Goal: Task Accomplishment & Management: Use online tool/utility

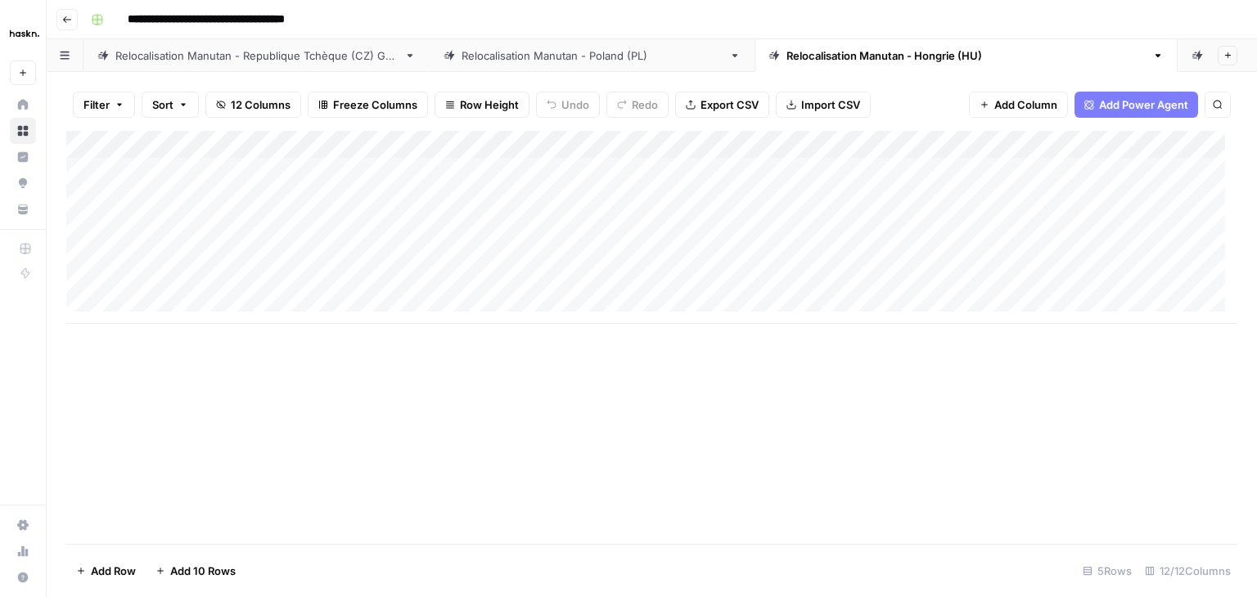
click at [518, 65] on link "Relocalisation Manutan - [GEOGRAPHIC_DATA] (PL)" at bounding box center [592, 55] width 325 height 33
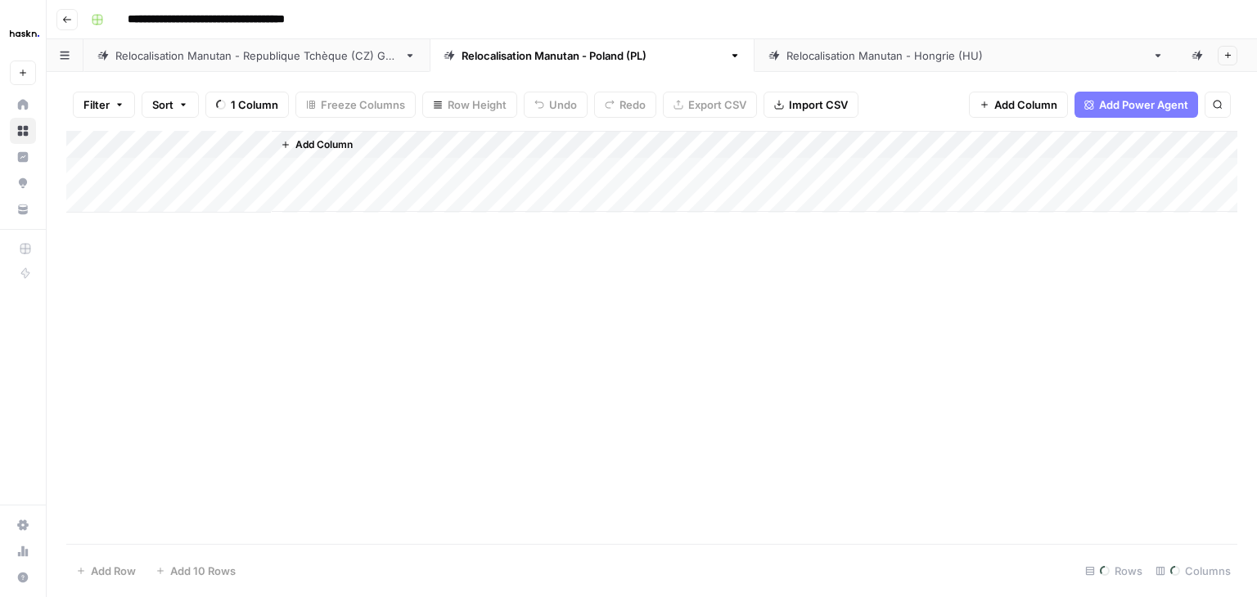
click at [242, 63] on div "Relocalisation Manutan - Republique Tchèque (CZ) Grid" at bounding box center [256, 55] width 282 height 16
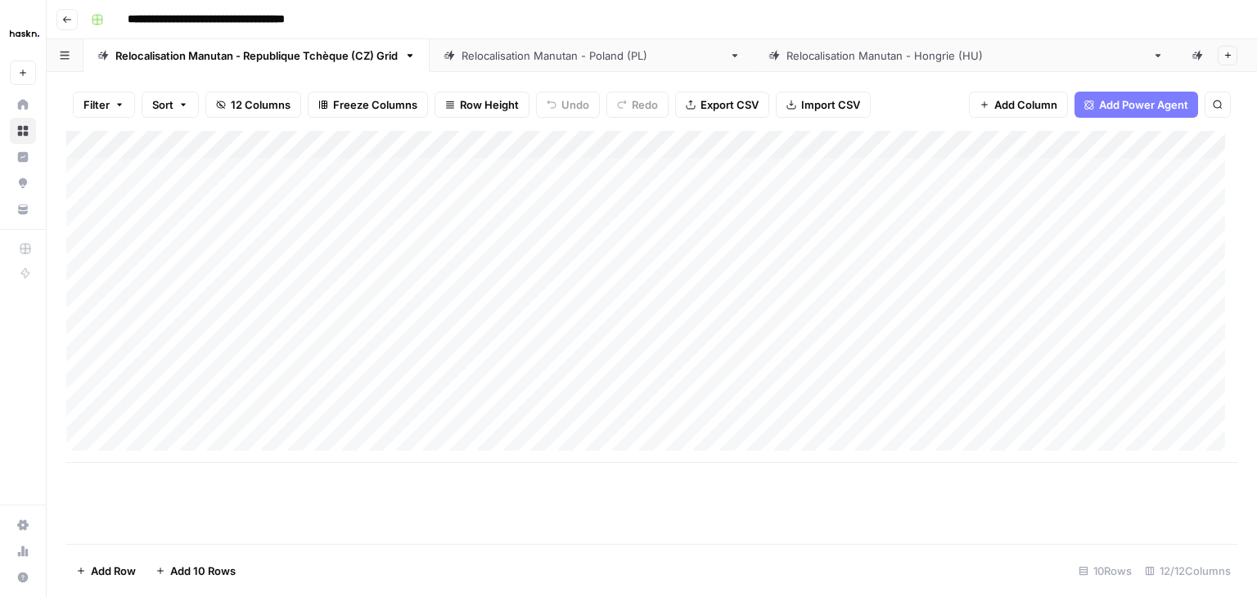
scroll to position [0, 6]
click at [556, 65] on link "Relocalisation Manutan - [GEOGRAPHIC_DATA] (PL)" at bounding box center [592, 55] width 325 height 33
click at [786, 61] on div "Relocalisation Manutan - Hongrie (HU)" at bounding box center [965, 55] width 359 height 16
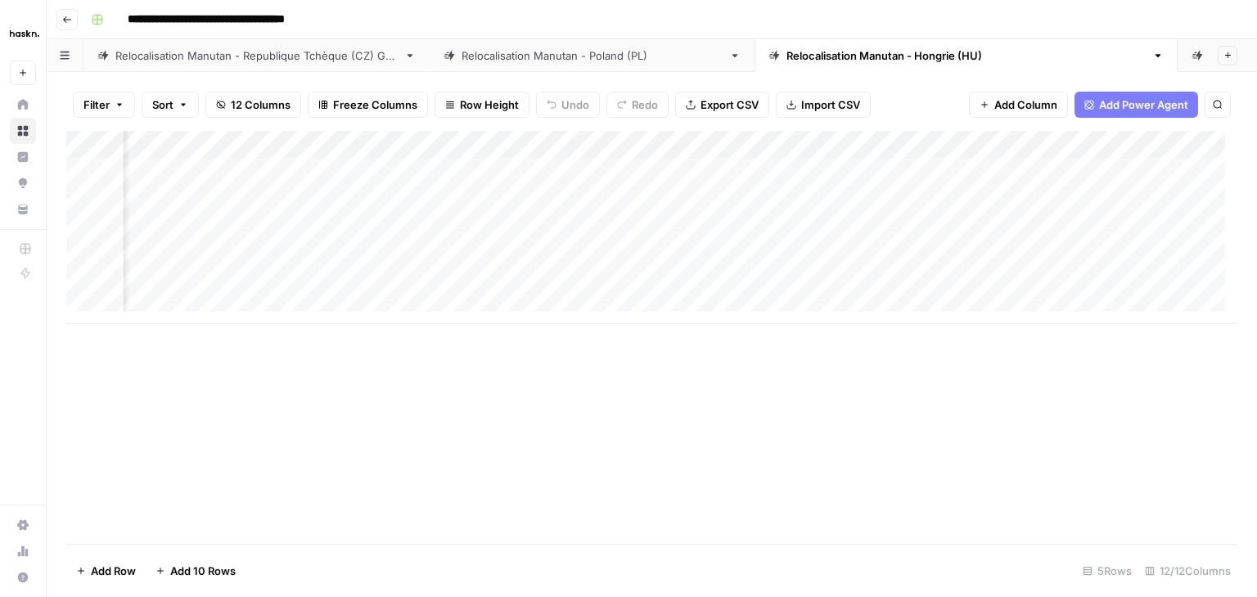
click at [1072, 164] on div "Add Column" at bounding box center [651, 297] width 1171 height 332
click at [1080, 245] on div "Add Column" at bounding box center [651, 297] width 1171 height 332
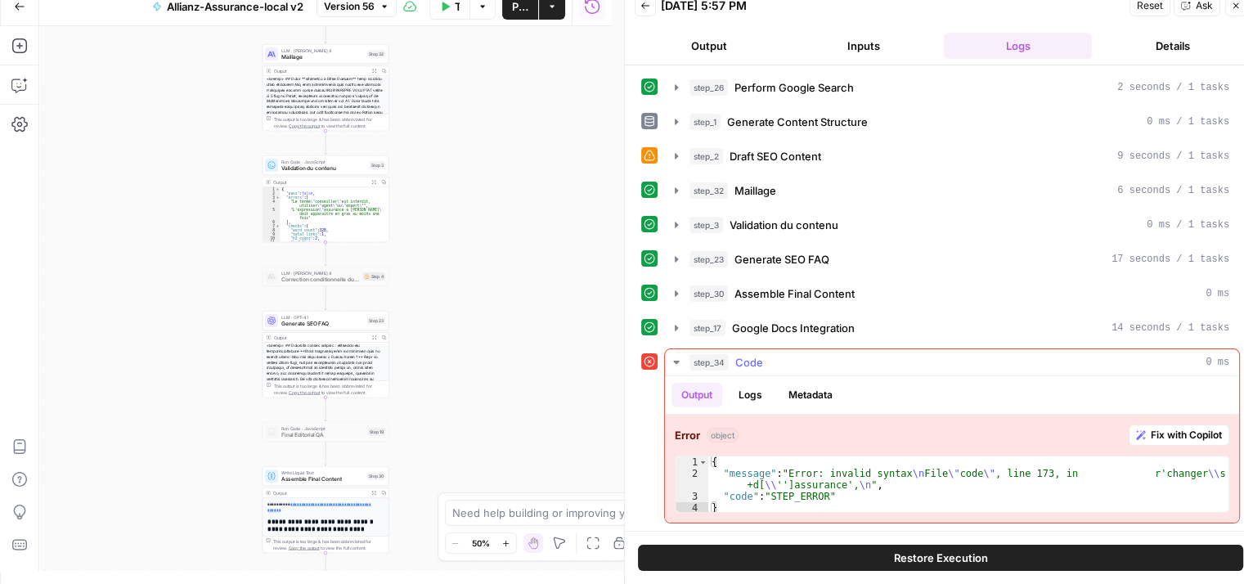
click at [1191, 433] on span "Fix with Copilot" at bounding box center [1186, 435] width 71 height 15
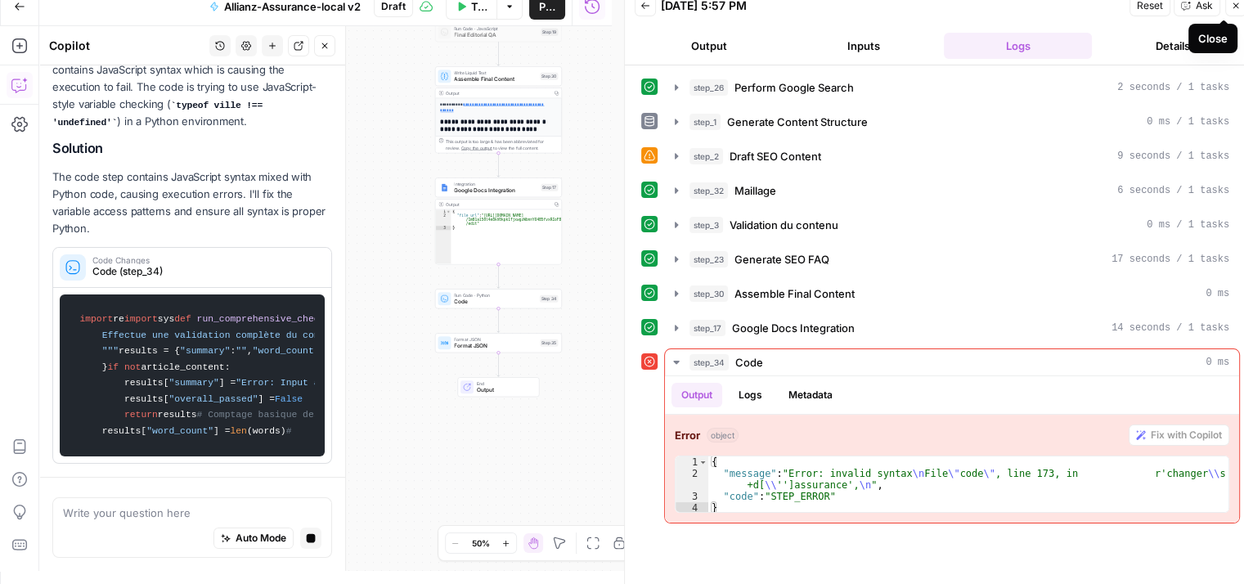
click at [1240, 7] on icon "button" at bounding box center [1236, 6] width 10 height 10
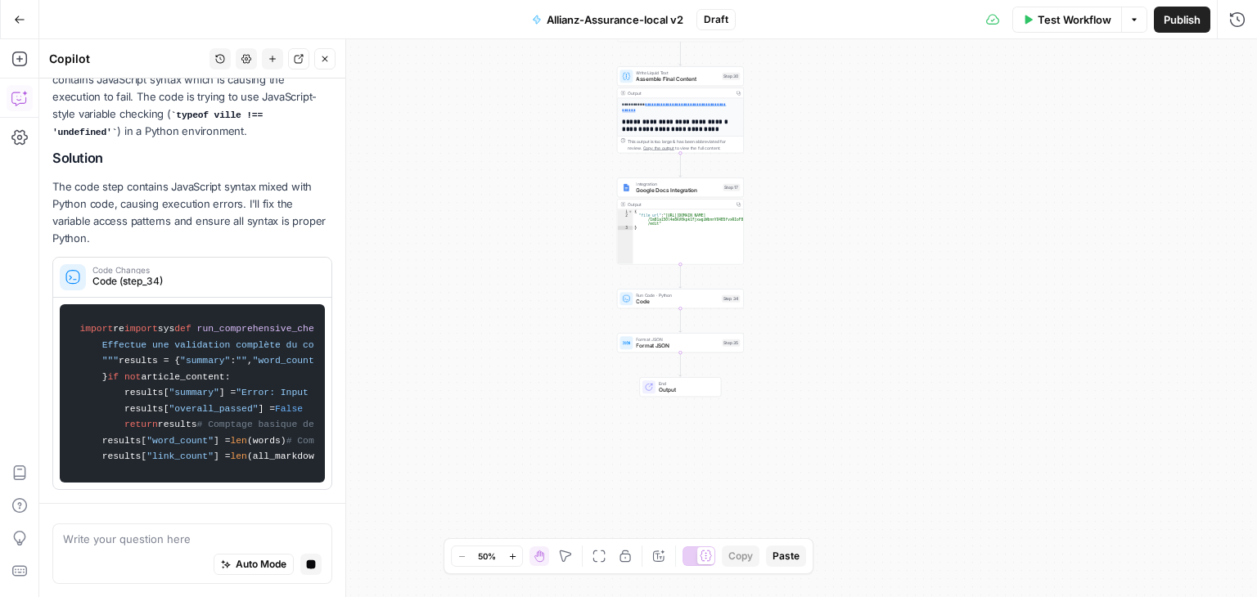
drag, startPoint x: 916, startPoint y: 252, endPoint x: 1100, endPoint y: 238, distance: 183.8
click at [1100, 238] on div "**********" at bounding box center [647, 318] width 1217 height 558
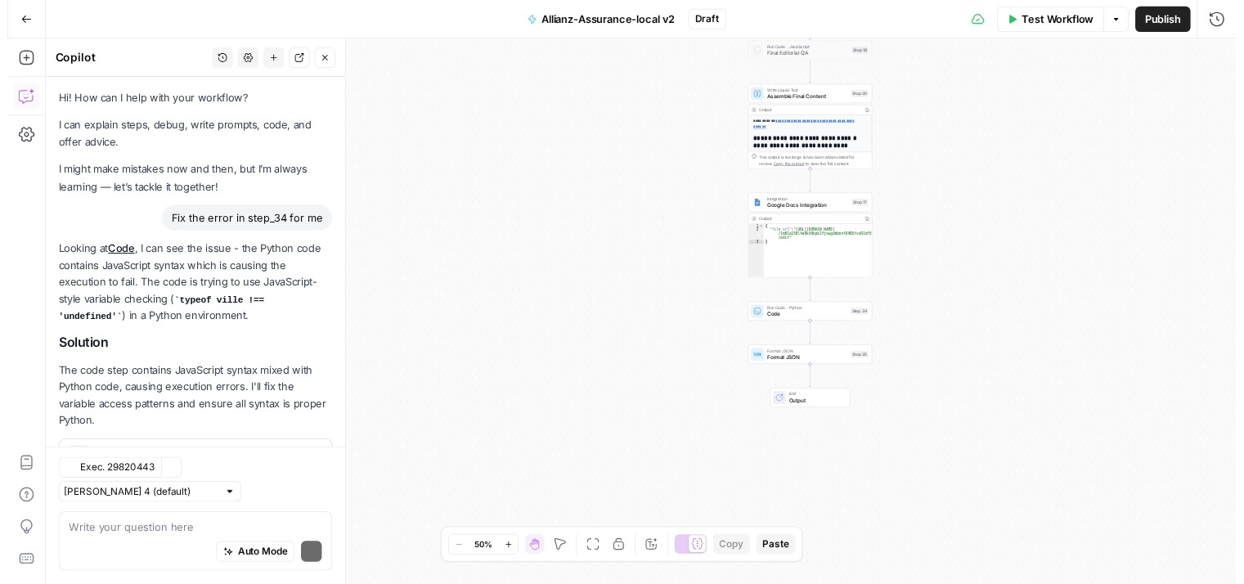
scroll to position [69, 0]
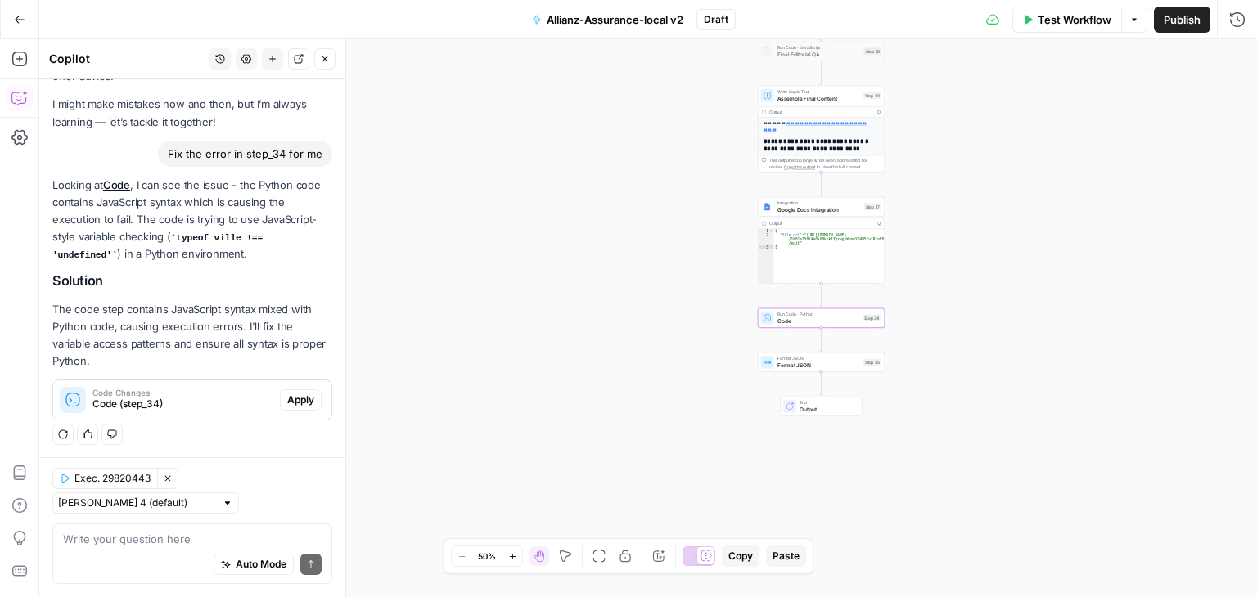
click at [293, 403] on span "Apply" at bounding box center [300, 400] width 27 height 15
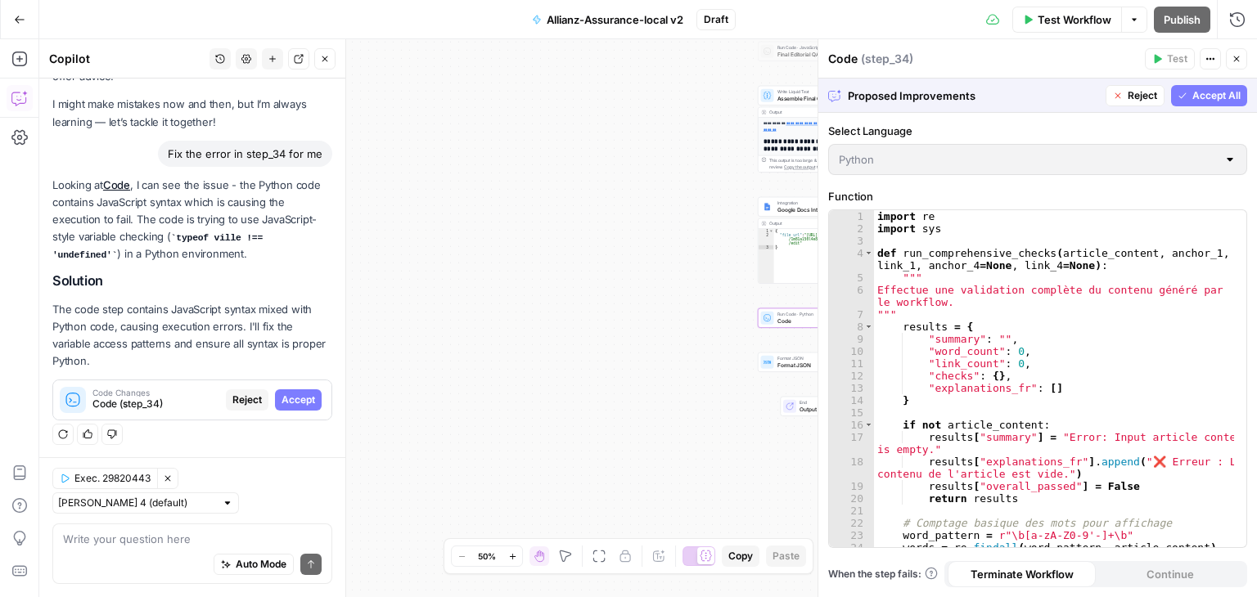
click at [291, 398] on span "Accept" at bounding box center [298, 400] width 34 height 15
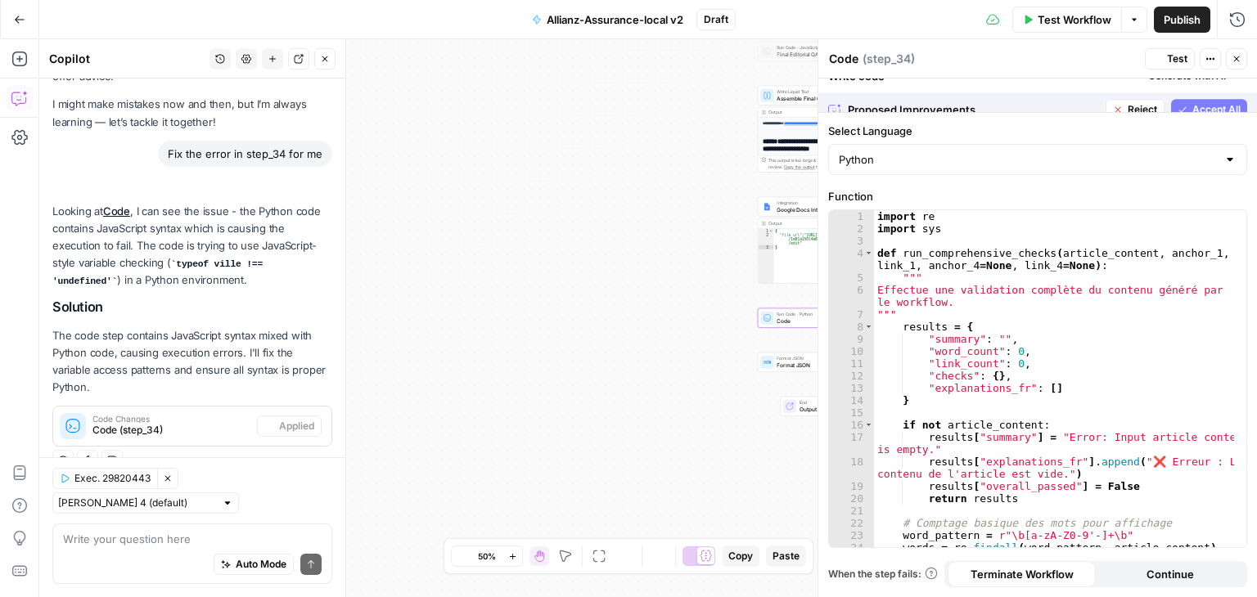
scroll to position [95, 0]
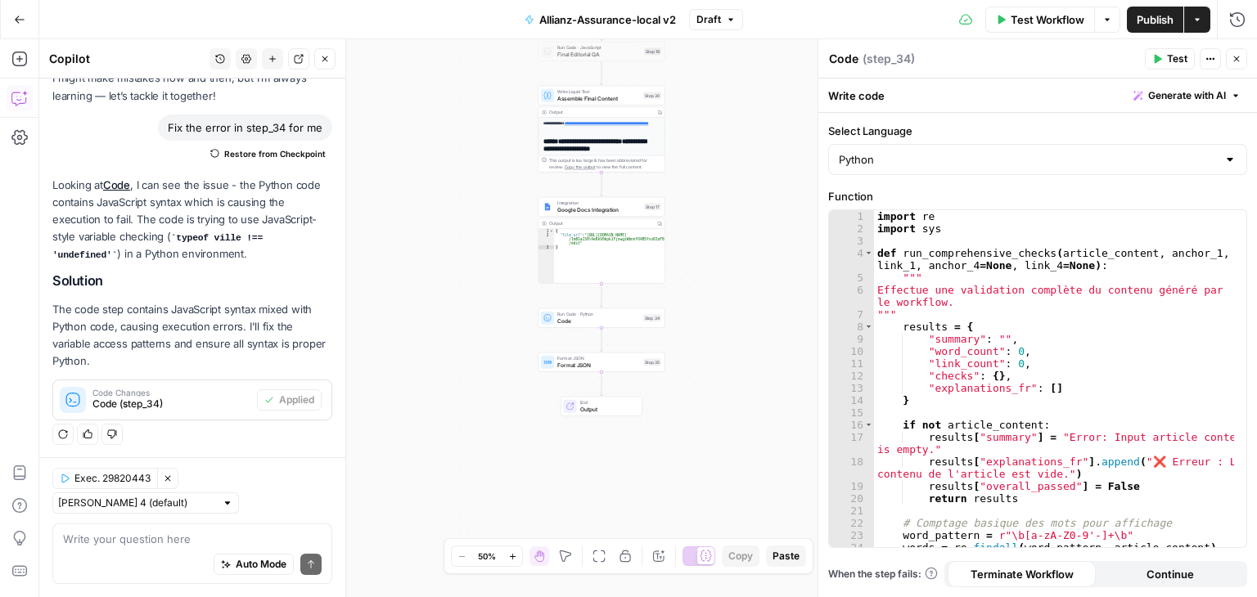
click at [62, 480] on icon "button" at bounding box center [65, 479] width 10 height 10
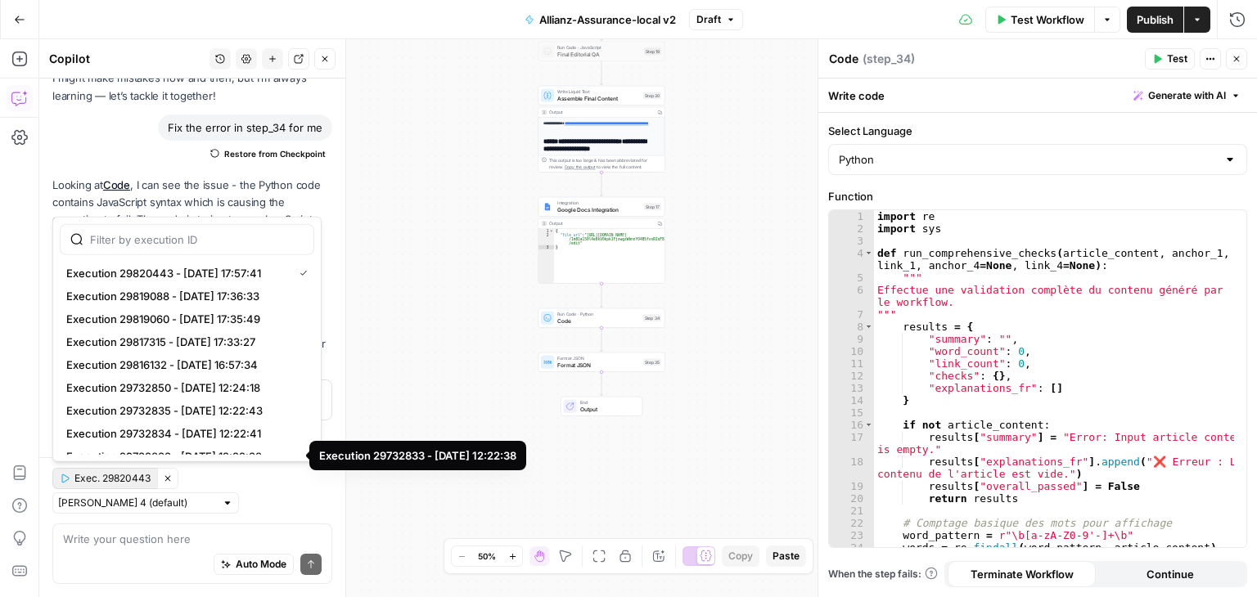
click at [258, 491] on div "Exec. 29820443 Clear Selection Claude Sonnet 4 (default)" at bounding box center [192, 491] width 280 height 46
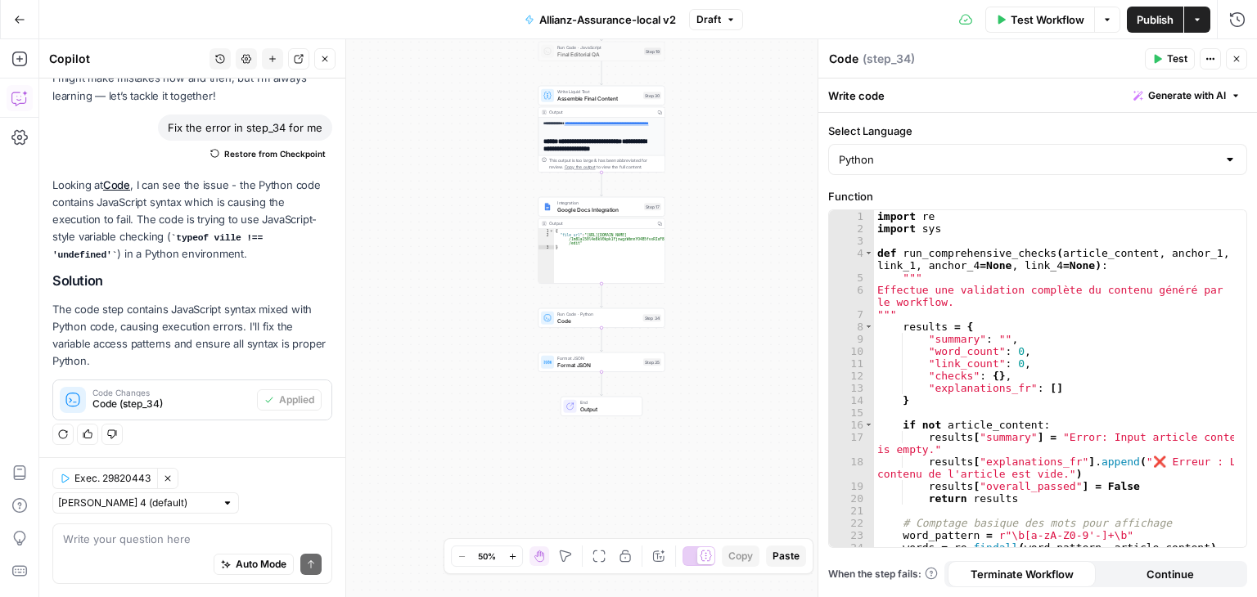
click at [222, 498] on div at bounding box center [227, 502] width 11 height 11
type input "Claude Sonnet 4 (default)"
click at [272, 465] on div "Exec. 29820443 Clear Selection Claude Sonnet 4 (default) Write your question he…" at bounding box center [192, 527] width 306 height 140
click at [277, 475] on div "Exec. 29820443 Clear Selection Claude Sonnet 4 (default)" at bounding box center [192, 491] width 280 height 46
click at [124, 534] on textarea at bounding box center [192, 539] width 259 height 16
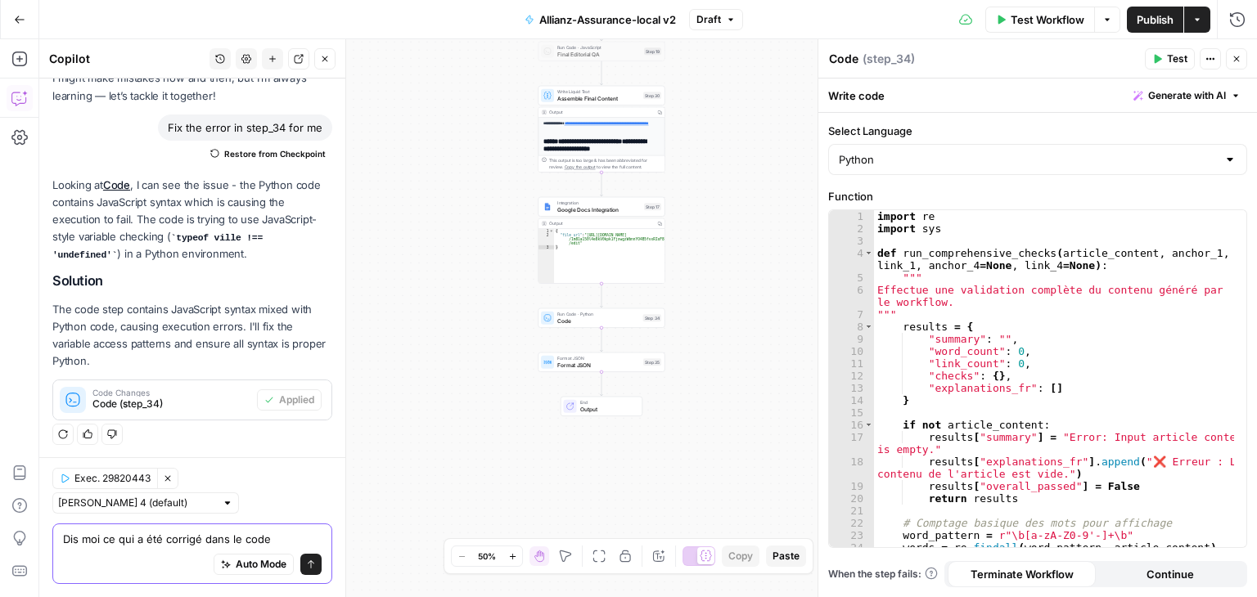
type textarea "Dis moi ce qui a été corrigé dans le code"
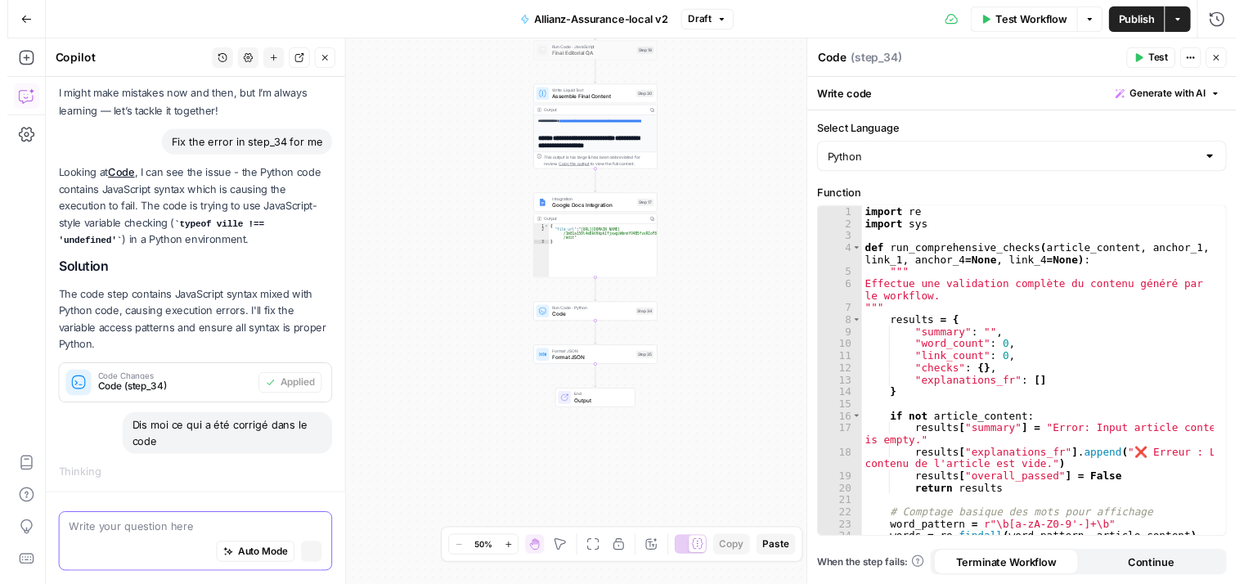
scroll to position [76, 0]
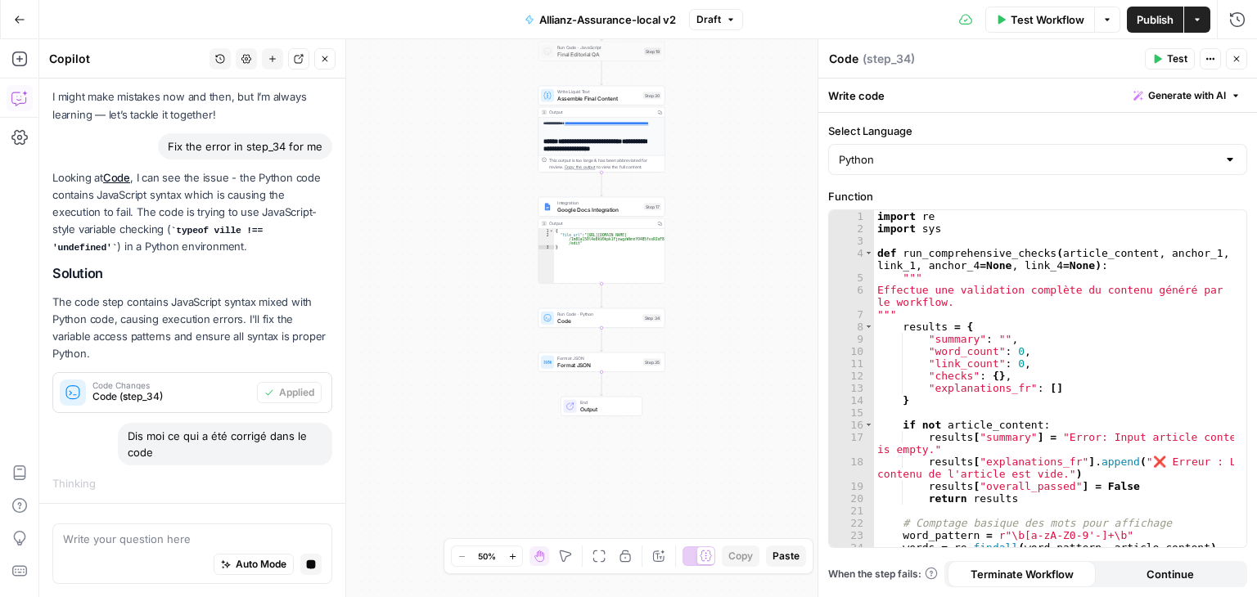
click at [1042, 22] on span "Test Workflow" at bounding box center [1047, 19] width 74 height 16
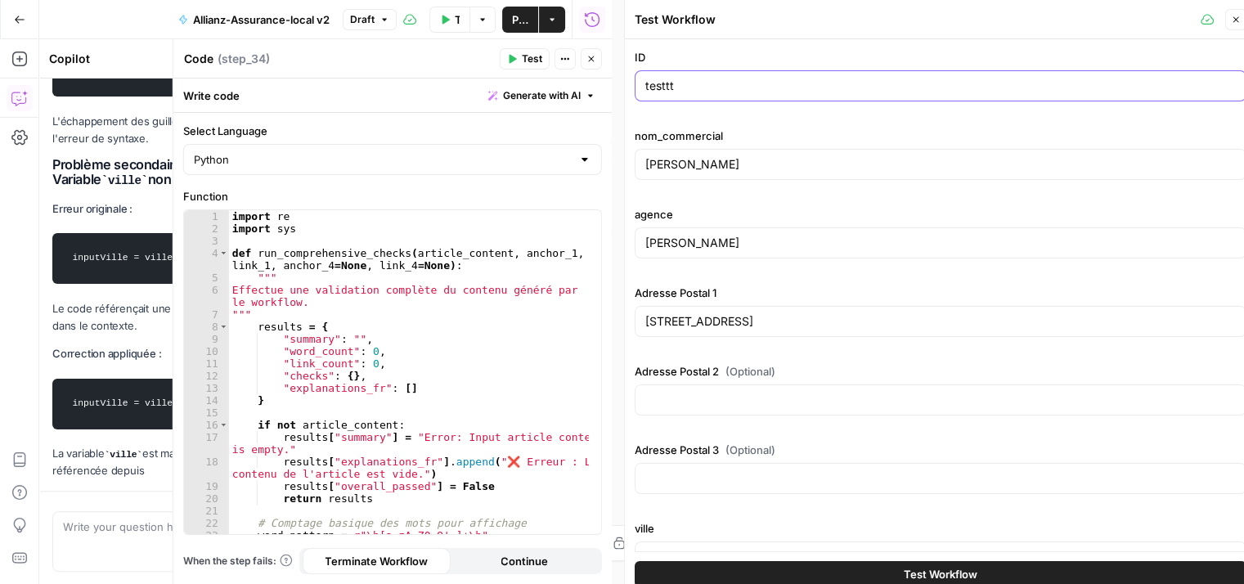
click at [714, 92] on input "testtt" at bounding box center [941, 86] width 591 height 16
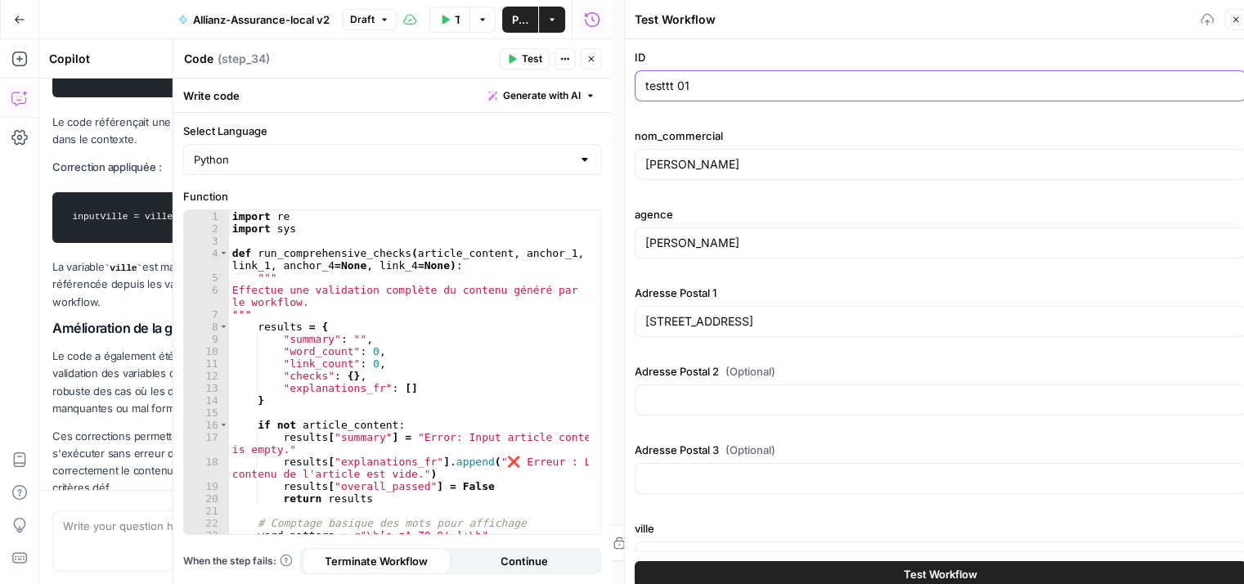
scroll to position [992, 0]
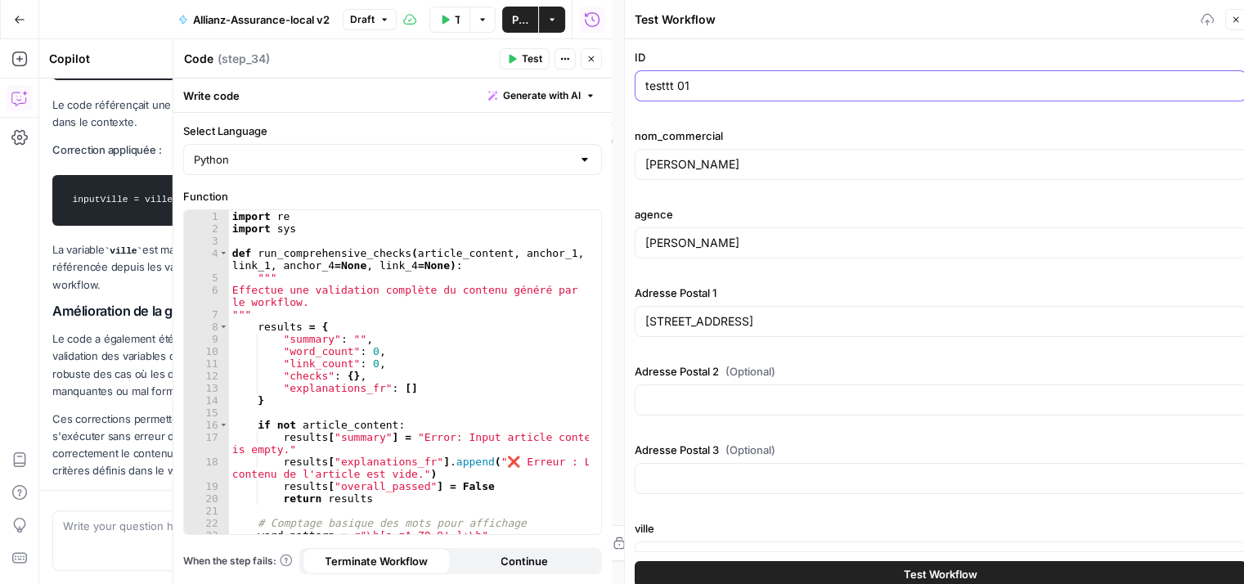
type input "testtt 01"
click at [995, 575] on button "Test Workflow" at bounding box center [941, 574] width 612 height 26
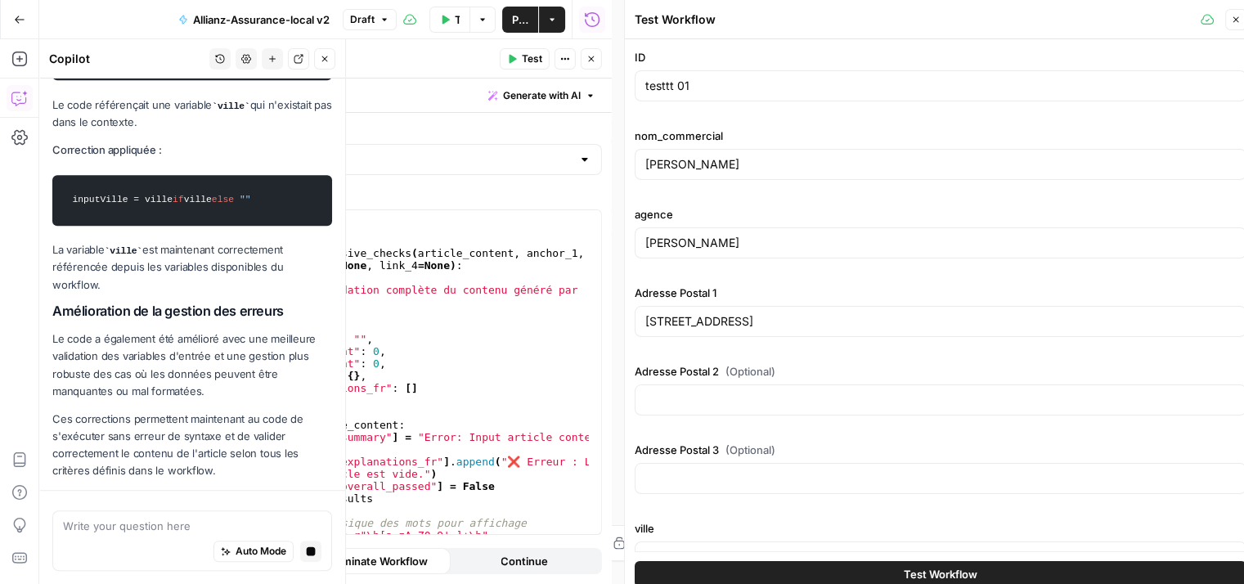
scroll to position [1089, 0]
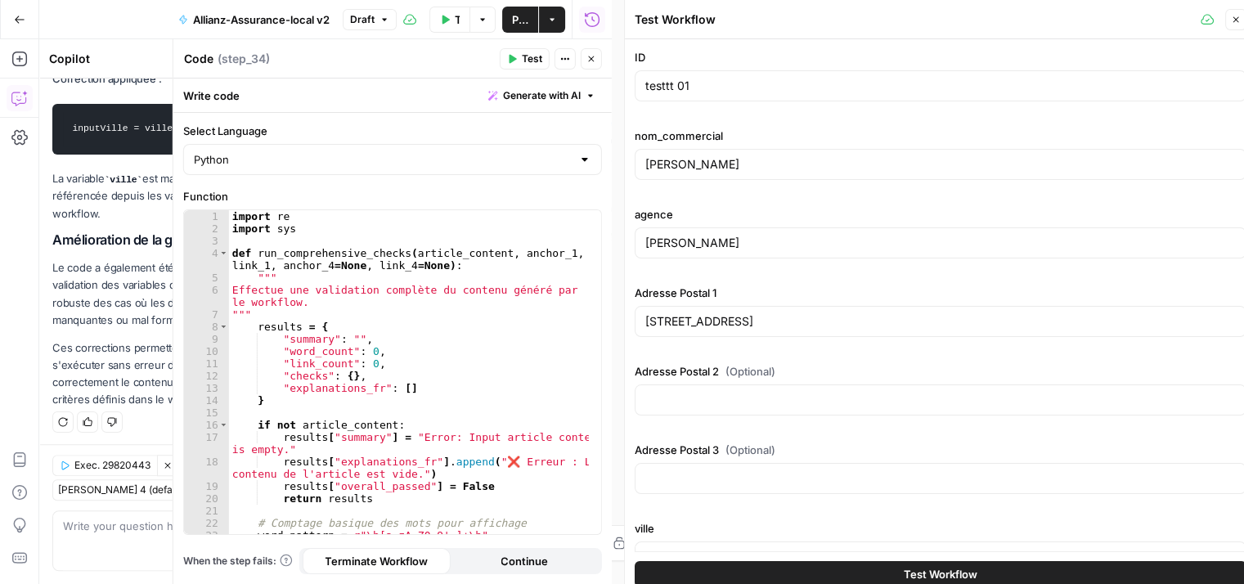
click at [999, 566] on button "Test Workflow" at bounding box center [941, 574] width 612 height 26
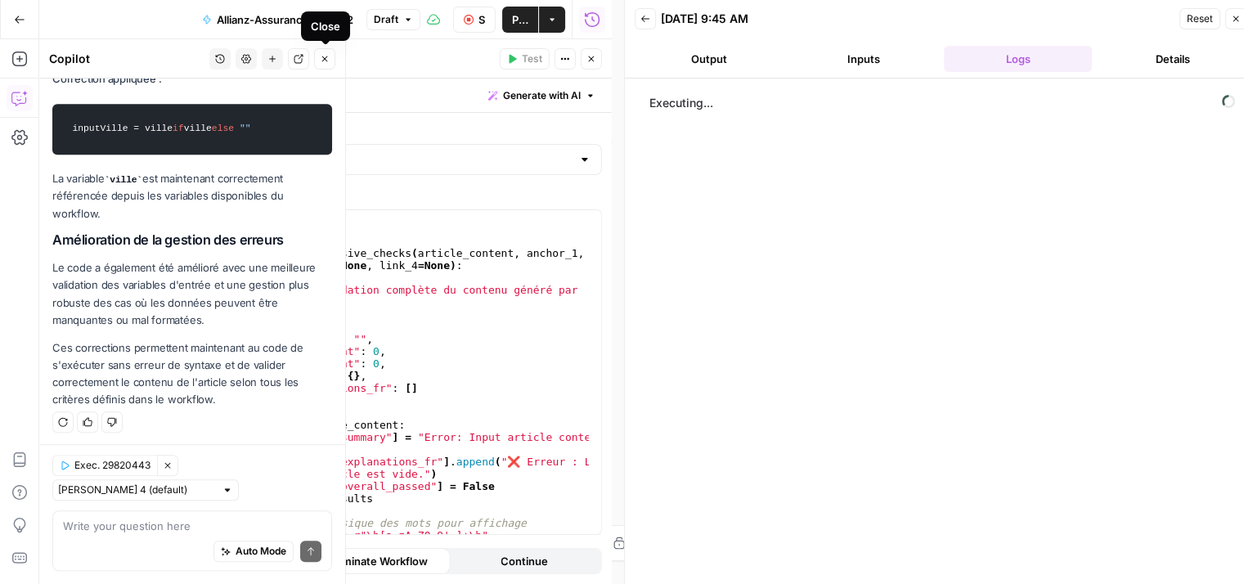
click at [325, 53] on button "Close" at bounding box center [324, 58] width 21 height 21
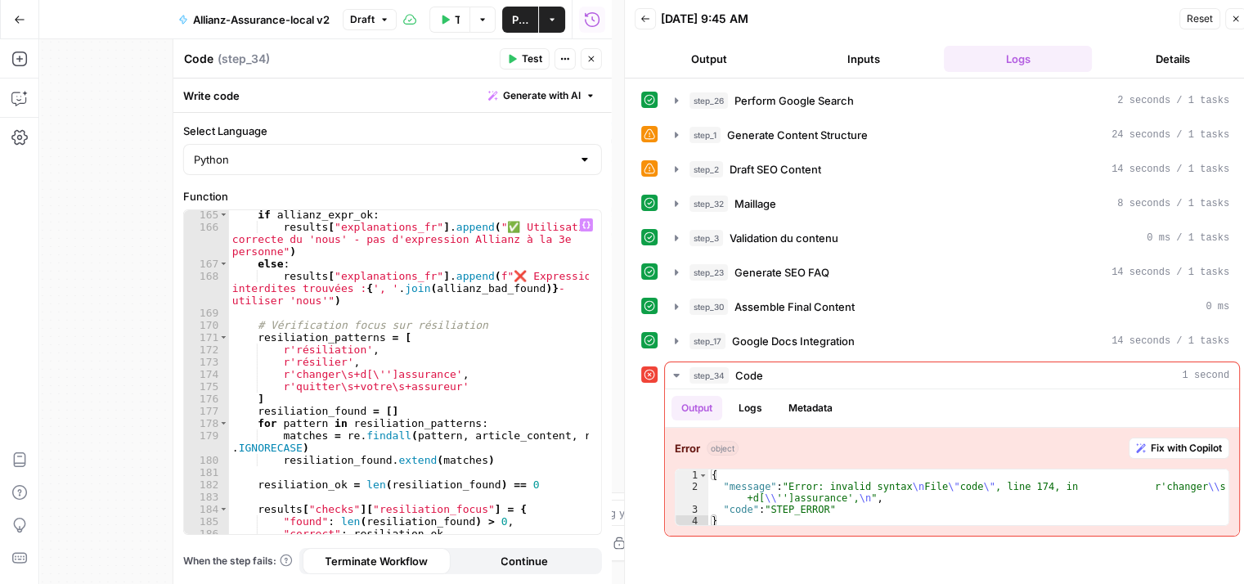
scroll to position [2456, 0]
click at [1187, 441] on span "Fix with Copilot" at bounding box center [1186, 448] width 71 height 15
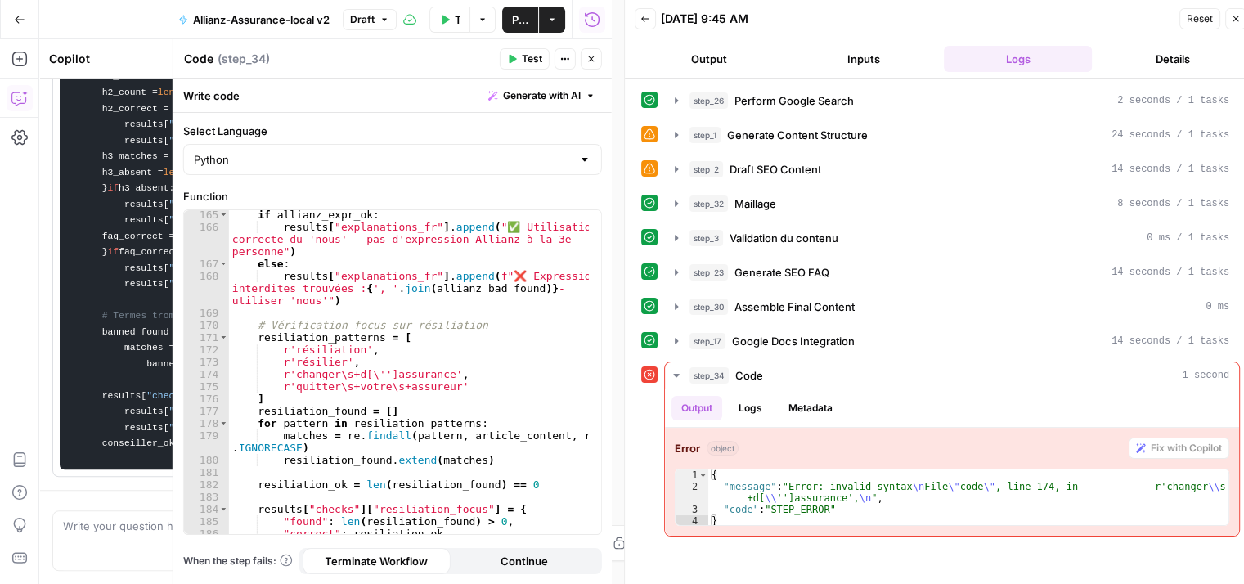
scroll to position [3021, 0]
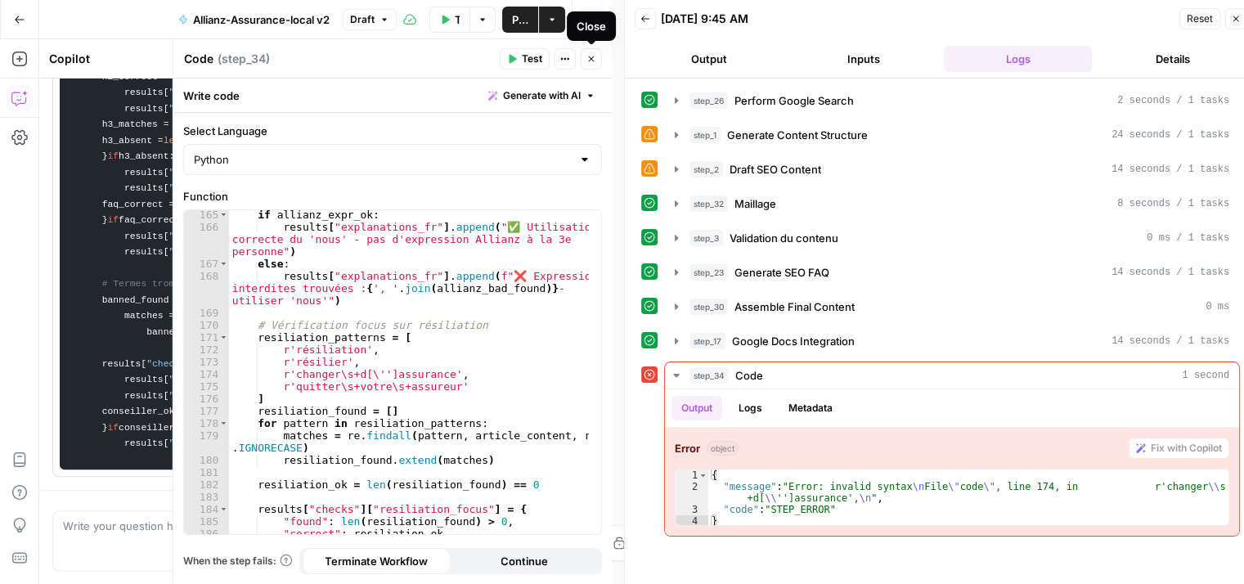
click at [592, 63] on icon "button" at bounding box center [592, 59] width 10 height 10
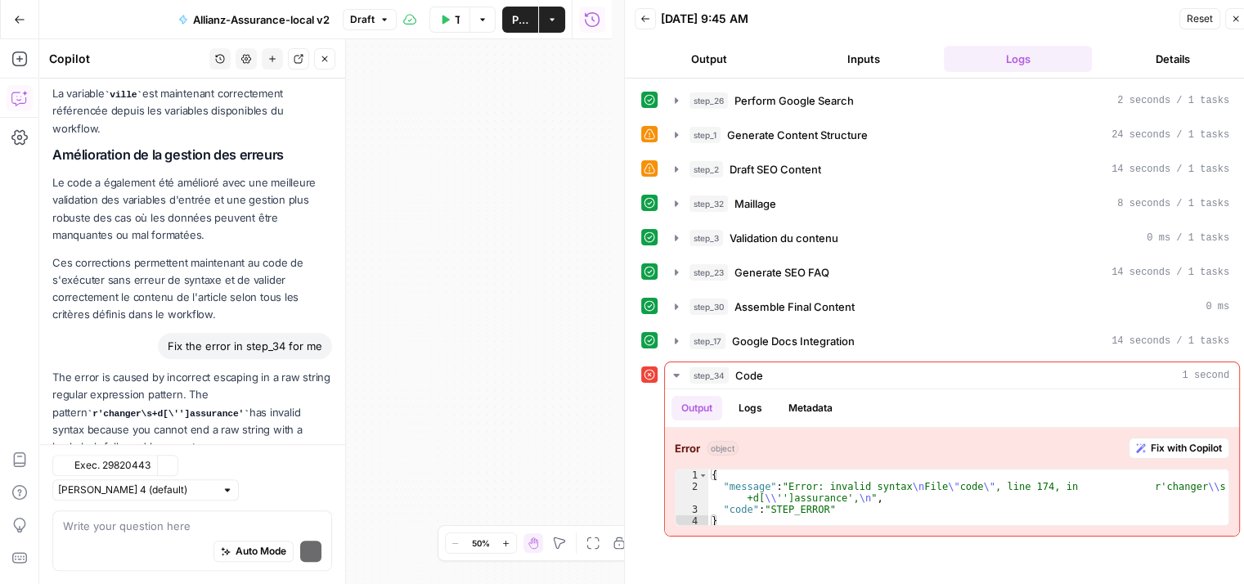
scroll to position [1271, 0]
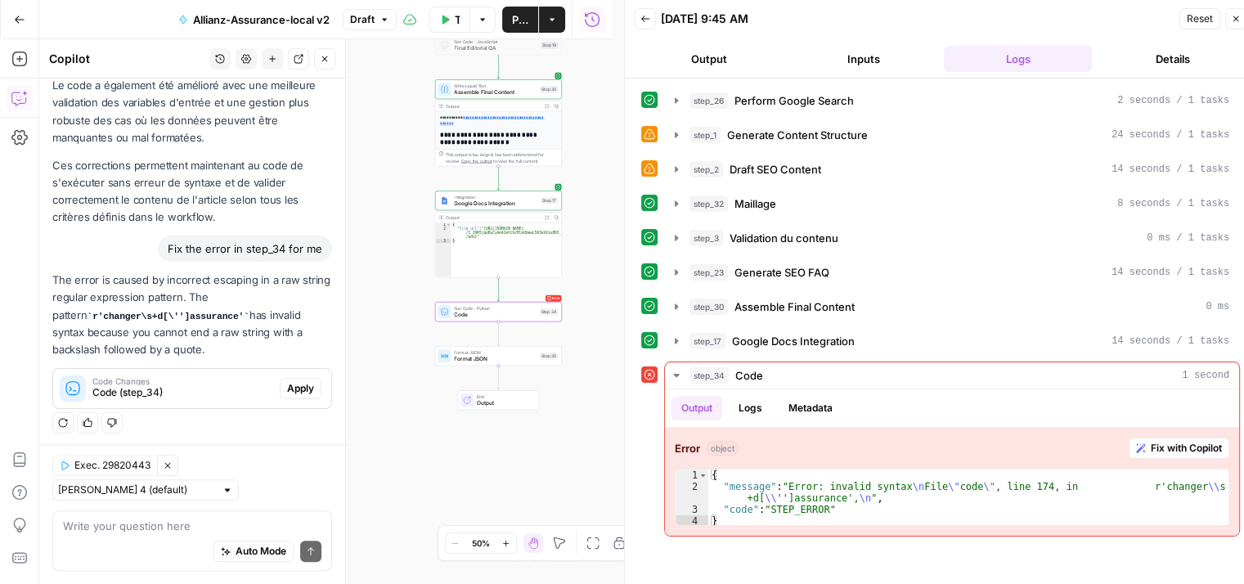
click at [287, 384] on span "Apply" at bounding box center [300, 388] width 27 height 15
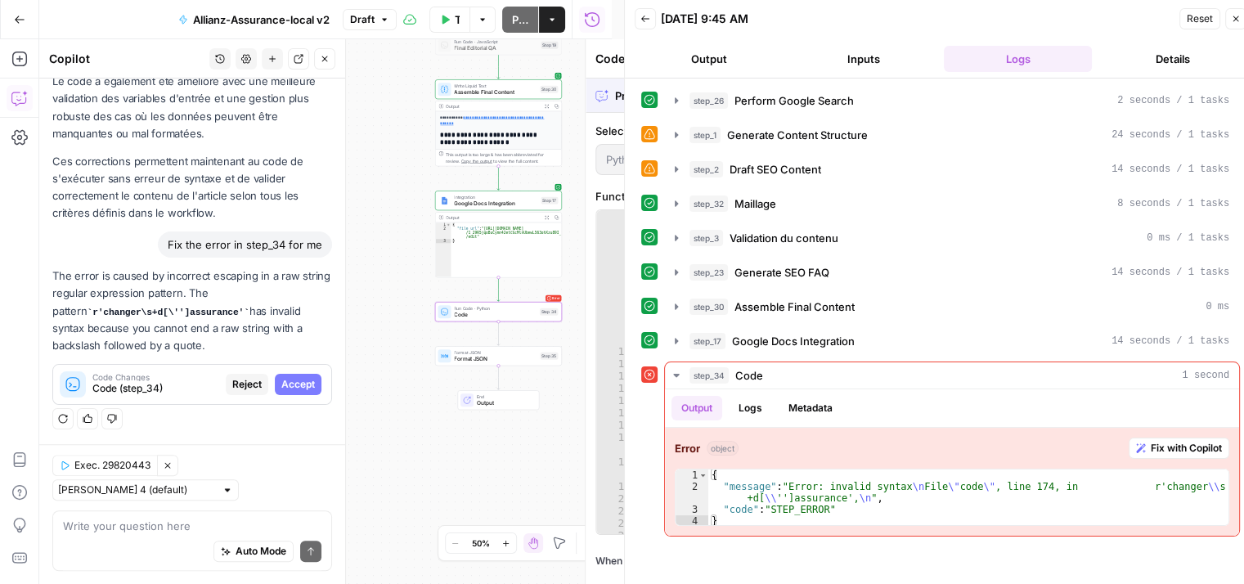
scroll to position [1245, 0]
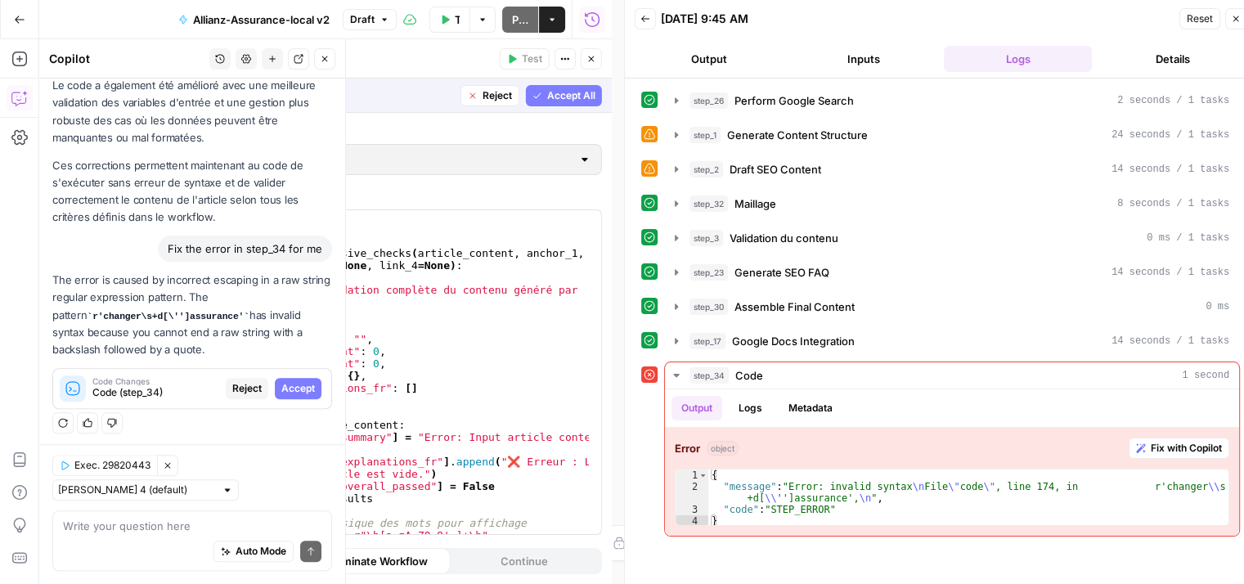
click at [288, 385] on span "Accept" at bounding box center [298, 388] width 34 height 15
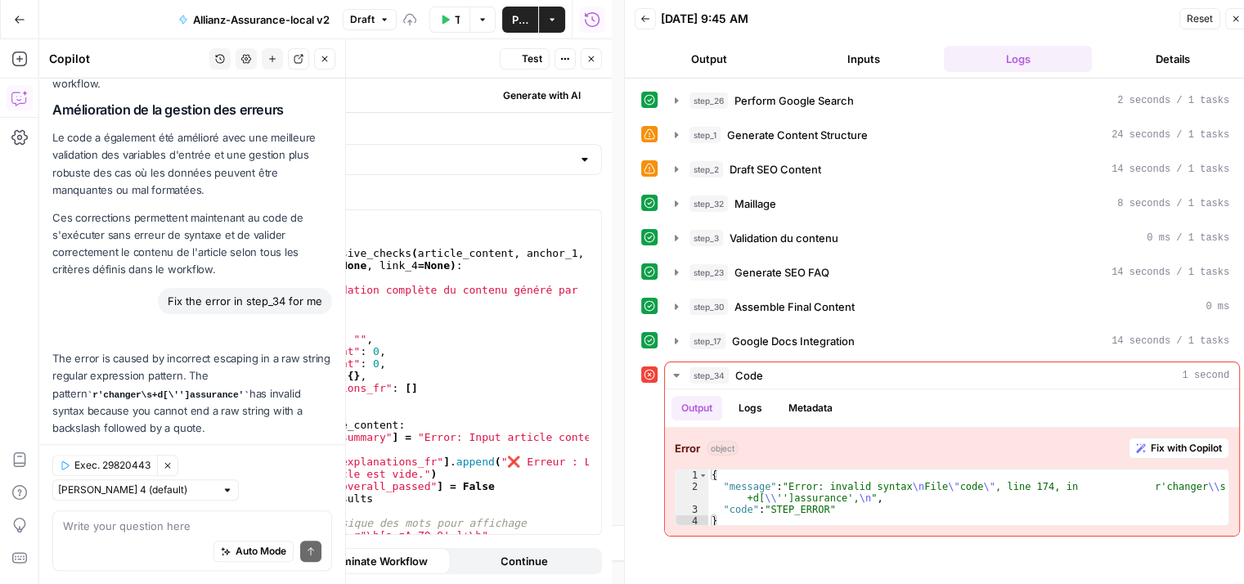
scroll to position [1324, 0]
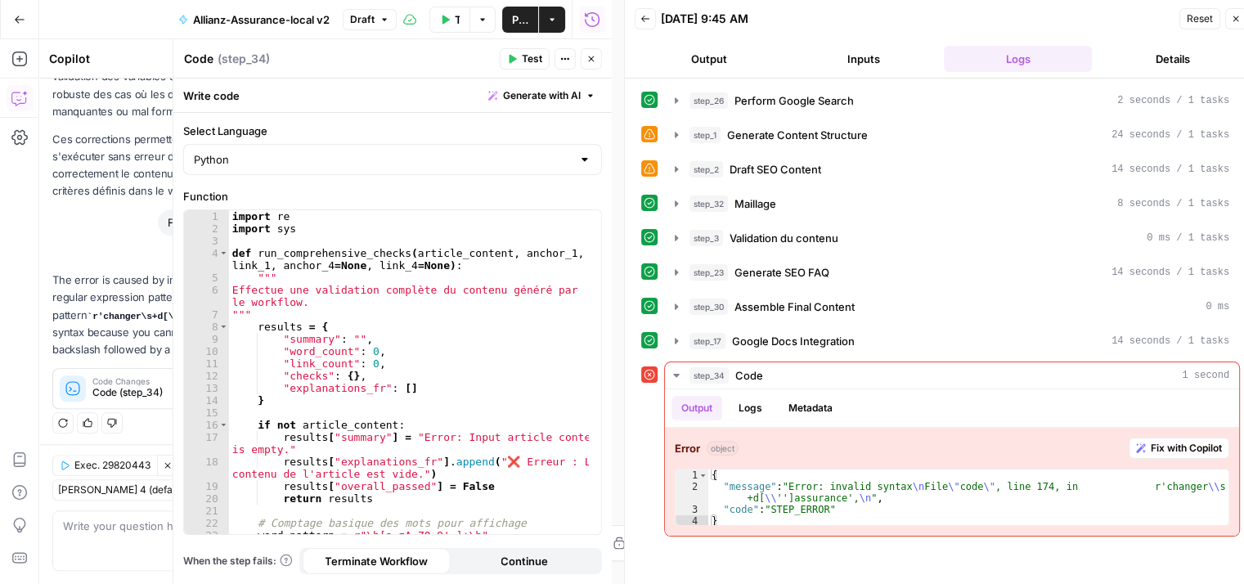
click at [517, 54] on icon "button" at bounding box center [512, 59] width 10 height 10
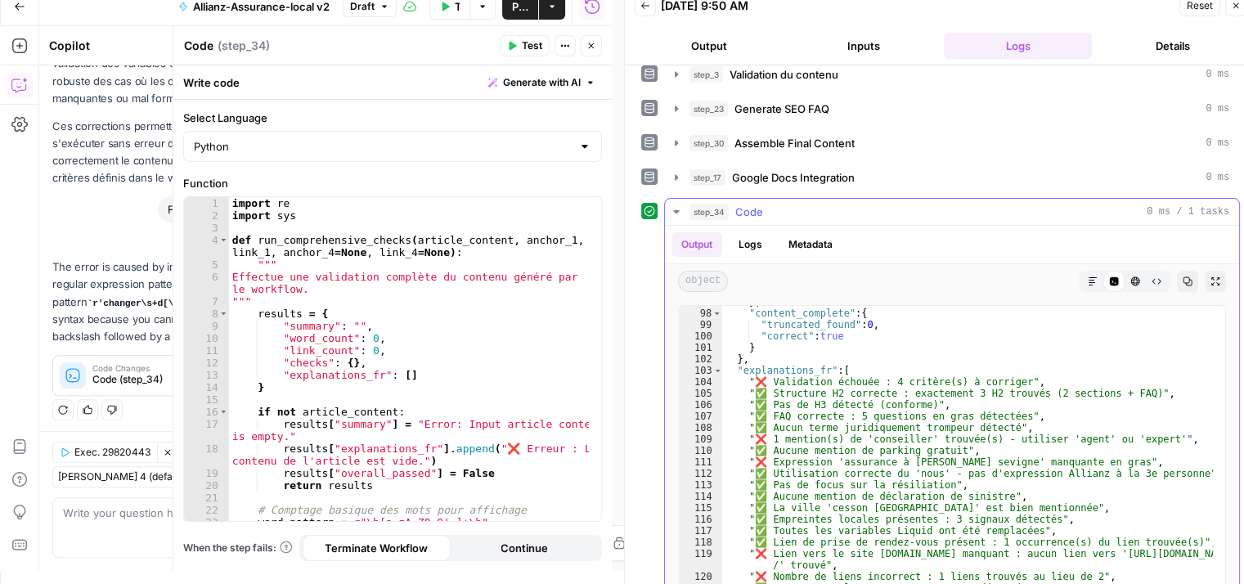
scroll to position [206, 0]
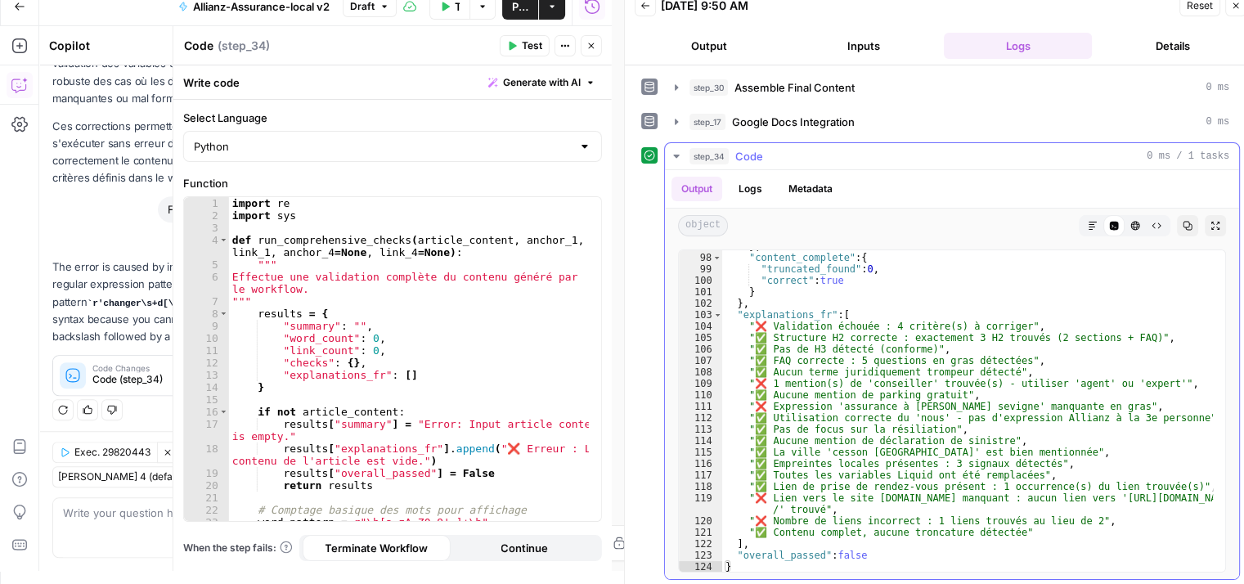
type textarea "**"
click at [1019, 538] on div "} , "content_complete" : { "truncated_found" : 0 , "correct" : true } } , "expl…" at bounding box center [967, 413] width 491 height 345
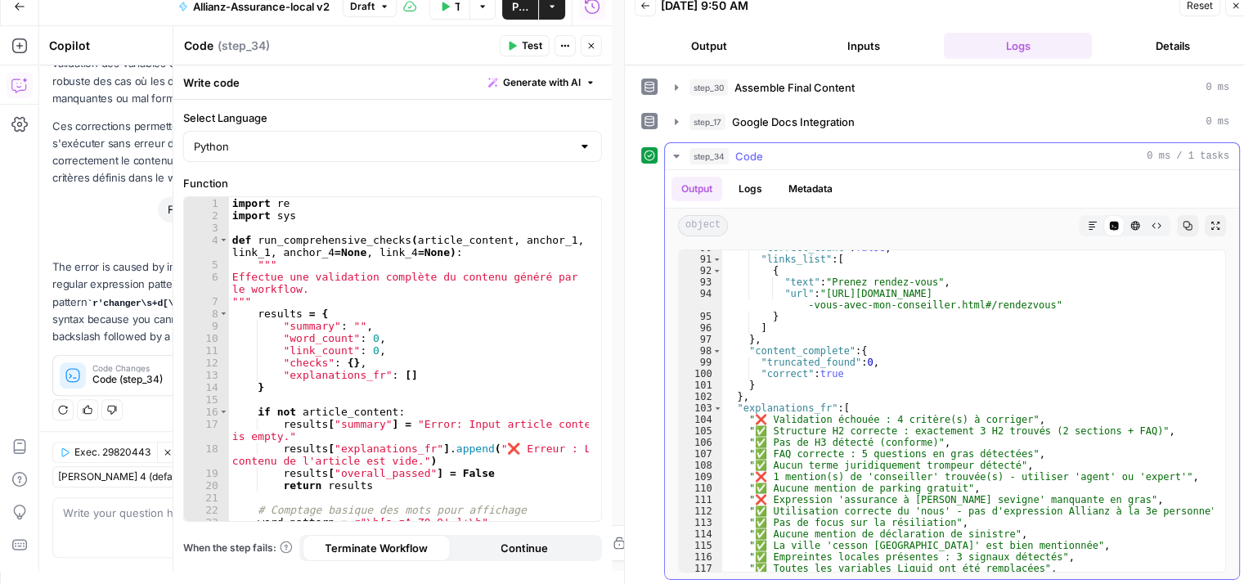
scroll to position [1113, 0]
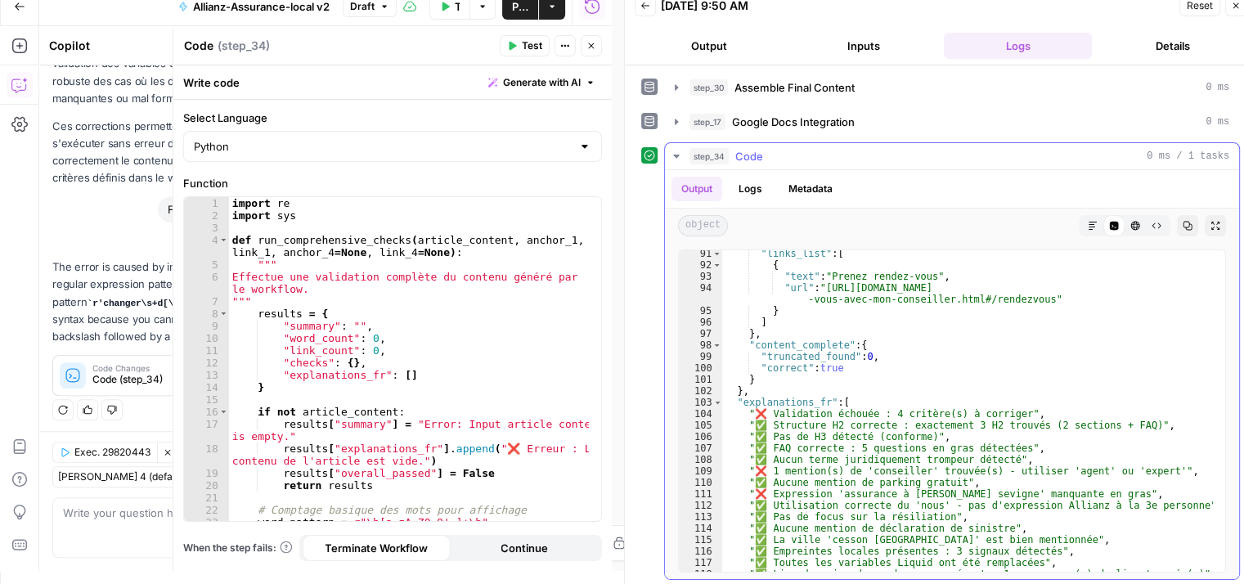
click at [674, 151] on icon "button" at bounding box center [676, 156] width 13 height 13
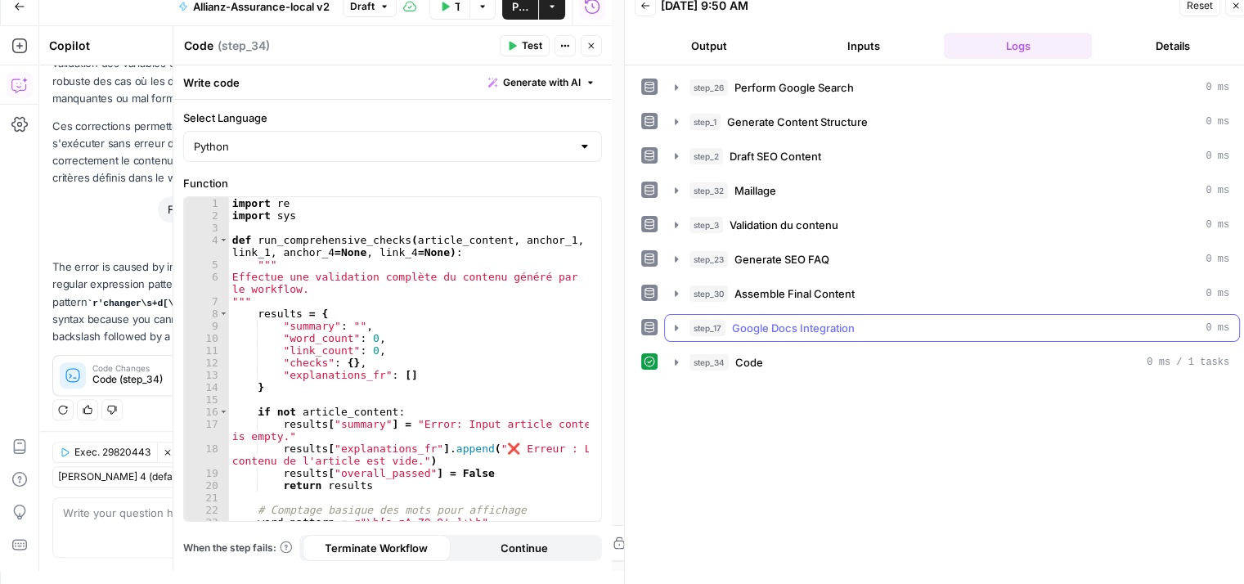
click at [674, 330] on icon "button" at bounding box center [676, 328] width 13 height 13
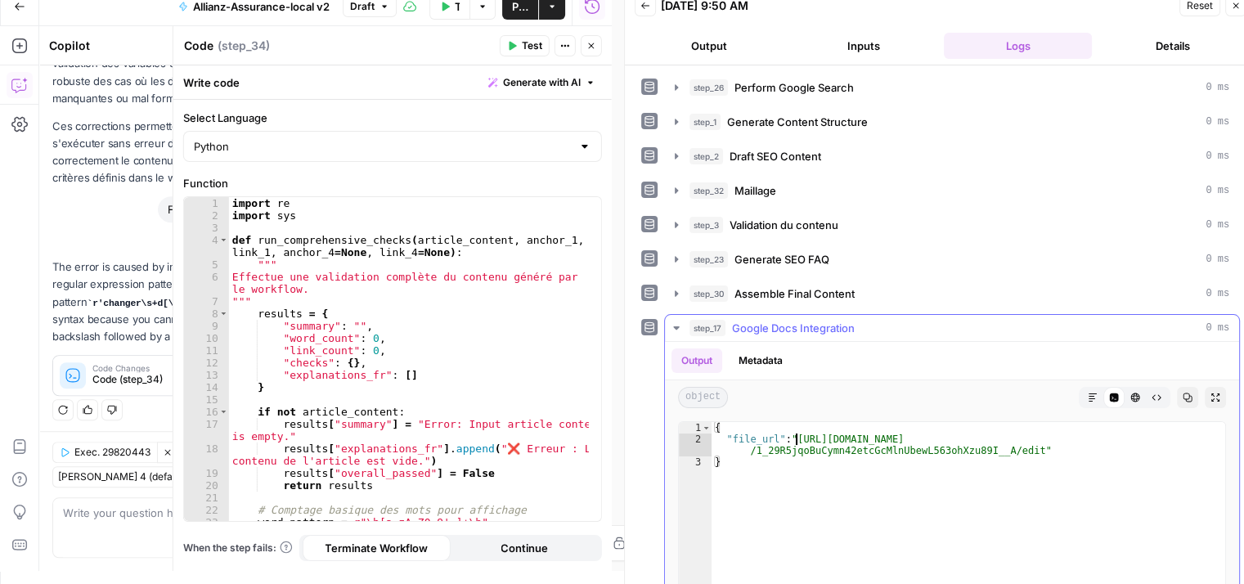
type textarea "**********"
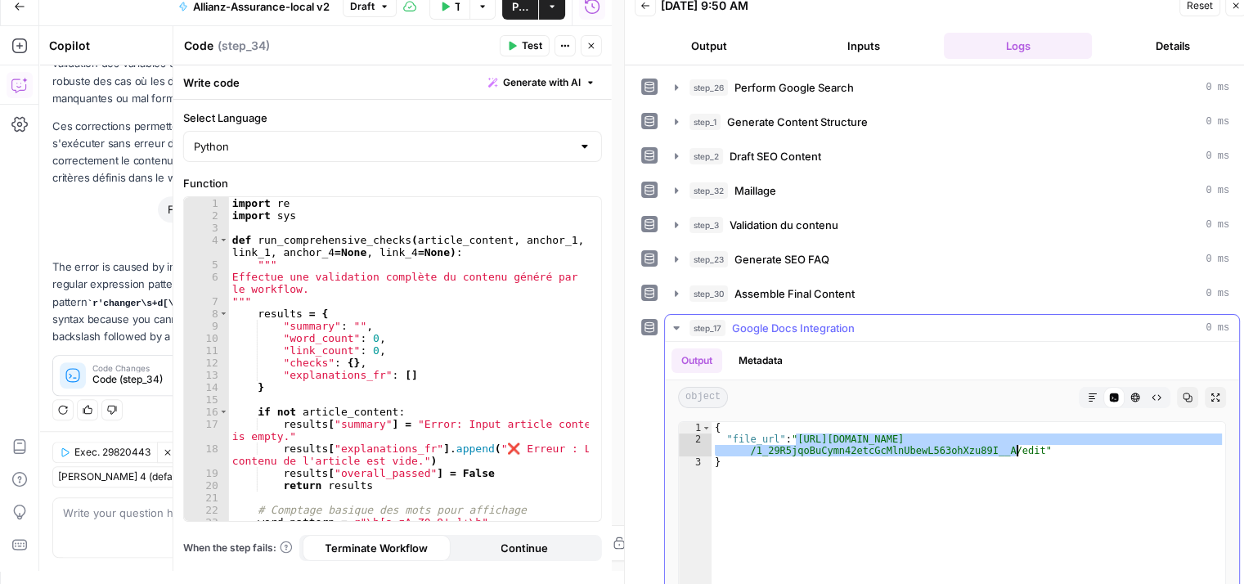
drag, startPoint x: 948, startPoint y: 448, endPoint x: 1018, endPoint y: 449, distance: 69.6
click at [1018, 449] on div "{ "file_url" : "https://docs.google.com/document/d /1_29R5jqoBuCymn42etcGcMlnUb…" at bounding box center [969, 594] width 514 height 345
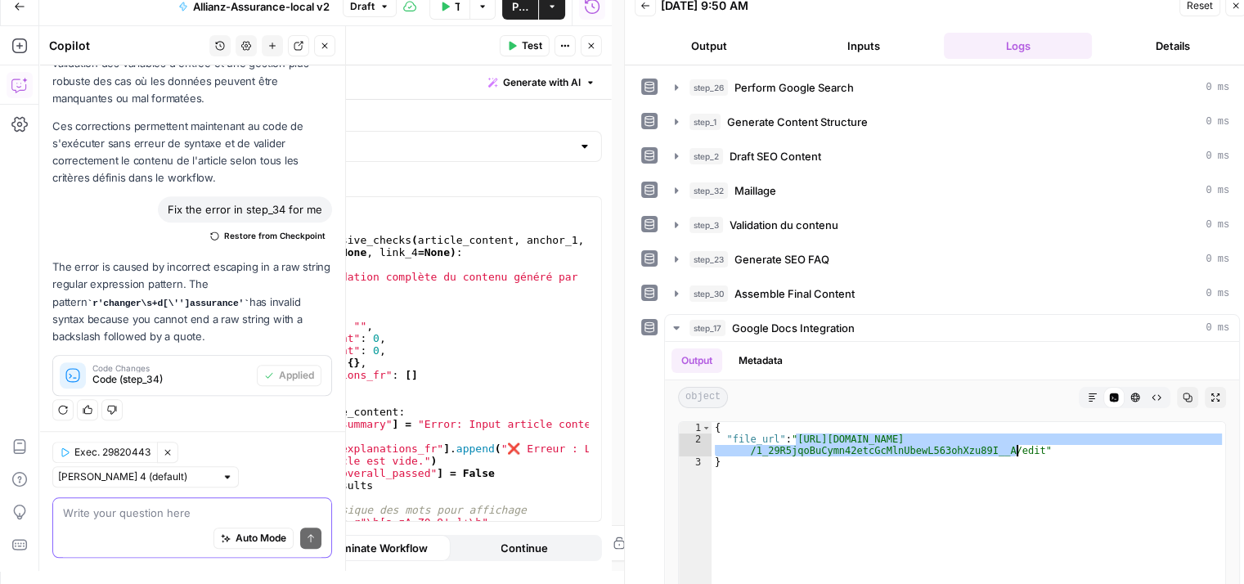
click at [115, 510] on textarea at bounding box center [192, 513] width 259 height 16
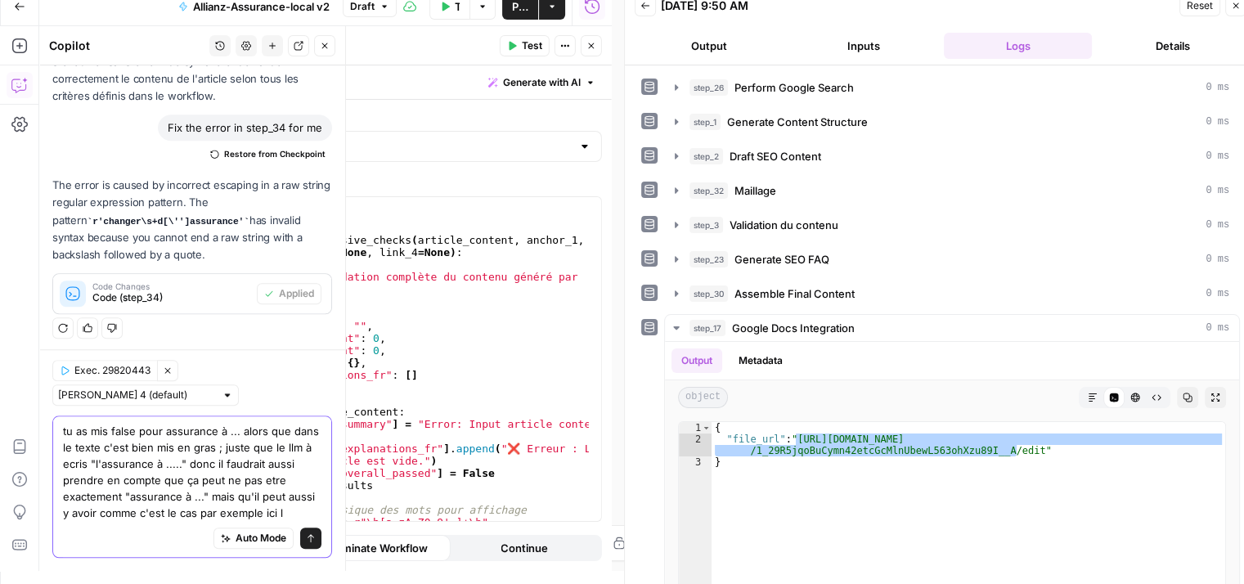
scroll to position [1422, 0]
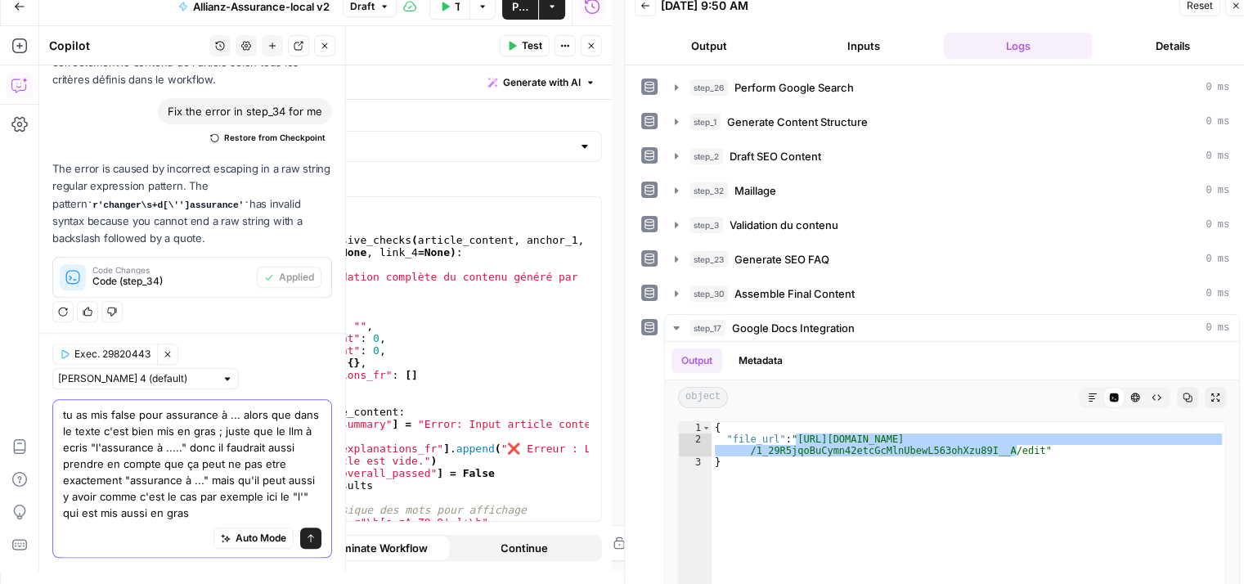
type textarea "tu as mis false pour assurance à ... alors que dans le texte c'est bien mis en …"
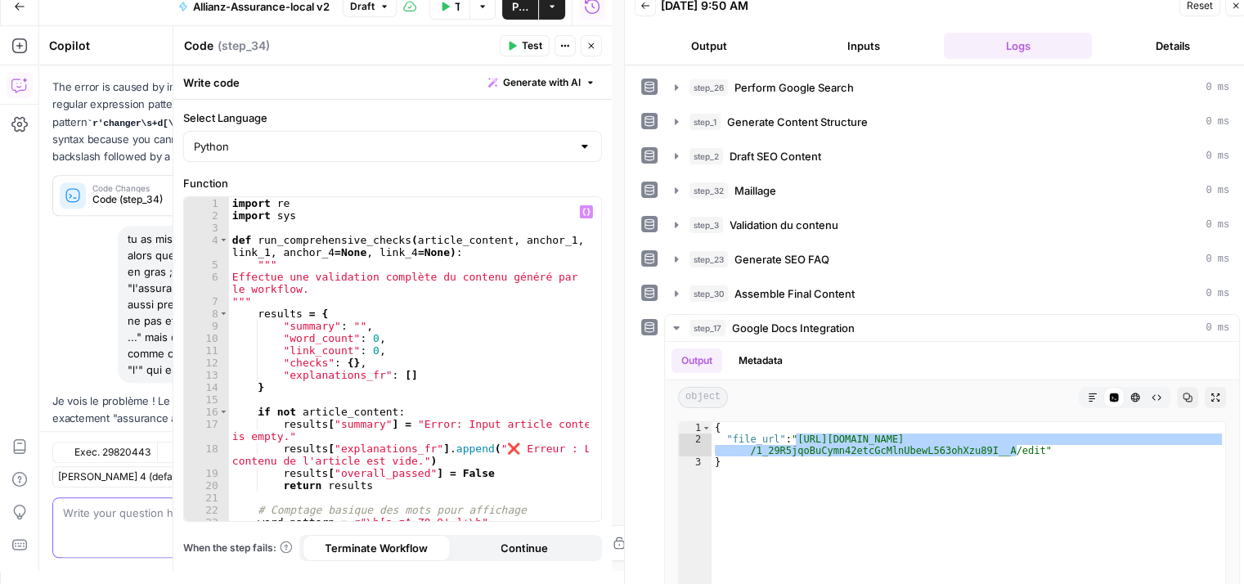
scroll to position [1653, 0]
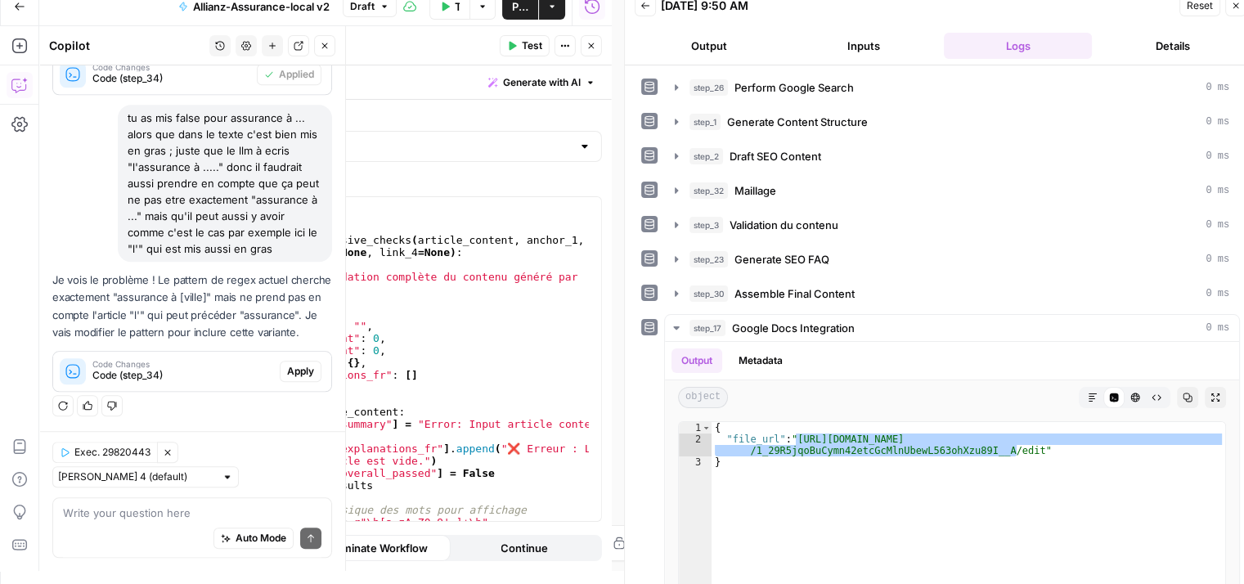
click at [115, 521] on div "Auto Mode Send" at bounding box center [192, 539] width 259 height 36
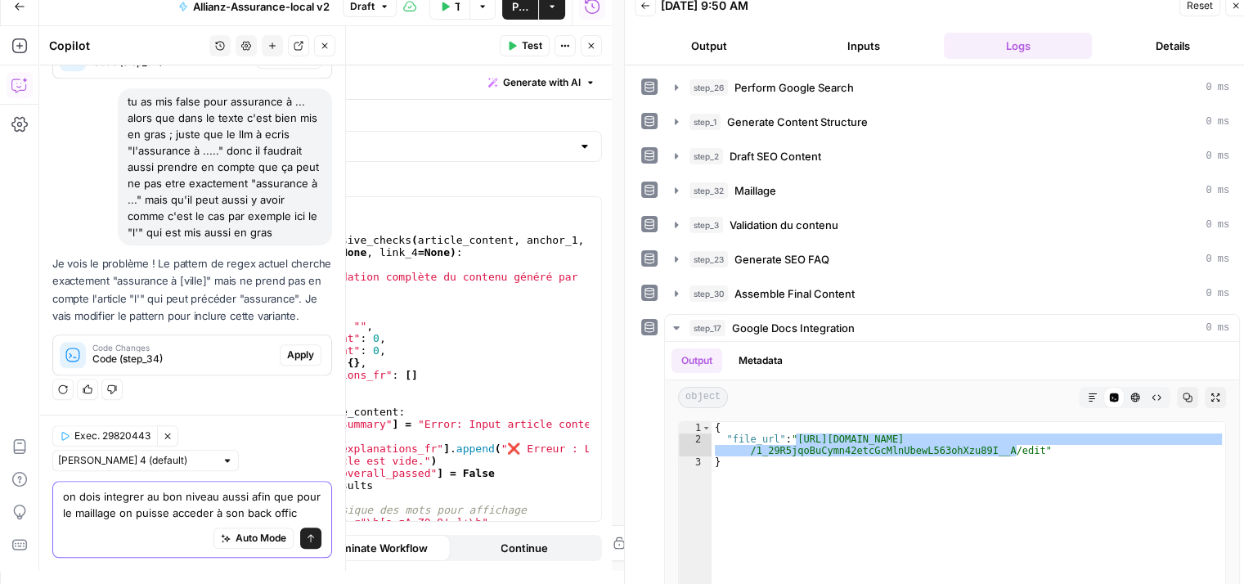
scroll to position [1686, 0]
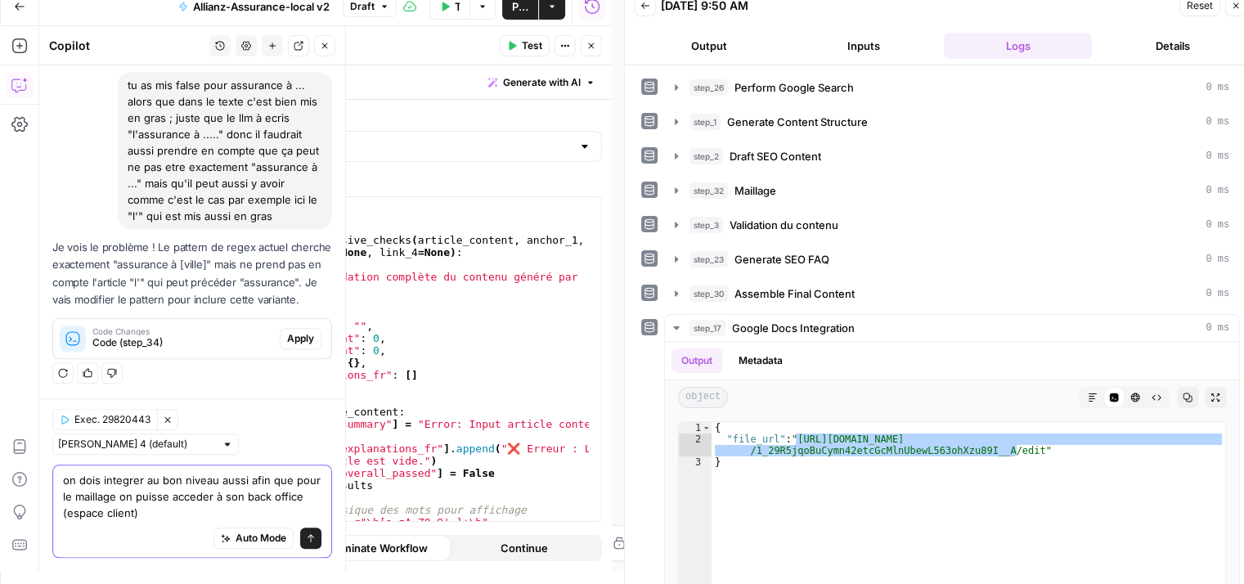
paste textarea "https://espace-client.allianz.fr/"
type textarea "on dois integrer au bon niveau aussi afin que pour le maillage on puisse accede…"
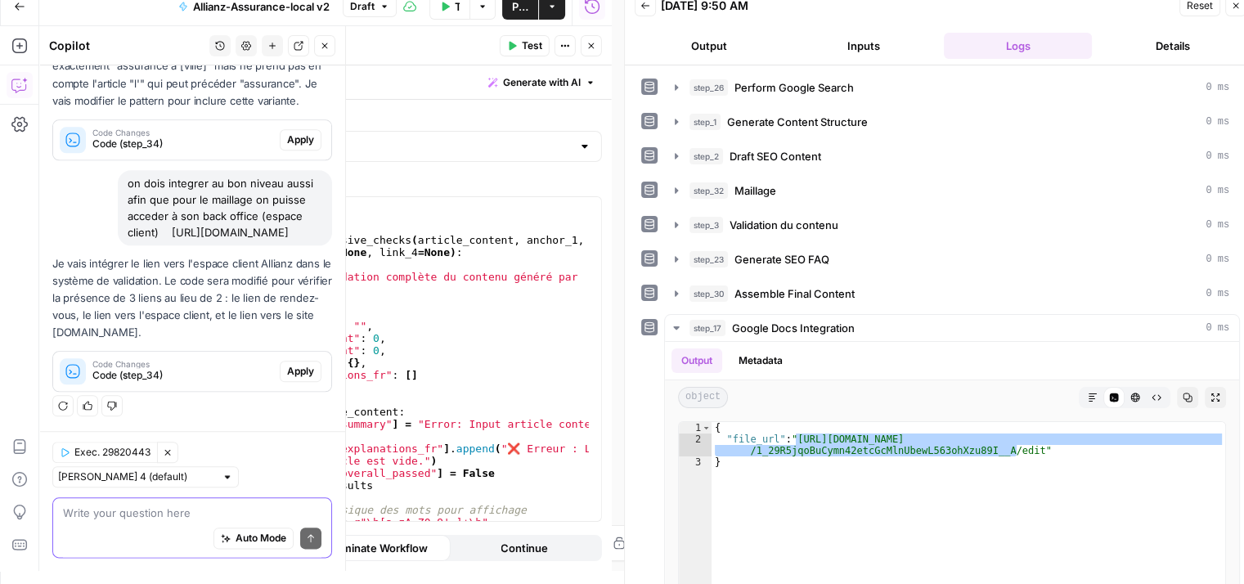
scroll to position [12, 0]
click at [290, 377] on span "Apply" at bounding box center [300, 372] width 27 height 15
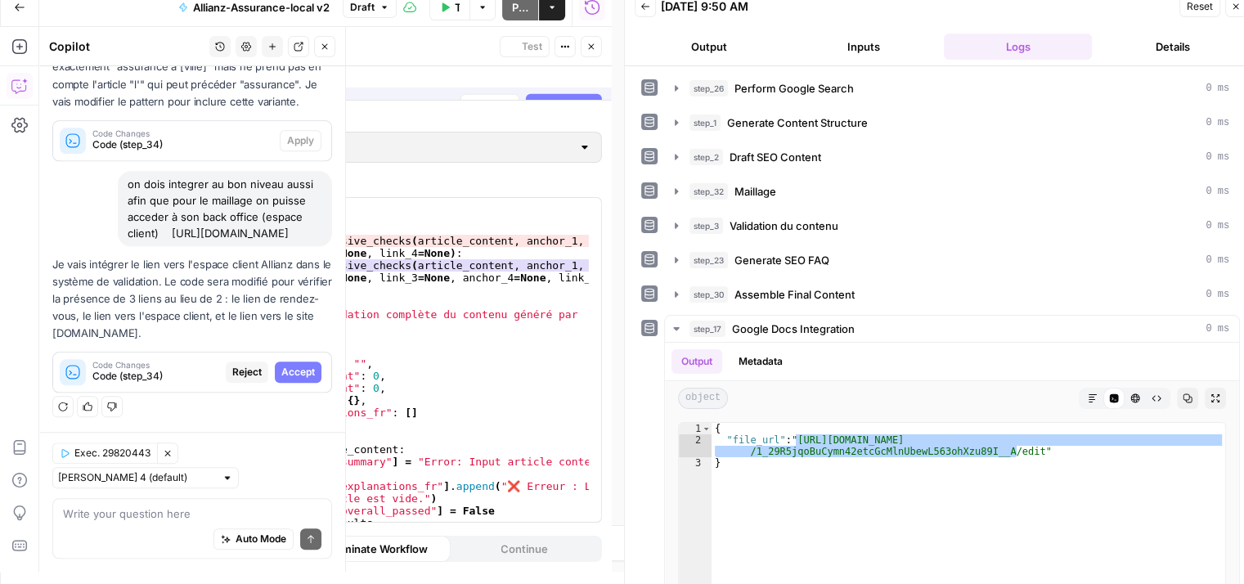
scroll to position [1823, 0]
drag, startPoint x: 290, startPoint y: 377, endPoint x: 285, endPoint y: 386, distance: 10.3
click at [290, 377] on span "Accept" at bounding box center [298, 372] width 34 height 15
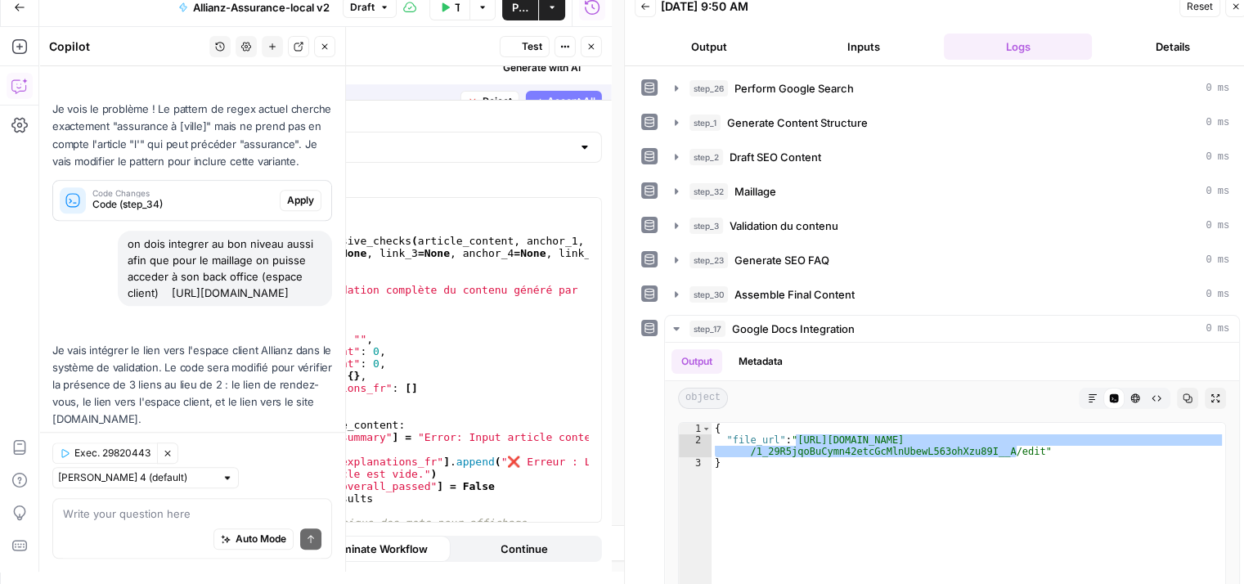
scroll to position [1954, 0]
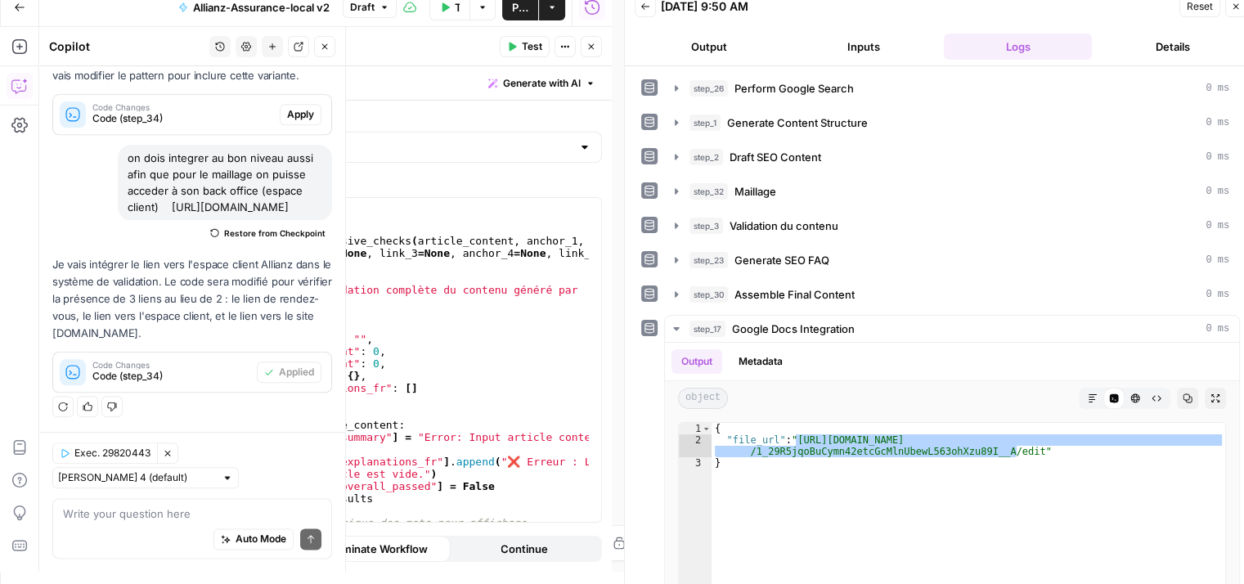
click at [124, 532] on div "Auto Mode Send" at bounding box center [192, 540] width 259 height 36
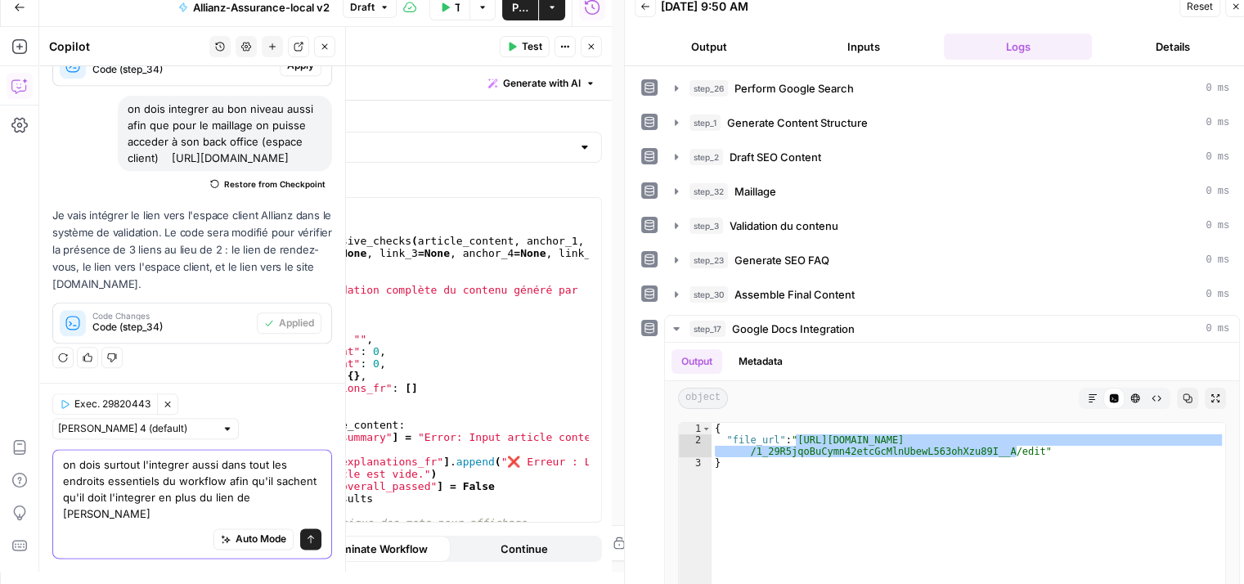
scroll to position [2003, 0]
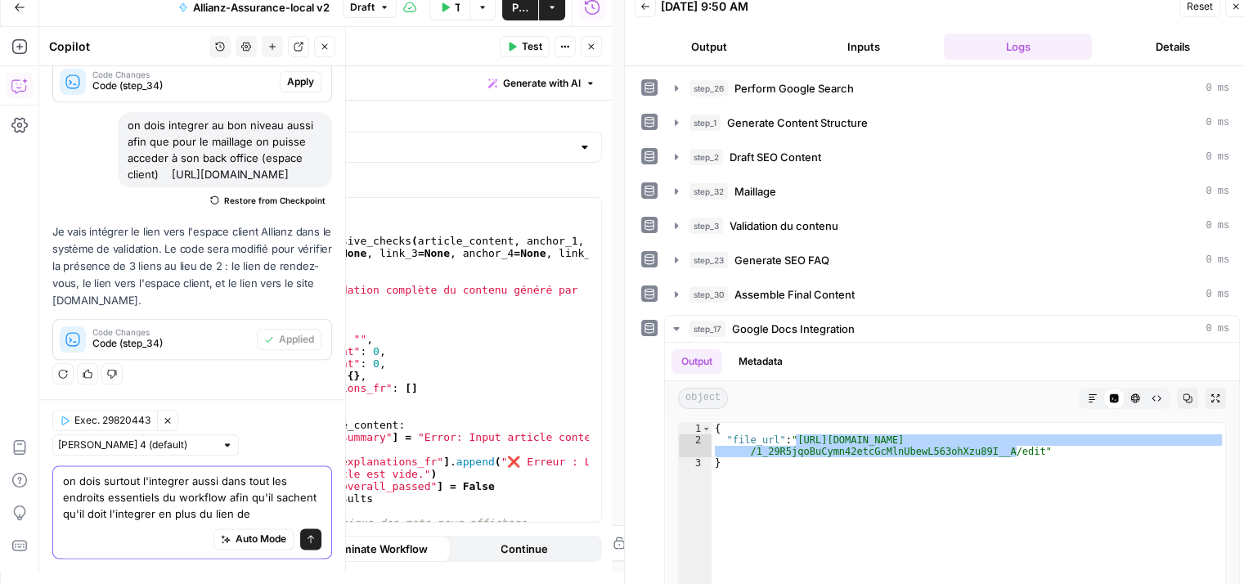
type textarea "on dois surtout l'integrer aussi dans tout les endroits essentiels du workflow …"
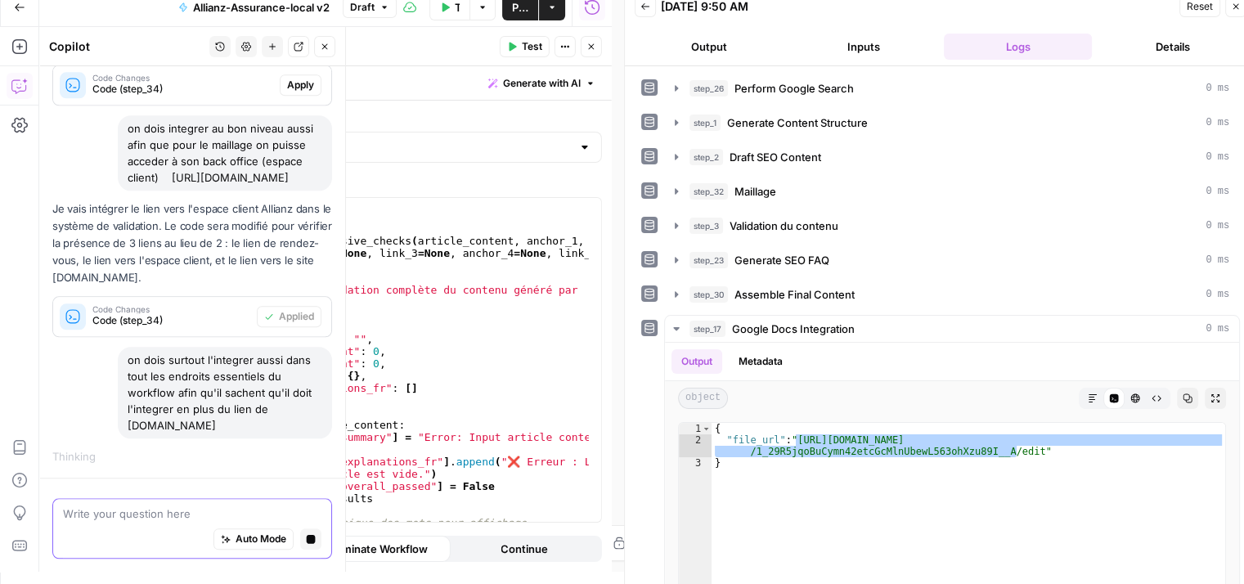
scroll to position [1879, 0]
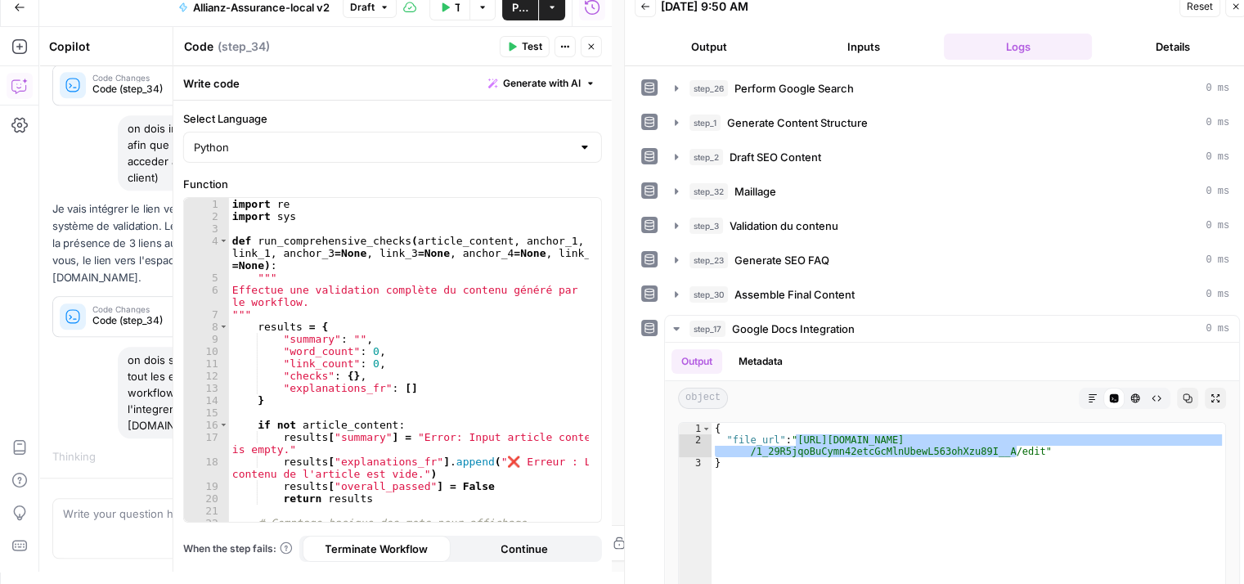
click at [593, 46] on icon "button" at bounding box center [592, 47] width 10 height 10
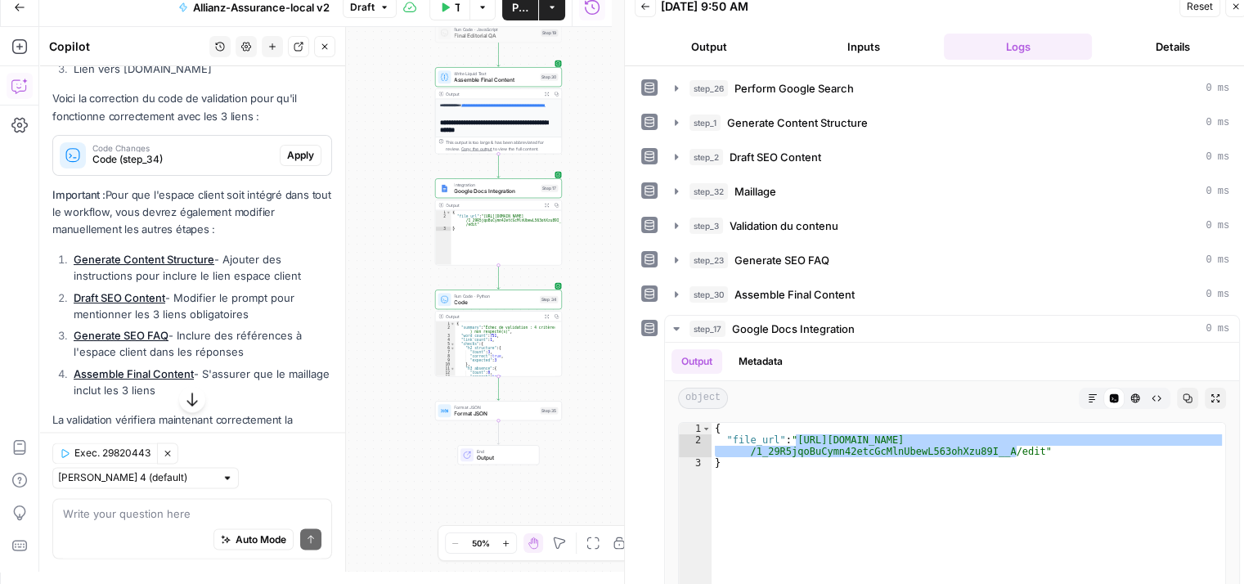
scroll to position [2753, 0]
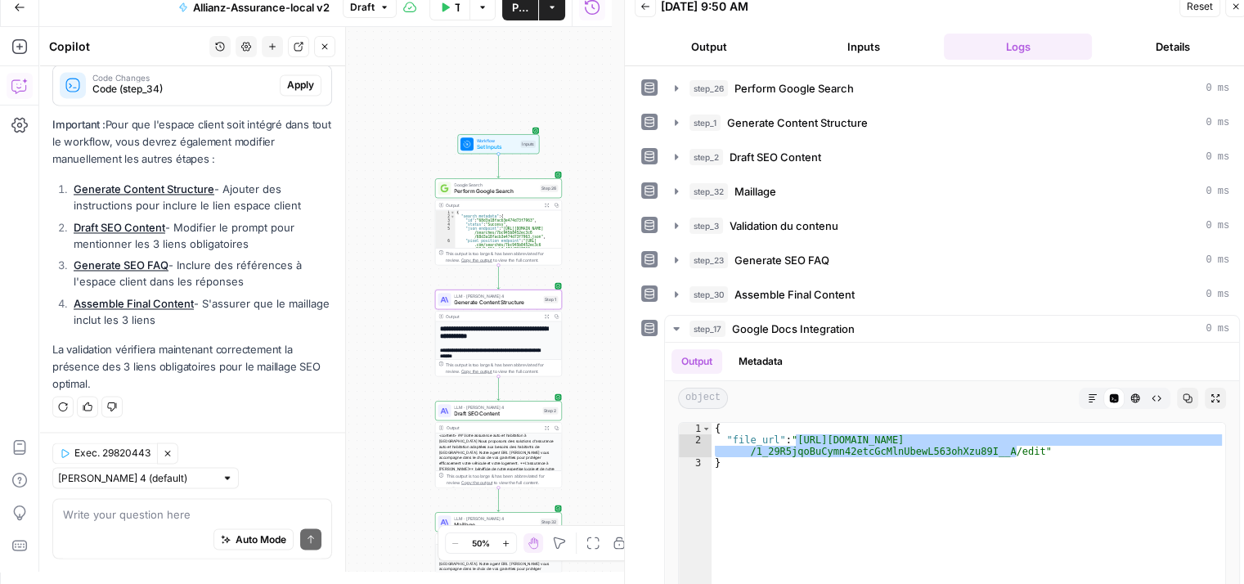
click at [171, 191] on link "Generate Content Structure" at bounding box center [144, 188] width 141 height 13
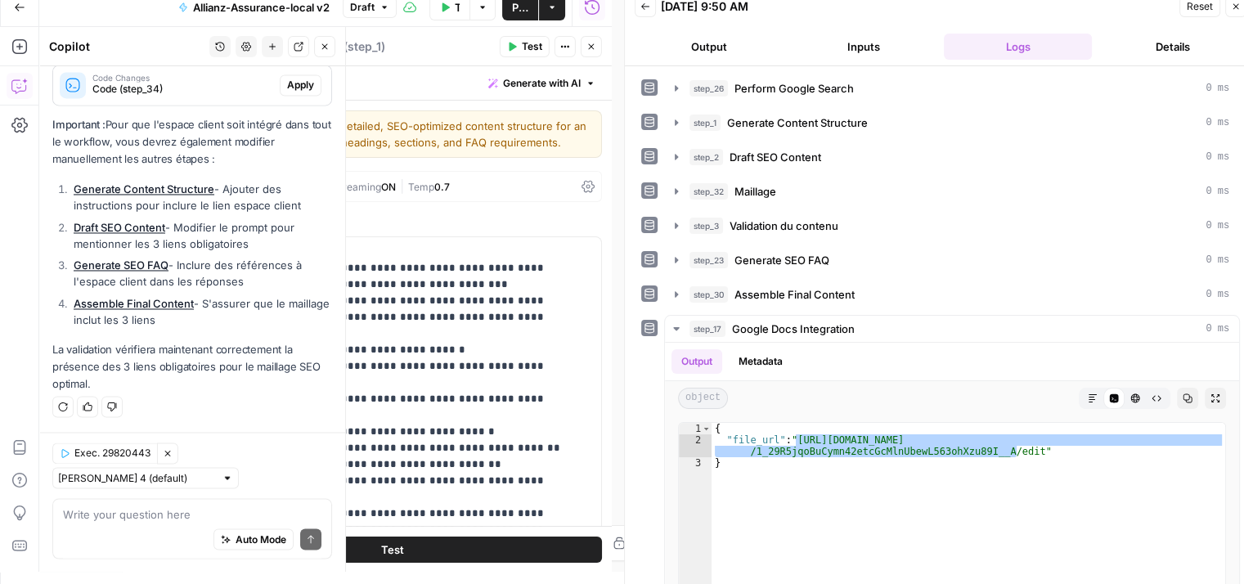
click at [177, 191] on link "Generate Content Structure" at bounding box center [144, 188] width 141 height 13
click at [112, 530] on div "Auto Mode Send" at bounding box center [192, 540] width 259 height 36
type textarea "oui peut tu ajouter ses instructions justement"
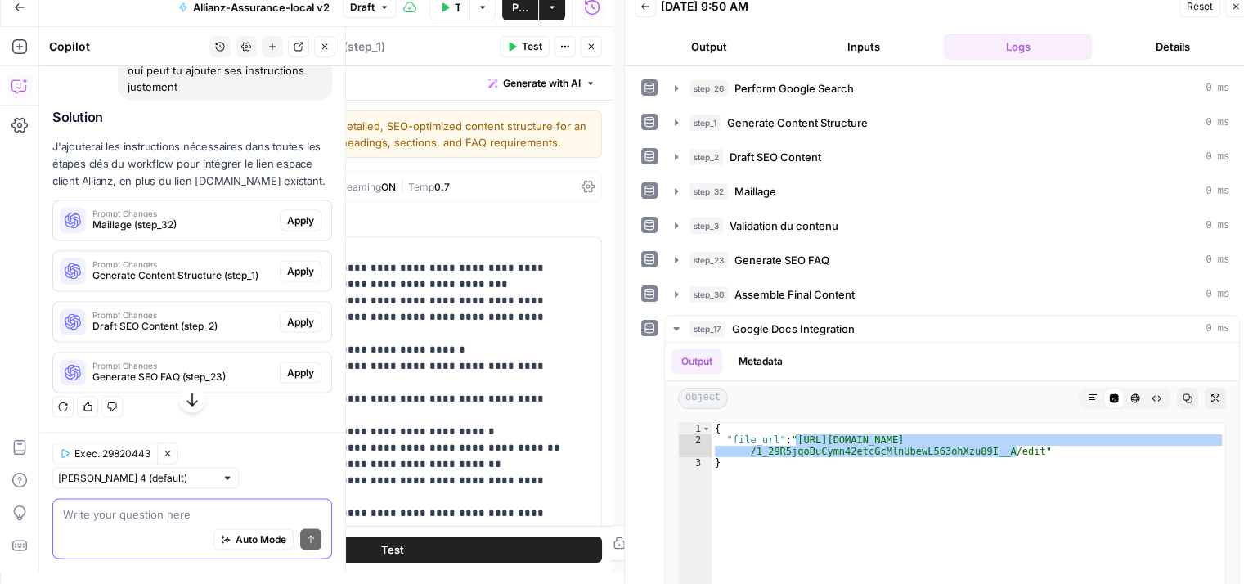
scroll to position [3096, 0]
click at [287, 226] on span "Apply" at bounding box center [300, 220] width 27 height 15
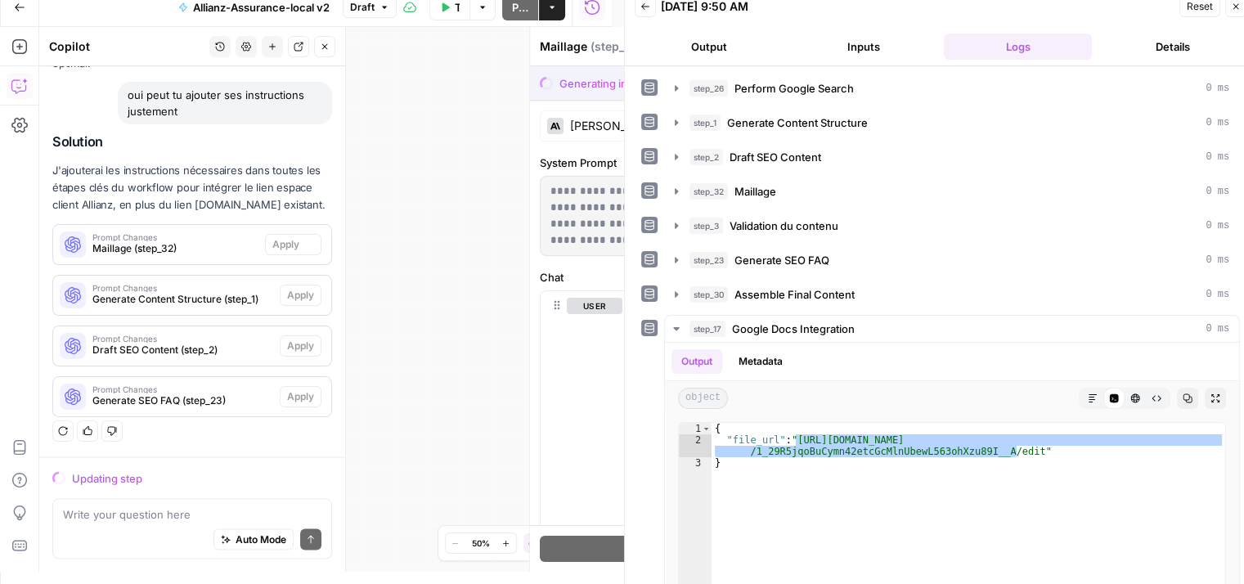
scroll to position [2942, 0]
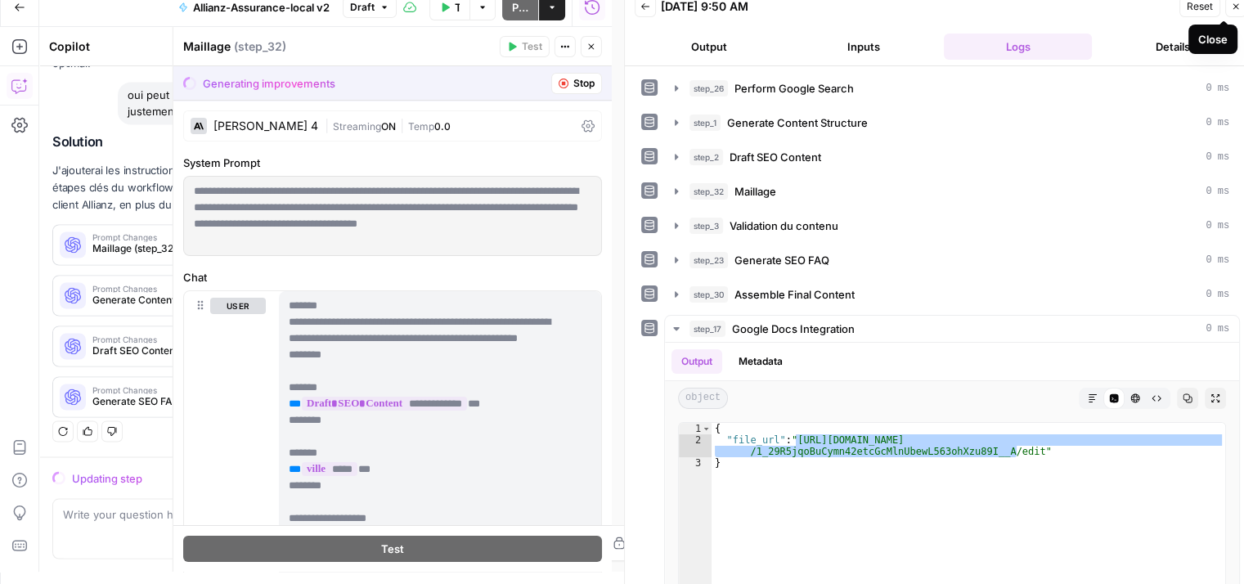
click at [1237, 7] on icon "button" at bounding box center [1237, 7] width 6 height 6
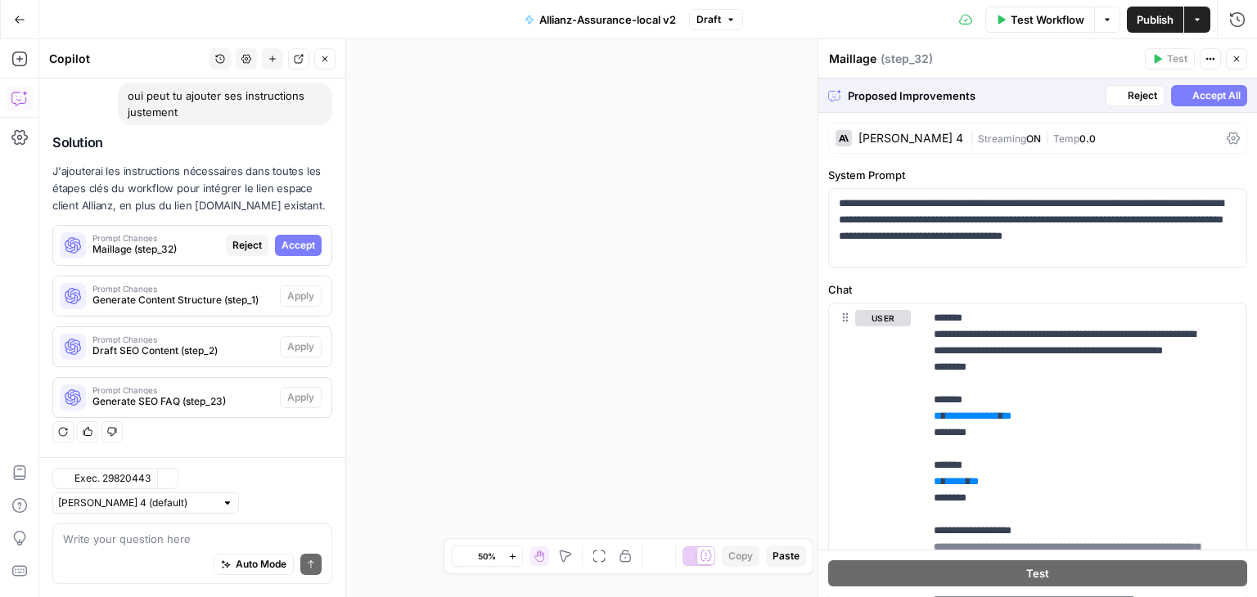
scroll to position [2953, 0]
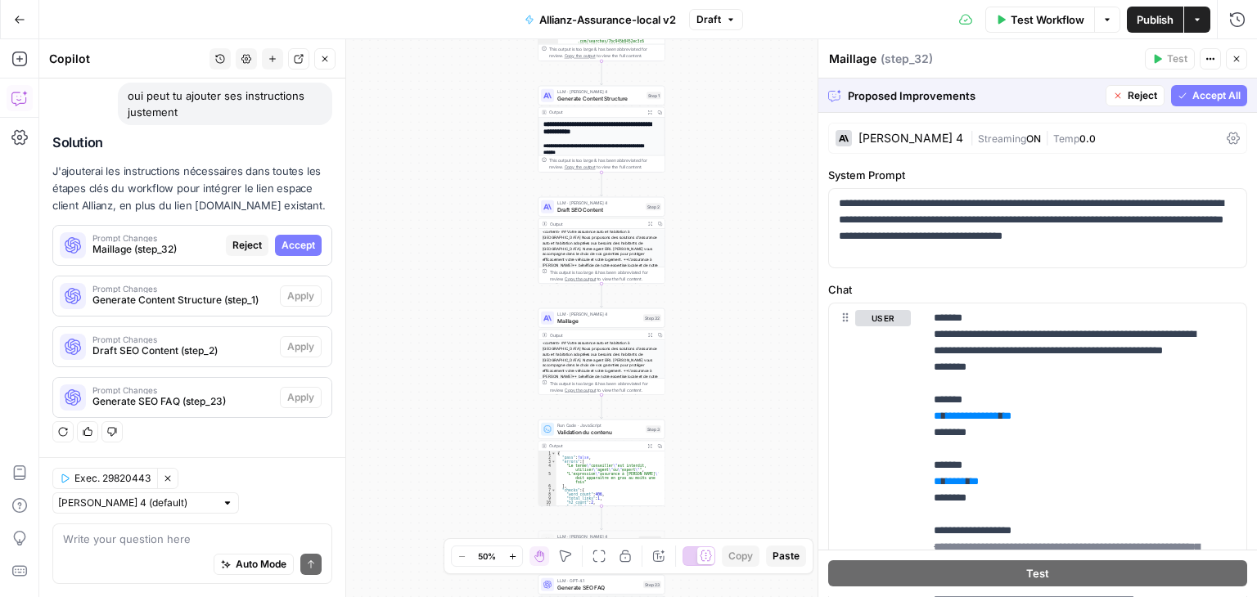
click at [750, 168] on div "**********" at bounding box center [647, 318] width 1217 height 558
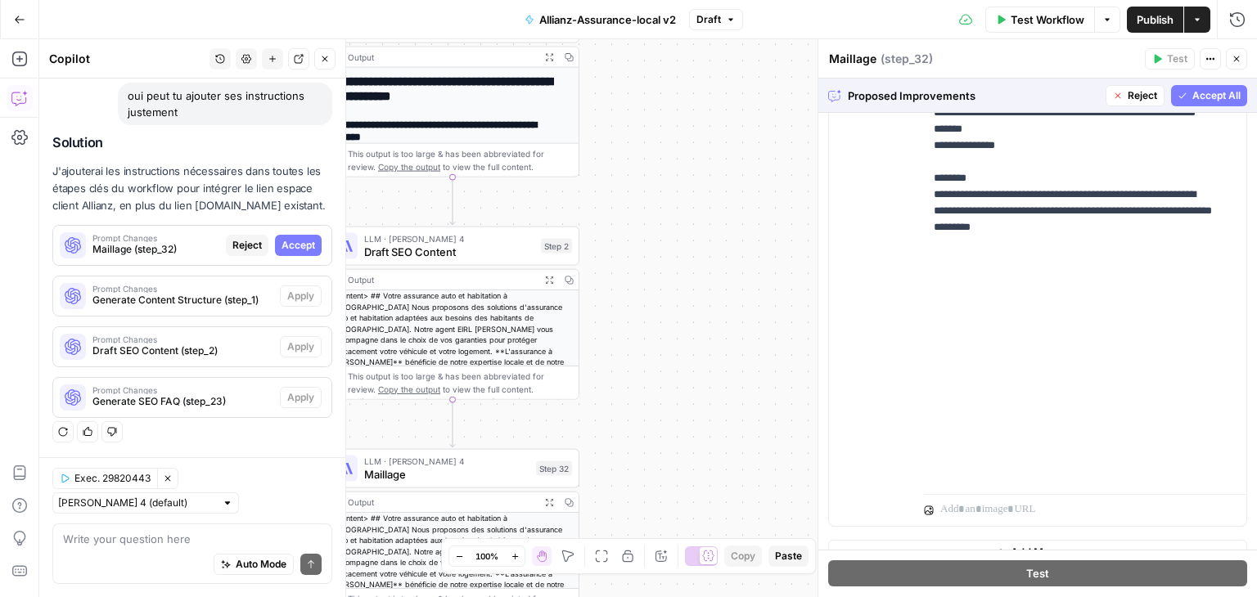
scroll to position [488, 0]
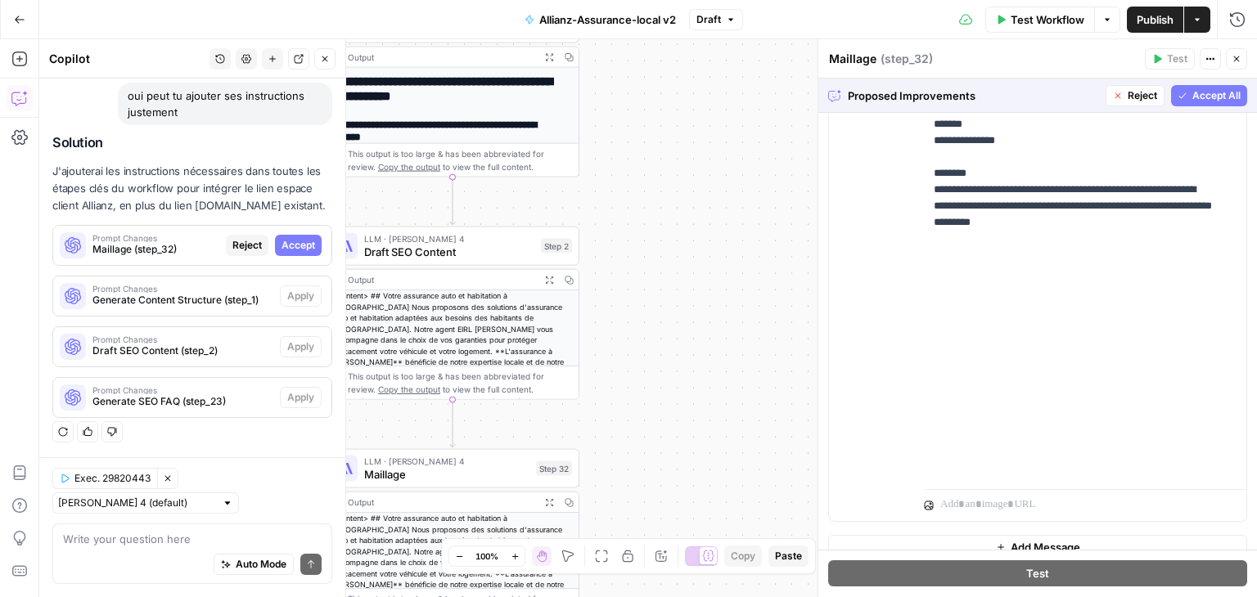
click at [1195, 94] on span "Accept All" at bounding box center [1216, 95] width 48 height 15
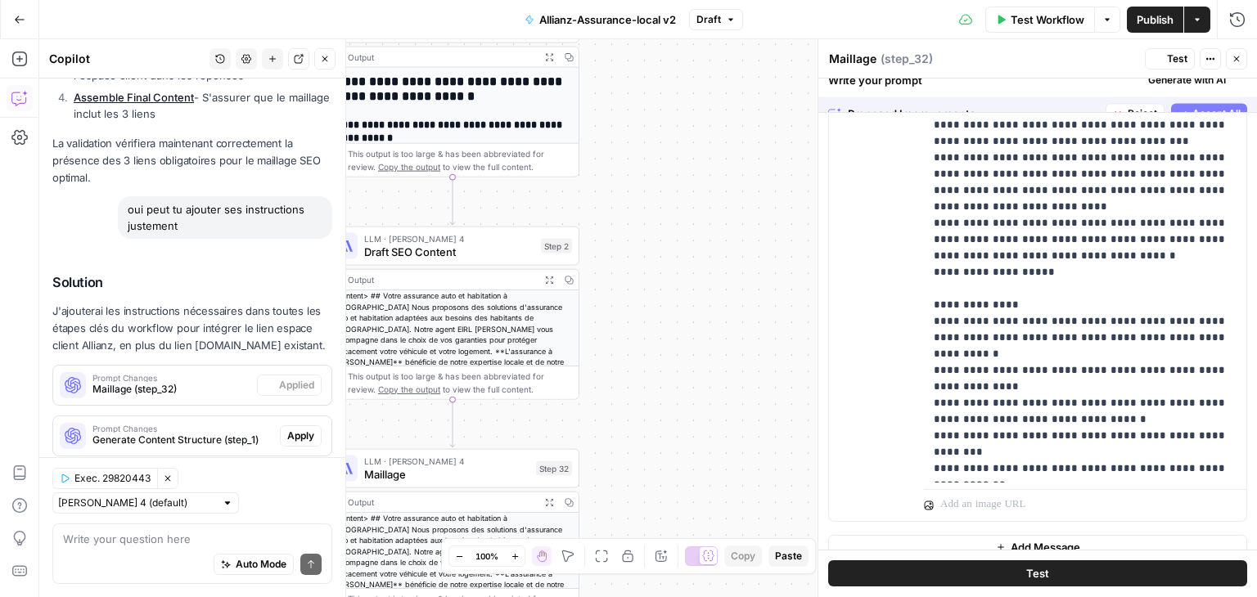
scroll to position [0, 0]
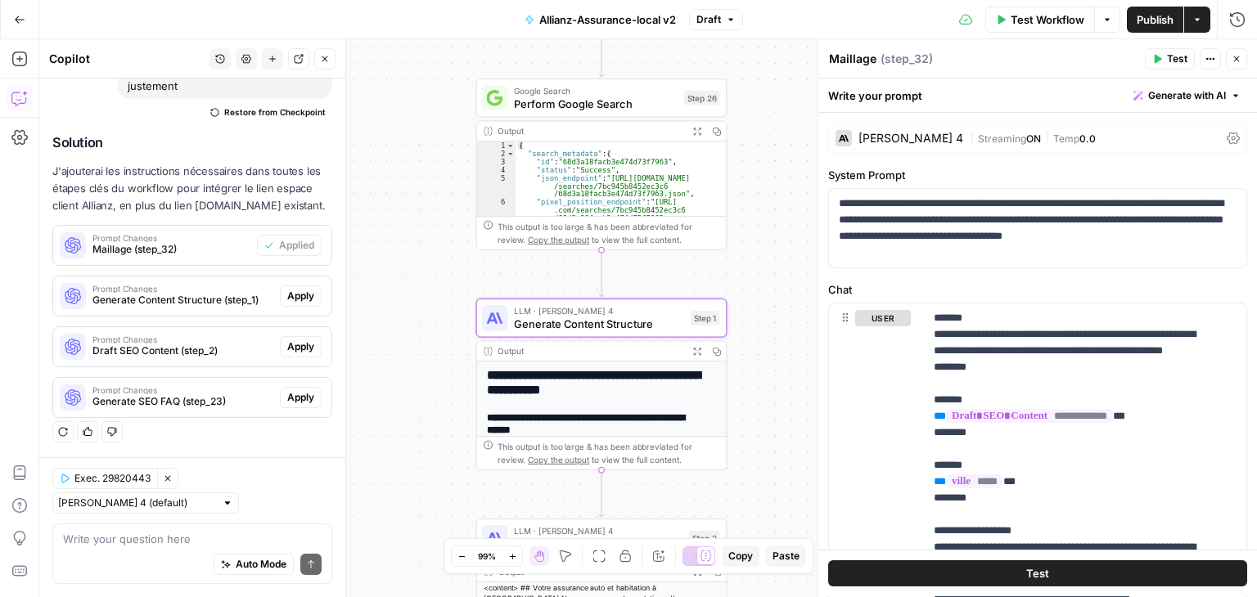
click at [290, 298] on span "Apply" at bounding box center [300, 296] width 27 height 15
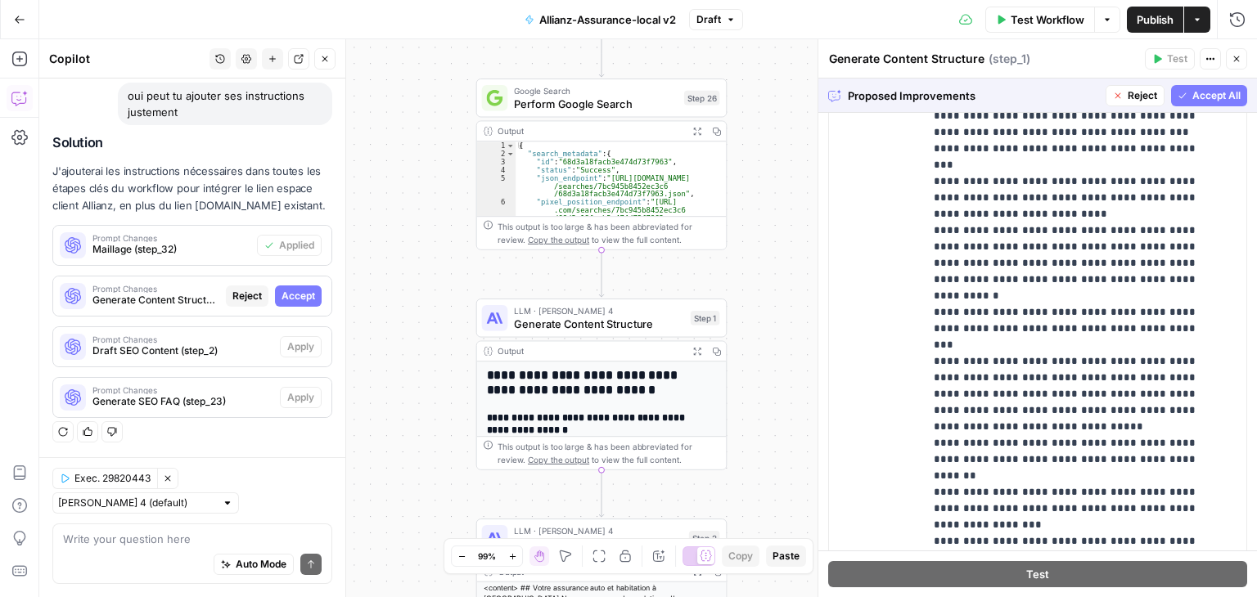
scroll to position [982, 0]
click at [1215, 92] on span "Accept All" at bounding box center [1216, 95] width 48 height 15
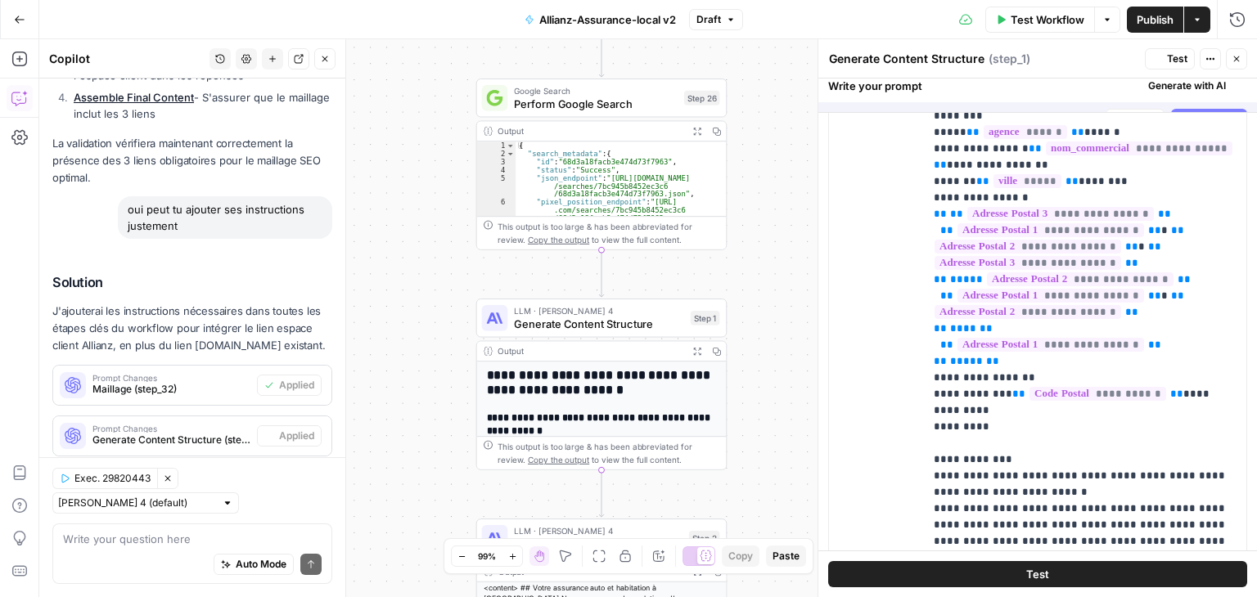
scroll to position [0, 0]
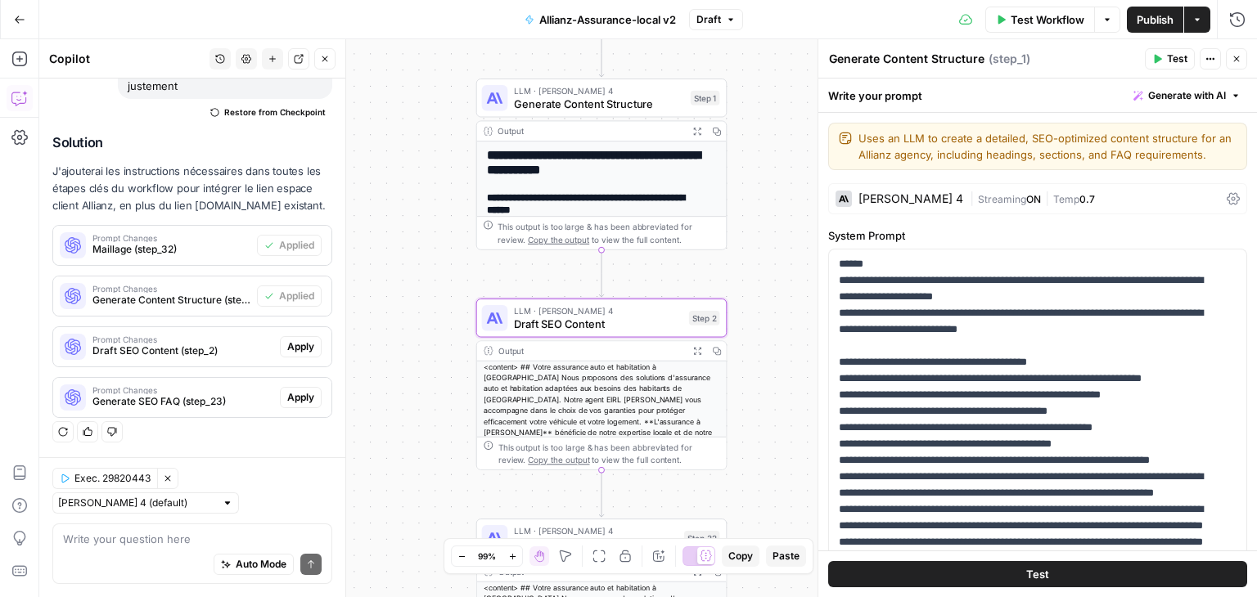
click at [287, 345] on span "Apply" at bounding box center [300, 347] width 27 height 15
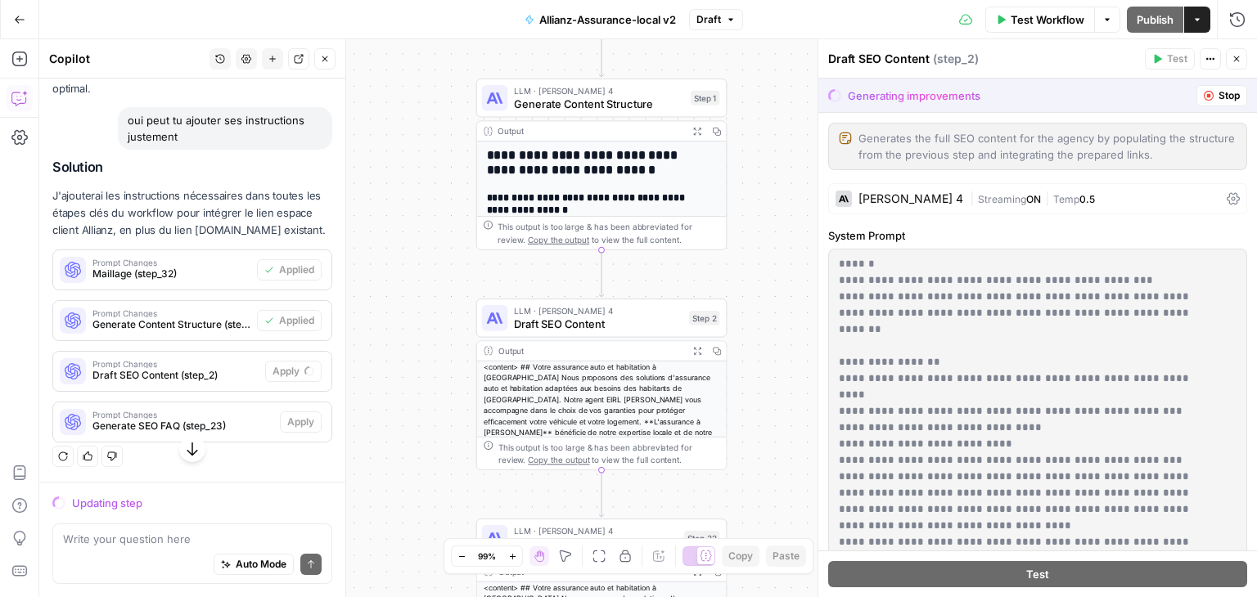
scroll to position [2929, 0]
click at [115, 547] on div "Auto Mode Send" at bounding box center [192, 565] width 259 height 36
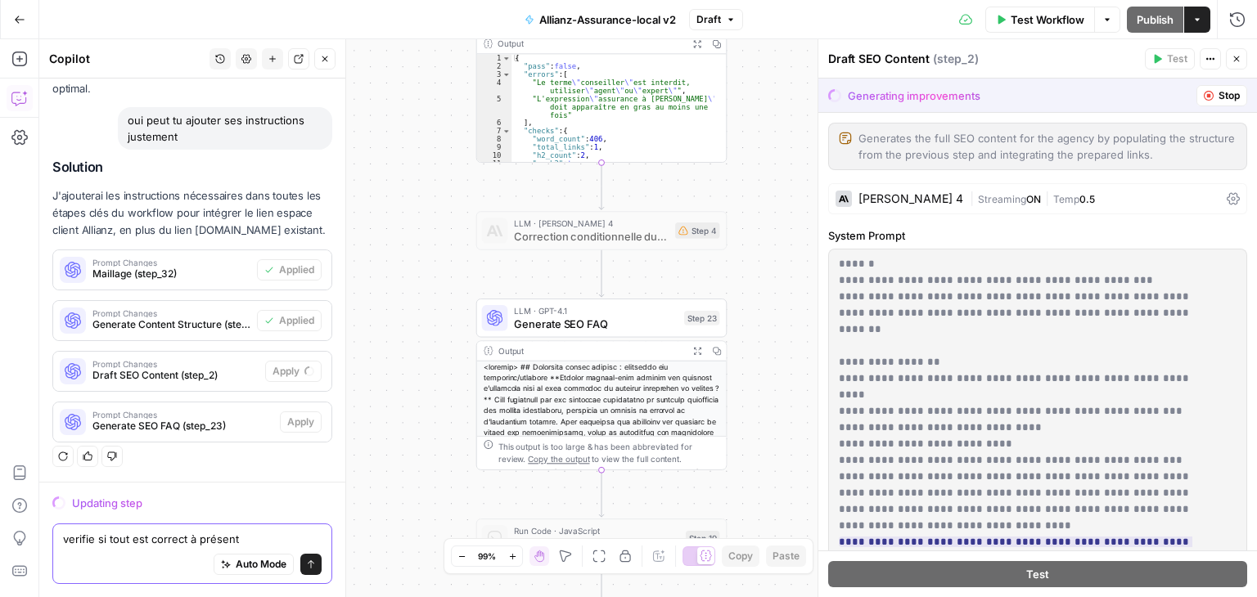
type textarea "verifie si tout est correct à présent"
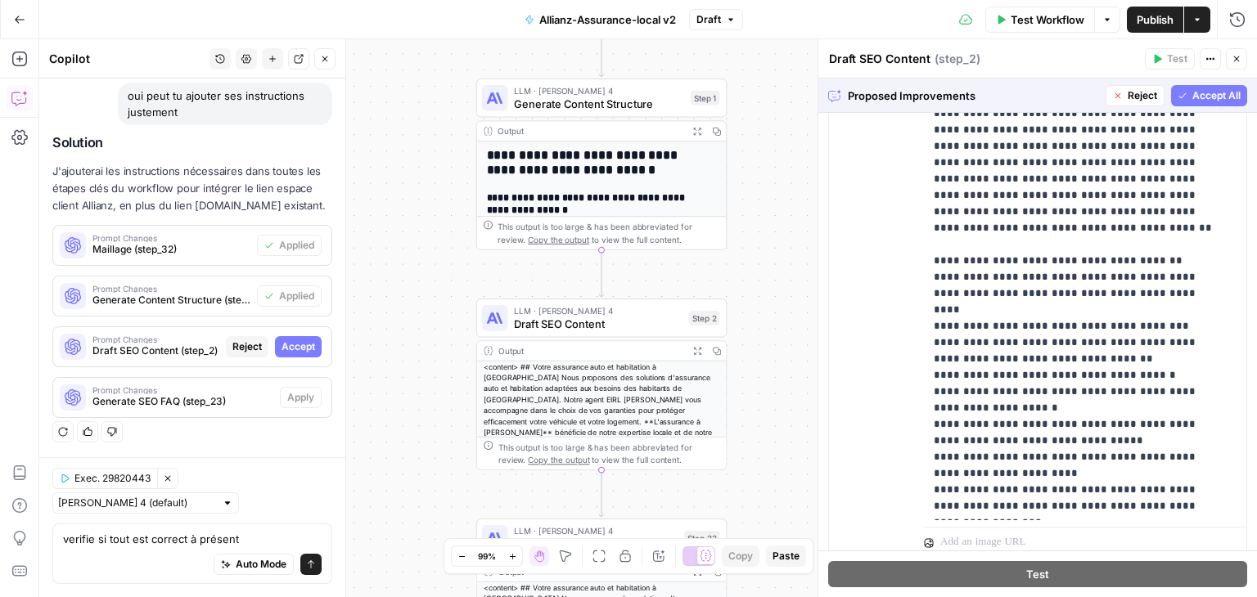
scroll to position [1154, 0]
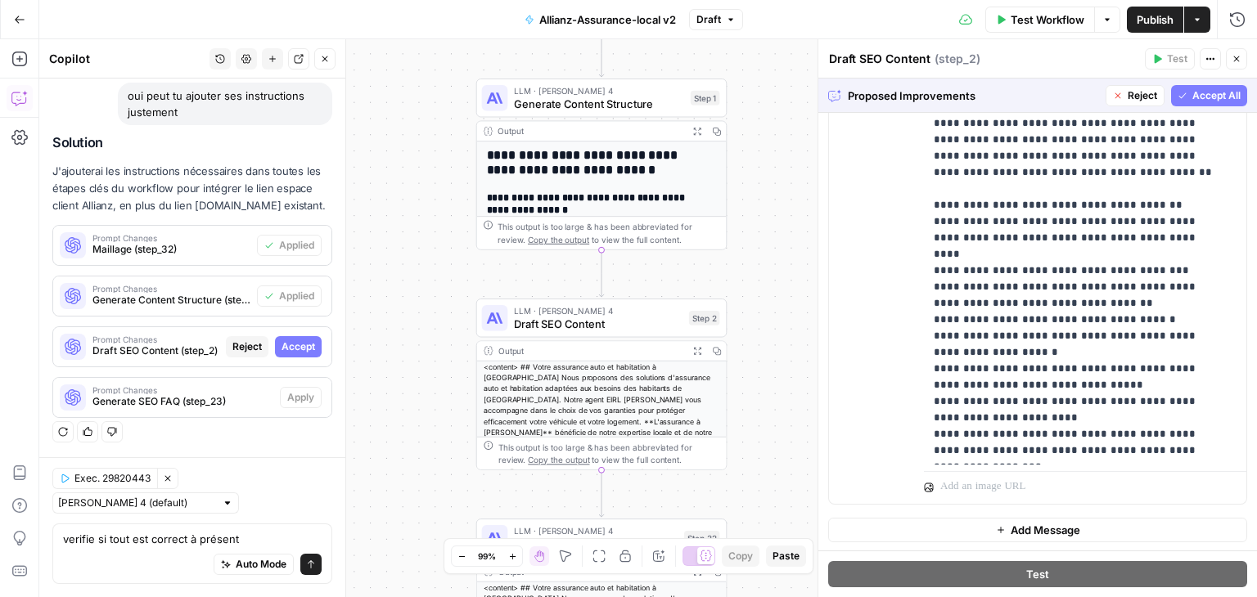
click at [1217, 92] on span "Accept All" at bounding box center [1216, 95] width 48 height 15
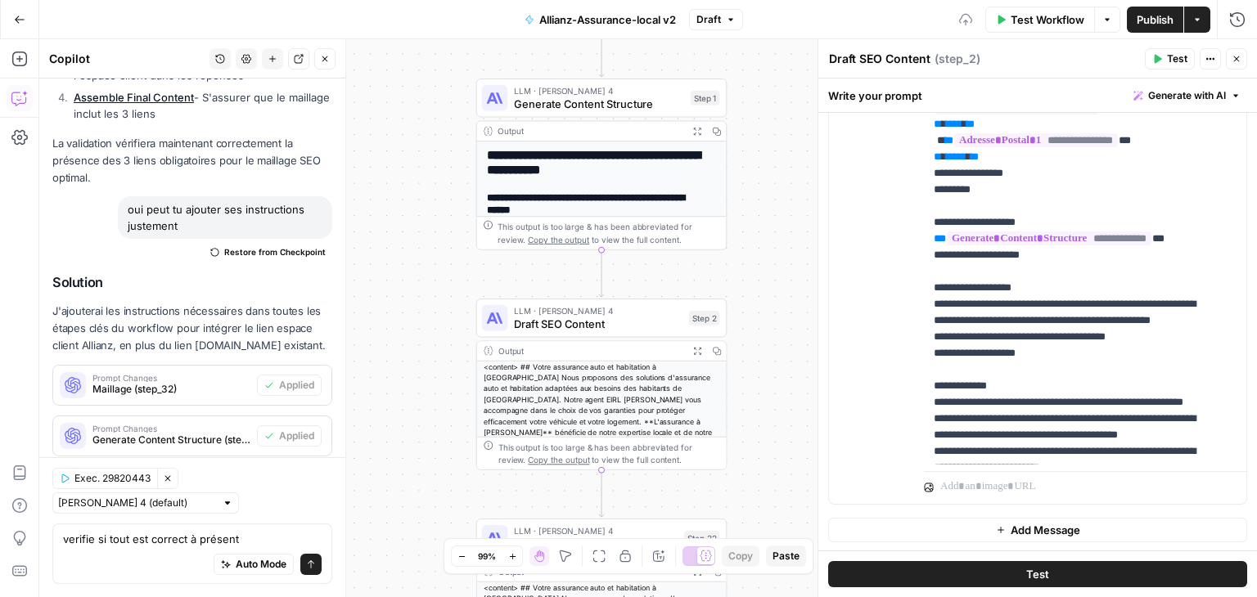
scroll to position [0, 0]
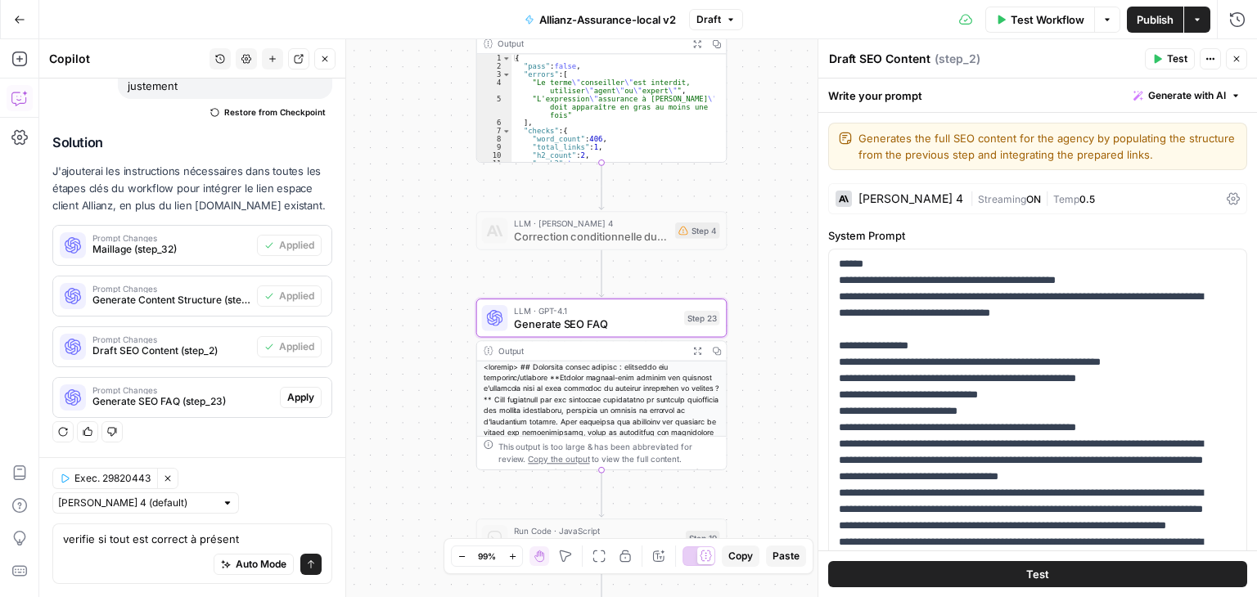
click at [287, 398] on span "Apply" at bounding box center [300, 397] width 27 height 15
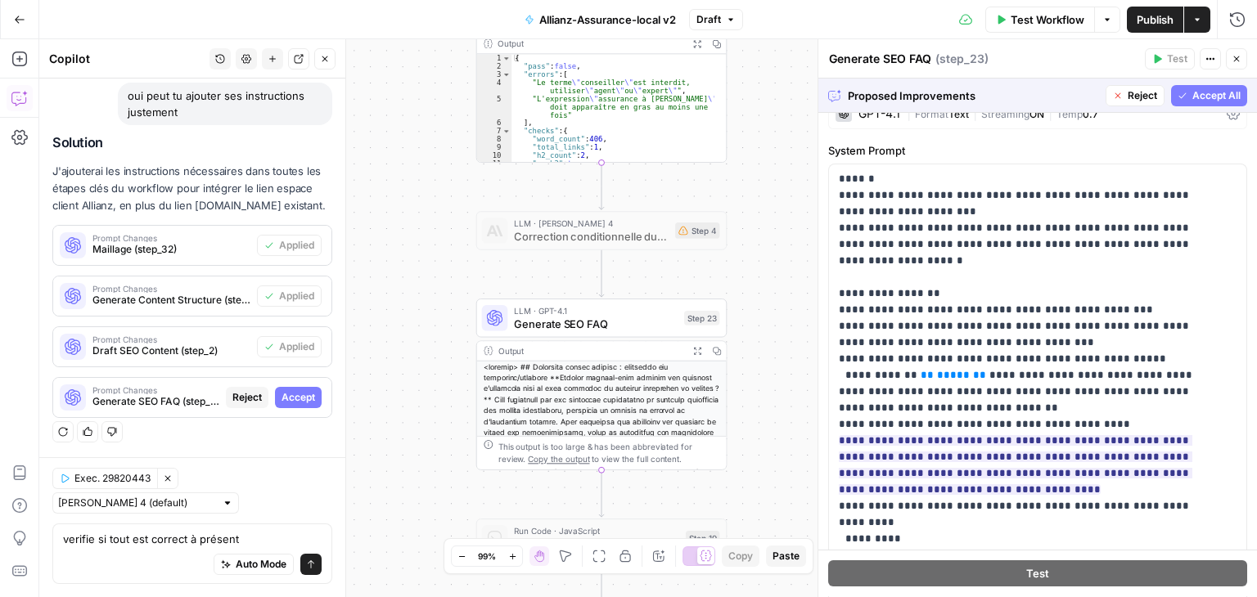
click at [1192, 89] on span "Accept All" at bounding box center [1216, 95] width 48 height 15
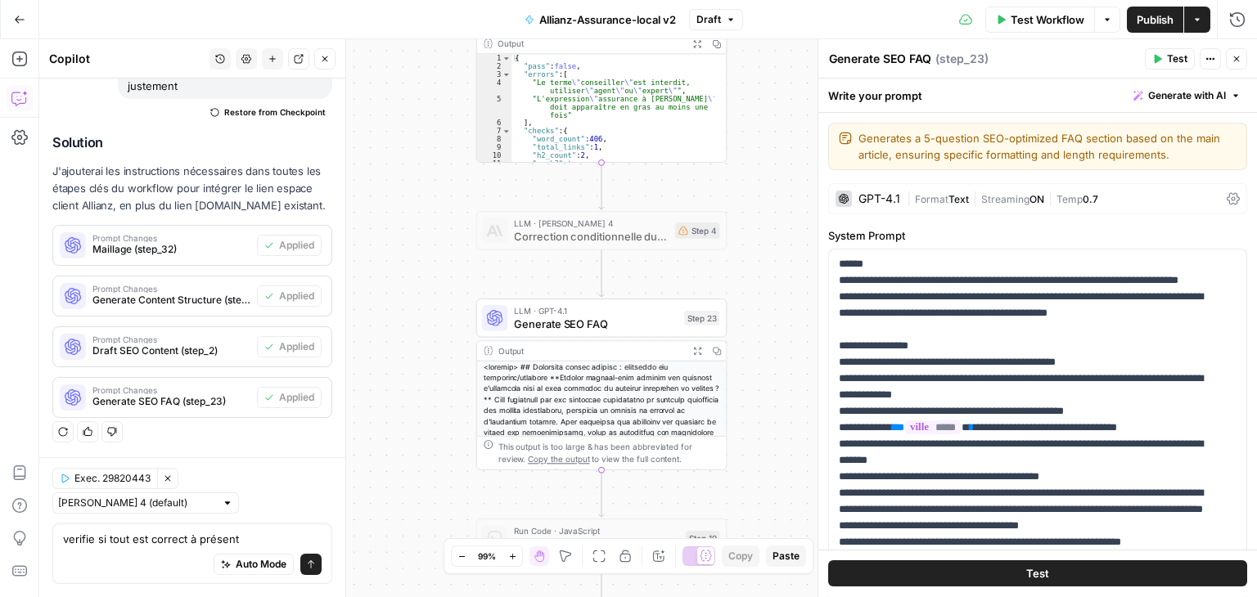
click at [175, 563] on div "Auto Mode Send" at bounding box center [192, 565] width 259 height 36
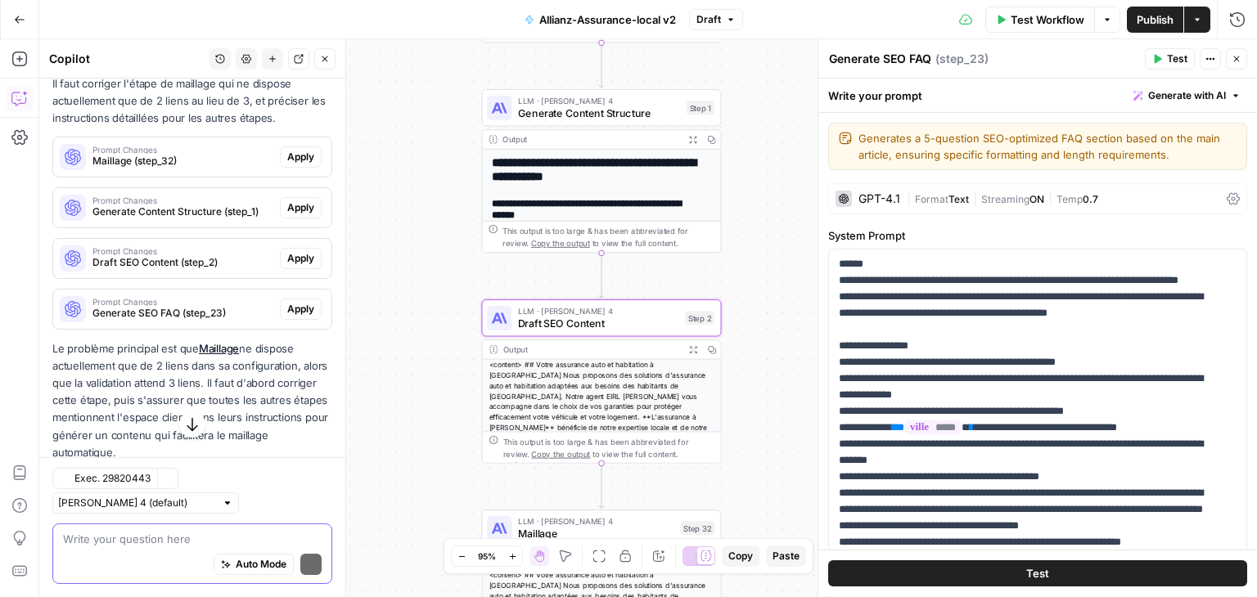
scroll to position [3591, 0]
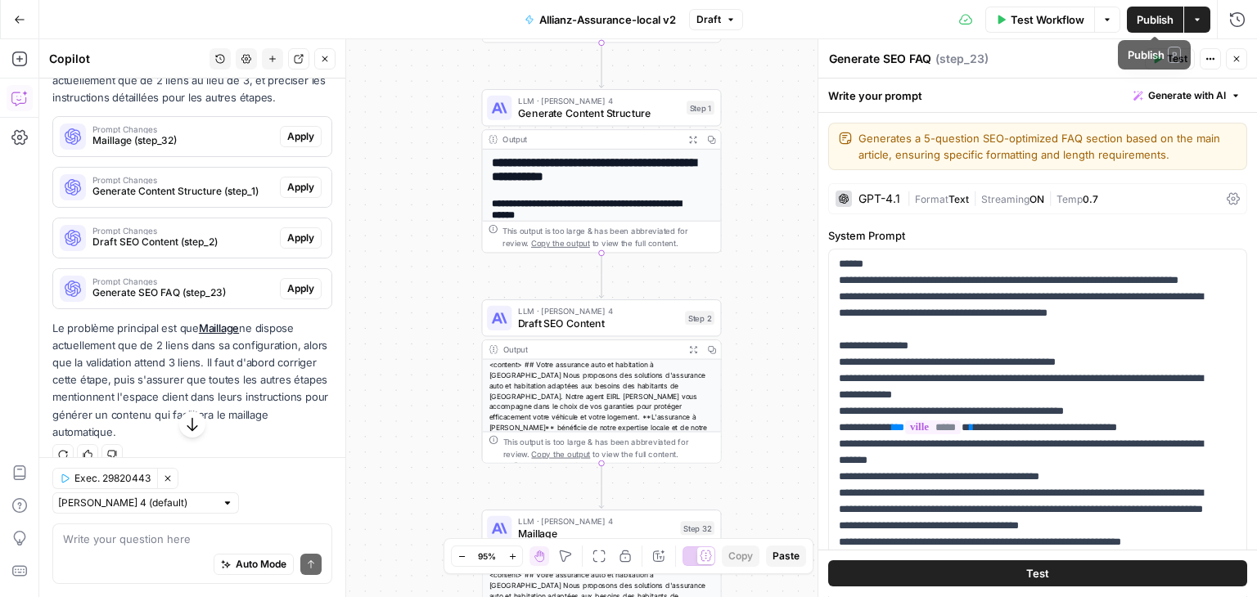
click at [1152, 14] on span "Publish" at bounding box center [1154, 19] width 37 height 16
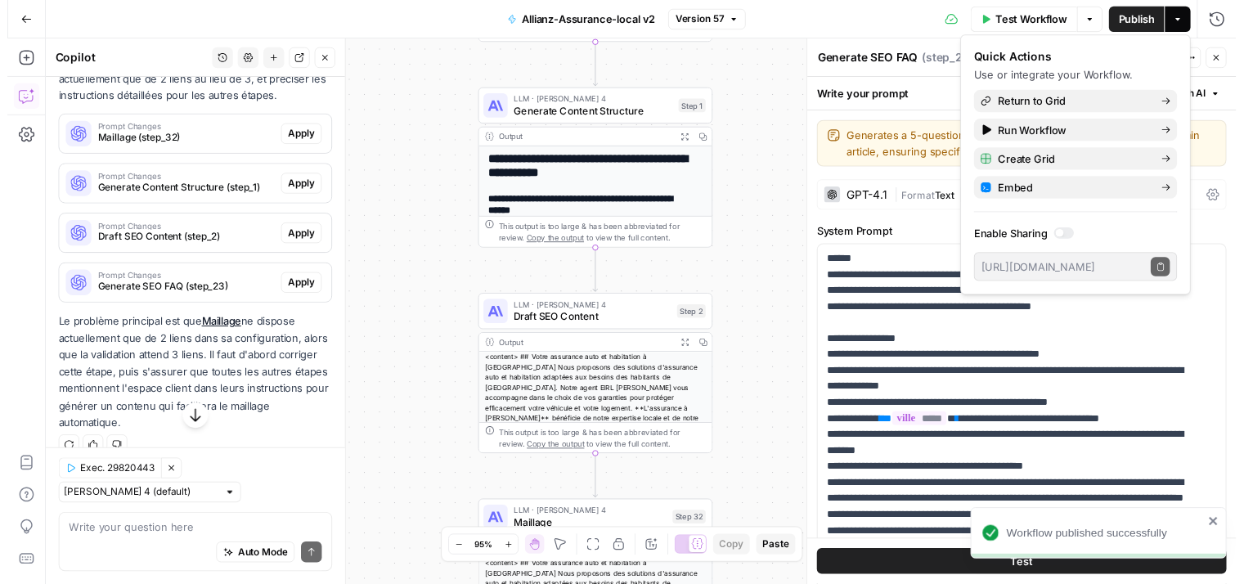
scroll to position [3656, 0]
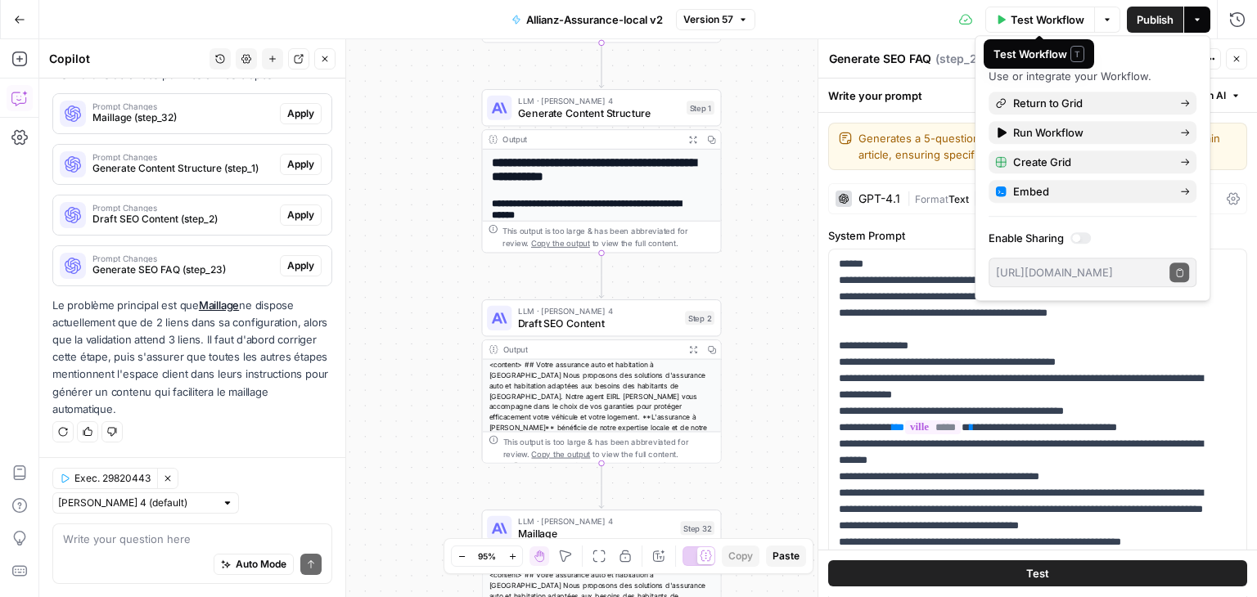
click at [1058, 11] on span "Test Workflow" at bounding box center [1047, 19] width 74 height 16
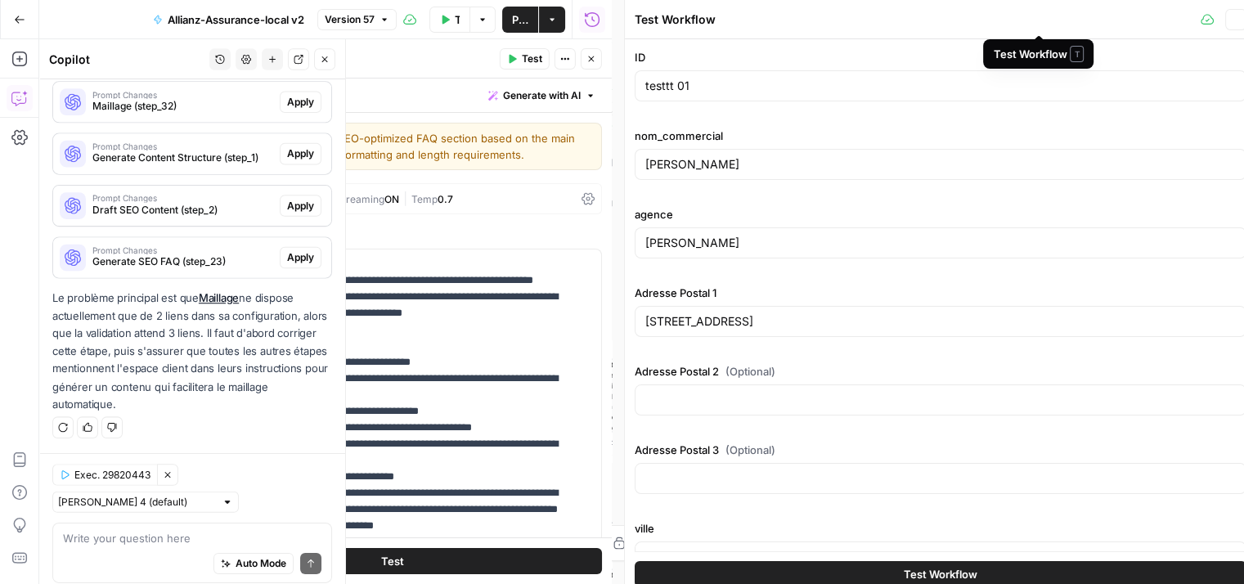
scroll to position [3669, 0]
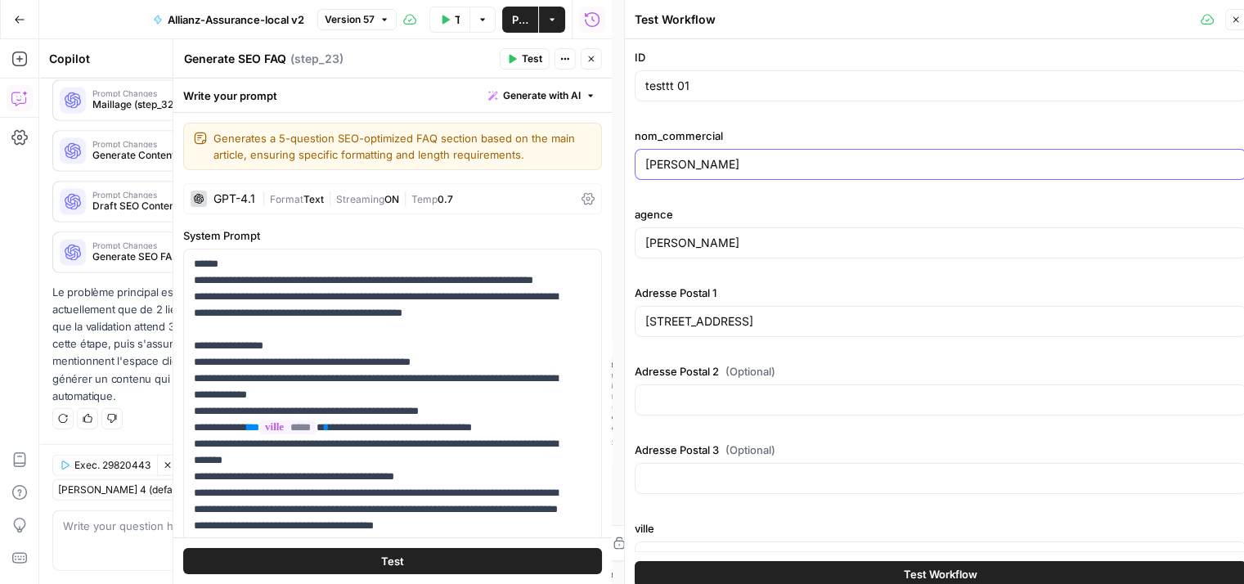
click at [844, 171] on input "EIRL MATHIEU JULIENNE" at bounding box center [941, 164] width 591 height 16
type input "EIRL MATHIEU JULIENNE"
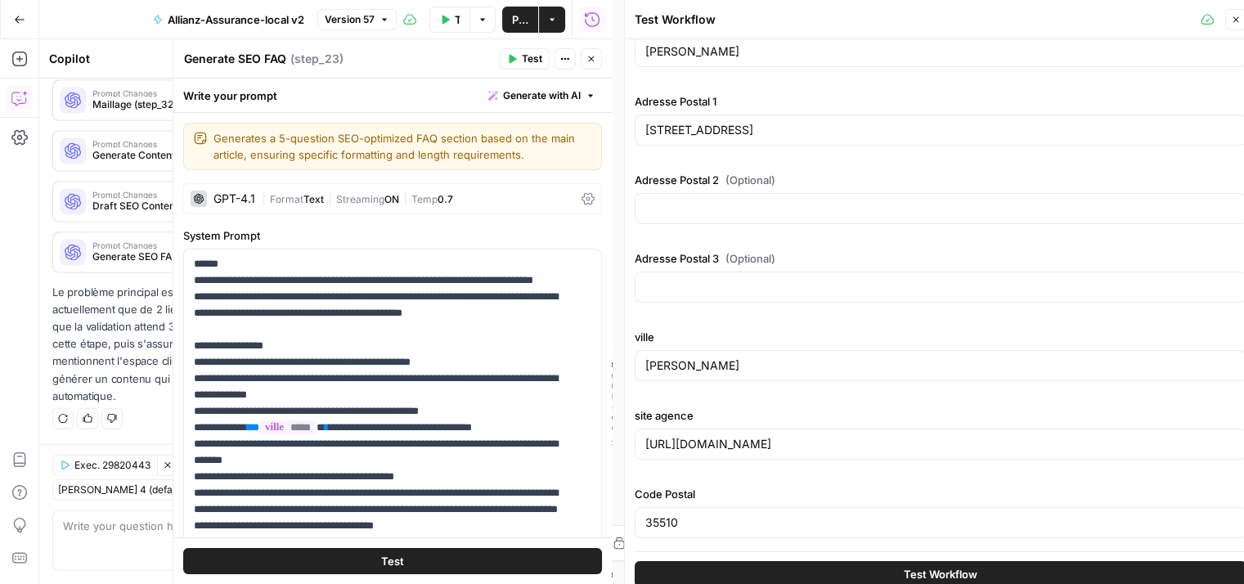
click at [948, 570] on span "Test Workflow" at bounding box center [941, 574] width 74 height 16
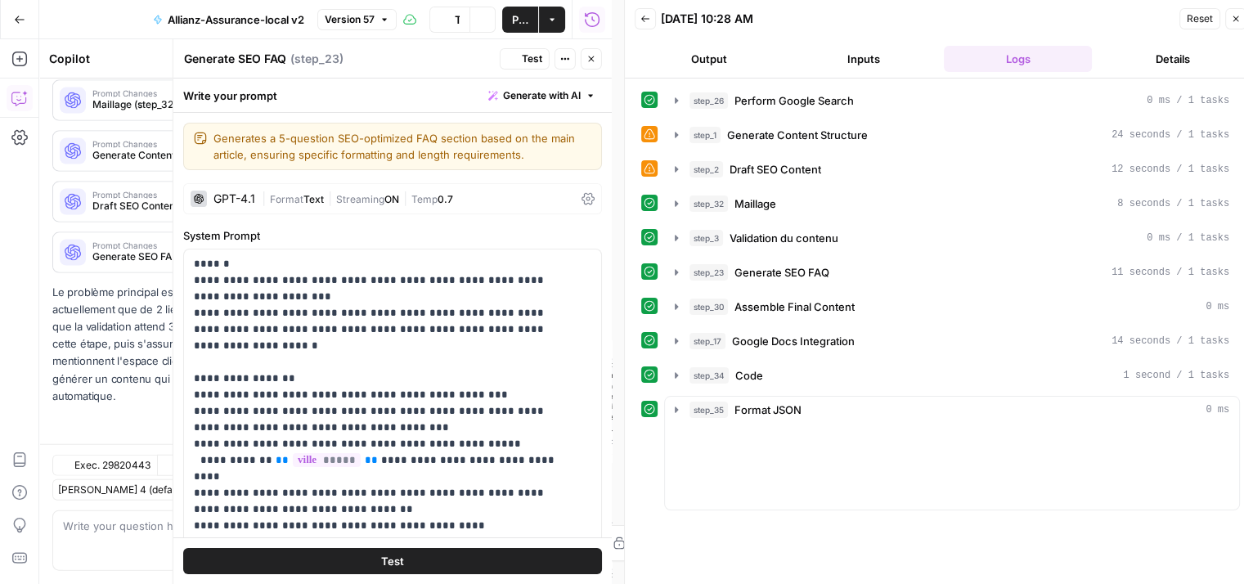
scroll to position [3669, 0]
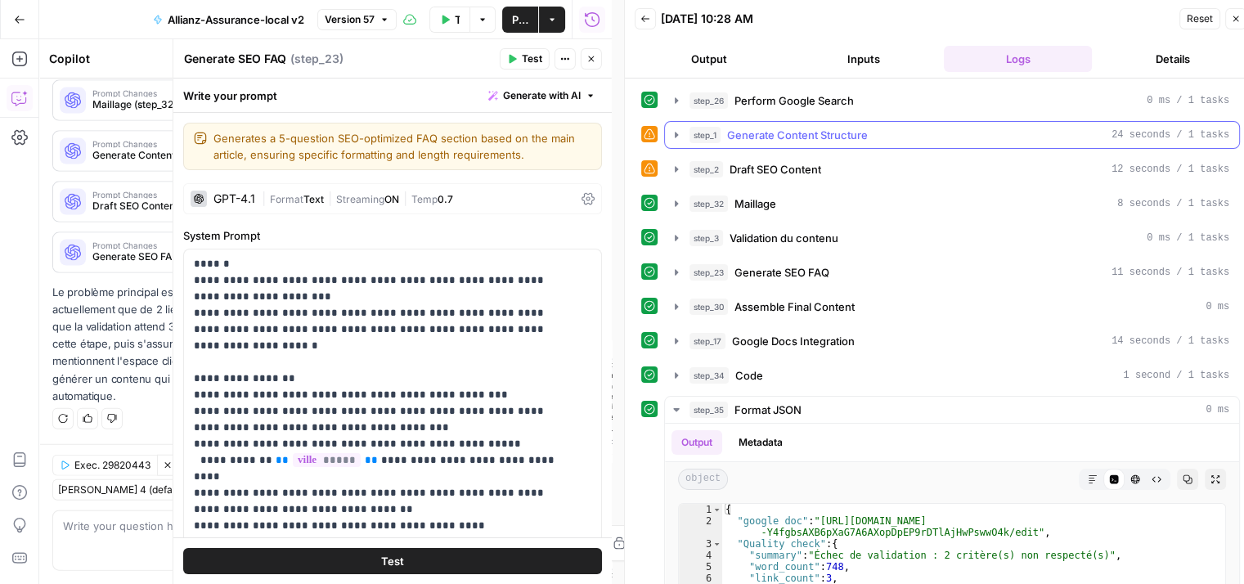
click at [674, 132] on icon "button" at bounding box center [676, 134] width 13 height 13
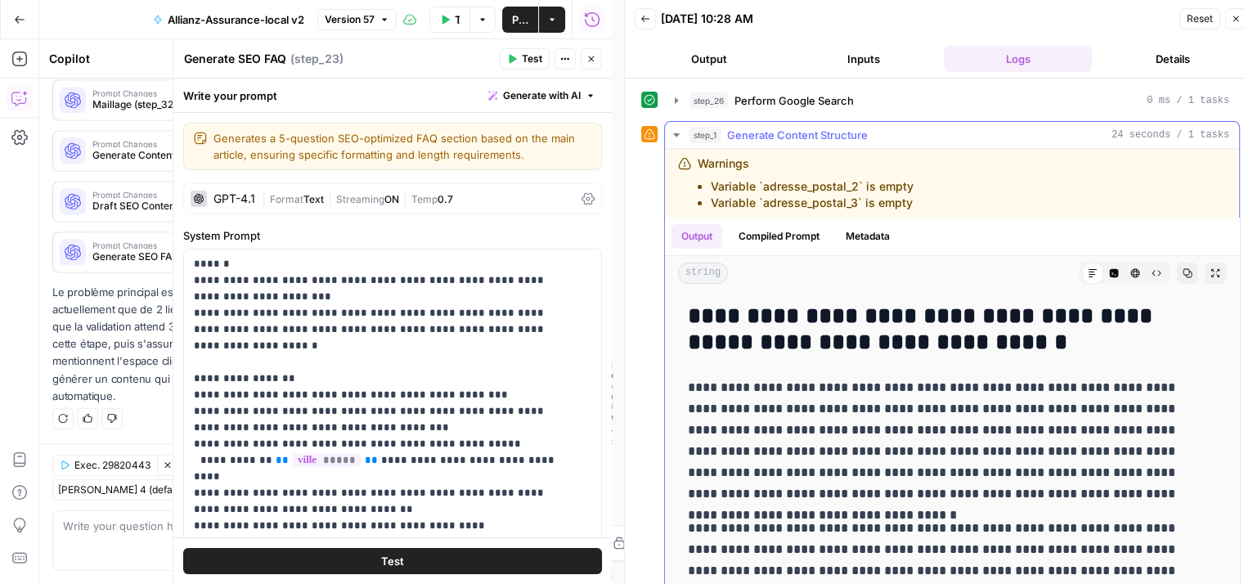
click at [674, 132] on icon "button" at bounding box center [676, 134] width 13 height 13
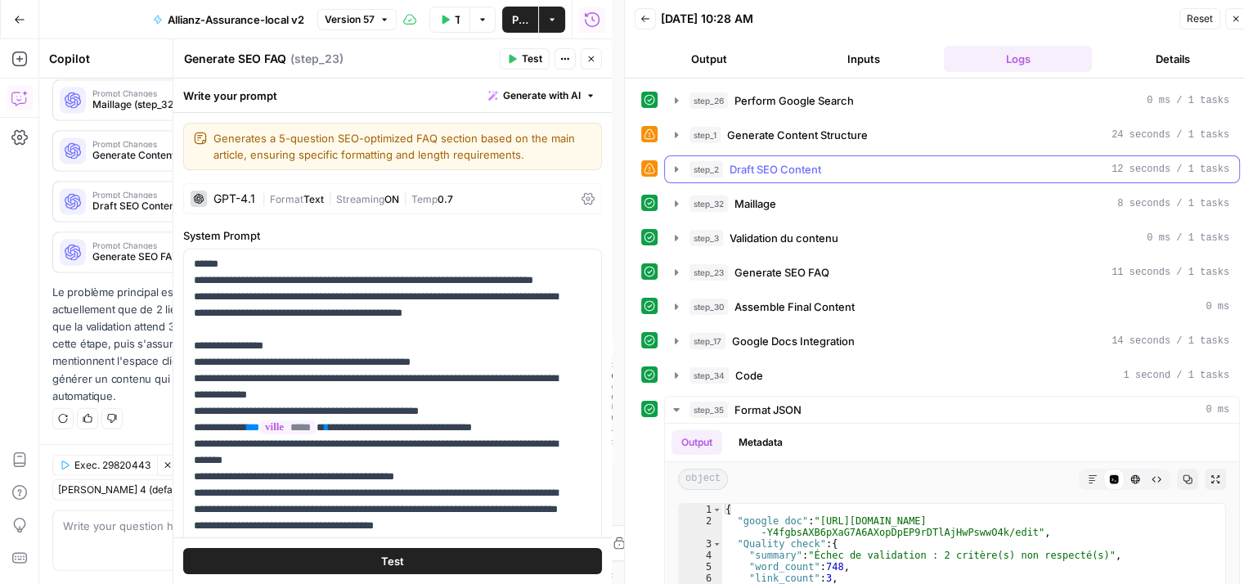
click at [677, 170] on icon "button" at bounding box center [676, 169] width 13 height 13
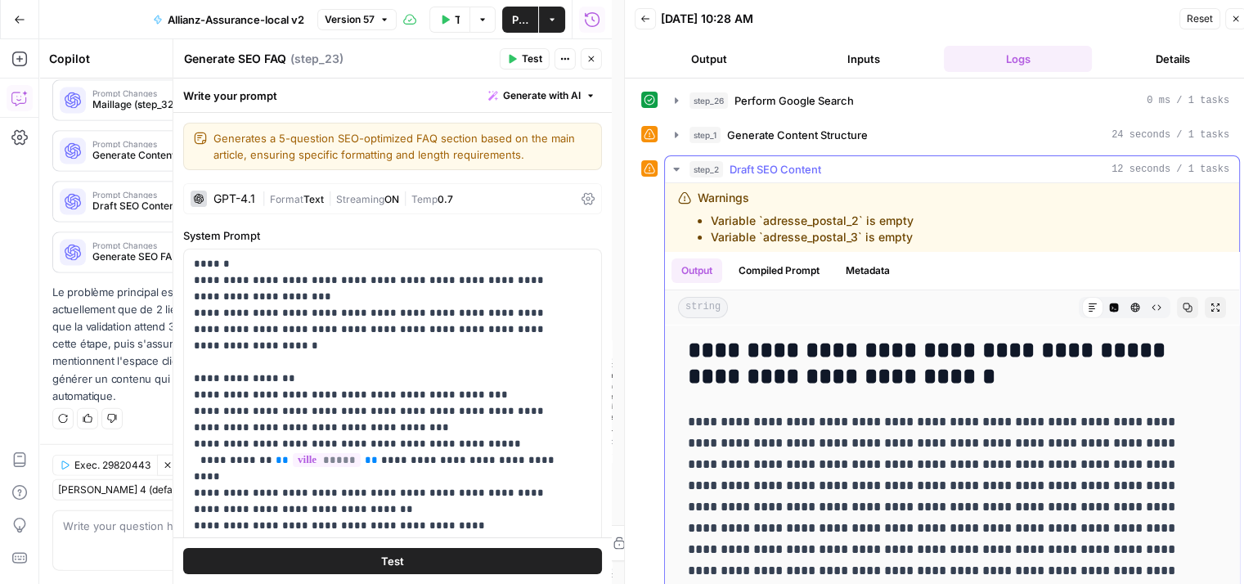
click at [677, 170] on icon "button" at bounding box center [676, 169] width 13 height 13
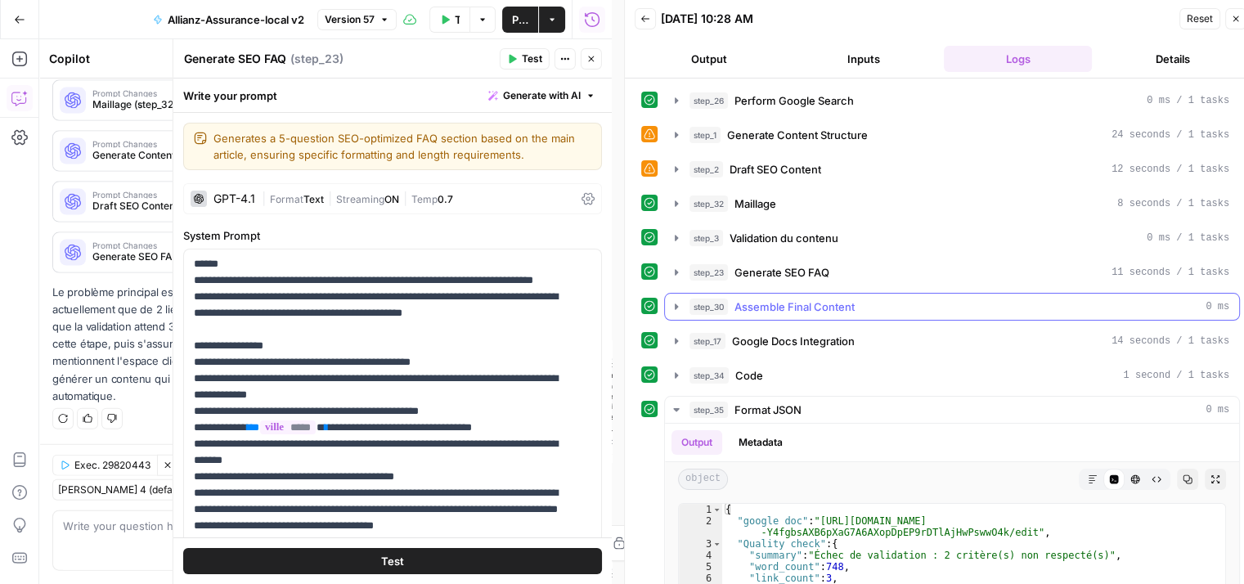
scroll to position [186, 0]
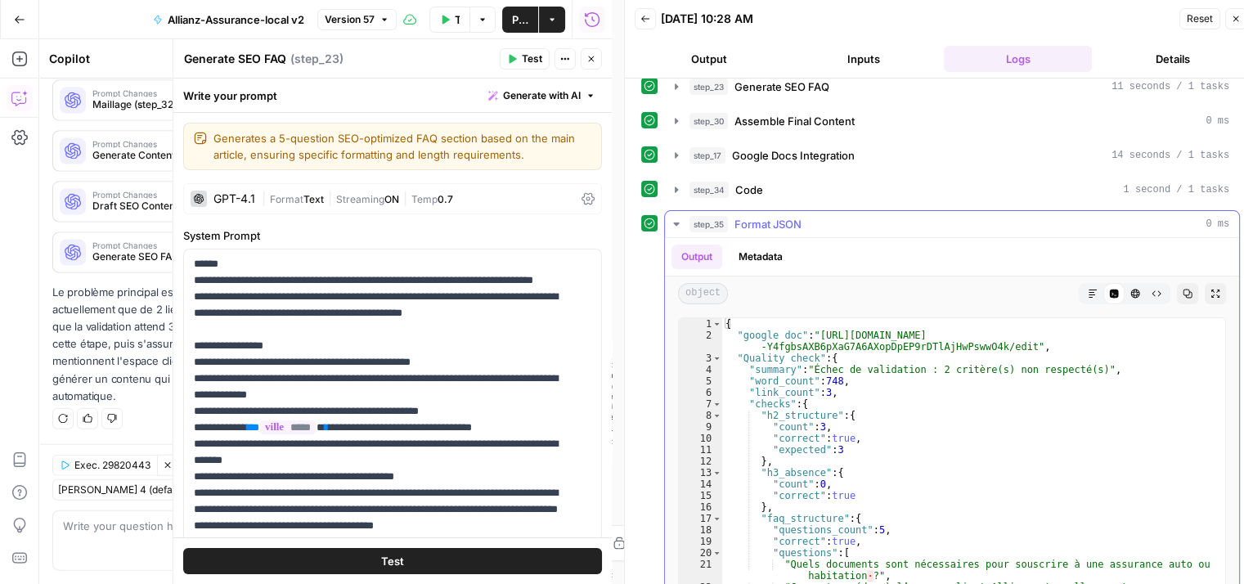
click at [676, 223] on icon "button" at bounding box center [676, 224] width 13 height 13
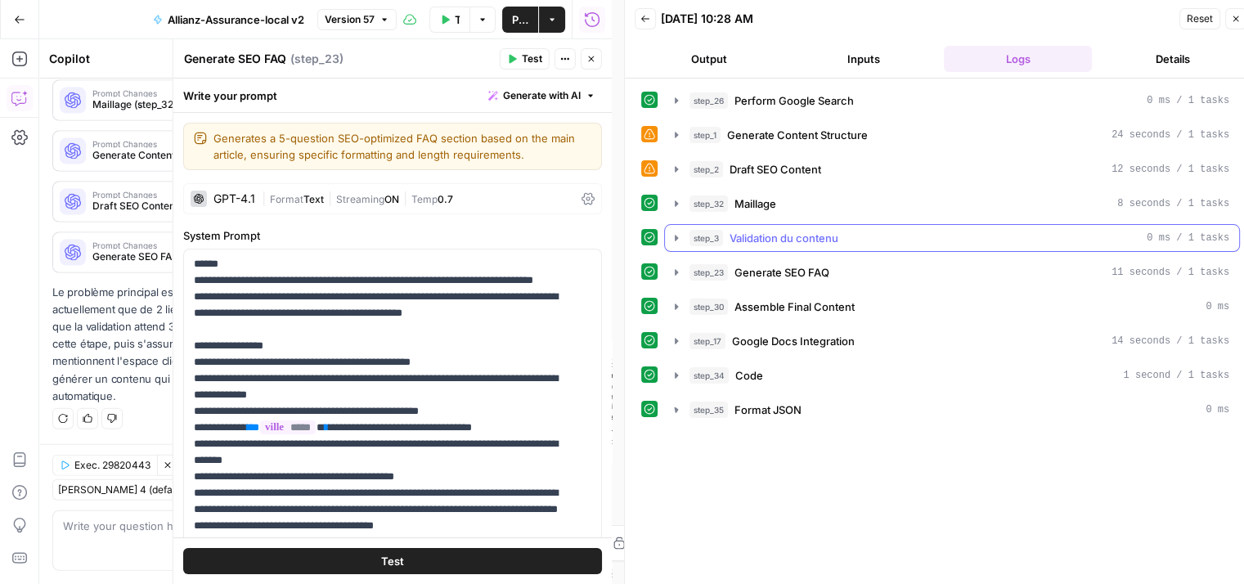
scroll to position [0, 0]
click at [677, 375] on icon "button" at bounding box center [676, 375] width 13 height 13
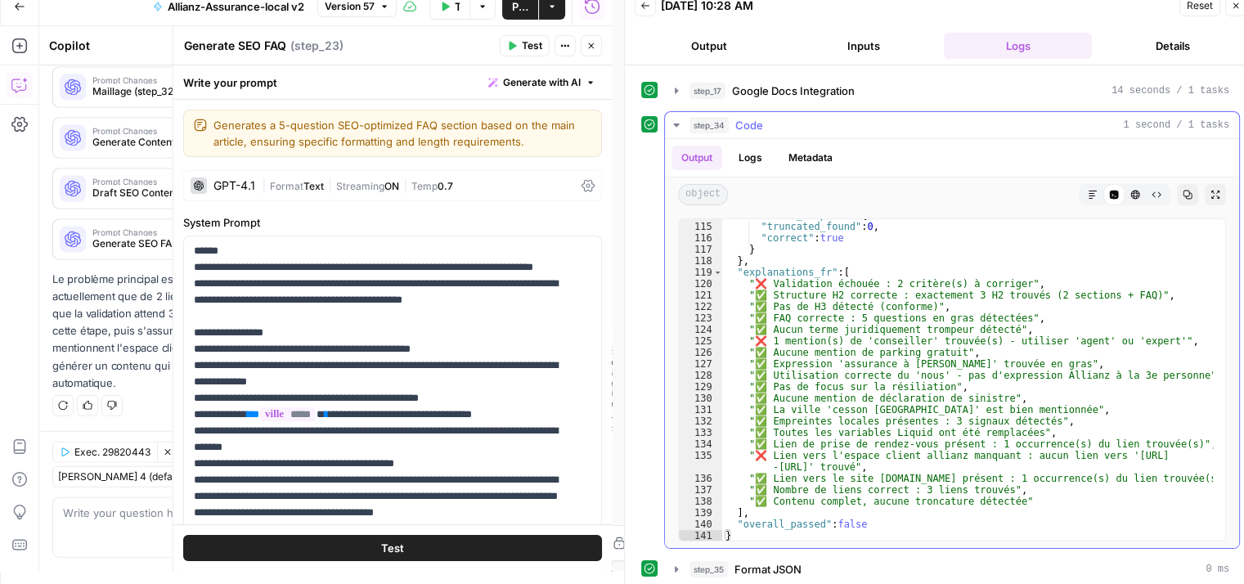
scroll to position [240, 0]
click at [680, 118] on icon "button" at bounding box center [676, 122] width 13 height 13
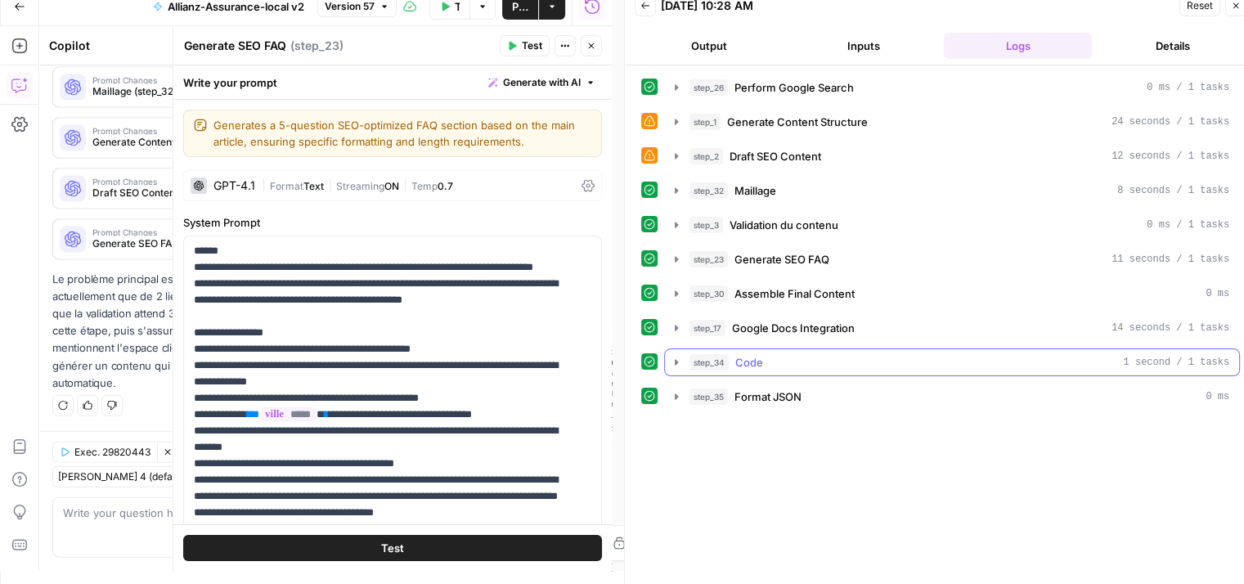
click at [677, 322] on icon "button" at bounding box center [676, 328] width 13 height 13
click at [674, 324] on icon "button" at bounding box center [676, 328] width 13 height 13
click at [772, 320] on span "Google Docs Integration" at bounding box center [793, 328] width 123 height 16
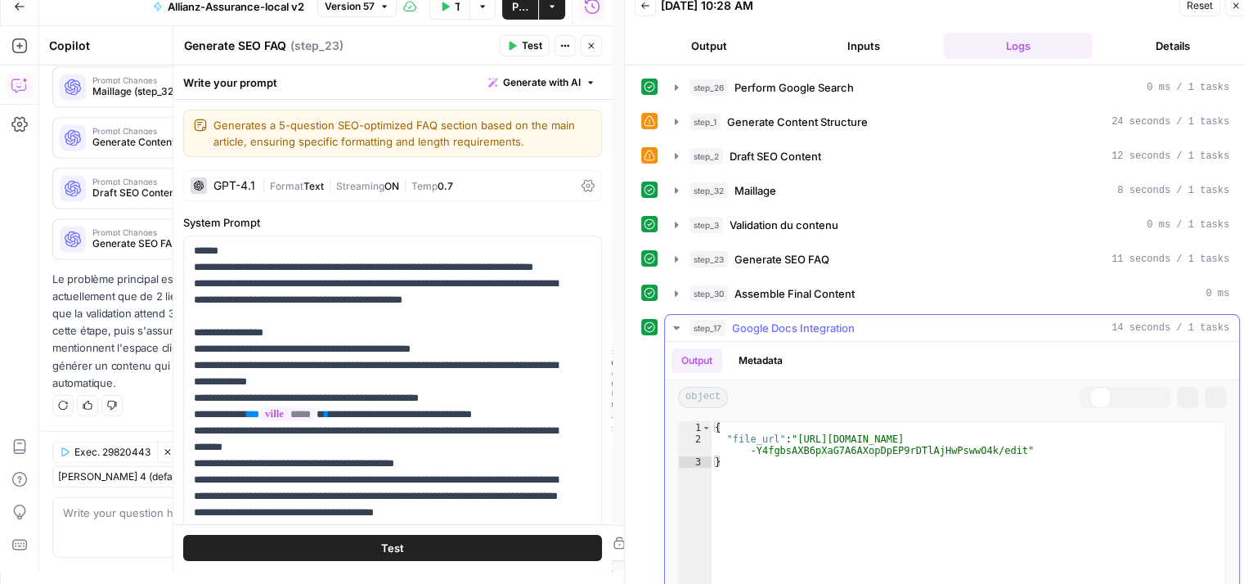
click at [674, 323] on icon "button" at bounding box center [676, 328] width 14 height 14
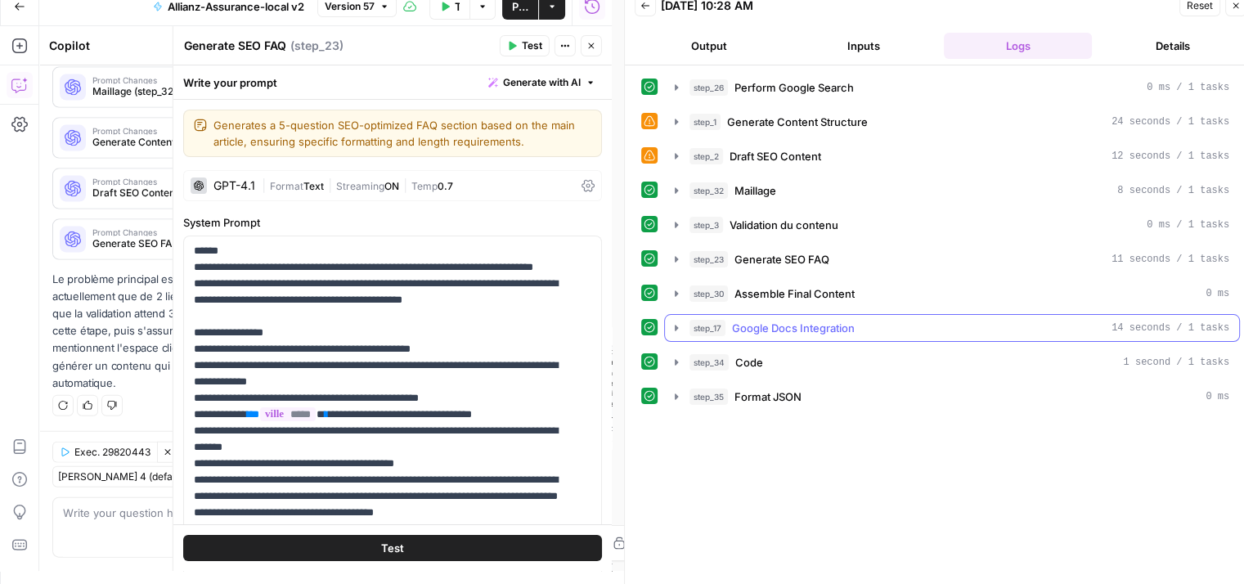
click at [674, 323] on icon "button" at bounding box center [676, 328] width 13 height 13
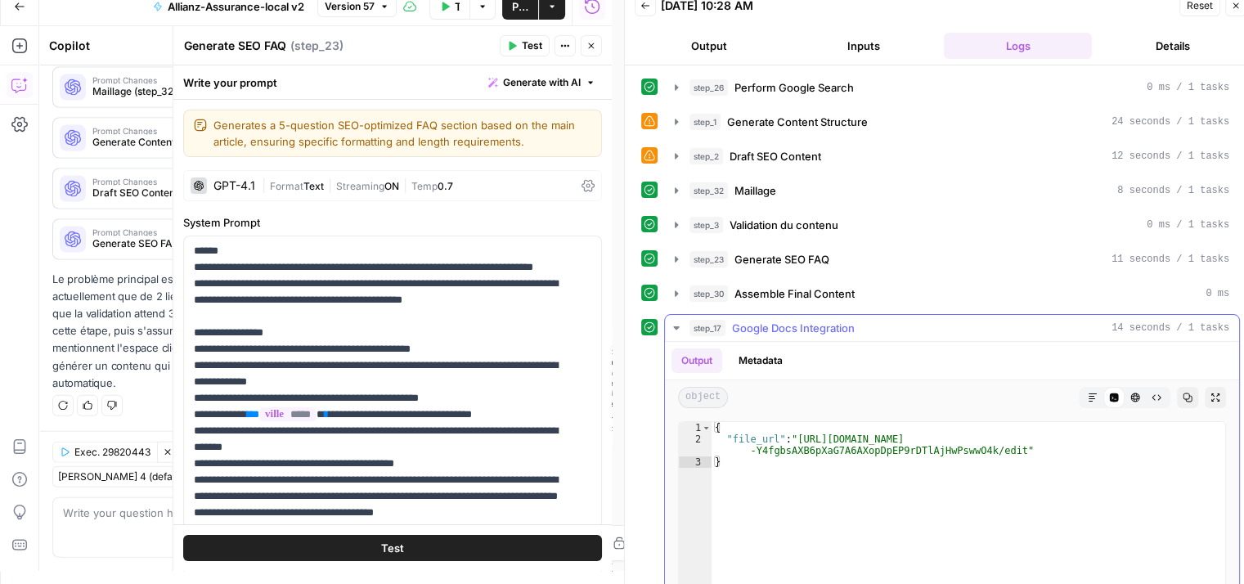
click at [1001, 449] on div "{ "file_url" : "https://docs.google.com/document/d/1X -Y4fgbsAXB6pXaG7A6AXopDpE…" at bounding box center [969, 594] width 514 height 345
click at [881, 476] on div "{ "file_url" : "https://docs.google.com/document/d/1X -Y4fgbsAXB6pXaG7A6AXopDpE…" at bounding box center [969, 594] width 514 height 345
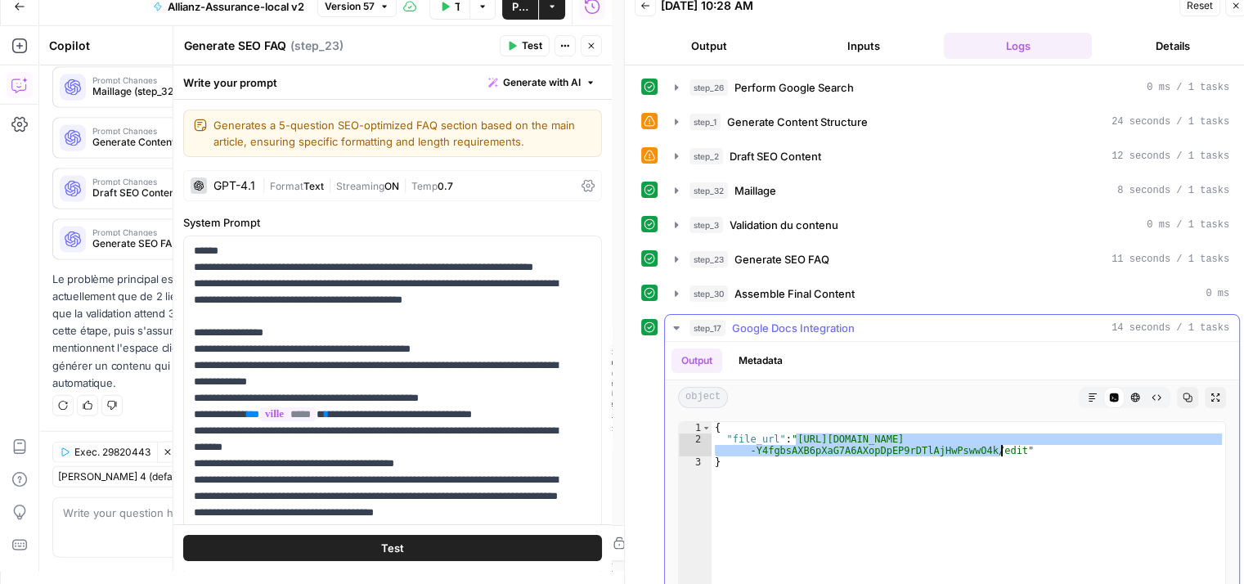
drag, startPoint x: 795, startPoint y: 433, endPoint x: 1001, endPoint y: 452, distance: 206.3
click at [1001, 452] on div "{ "file_url" : "https://docs.google.com/document/d/1X -Y4fgbsAXB6pXaG7A6AXopDpE…" at bounding box center [969, 594] width 514 height 345
type textarea "**********"
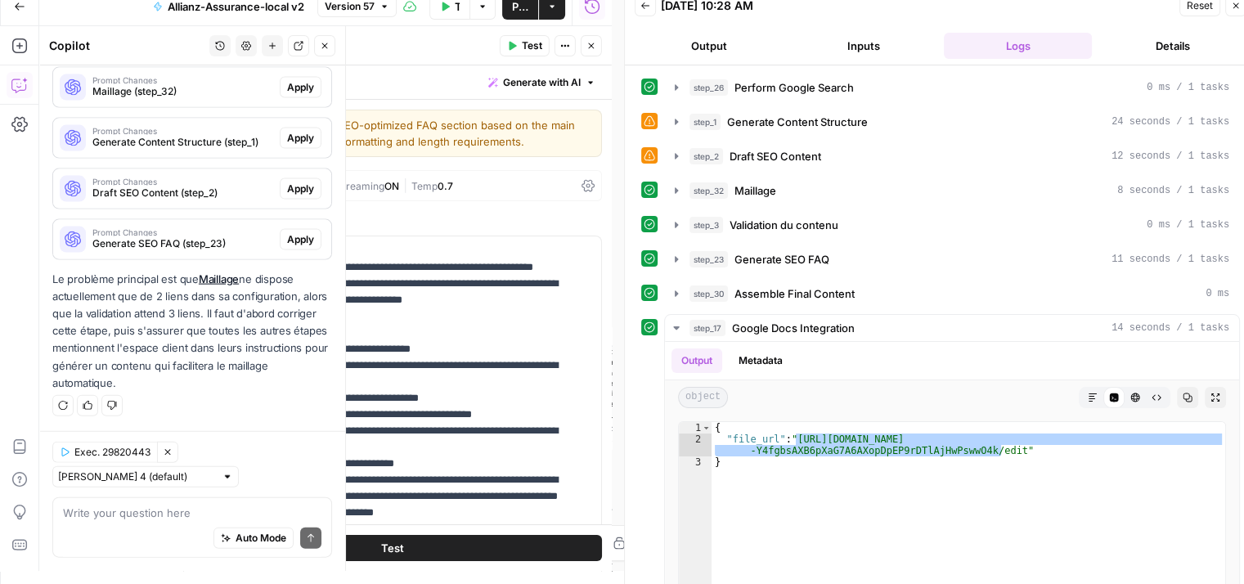
click at [141, 529] on div "Auto Mode Send" at bounding box center [192, 539] width 259 height 36
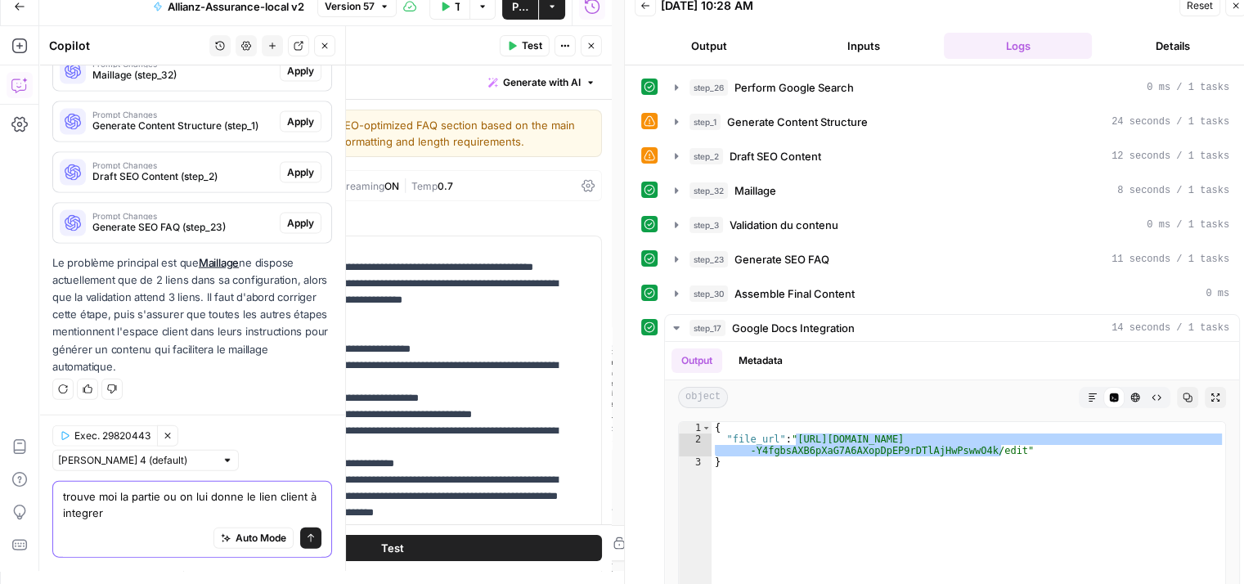
type textarea "trouve moi la partie ou on lui donne le lien client à integrer"
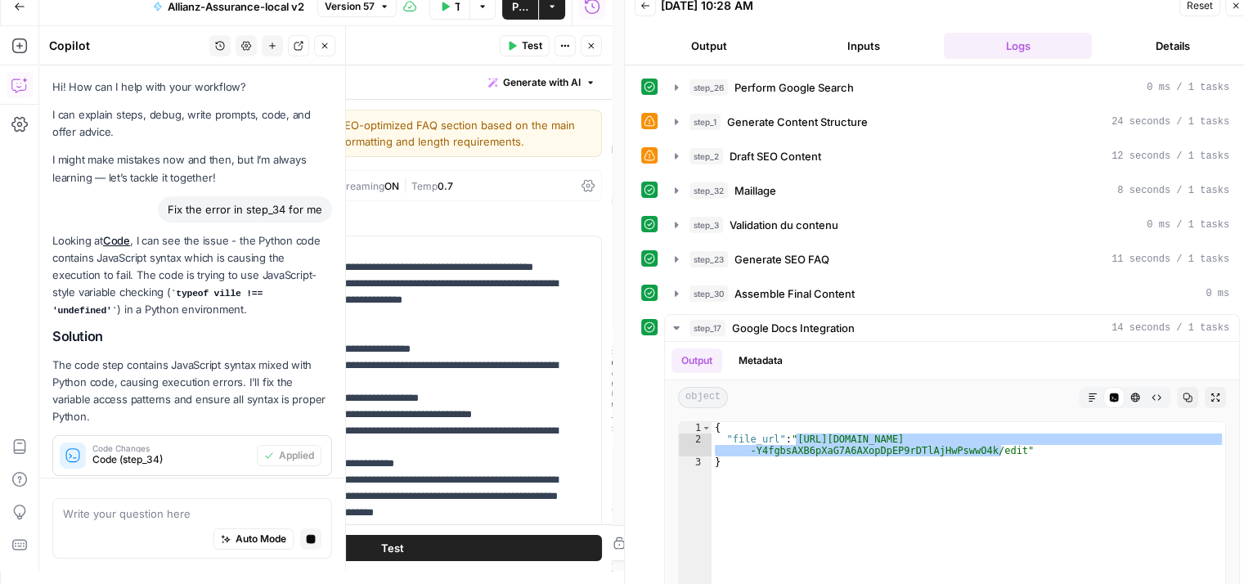
scroll to position [3493, 0]
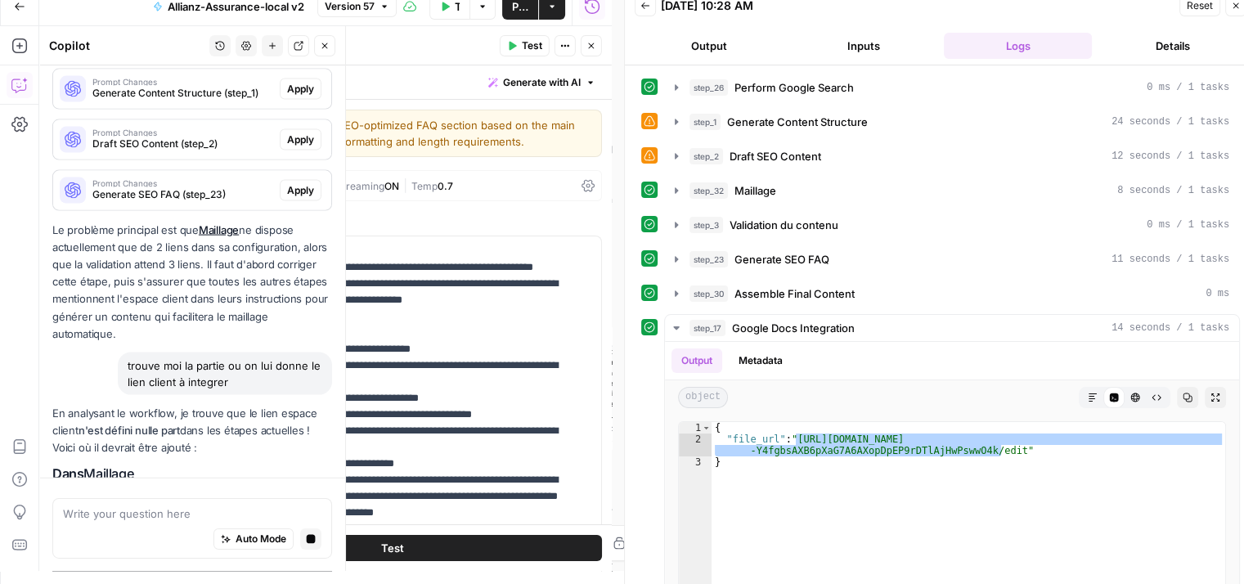
click at [1237, 4] on icon "button" at bounding box center [1237, 6] width 6 height 6
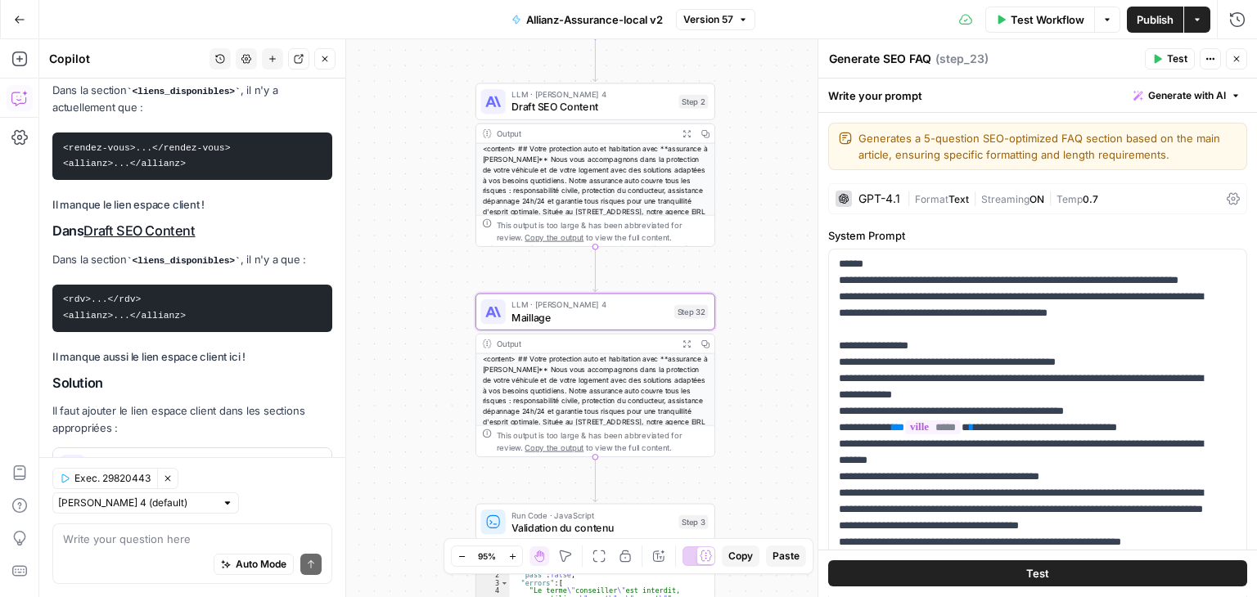
scroll to position [4618, 0]
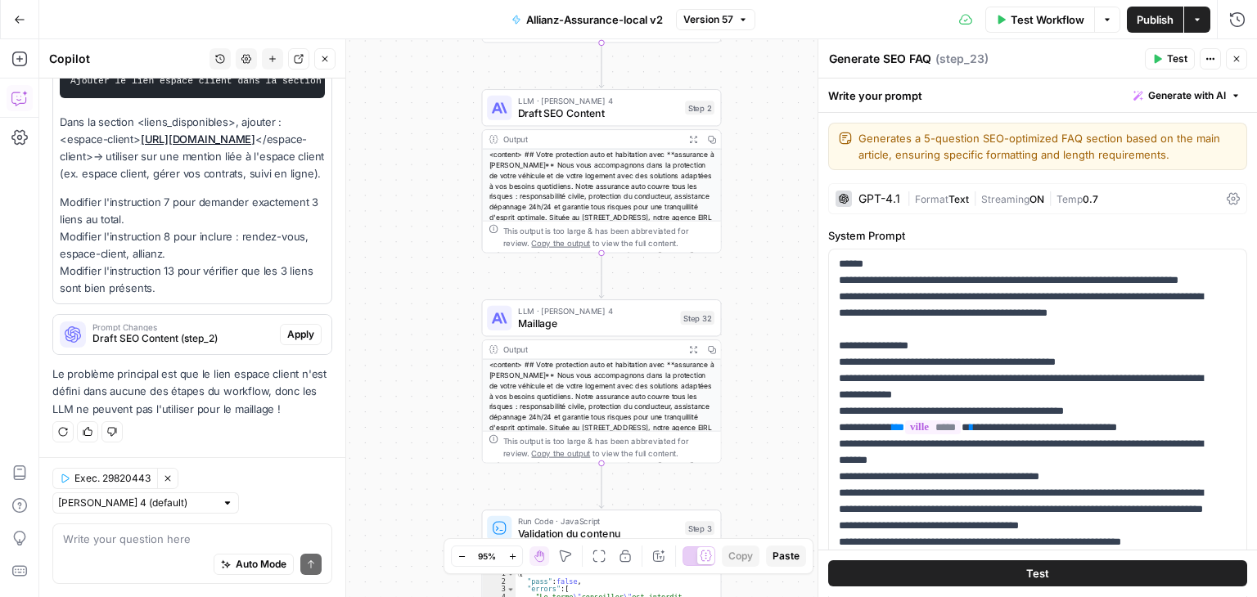
click at [547, 326] on span "Maillage" at bounding box center [596, 324] width 156 height 16
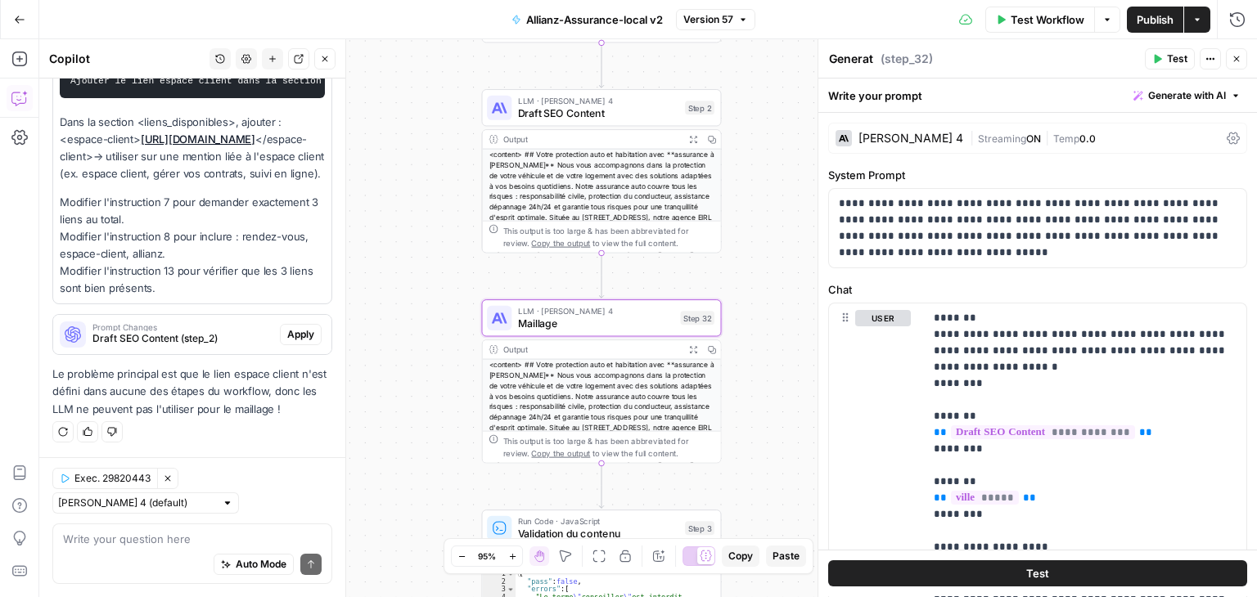
type textarea "Maillage"
click at [1237, 59] on icon "button" at bounding box center [1236, 59] width 10 height 10
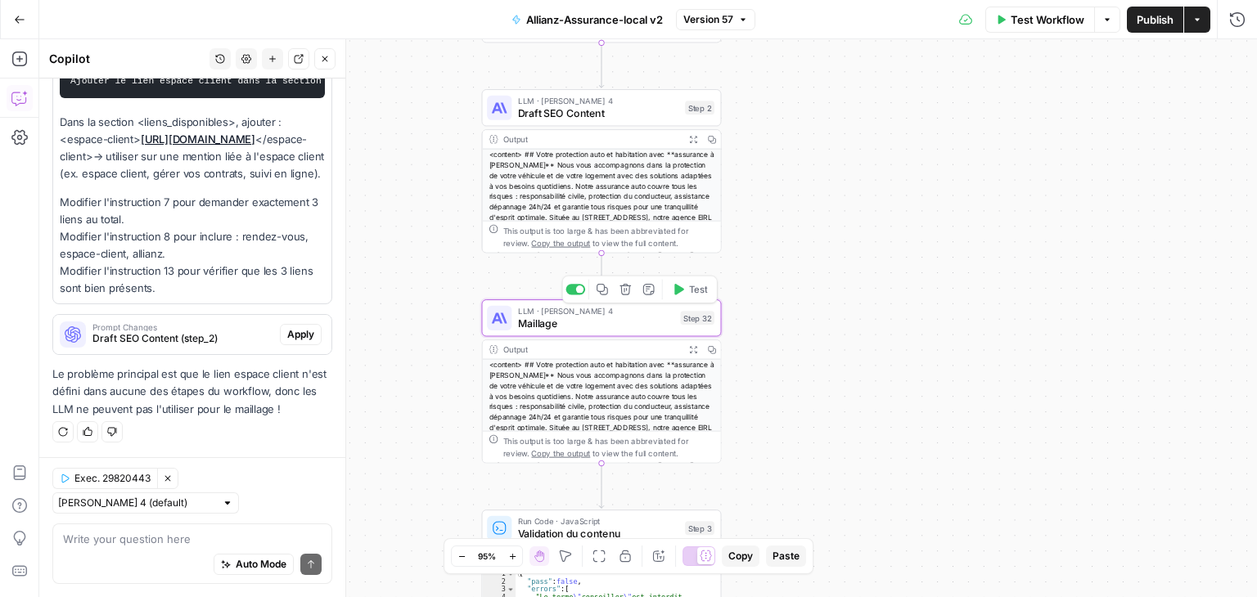
click at [572, 333] on div "LLM · Claude Sonnet 4 Maillage Step 32 Copy step Delete step Add Note Test" at bounding box center [602, 317] width 240 height 37
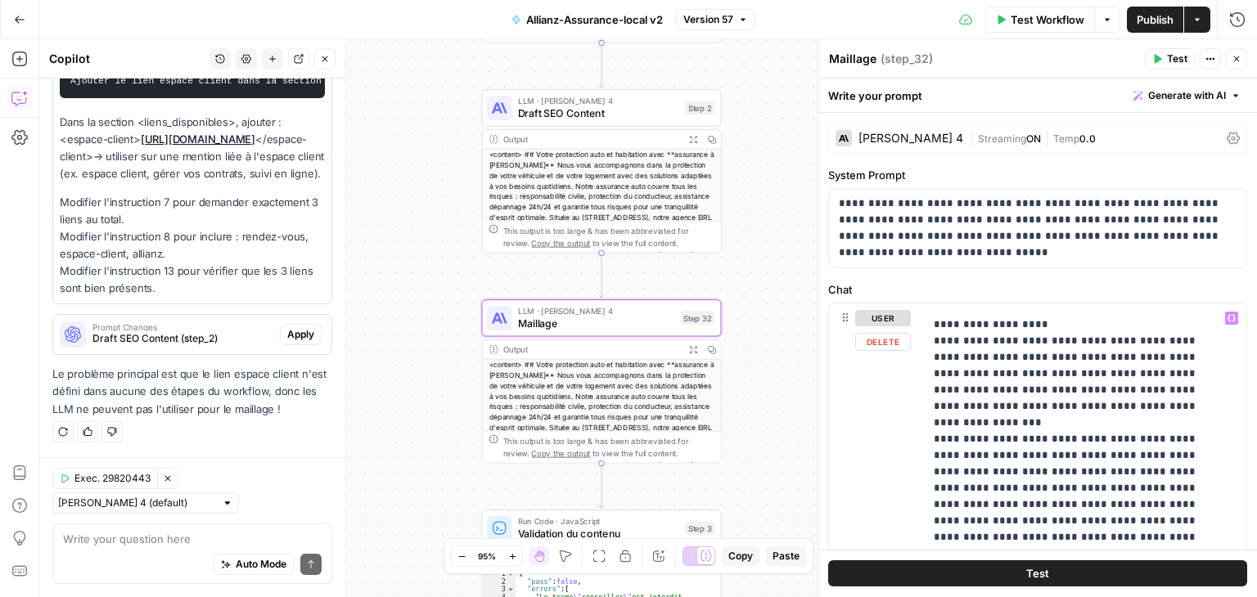
scroll to position [223, 0]
drag, startPoint x: 987, startPoint y: 439, endPoint x: 1015, endPoint y: 421, distance: 33.8
paste div
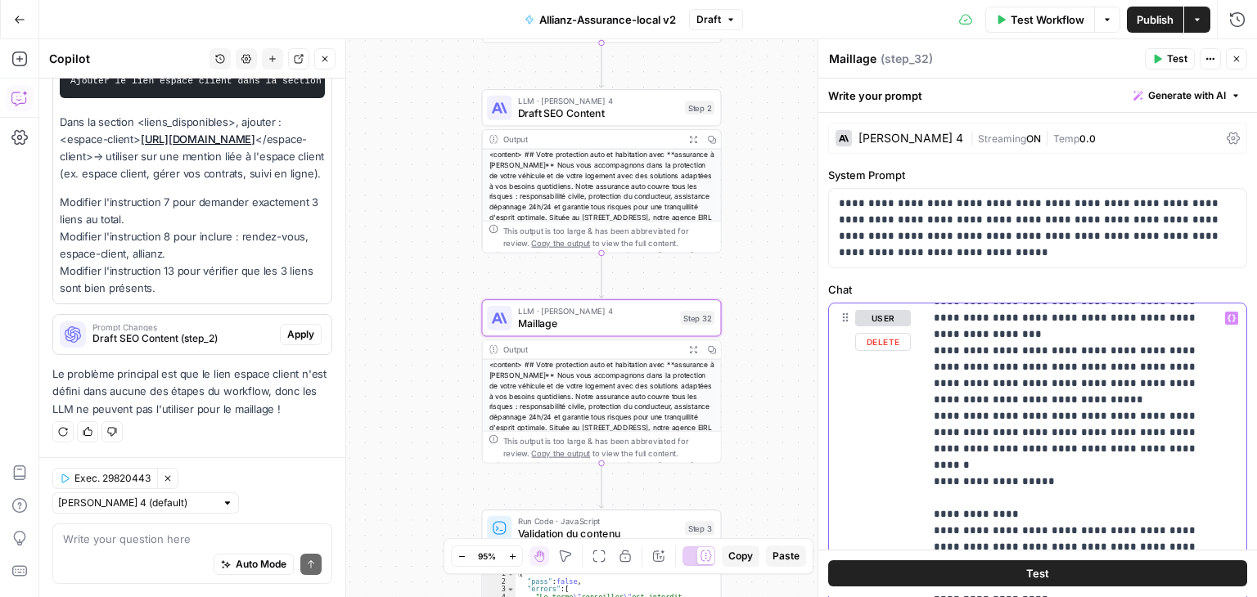
scroll to position [324, 0]
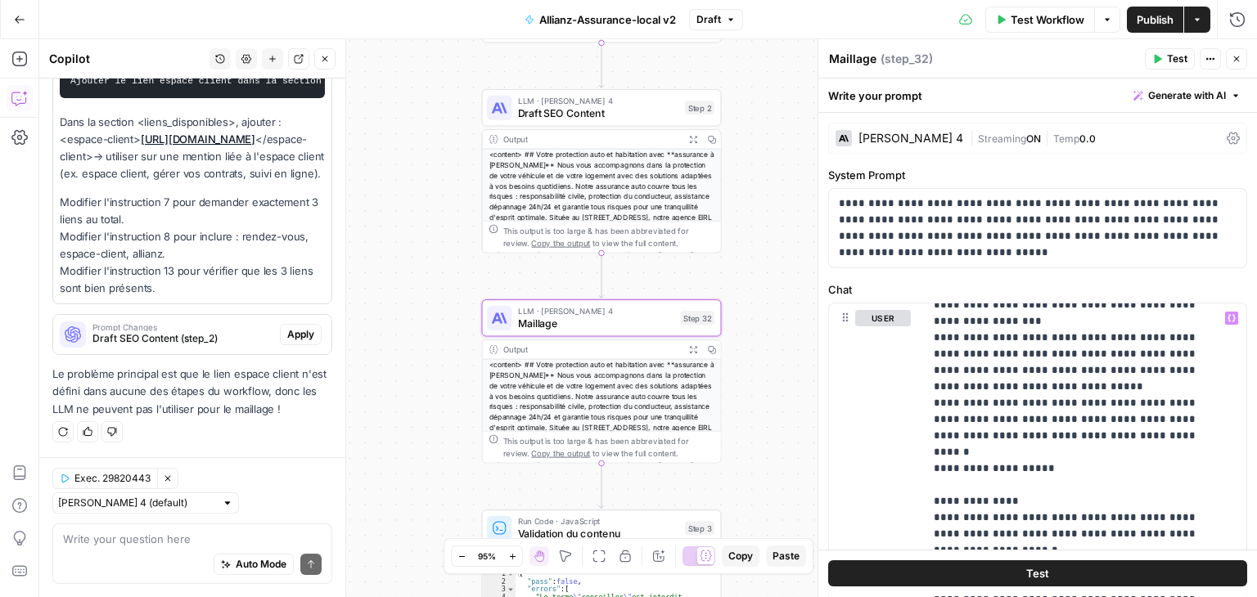
click at [1151, 17] on span "Publish" at bounding box center [1154, 19] width 37 height 16
click at [123, 546] on textarea at bounding box center [192, 539] width 259 height 16
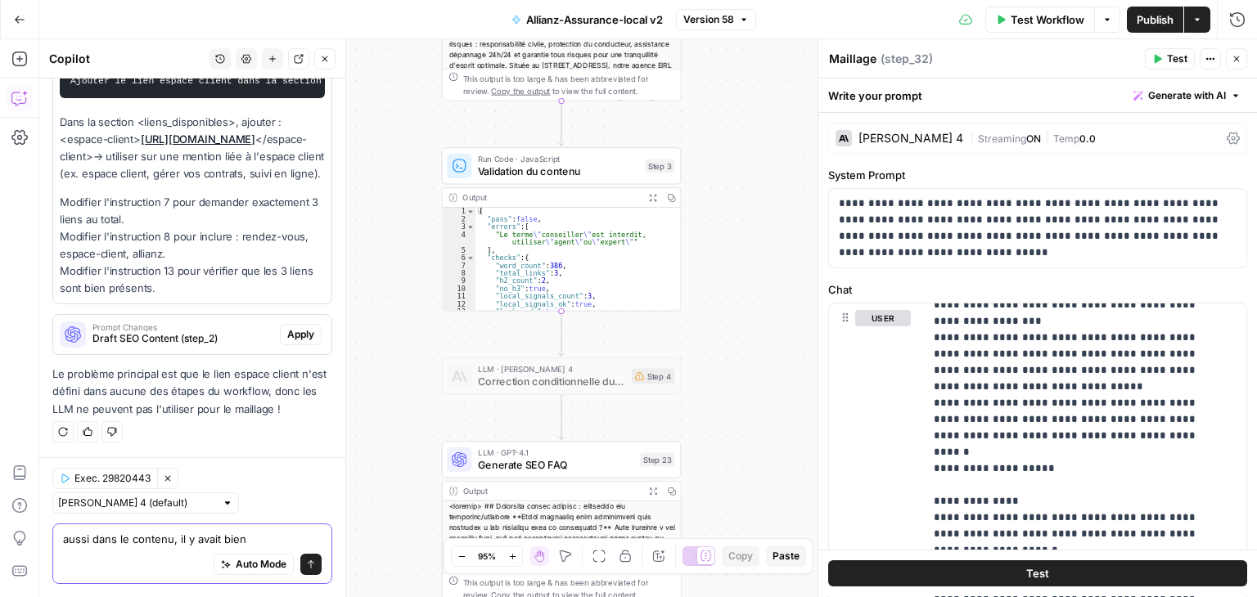
click at [257, 538] on textarea "aussi dans le contenu, il y avait bien" at bounding box center [192, 539] width 259 height 16
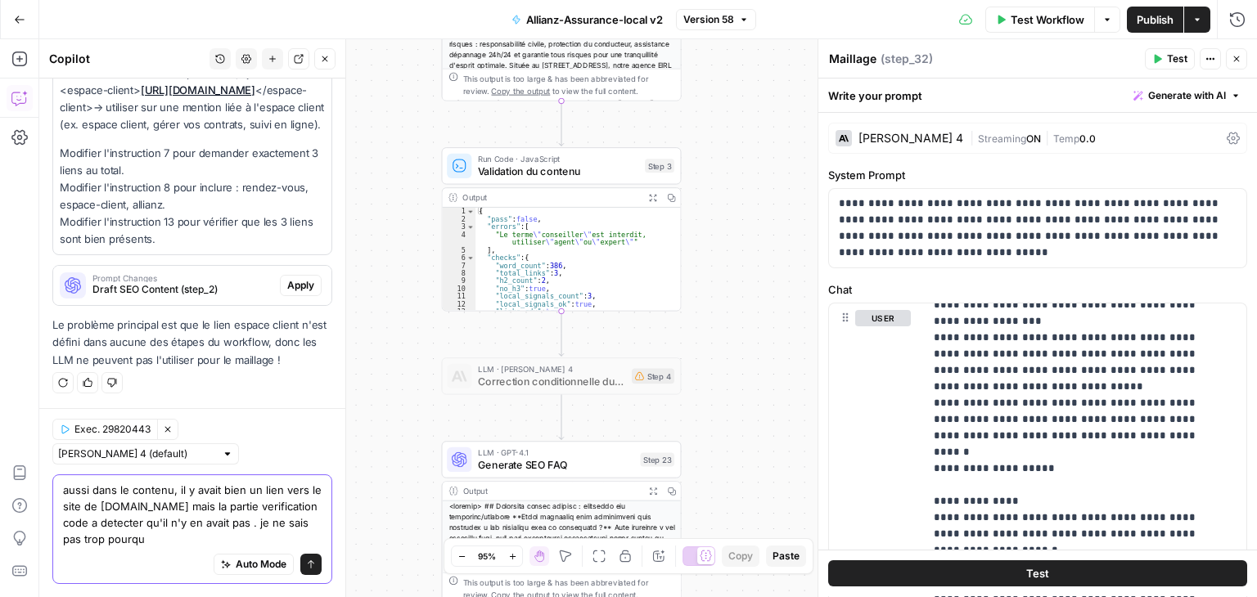
scroll to position [4719, 0]
type textarea "aussi dans le contenu, il y avait bien un lien vers le site de allianz.fr mais …"
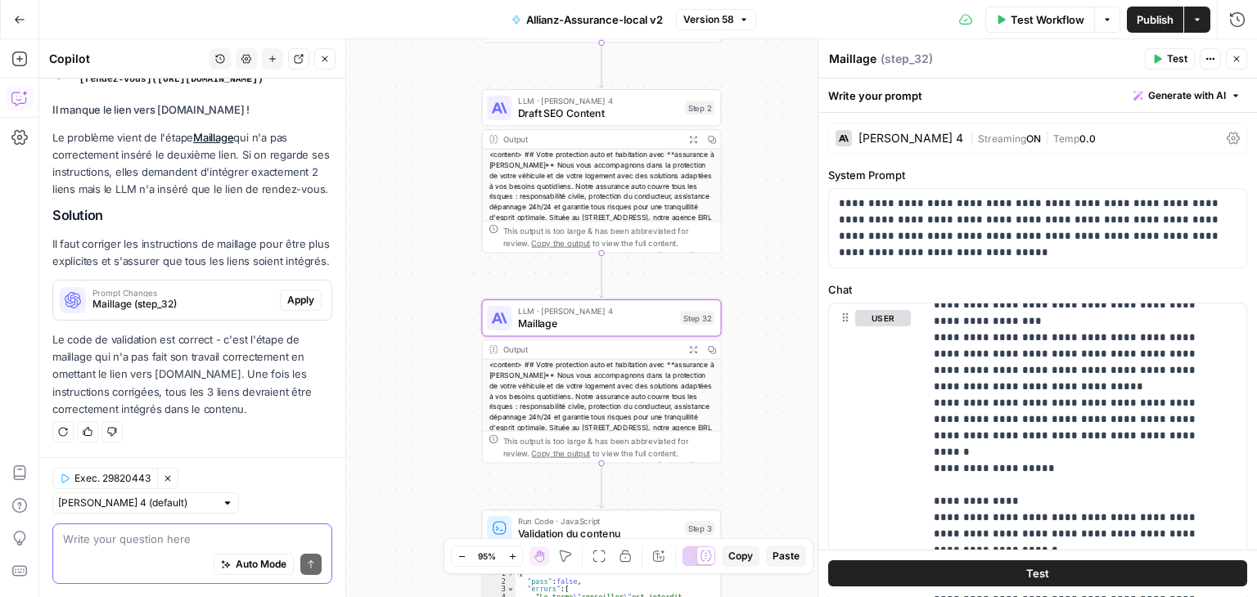
scroll to position [5290, 0]
click at [155, 299] on span "Maillage (step_32)" at bounding box center [182, 304] width 181 height 15
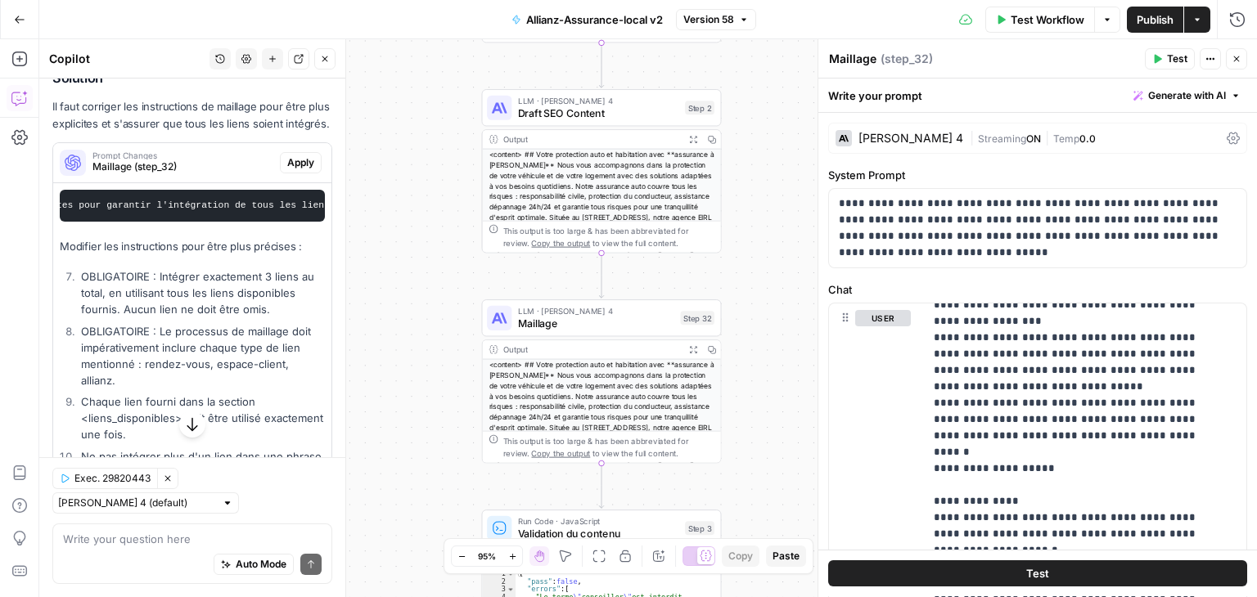
scroll to position [5299, 0]
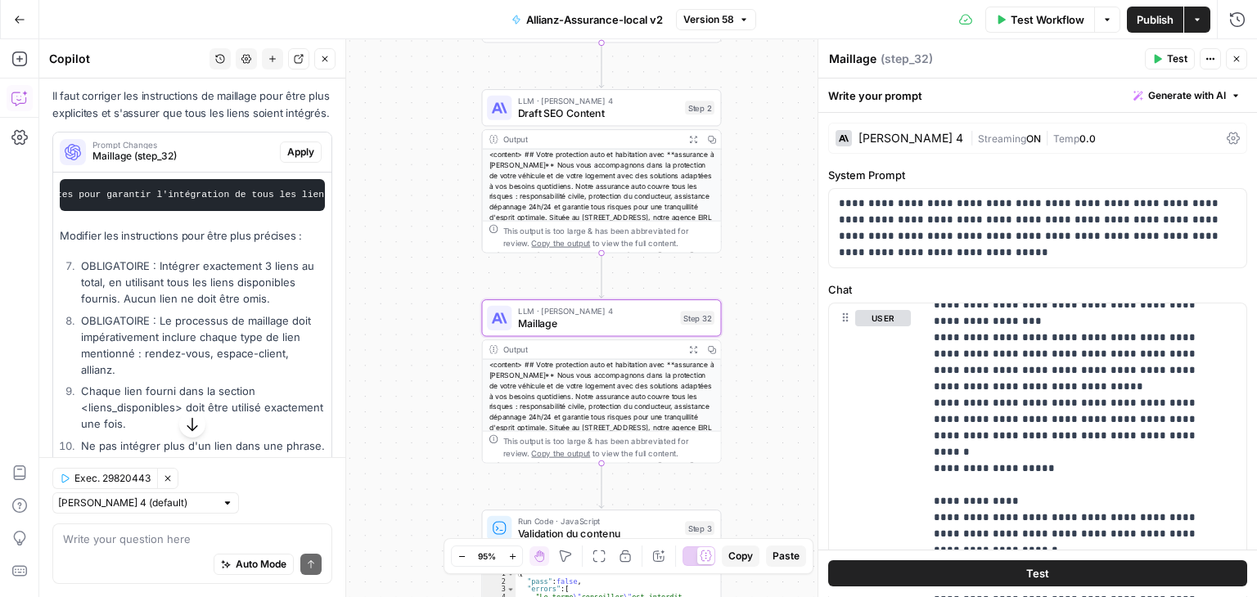
click at [287, 160] on span "Apply" at bounding box center [300, 152] width 27 height 15
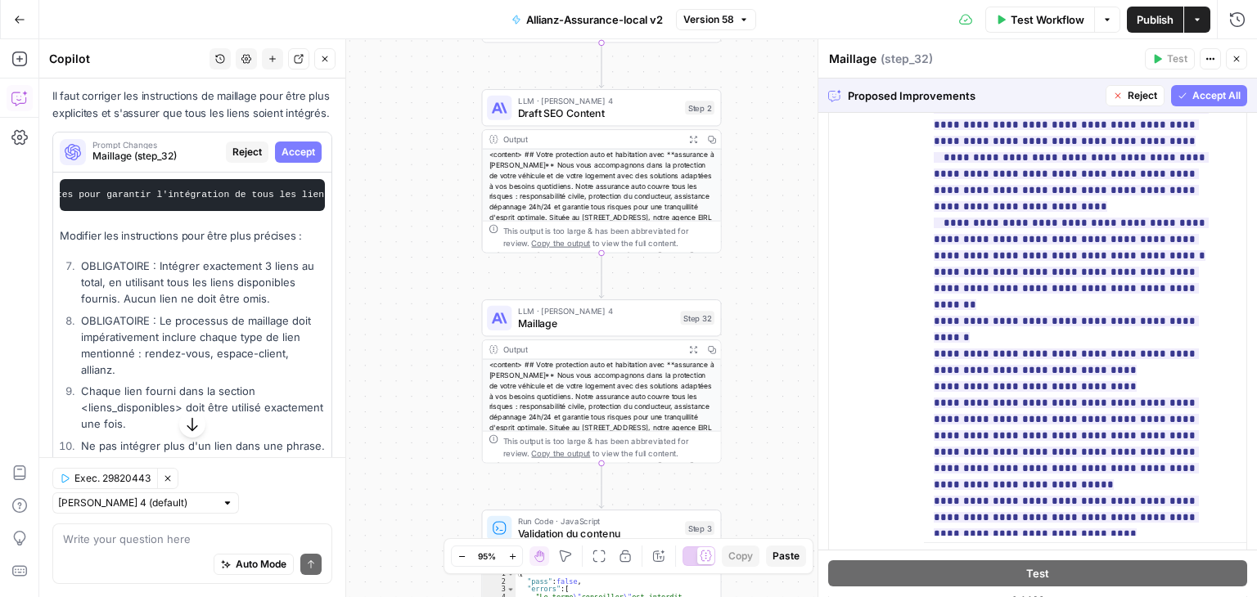
scroll to position [1326, 0]
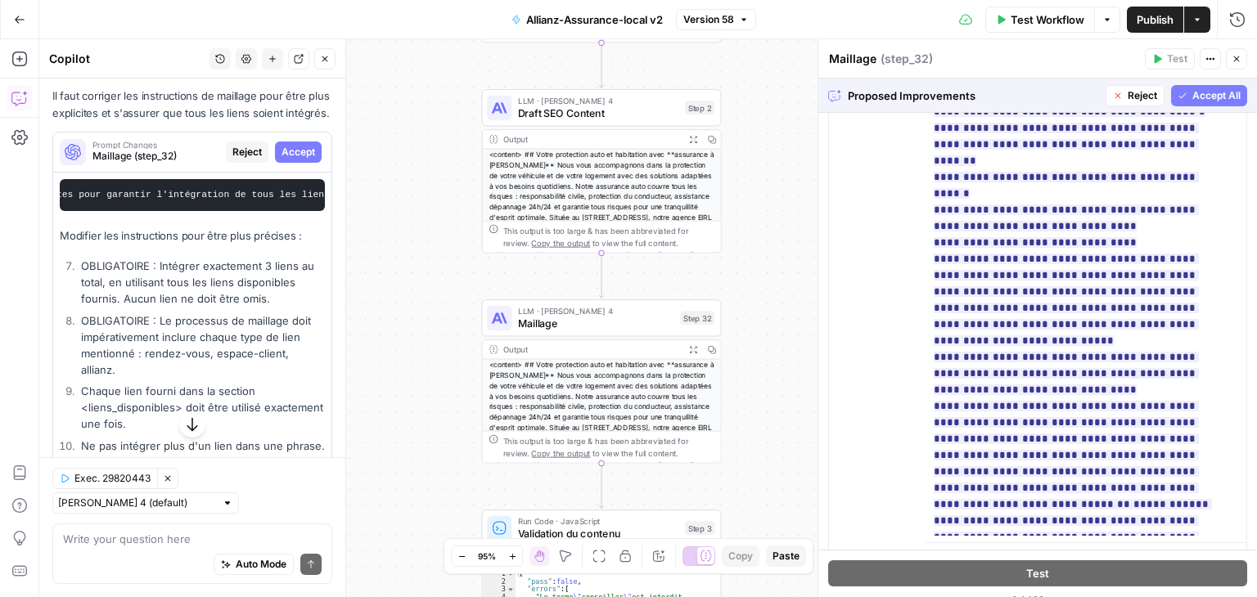
click at [1194, 101] on span "Accept All" at bounding box center [1216, 95] width 48 height 15
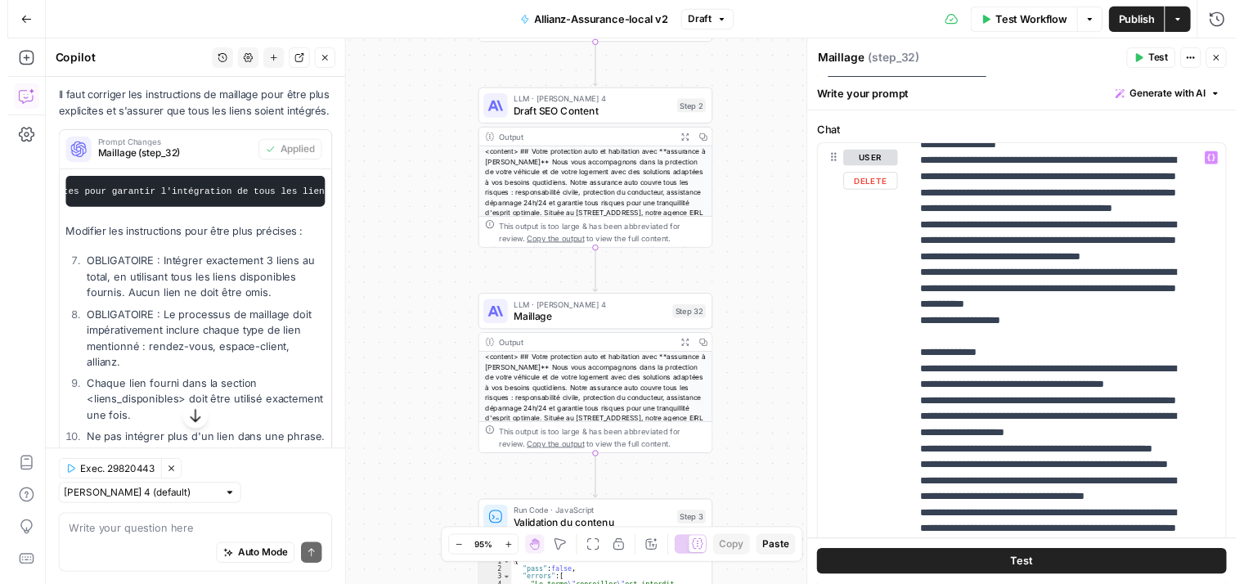
scroll to position [223, 0]
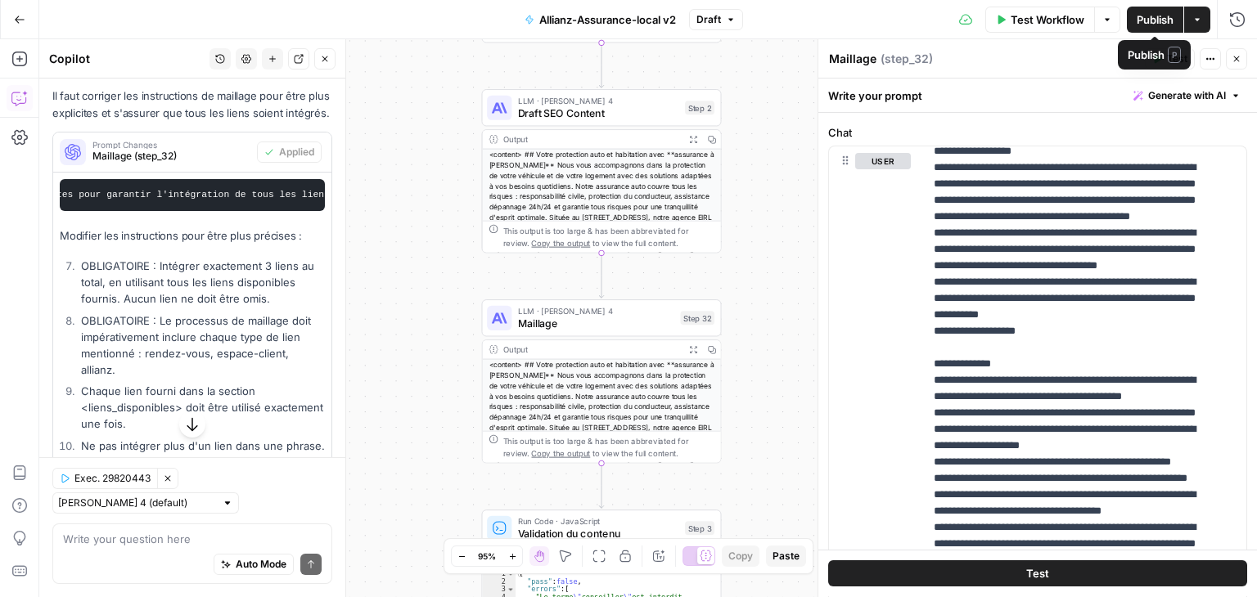
click at [1148, 13] on span "Publish" at bounding box center [1154, 19] width 37 height 16
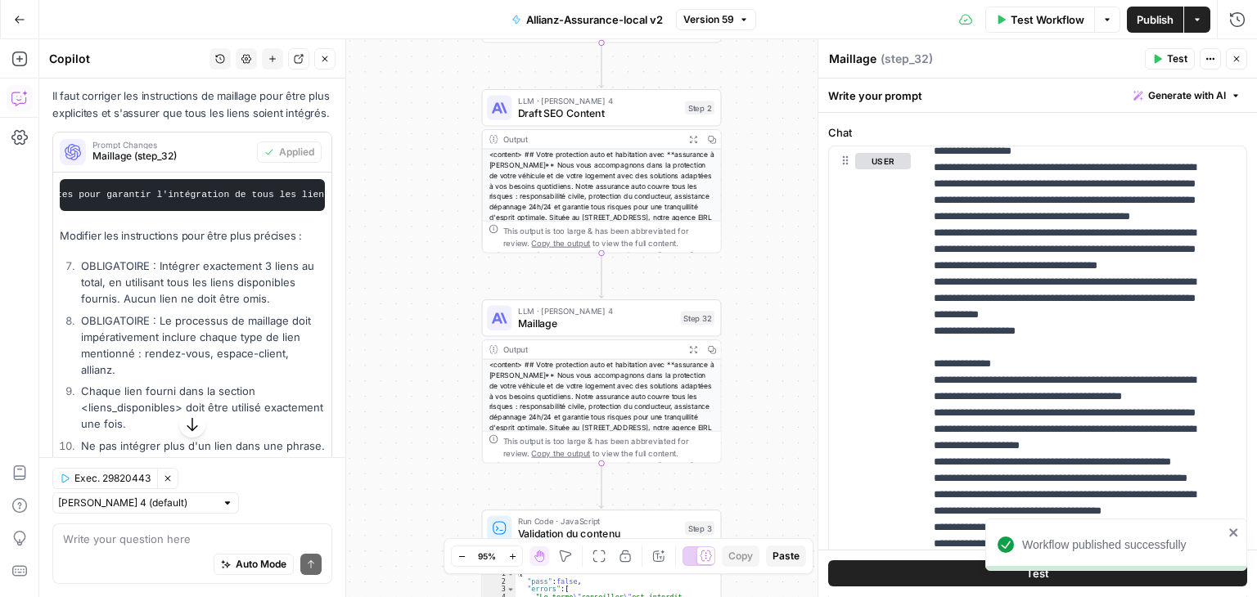
click at [1035, 25] on span "Test Workflow" at bounding box center [1047, 19] width 74 height 16
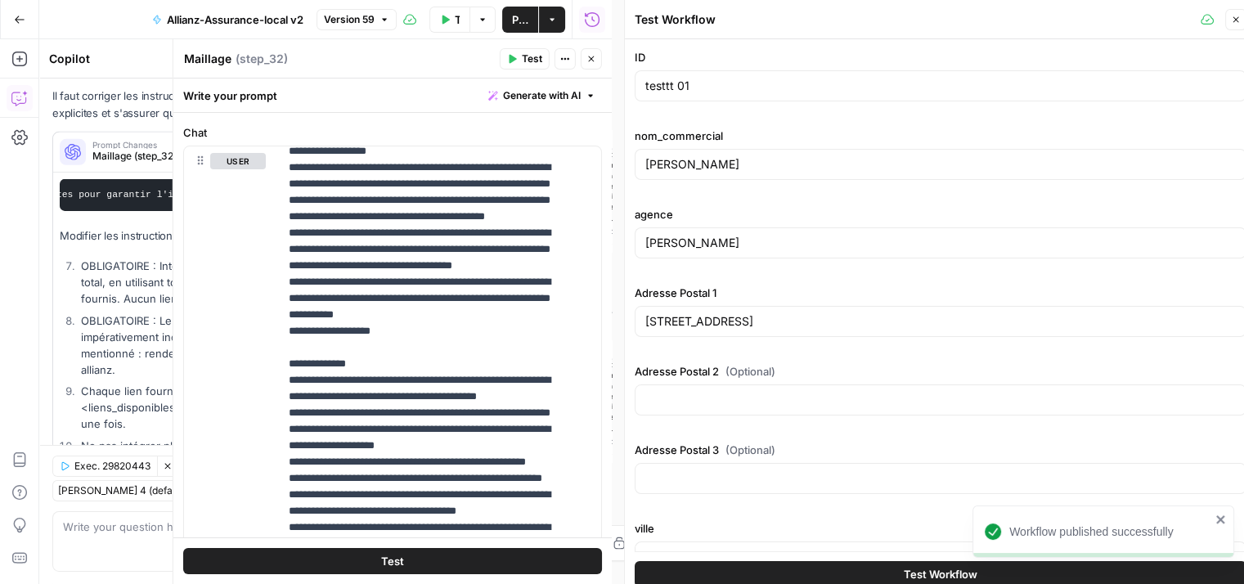
click at [904, 566] on span "Test Workflow" at bounding box center [941, 574] width 74 height 16
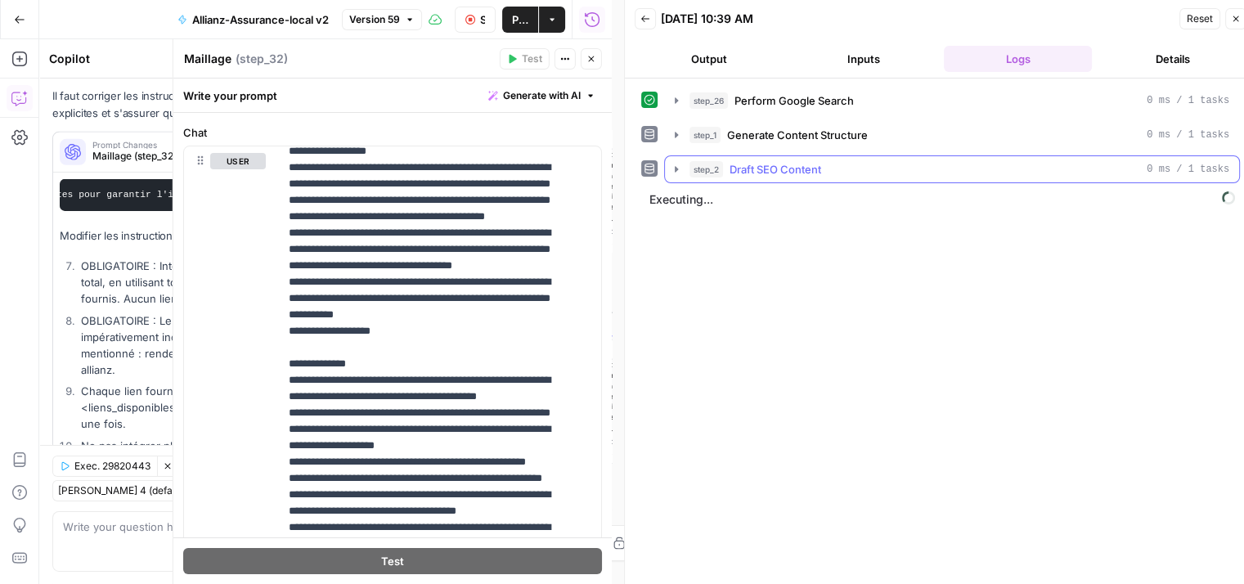
click at [675, 163] on icon "button" at bounding box center [676, 169] width 13 height 13
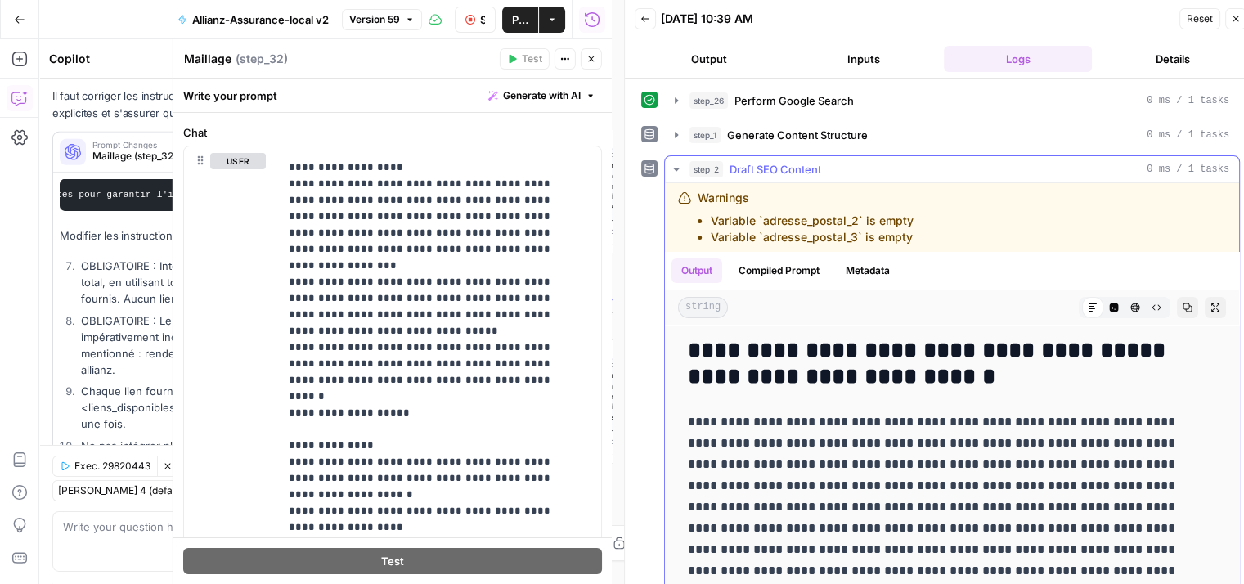
click at [675, 163] on icon "button" at bounding box center [676, 169] width 13 height 13
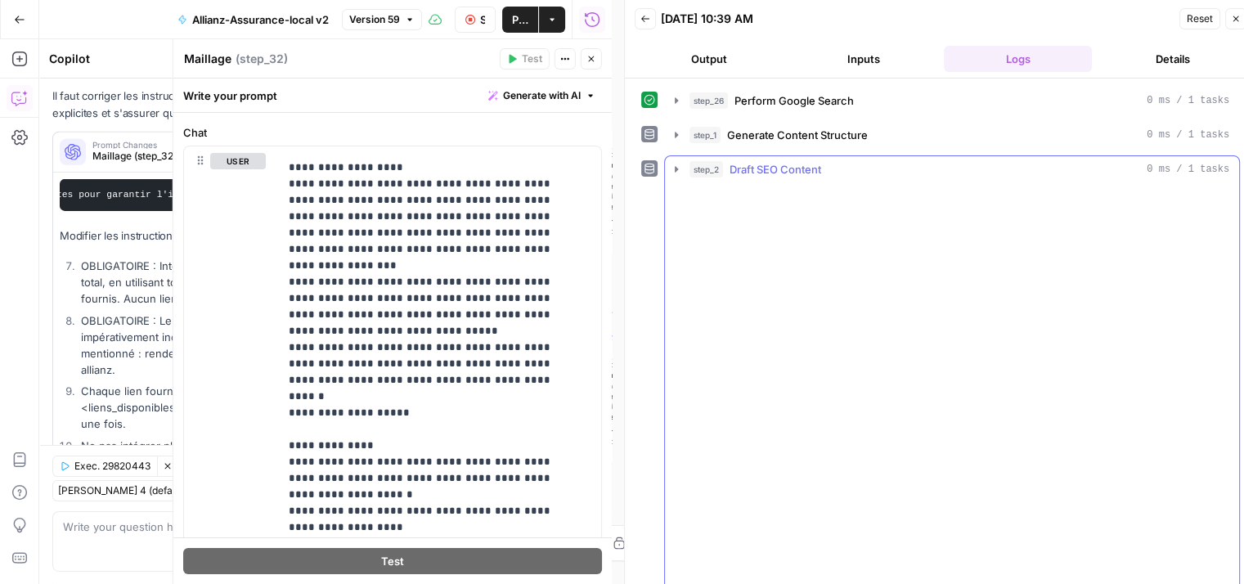
click at [675, 163] on icon "button" at bounding box center [676, 169] width 13 height 13
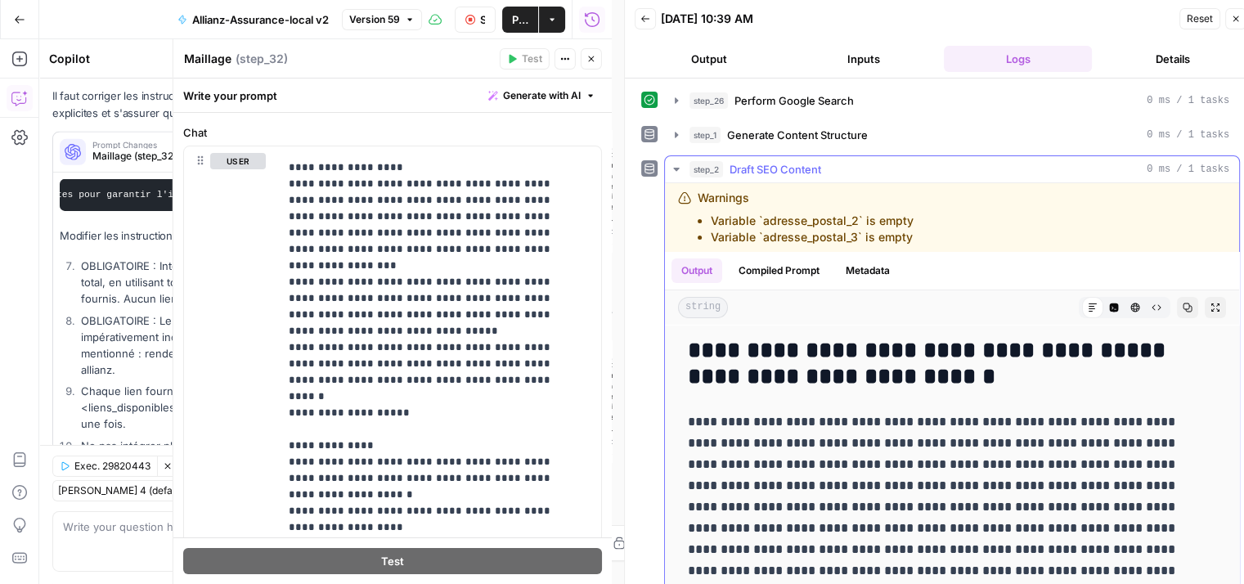
click at [682, 166] on icon "button" at bounding box center [676, 169] width 13 height 13
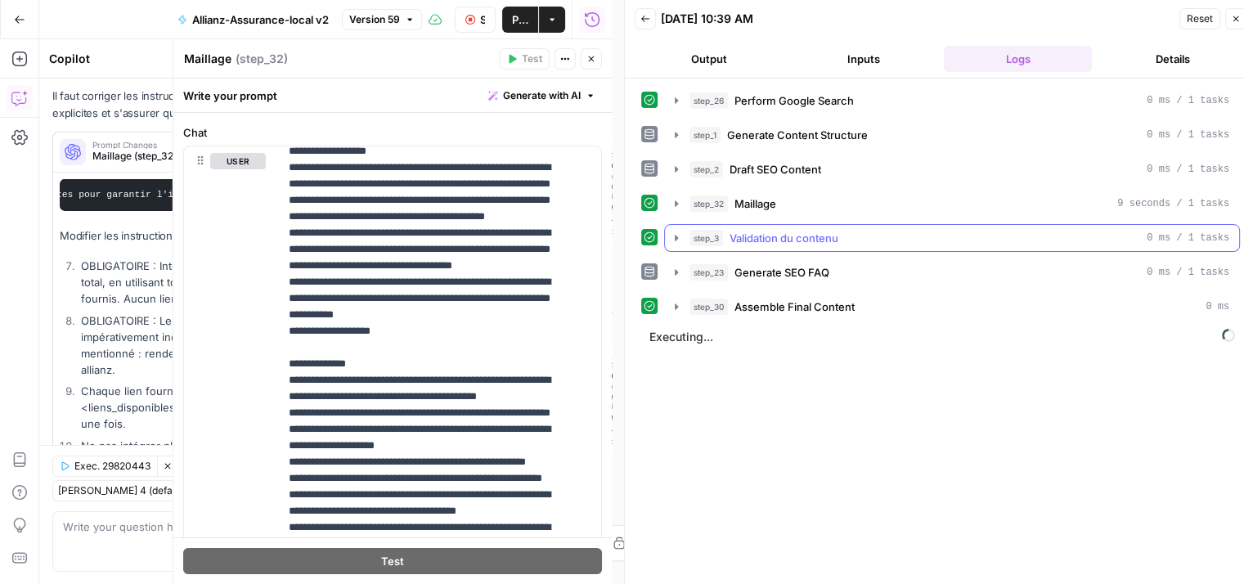
click at [674, 246] on button "step_3 Validation du contenu 0 ms / 1 tasks" at bounding box center [952, 238] width 574 height 26
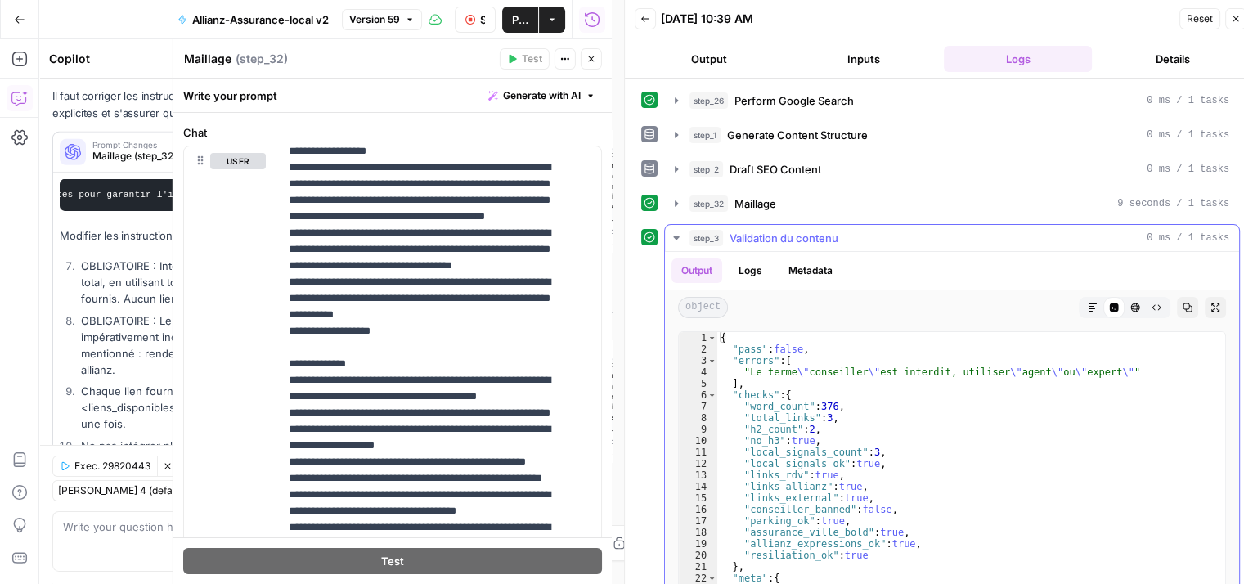
click at [674, 246] on button "step_3 Validation du contenu 0 ms / 1 tasks" at bounding box center [952, 238] width 574 height 26
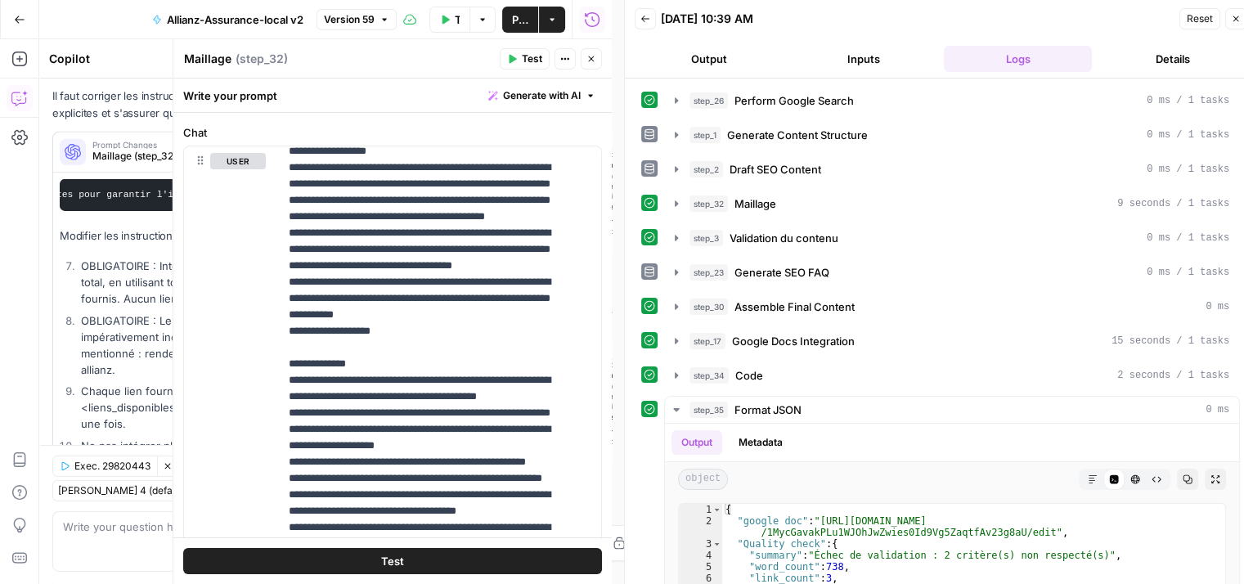
scroll to position [240, 0]
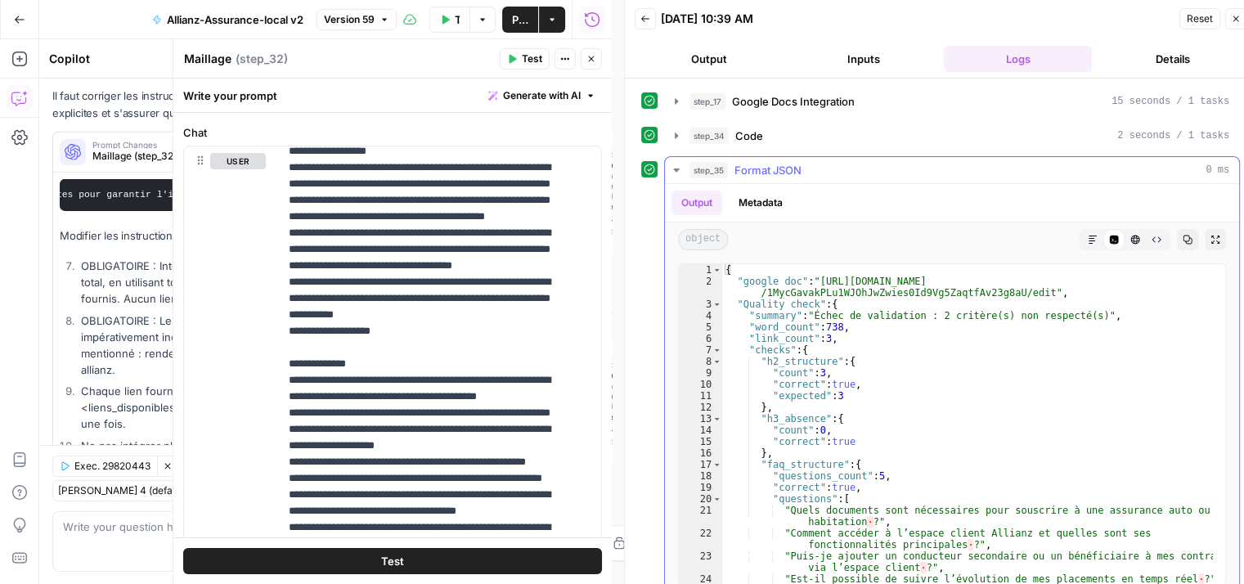
click at [677, 164] on icon "button" at bounding box center [676, 170] width 13 height 13
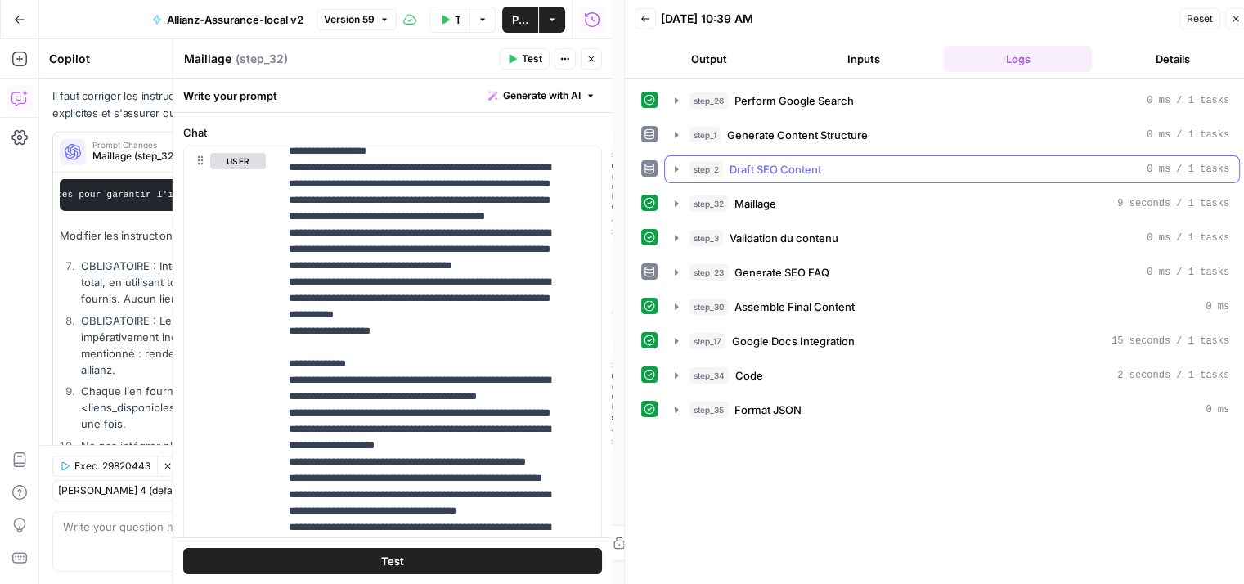
scroll to position [0, 0]
click at [674, 377] on icon "button" at bounding box center [676, 375] width 13 height 13
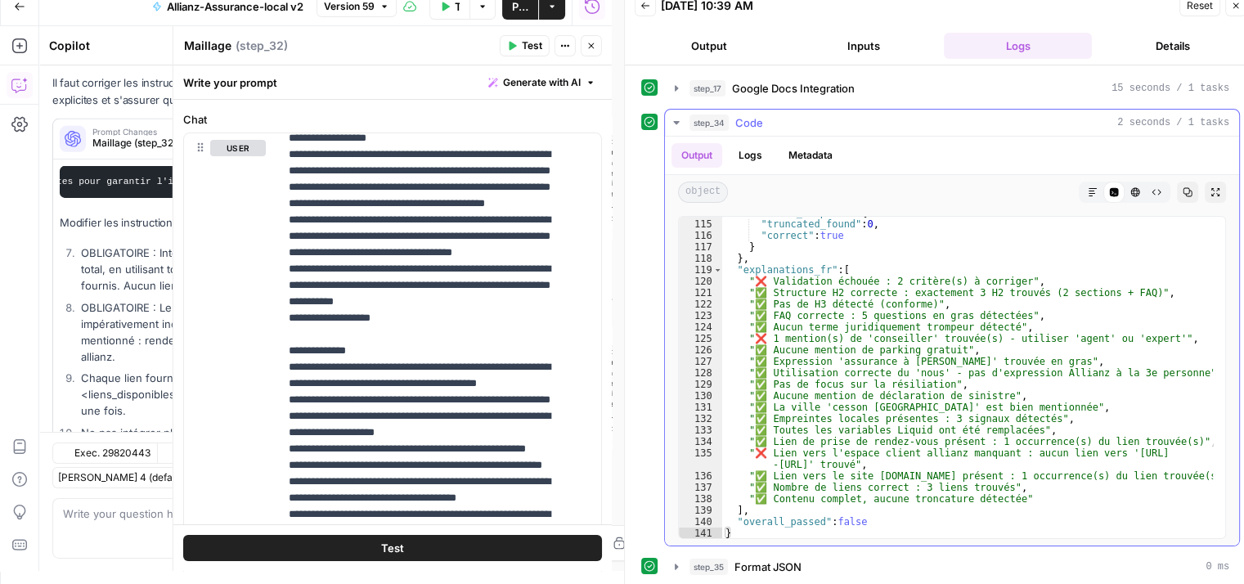
scroll to position [5325, 0]
click at [674, 125] on icon "button" at bounding box center [676, 122] width 13 height 13
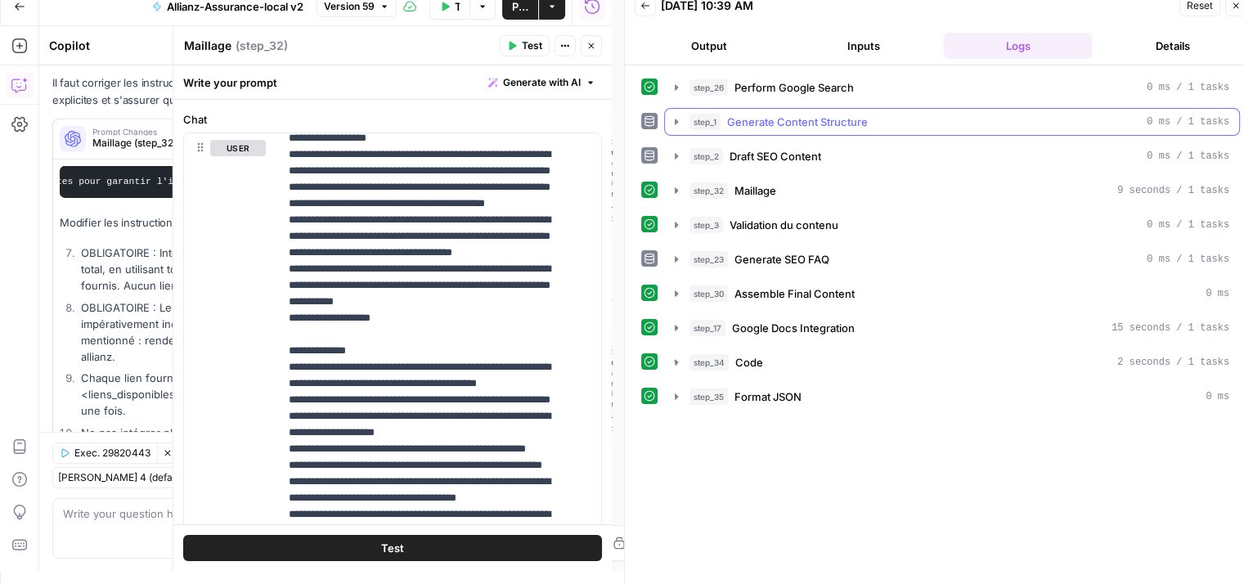
scroll to position [0, 0]
click at [674, 325] on icon "button" at bounding box center [676, 328] width 13 height 13
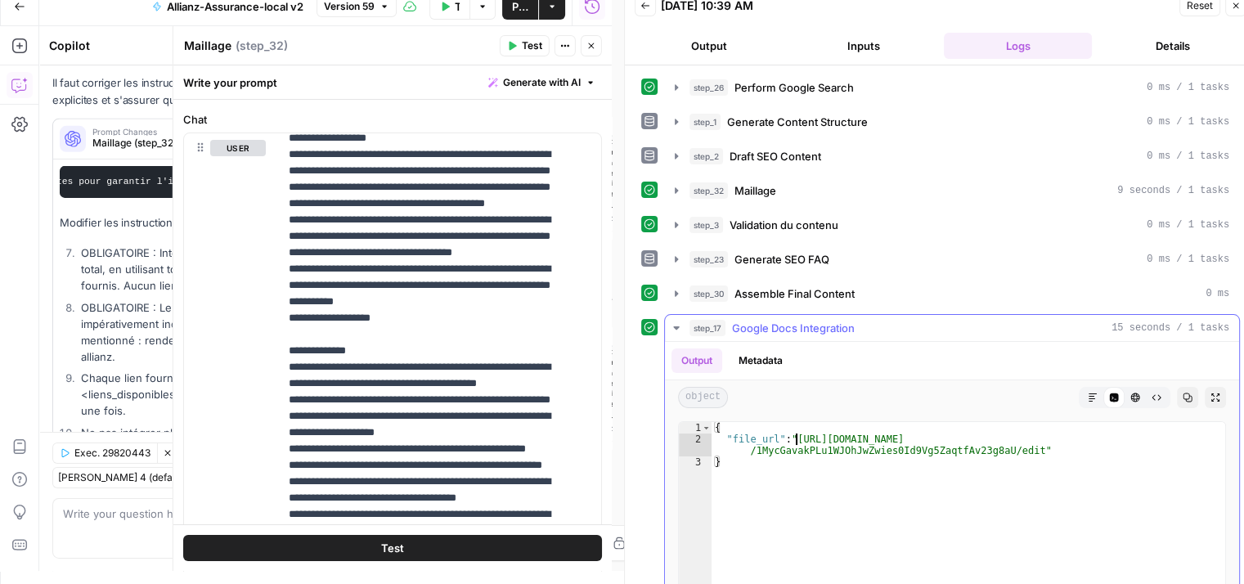
type textarea "**********"
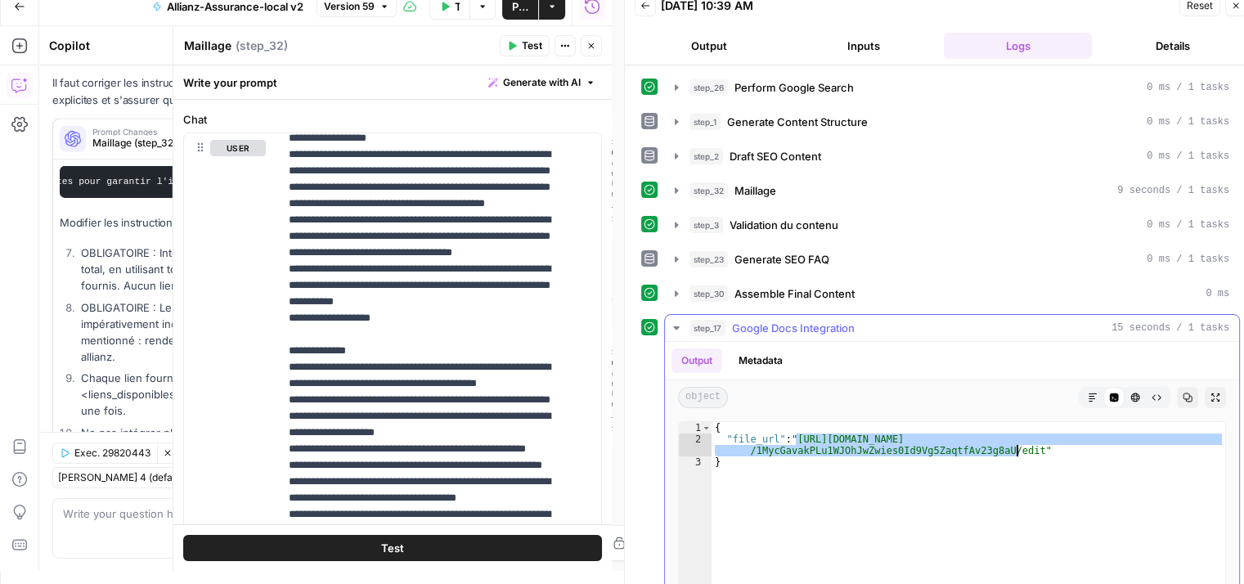
click at [1015, 451] on div "{ "file_url" : "https://docs.google.com/document/d /1MycGavakPLu1WJOhJwZwies0Id…" at bounding box center [969, 594] width 514 height 345
click at [592, 38] on button "Close" at bounding box center [591, 45] width 21 height 21
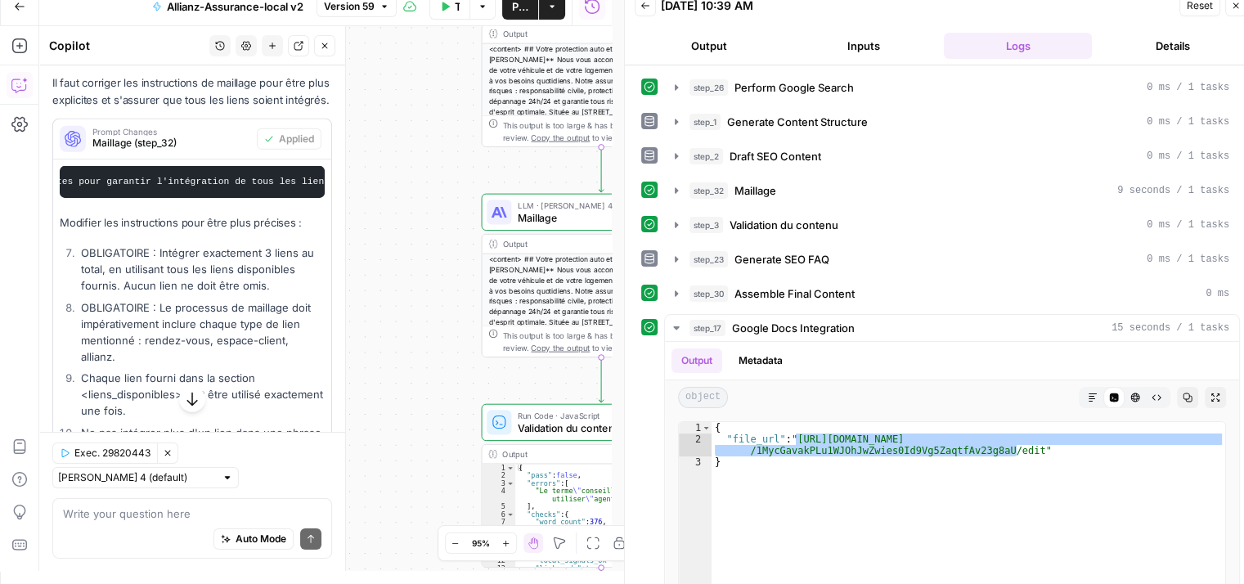
click at [381, 280] on div "**********" at bounding box center [325, 298] width 573 height 545
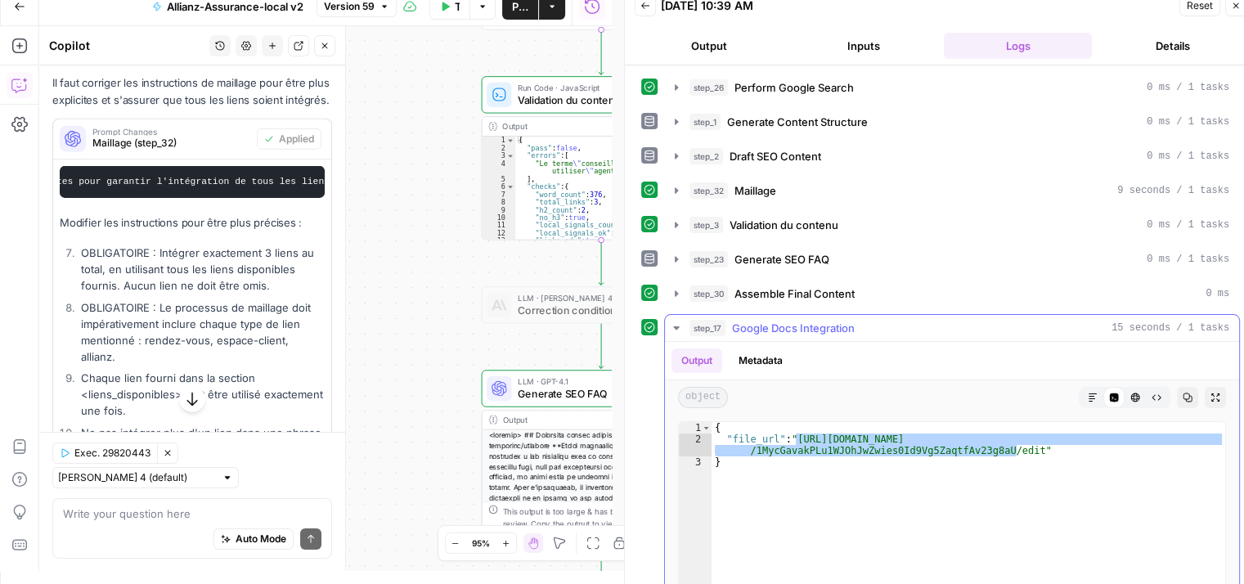
scroll to position [240, 0]
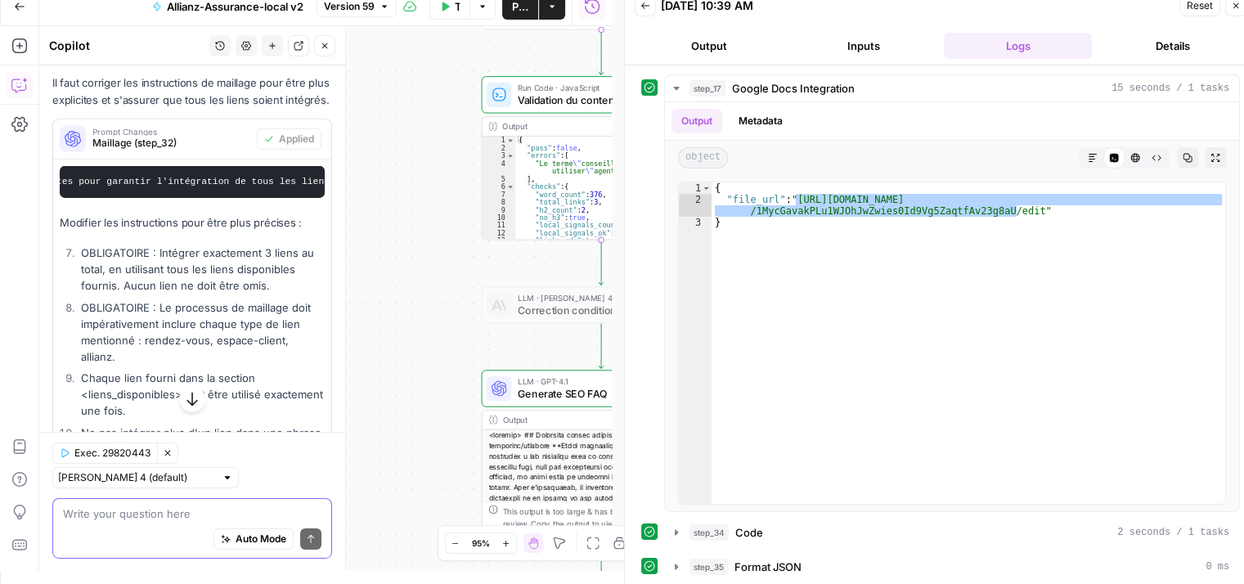
click at [94, 518] on textarea at bounding box center [192, 513] width 259 height 16
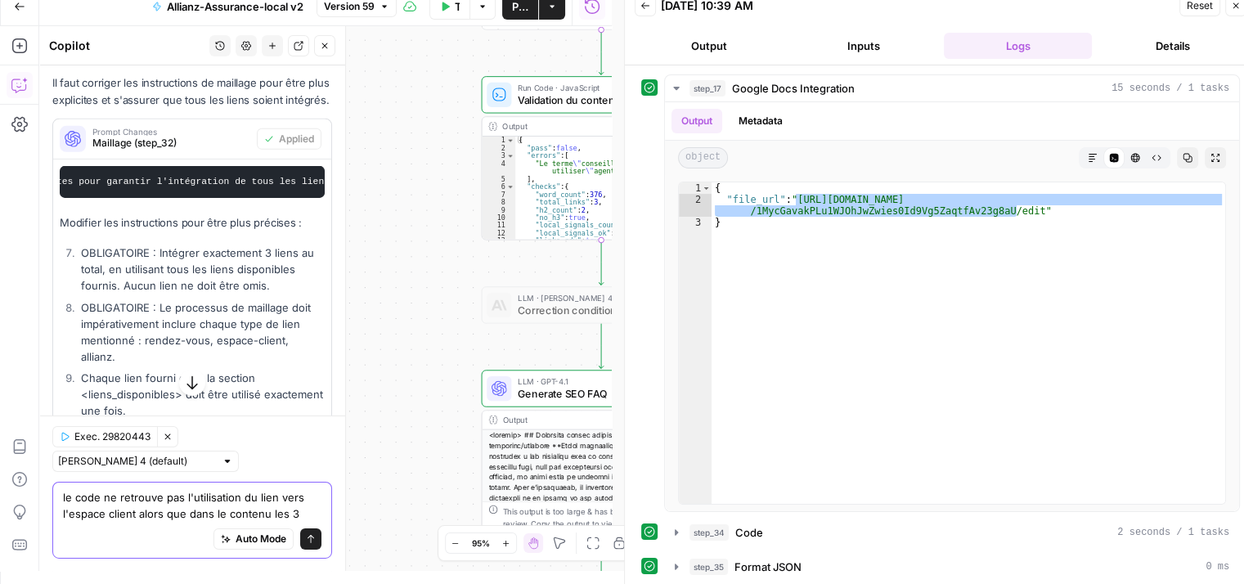
type textarea "le code ne retrouve pas l'utilisation du lien vers l'espace client alors que da…"
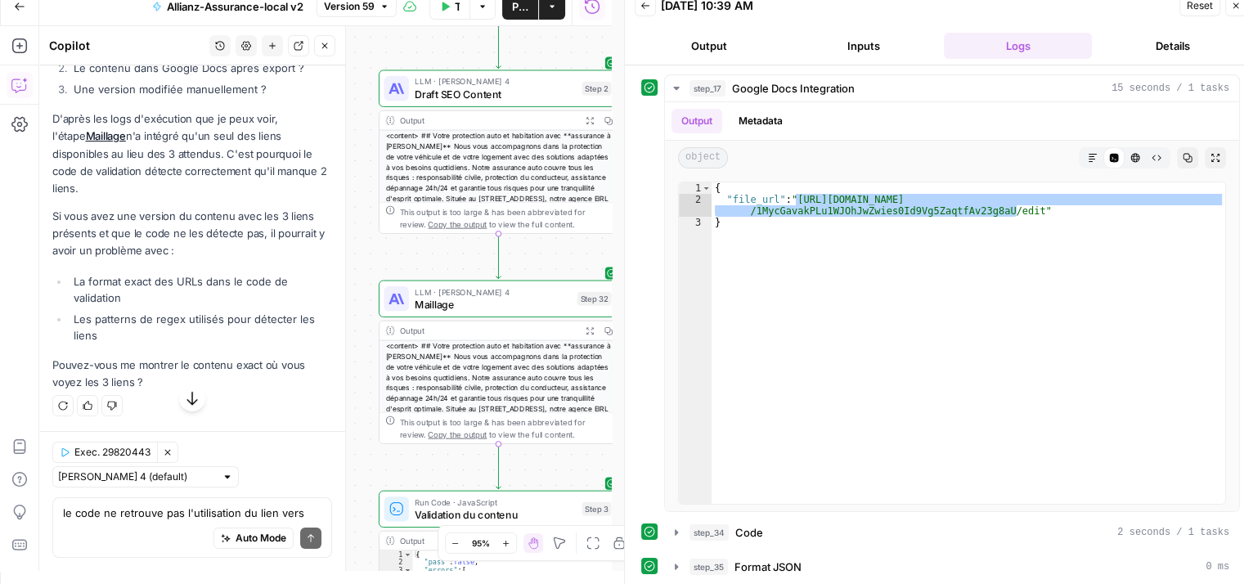
scroll to position [6635, 0]
click at [133, 518] on textarea "le code ne retrouve pas l'utilisation du lien vers l'espace client alors que da…" at bounding box center [192, 513] width 259 height 16
type textarea "oui je regarde apres google doc"
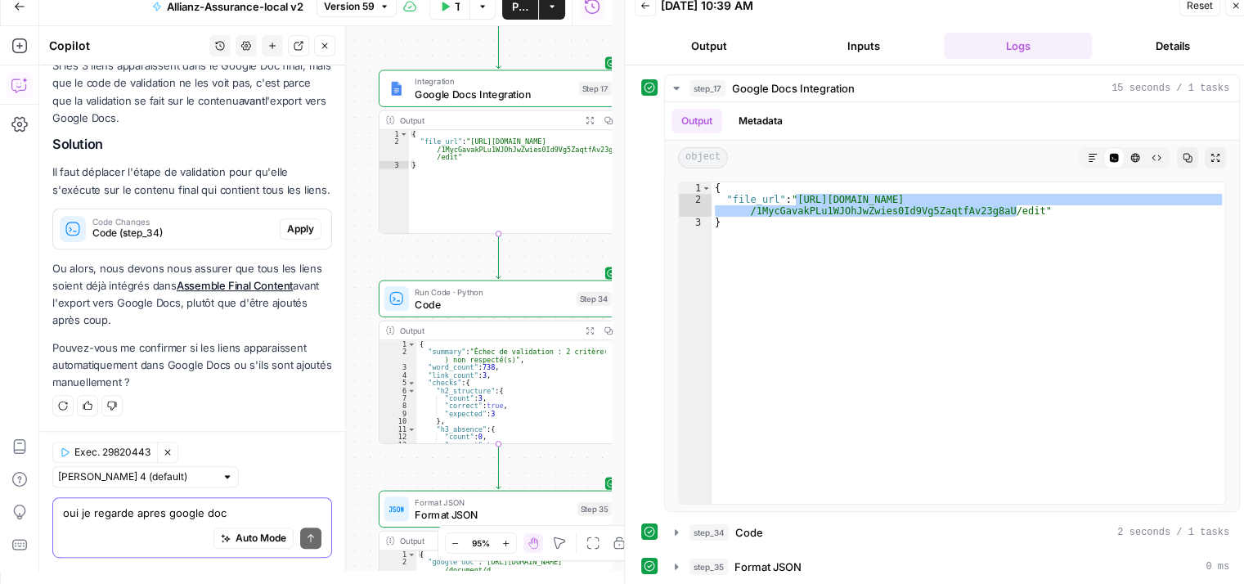
scroll to position [7132, 0]
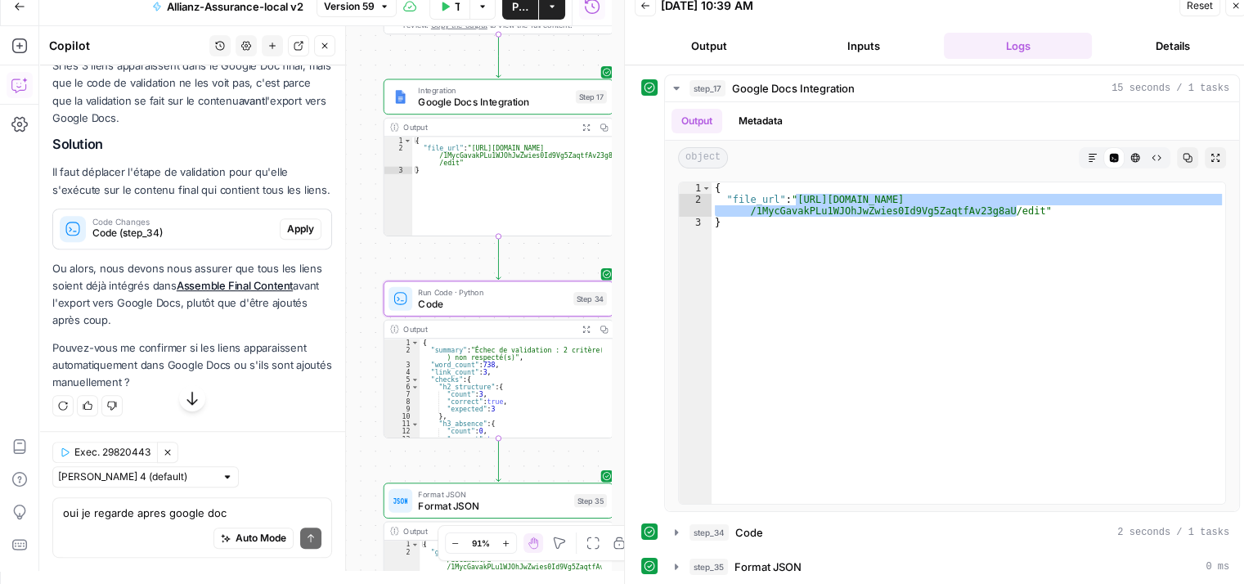
click at [287, 236] on span "Apply" at bounding box center [300, 229] width 27 height 15
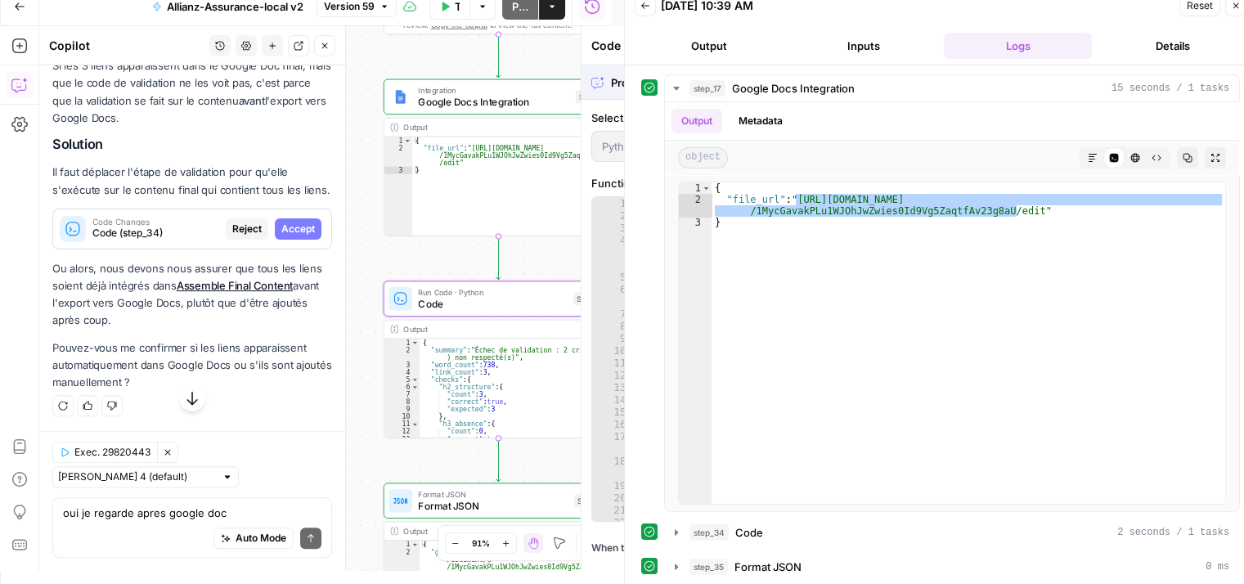
scroll to position [6870, 0]
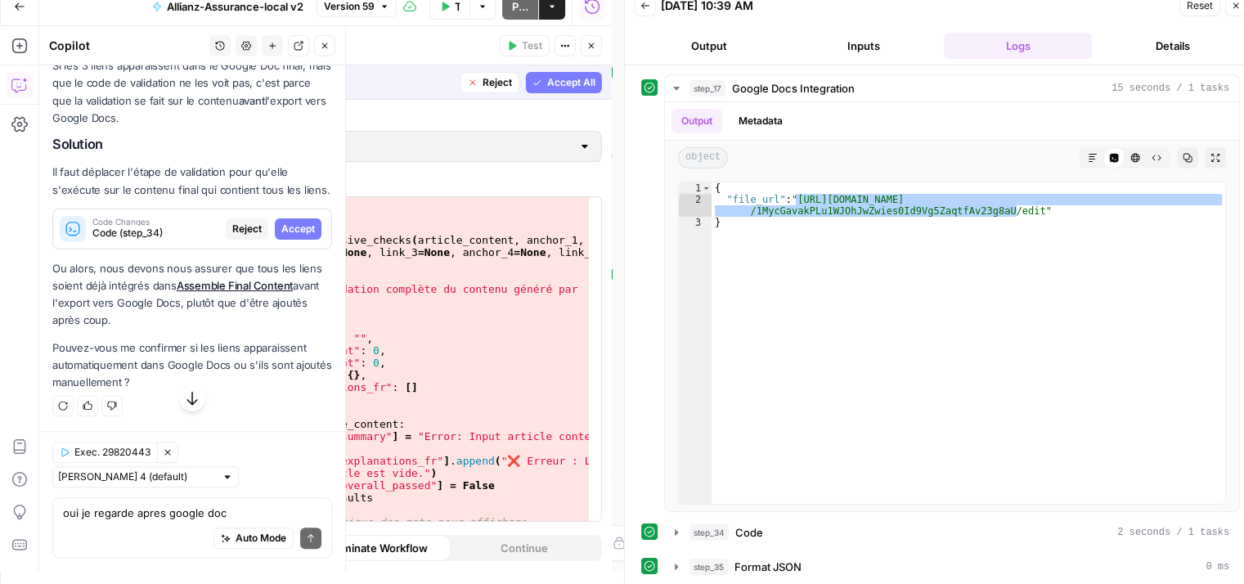
click at [287, 236] on span "Accept" at bounding box center [298, 229] width 34 height 15
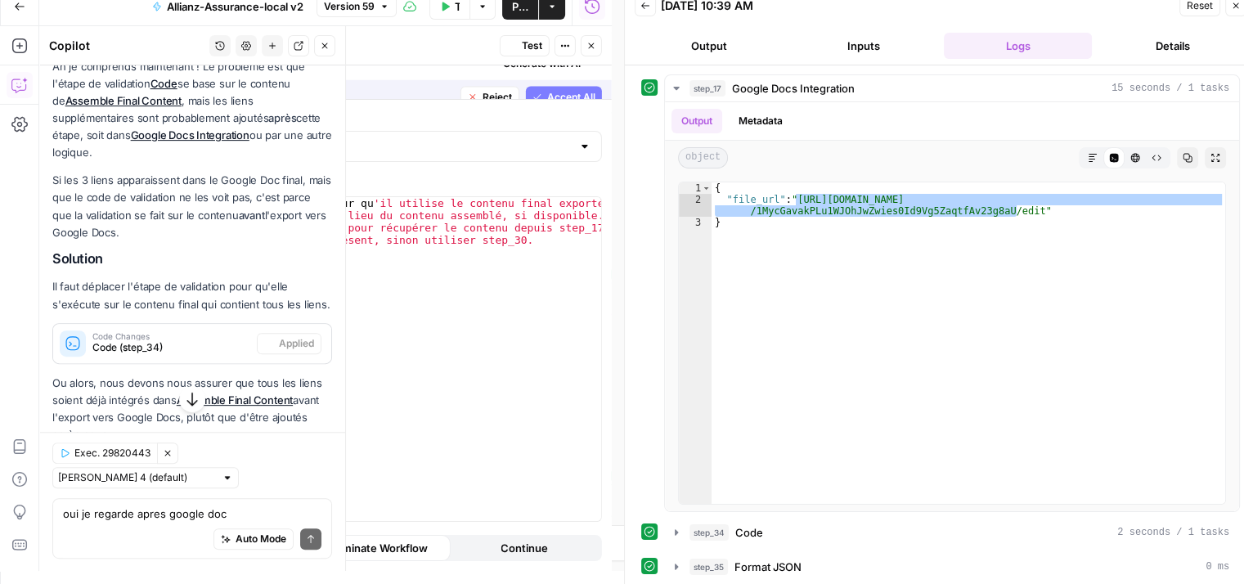
scroll to position [7184, 0]
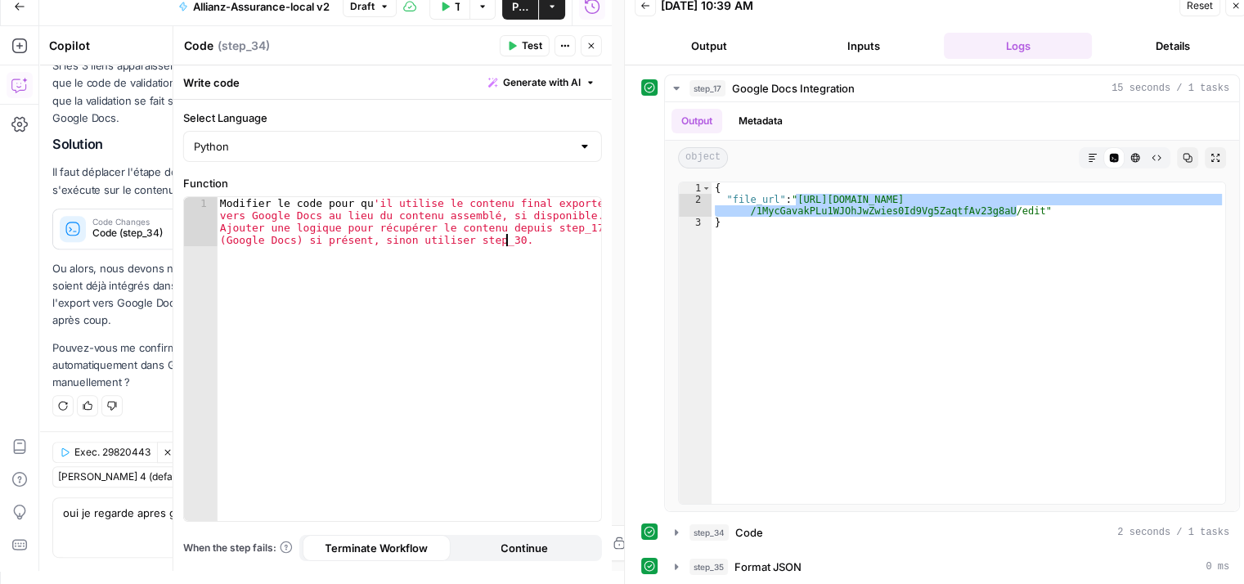
click at [457, 324] on div "Modifier le code pour qu 'il utilise le contenu final exporté vers Google Docs …" at bounding box center [409, 408] width 385 height 423
type textarea "**********"
click at [112, 351] on div "Ah je comprends maintenant ! Le problème est que l'étape de validation Code se …" at bounding box center [192, 168] width 280 height 448
click at [588, 47] on icon "button" at bounding box center [592, 46] width 10 height 10
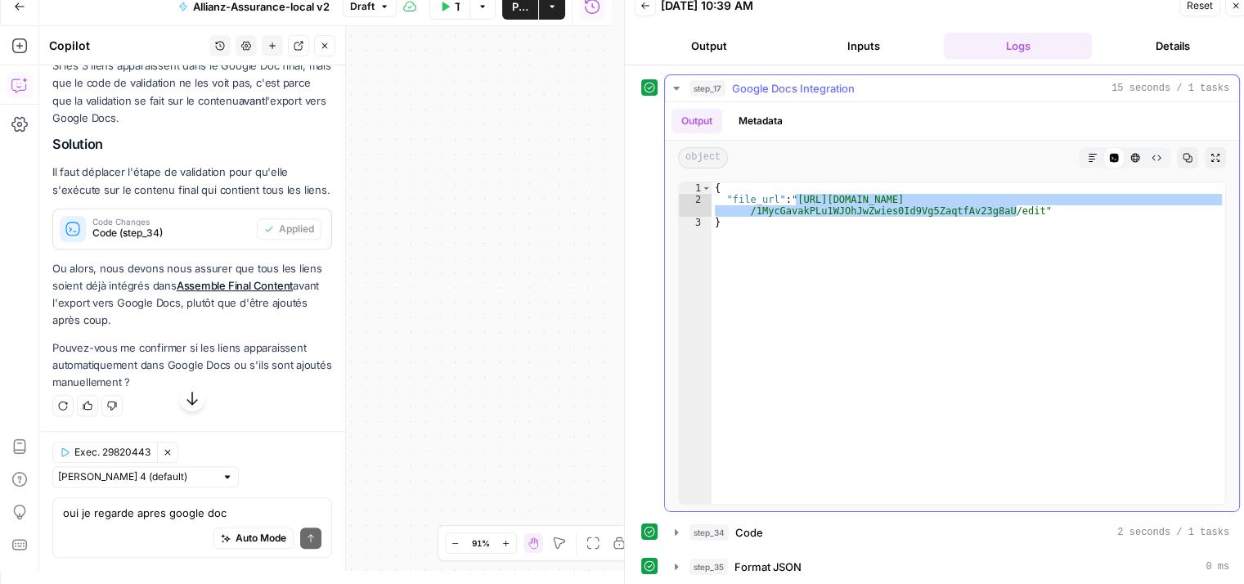
click at [1238, 7] on icon "button" at bounding box center [1237, 6] width 6 height 6
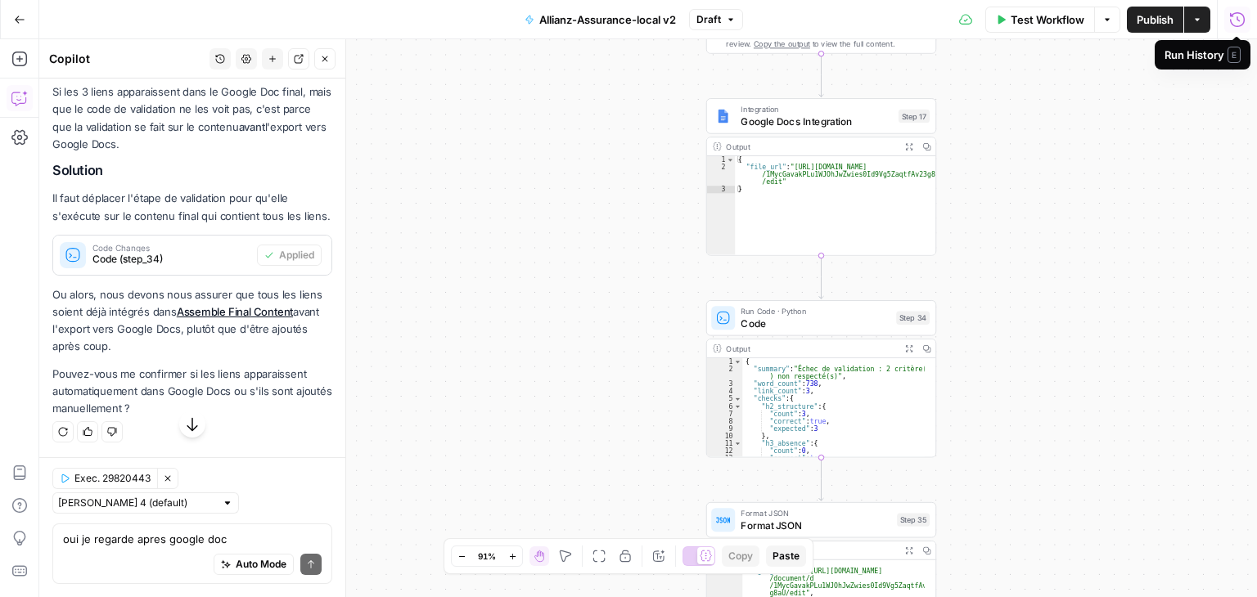
scroll to position [7187, 0]
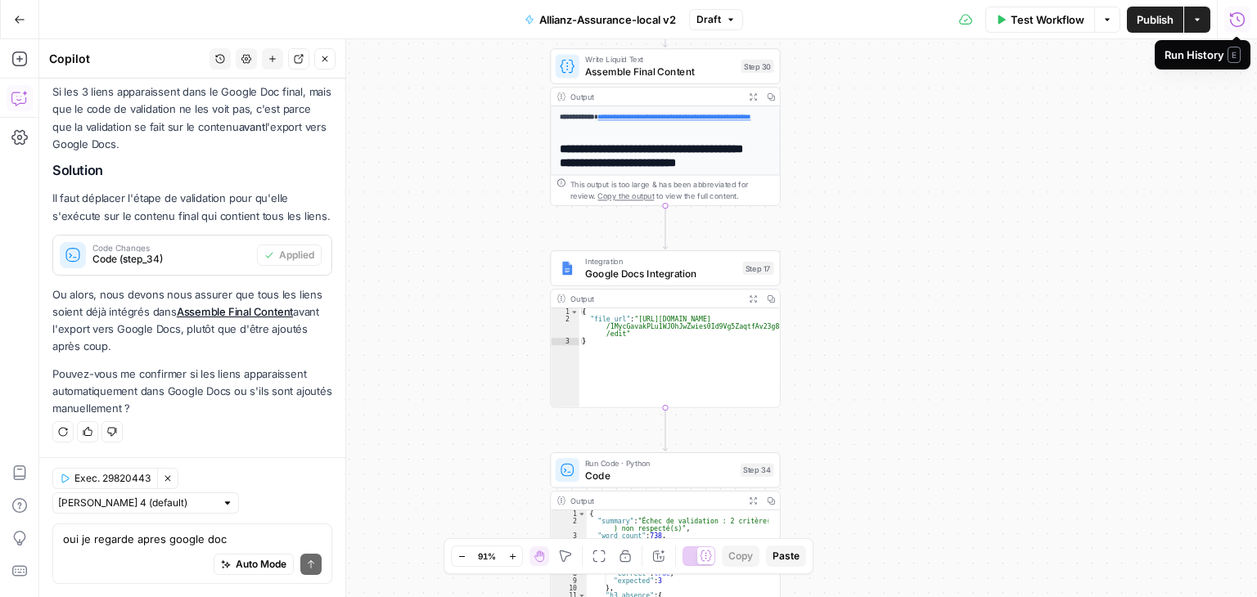
click at [108, 554] on div "Auto Mode Send" at bounding box center [192, 565] width 259 height 36
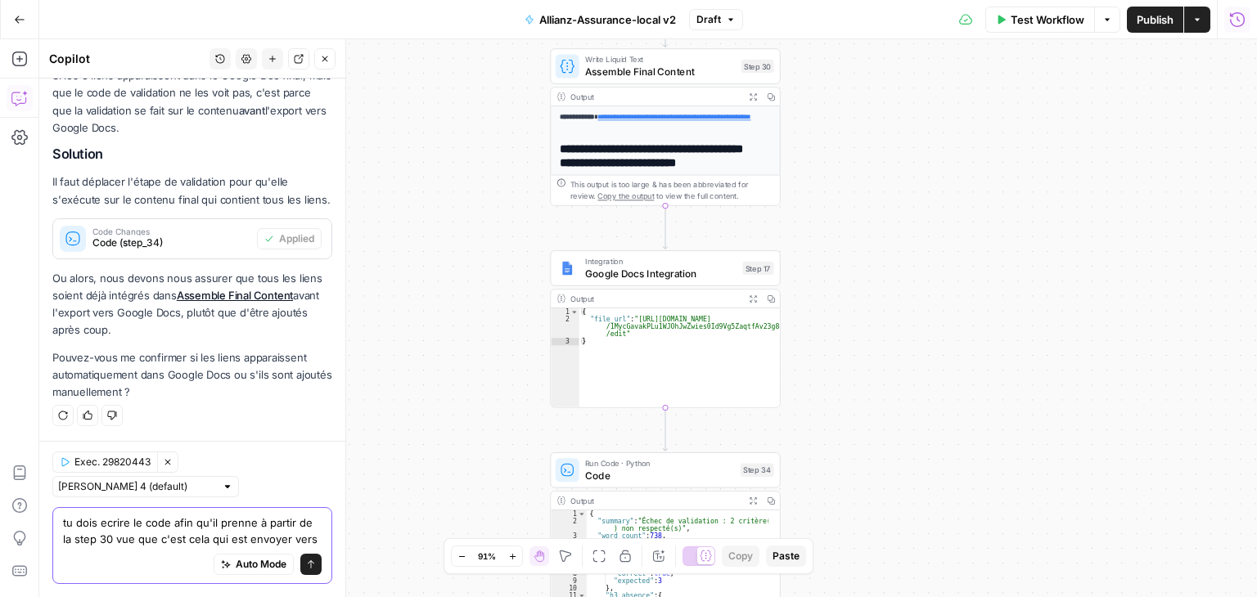
scroll to position [7219, 0]
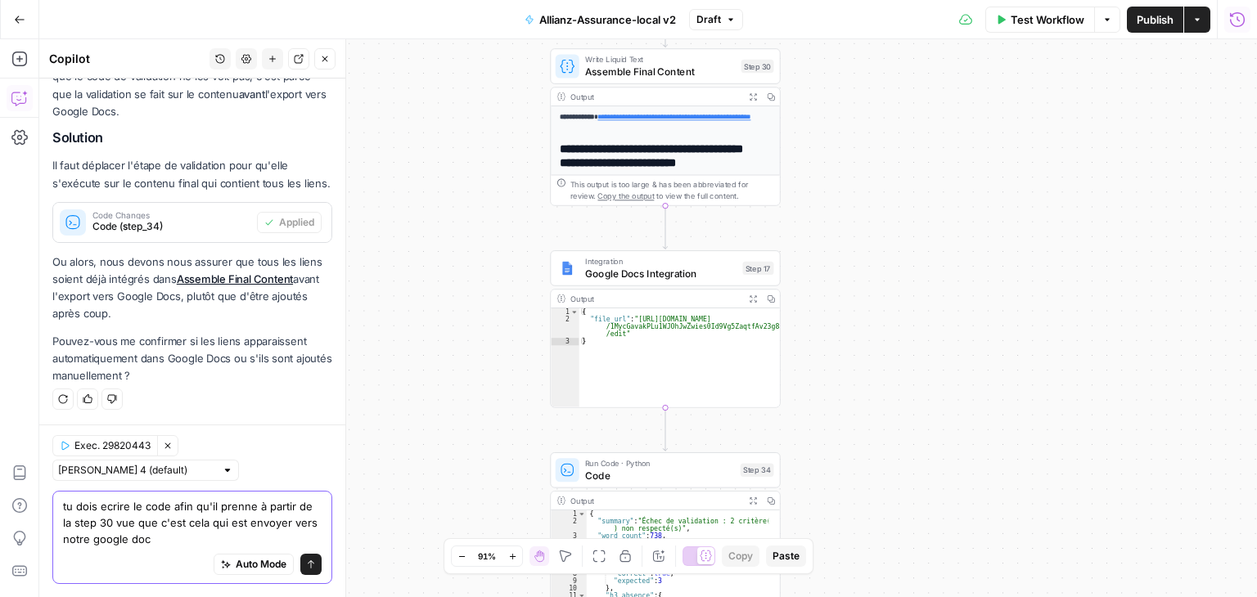
type textarea "tu dois ecrire le code afin qu'il prenne à partir de la step 30 vue que c'est c…"
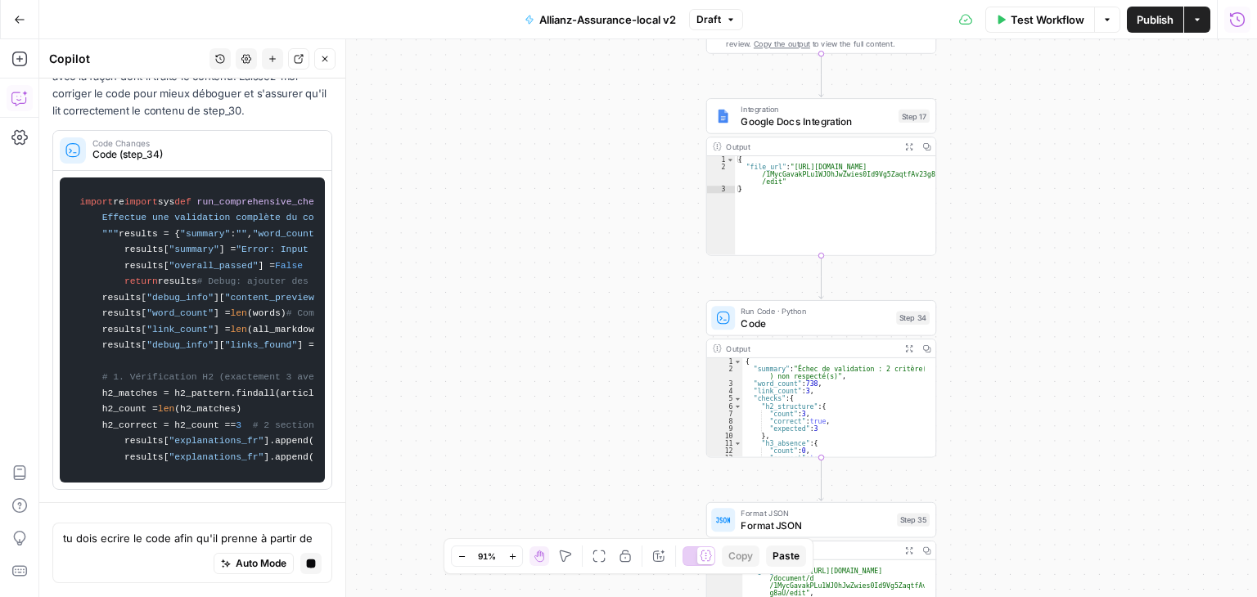
scroll to position [7955, 0]
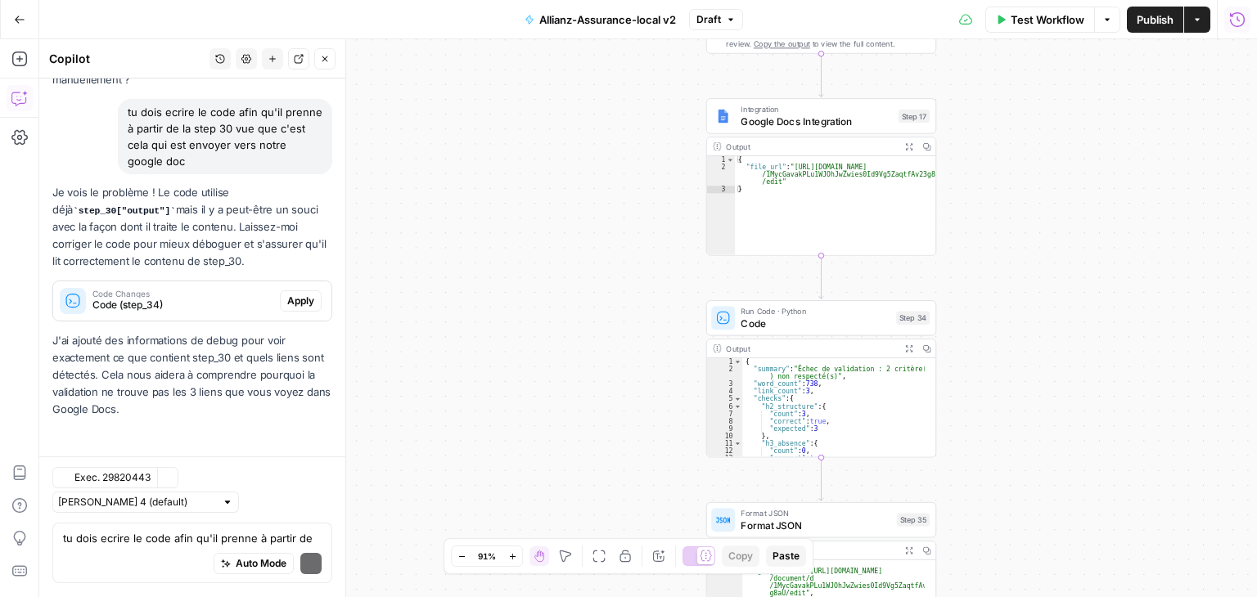
click at [286, 372] on p "J'ai ajouté des informations de debug pour voir exactement ce que contient step…" at bounding box center [192, 375] width 280 height 87
click at [287, 299] on span "Apply" at bounding box center [300, 301] width 27 height 15
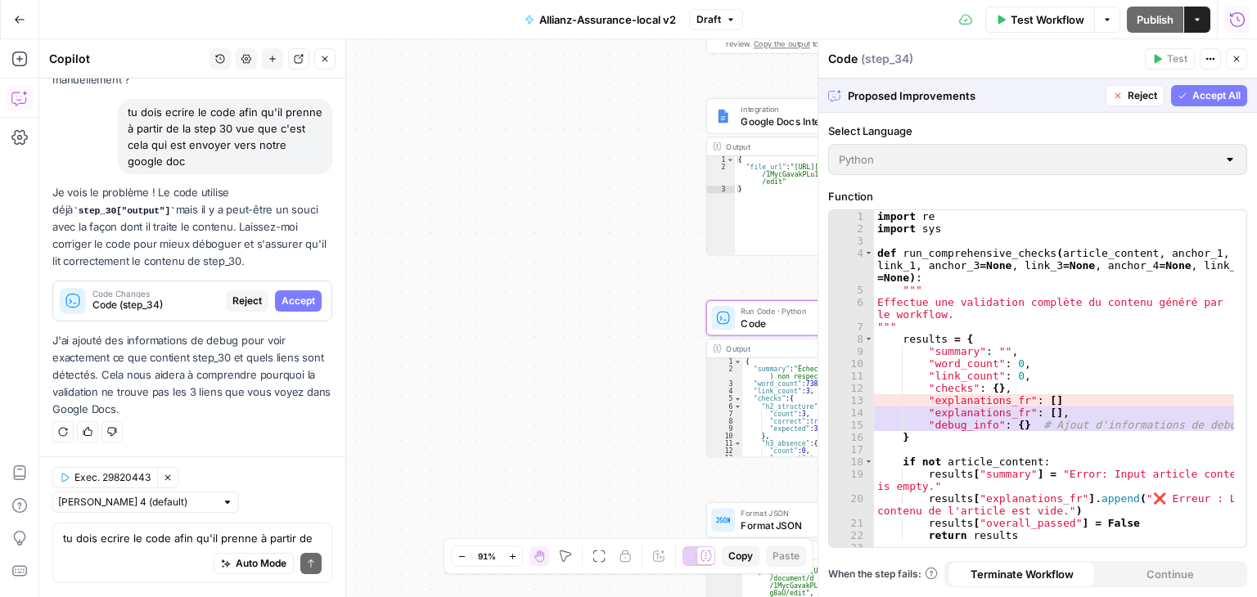
scroll to position [7201, 0]
click at [281, 299] on span "Accept" at bounding box center [298, 301] width 34 height 15
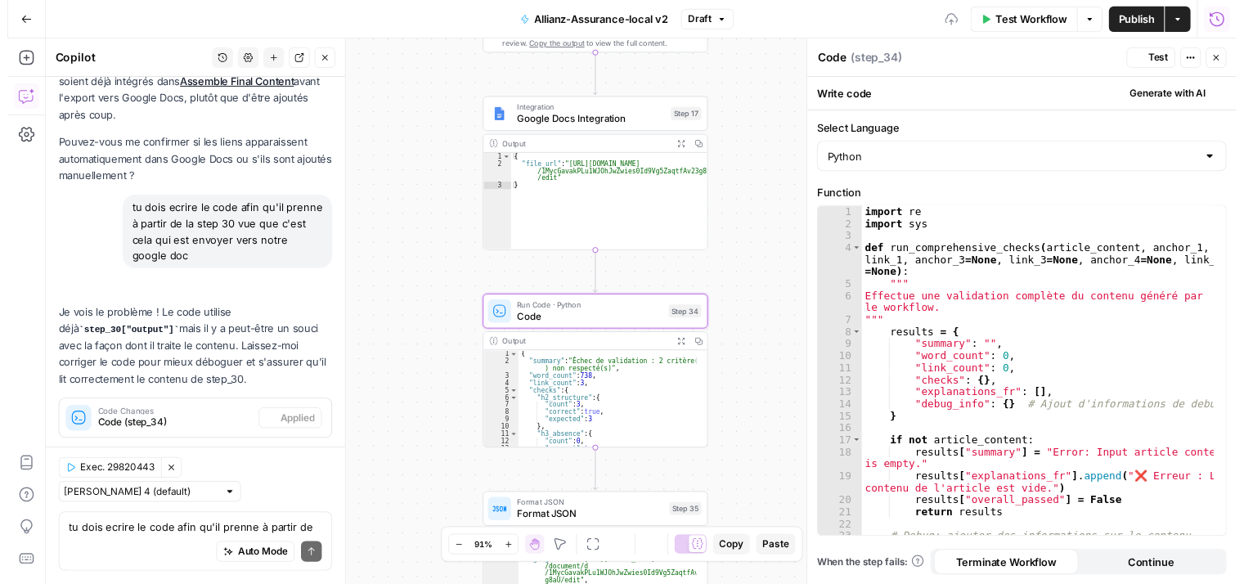
scroll to position [7541, 0]
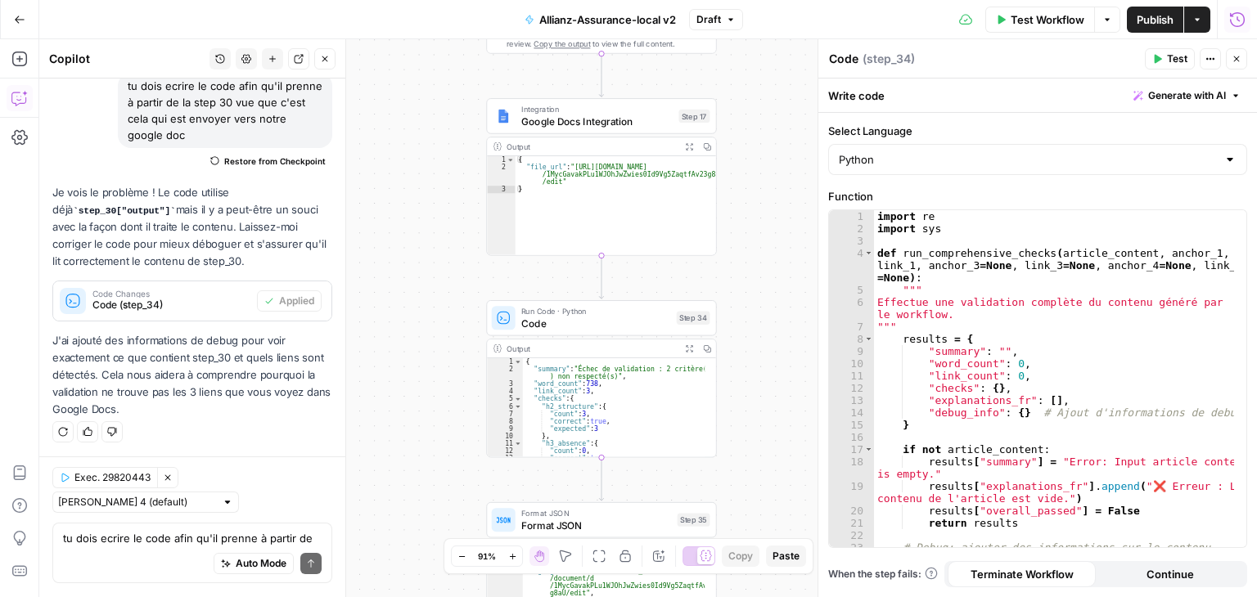
click at [1174, 61] on span "Test" at bounding box center [1177, 59] width 20 height 15
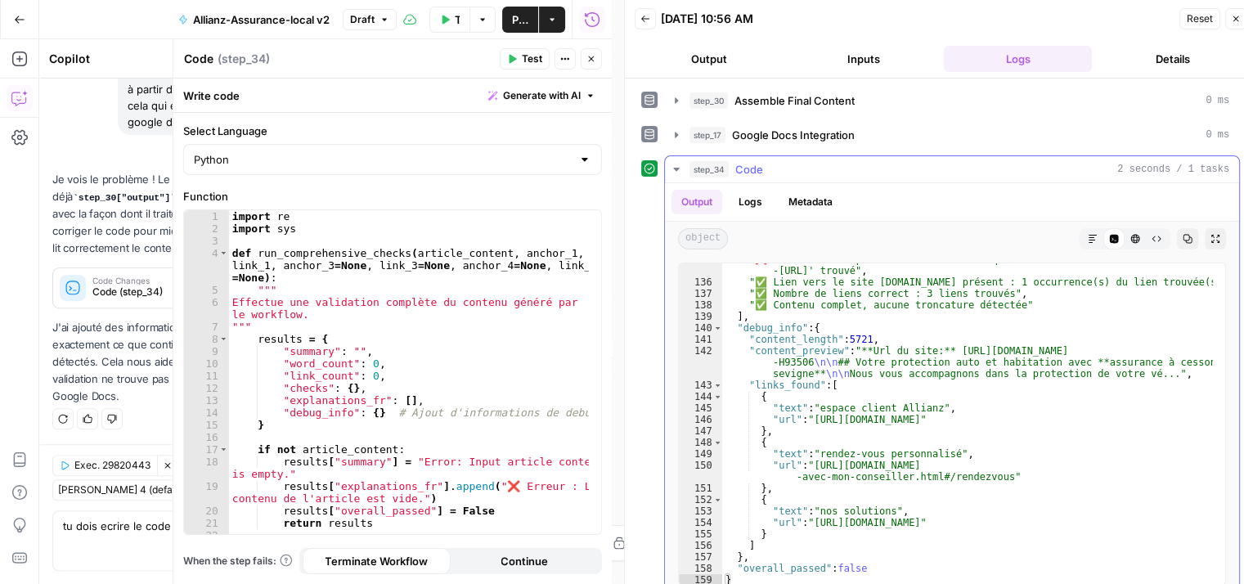
scroll to position [13, 0]
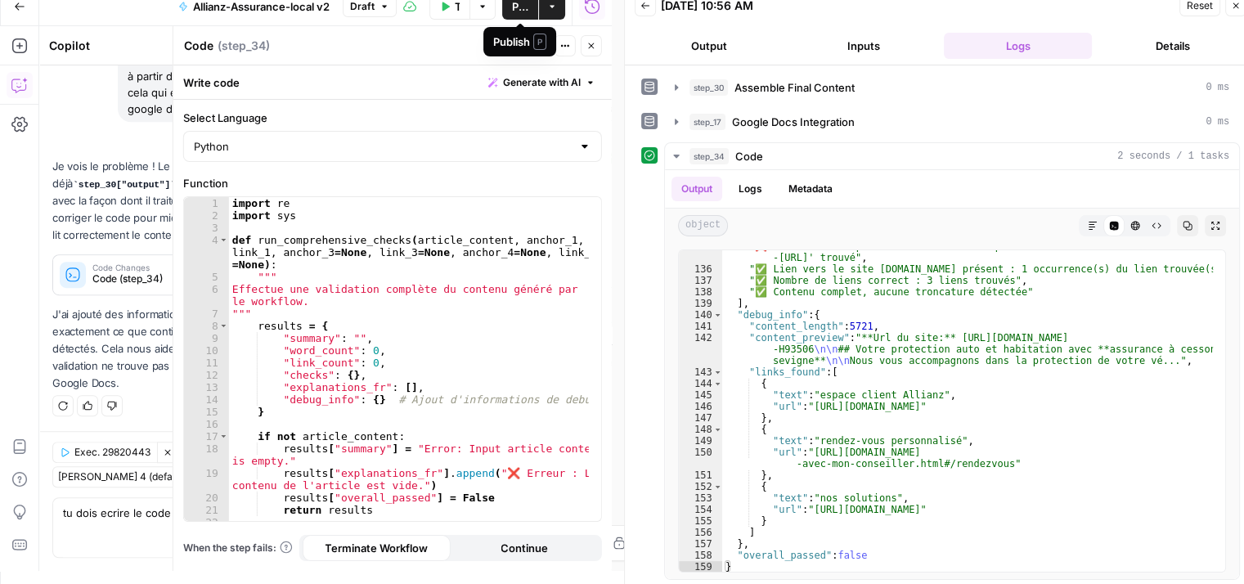
click at [524, 11] on span "Publish" at bounding box center [520, 6] width 16 height 16
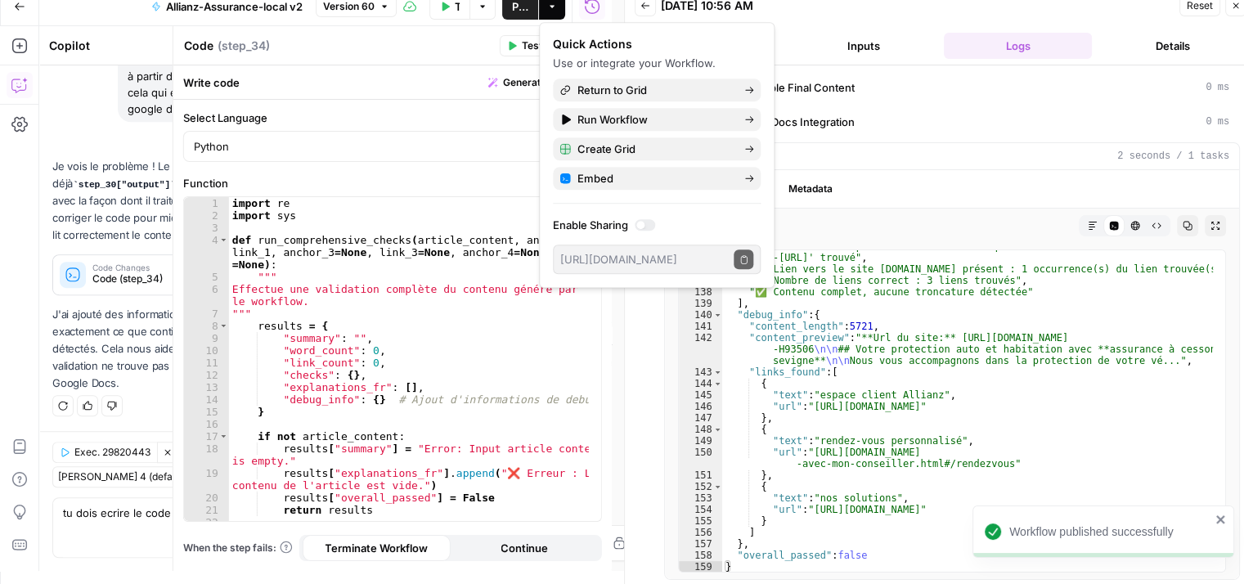
click at [448, 46] on div "Code Code ( step_34 )" at bounding box center [339, 46] width 312 height 18
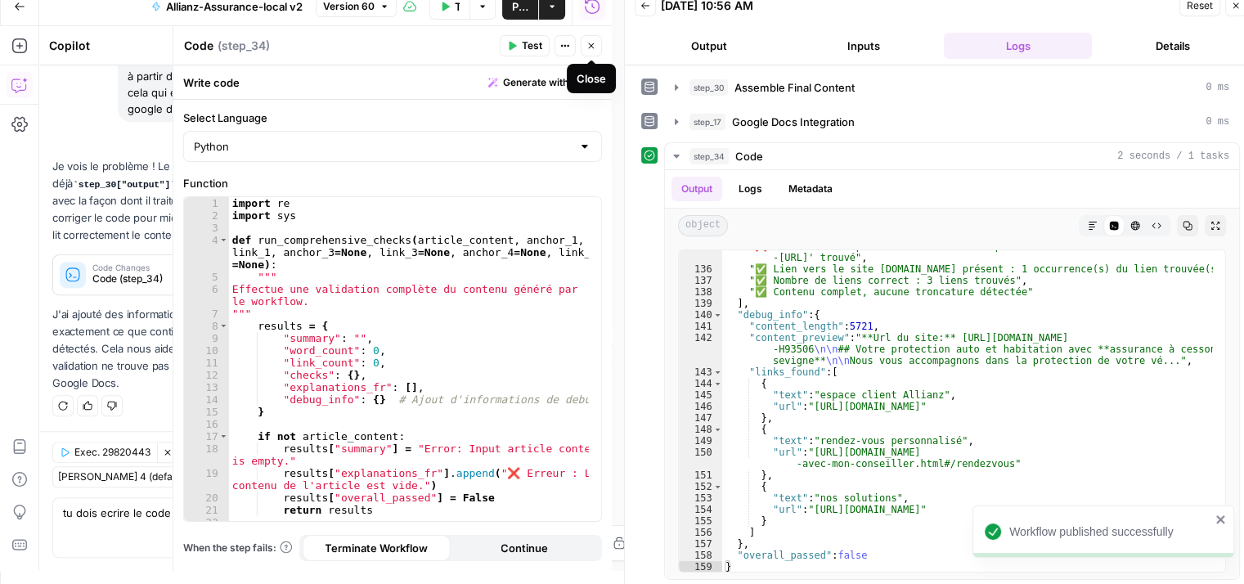
click at [587, 43] on icon "button" at bounding box center [592, 46] width 10 height 10
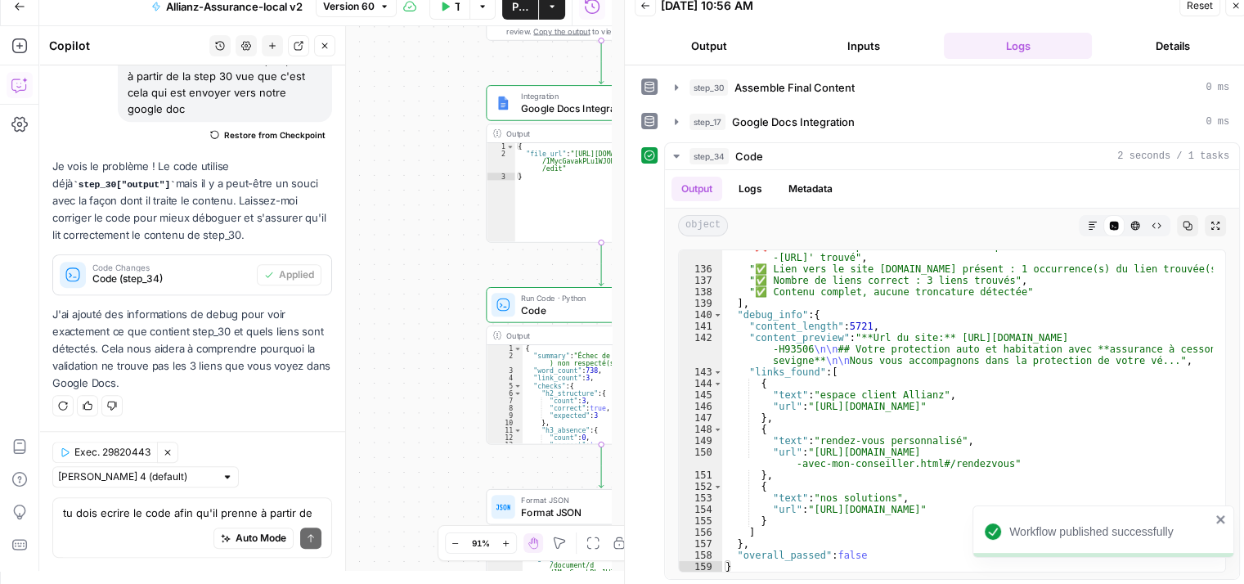
click at [322, 49] on icon "button" at bounding box center [325, 46] width 10 height 10
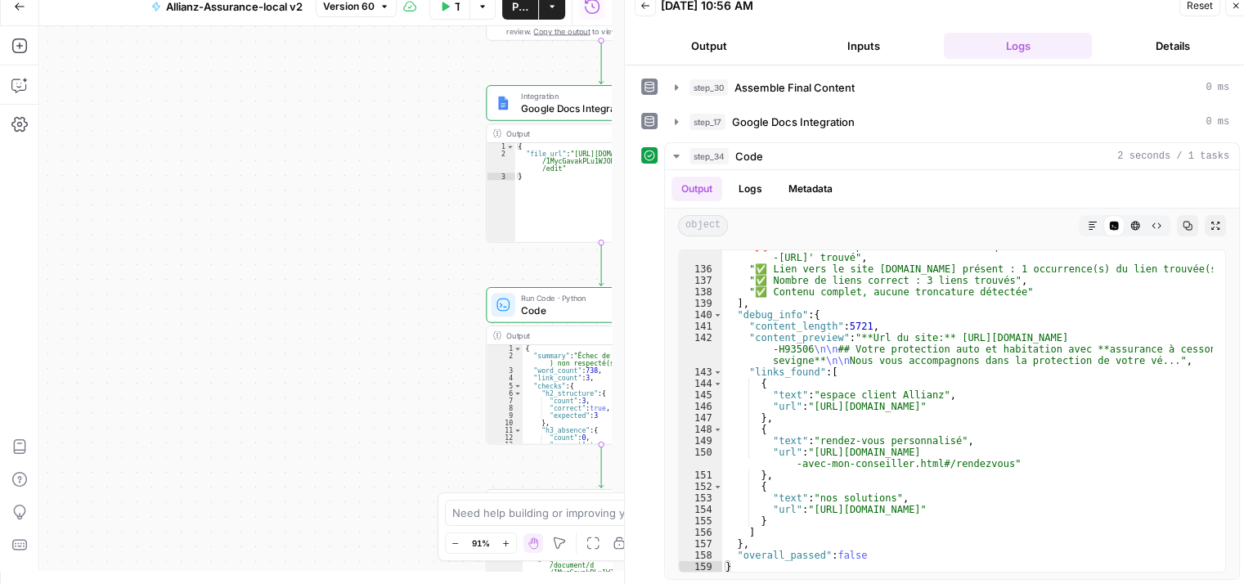
click at [1240, 24] on header "Back 09/24/25 at 10:56 AM Reset Close Output Inputs Logs Details" at bounding box center [941, 26] width 632 height 79
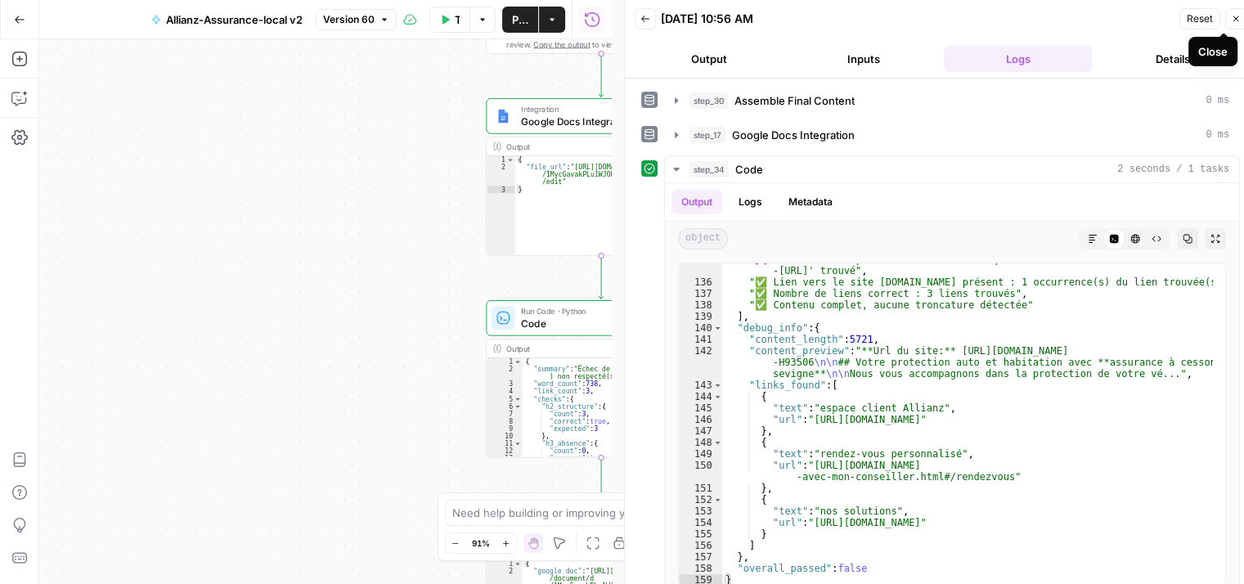
click at [1240, 21] on icon "button" at bounding box center [1236, 19] width 10 height 10
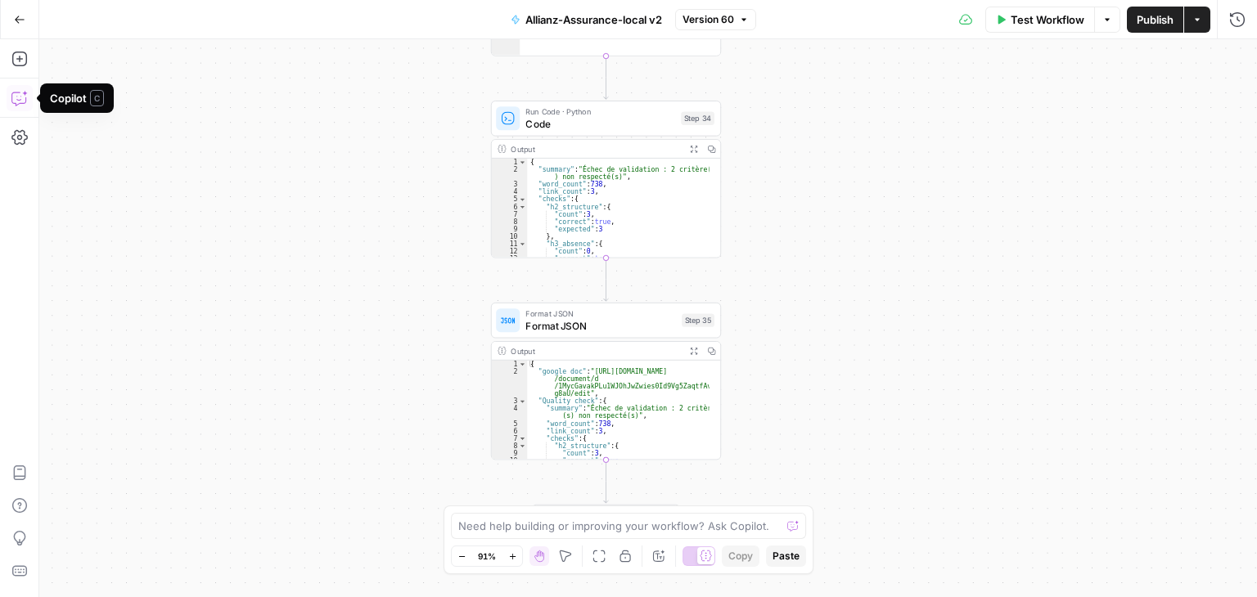
click at [26, 105] on icon "button" at bounding box center [19, 98] width 16 height 16
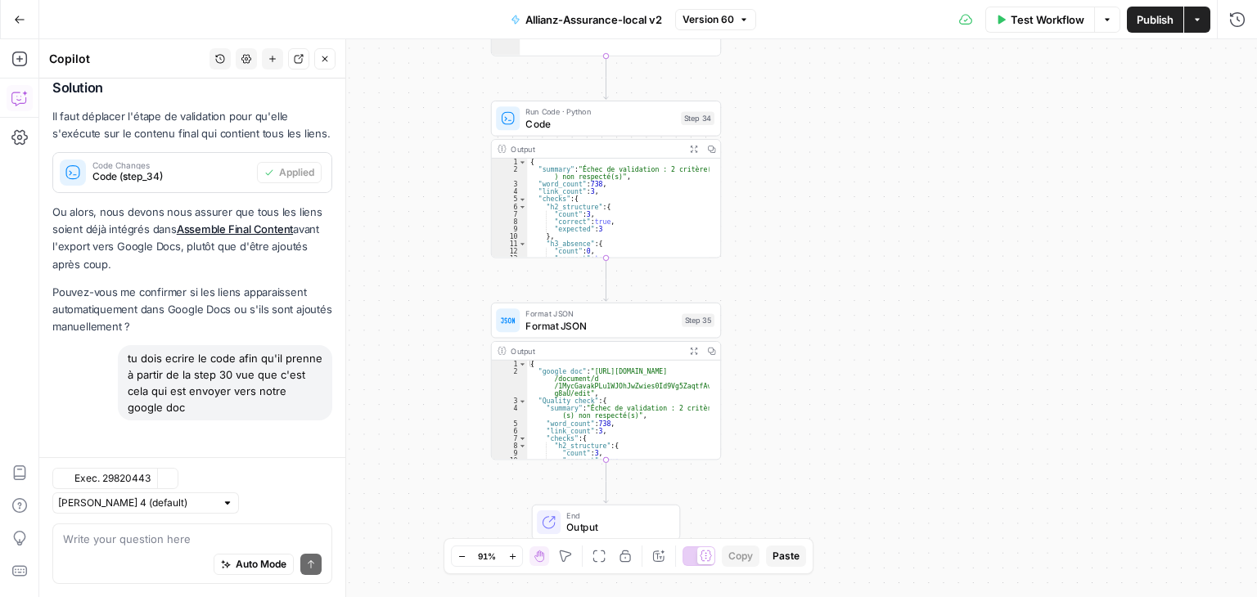
scroll to position [6686, 0]
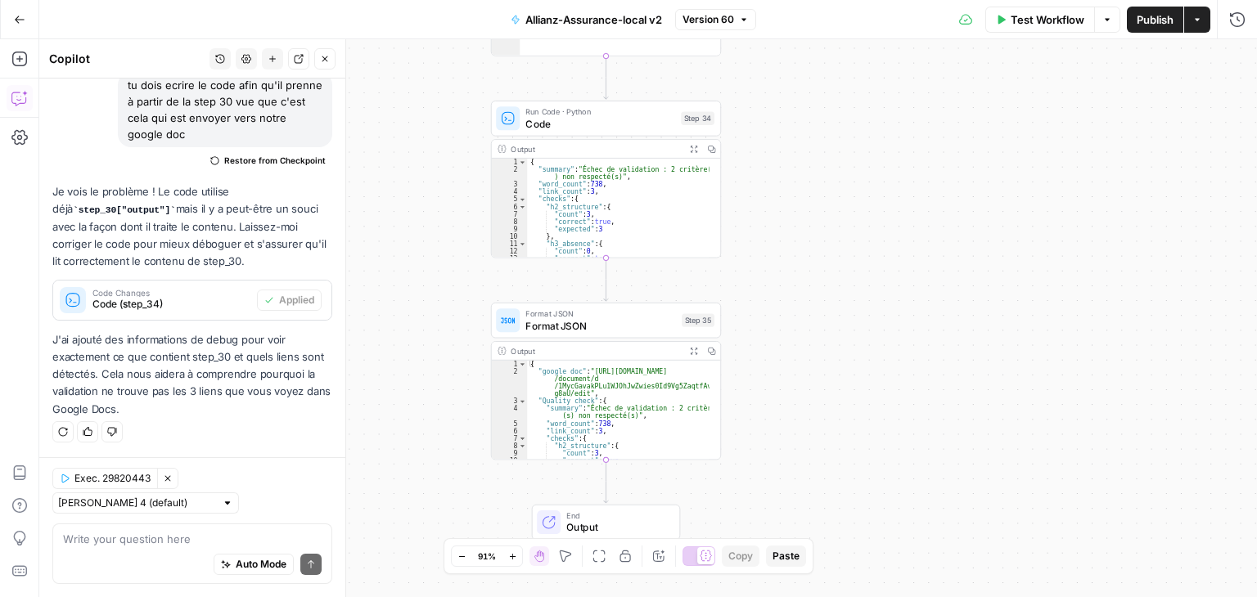
click at [152, 545] on textarea at bounding box center [192, 539] width 259 height 16
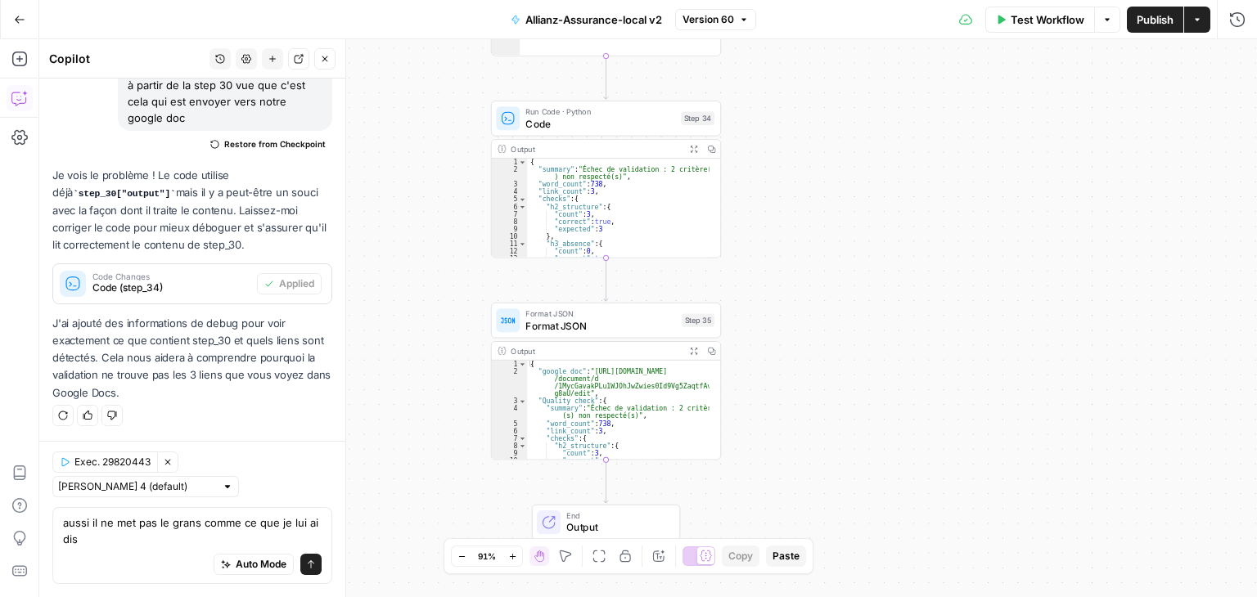
scroll to position [6702, 0]
type textarea "aussi il ne met pas le grans comme ce que je lui ai dis dans le contenu"
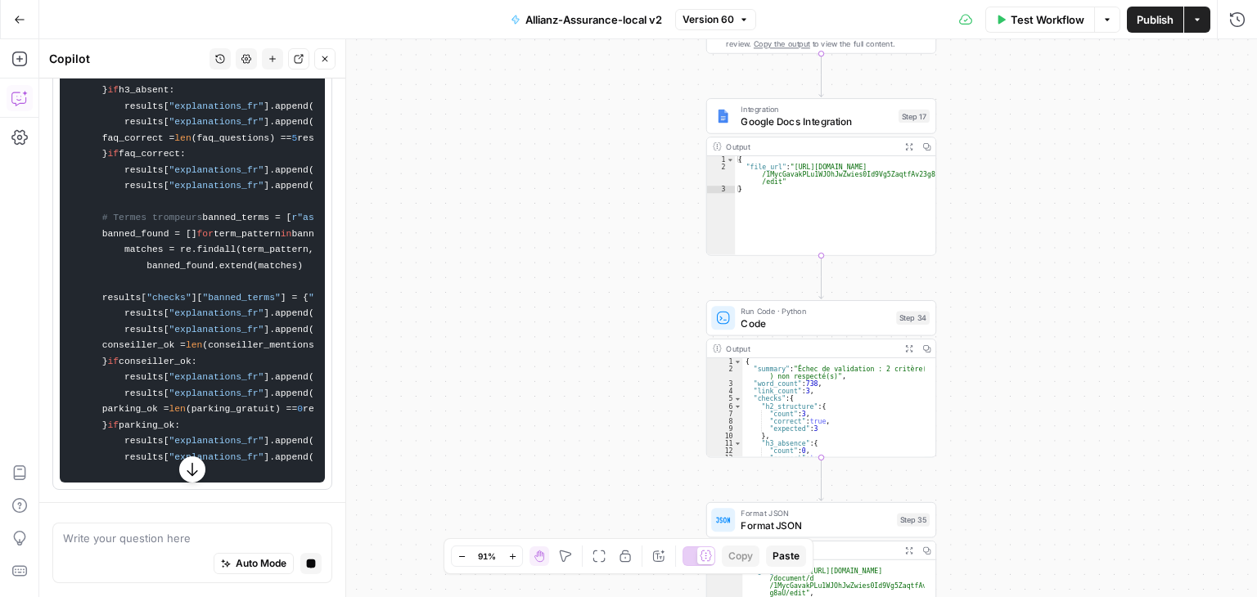
scroll to position [7900, 0]
click at [307, 566] on icon "button" at bounding box center [311, 564] width 9 height 9
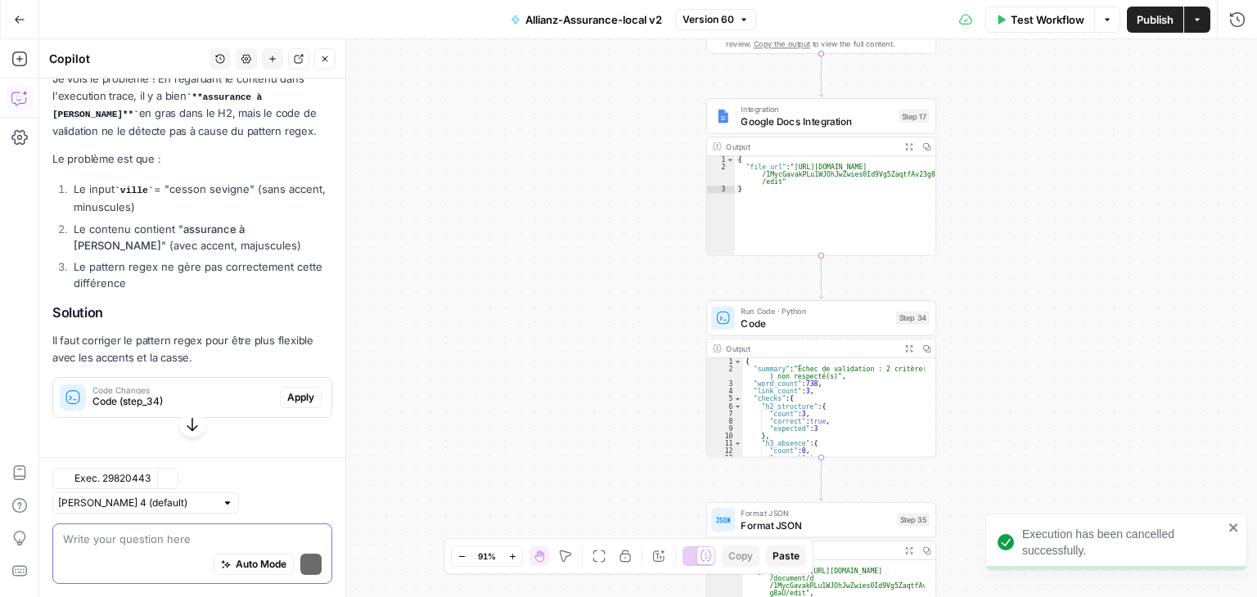
click at [142, 544] on textarea at bounding box center [192, 539] width 259 height 16
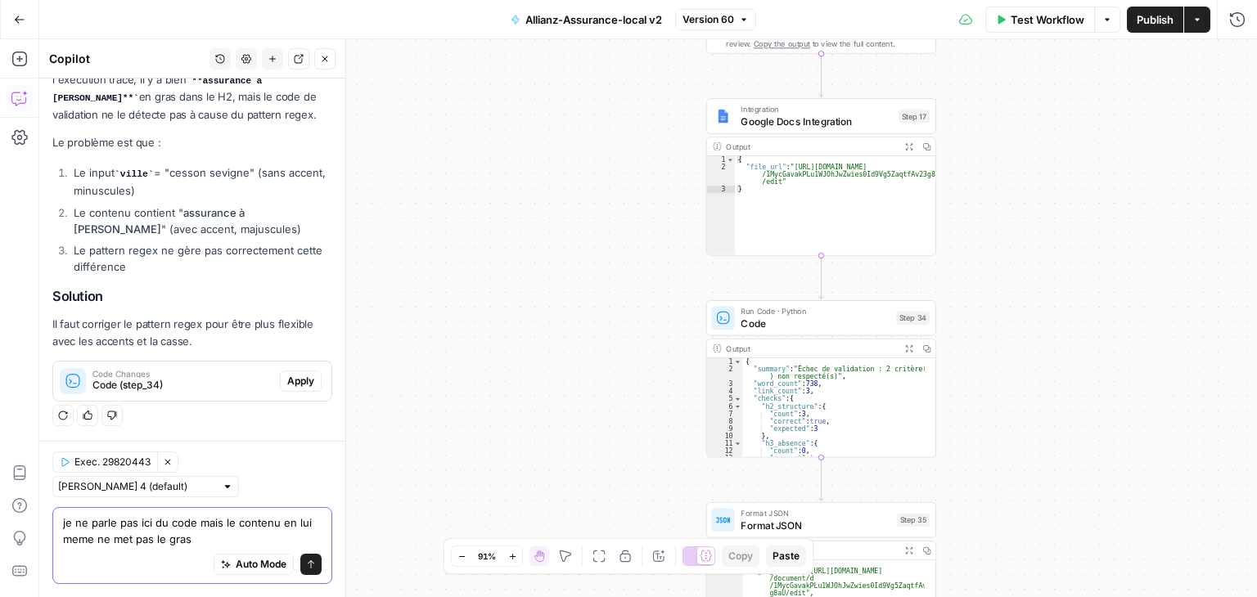
type textarea "je ne parle pas ici du code mais le contenu en lui meme ne met pas le gras"
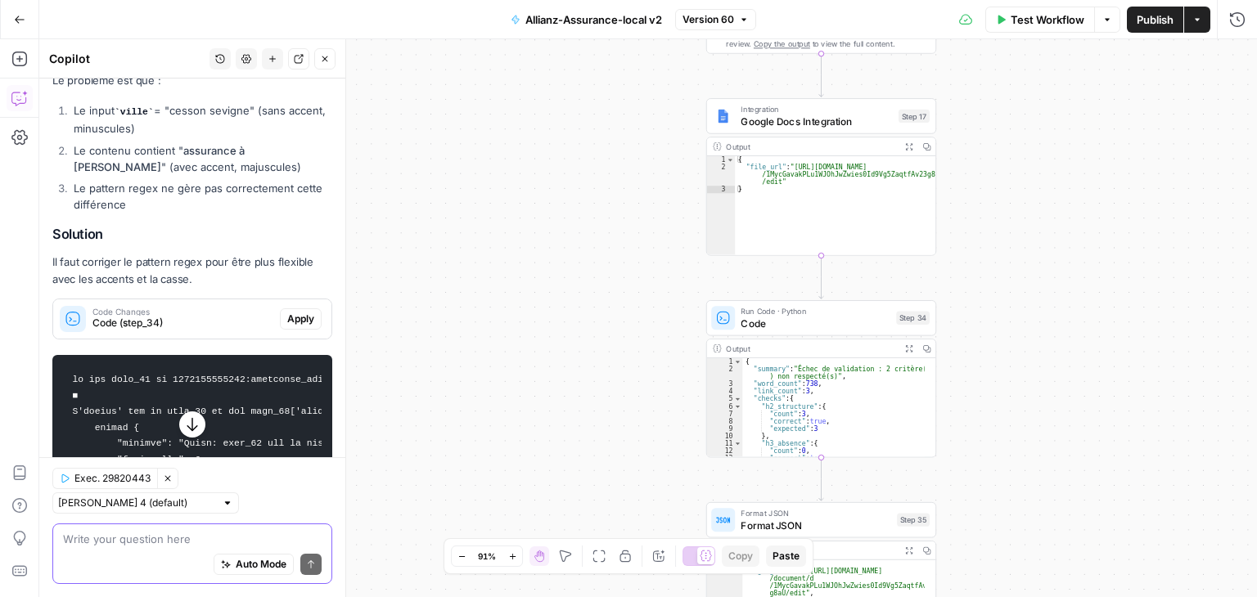
scroll to position [6971, 0]
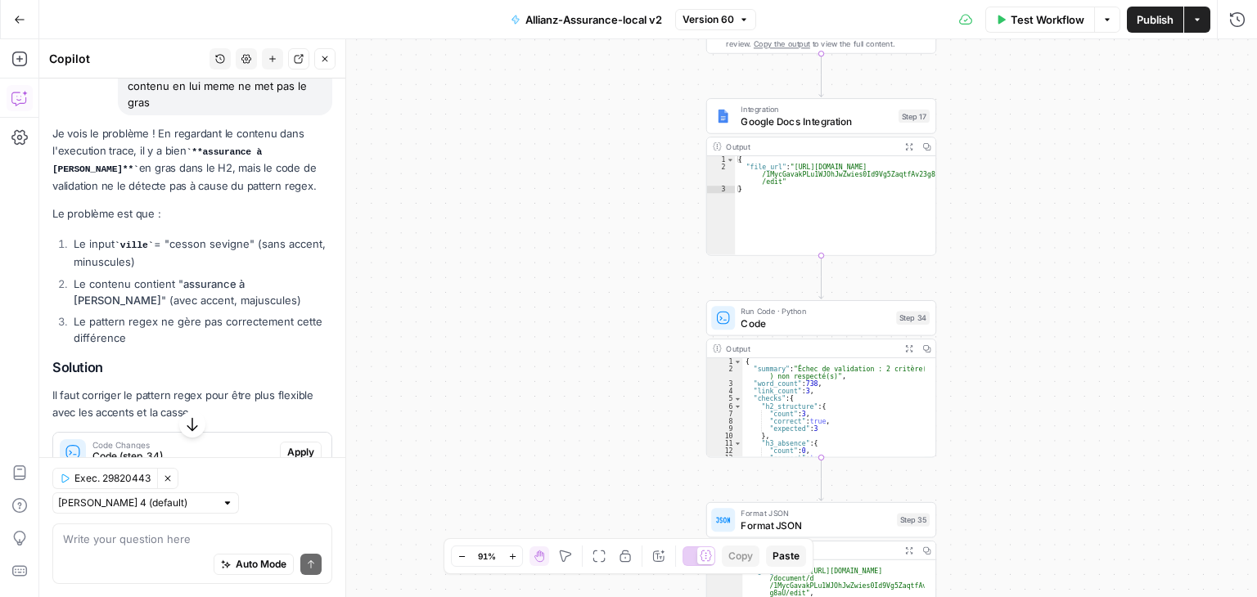
click at [151, 115] on div "je ne parle pas ici du code mais le contenu en lui meme ne met pas le gras" at bounding box center [225, 85] width 214 height 59
copy div "je ne parle pas ici du code mais le contenu en lui meme ne met pas le gras"
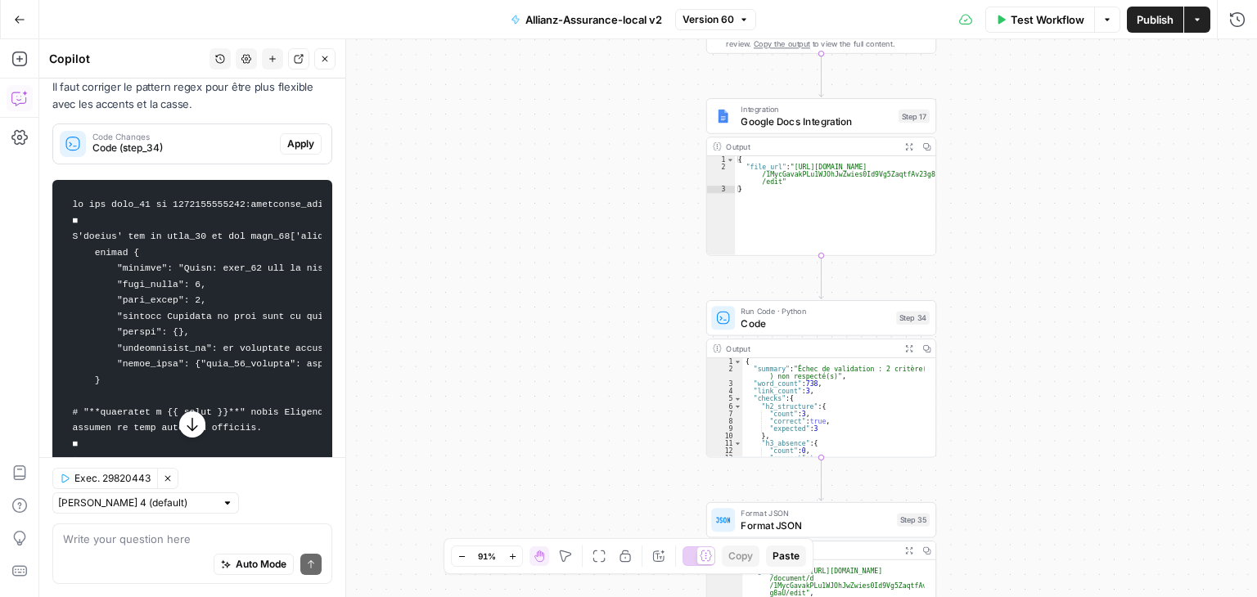
scroll to position [7277, 0]
drag, startPoint x: 286, startPoint y: 282, endPoint x: 251, endPoint y: 279, distance: 34.5
click at [287, 153] on span "Apply" at bounding box center [300, 145] width 27 height 15
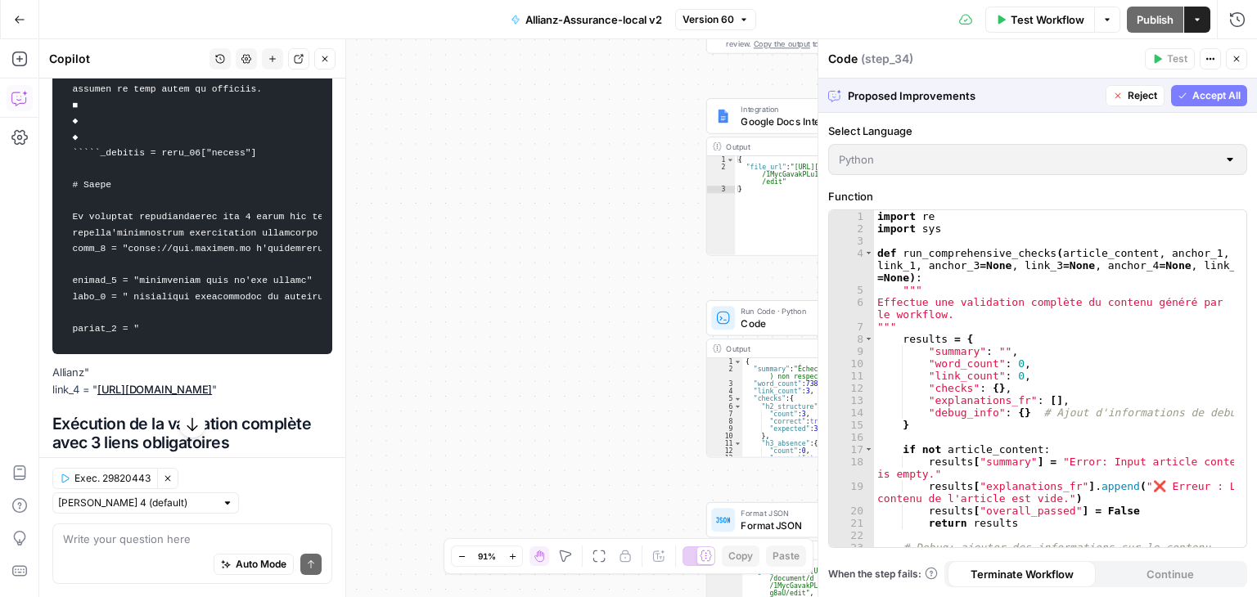
scroll to position [6937, 0]
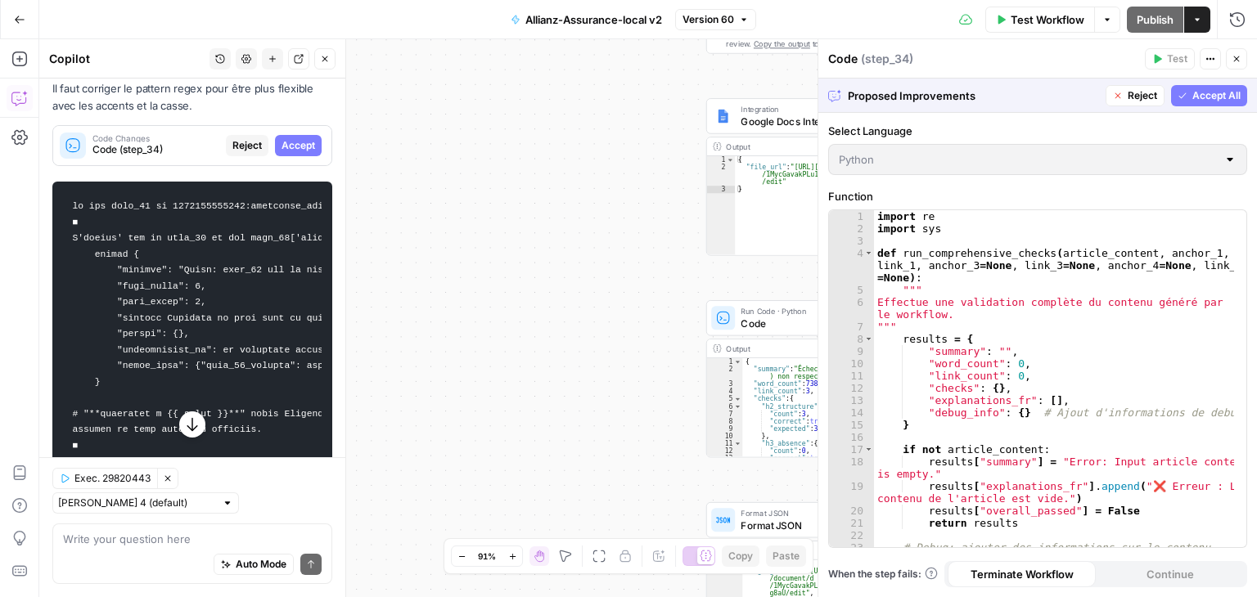
click at [1217, 87] on button "Accept All" at bounding box center [1209, 95] width 76 height 21
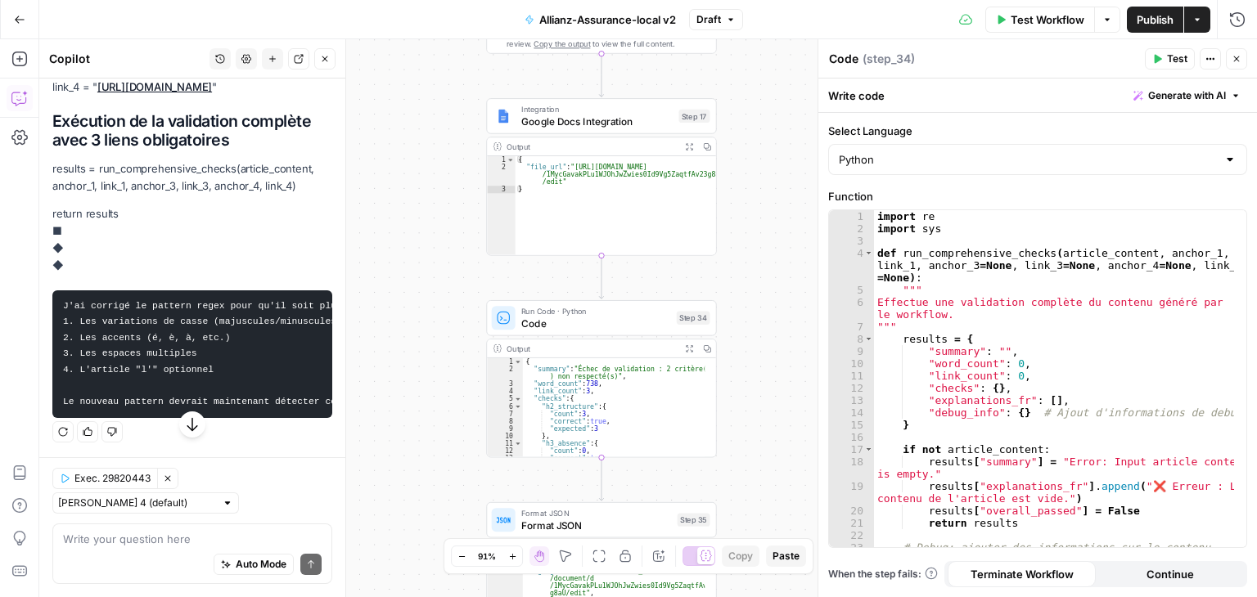
scroll to position [8150, 0]
click at [115, 541] on textarea at bounding box center [192, 539] width 259 height 16
paste textarea "je ne parle pas ici du code mais le contenu en lui meme ne met pas le gras"
type textarea "je ne parle pas ici du code mais le contenu en lui meme ne met pas le gras"
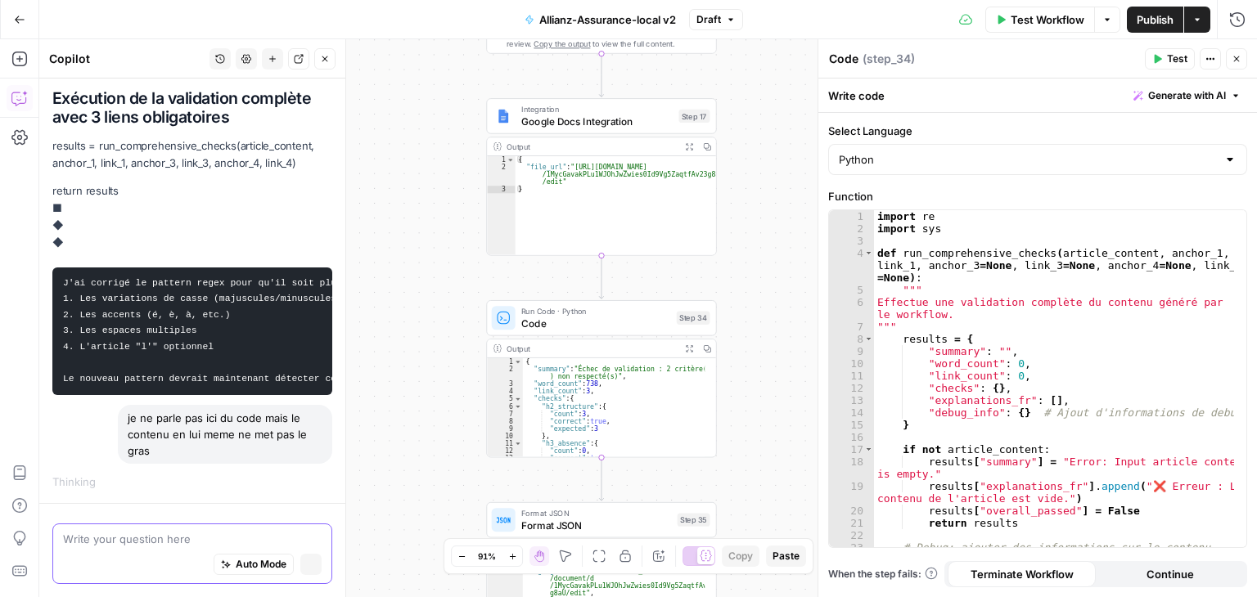
scroll to position [7781, 0]
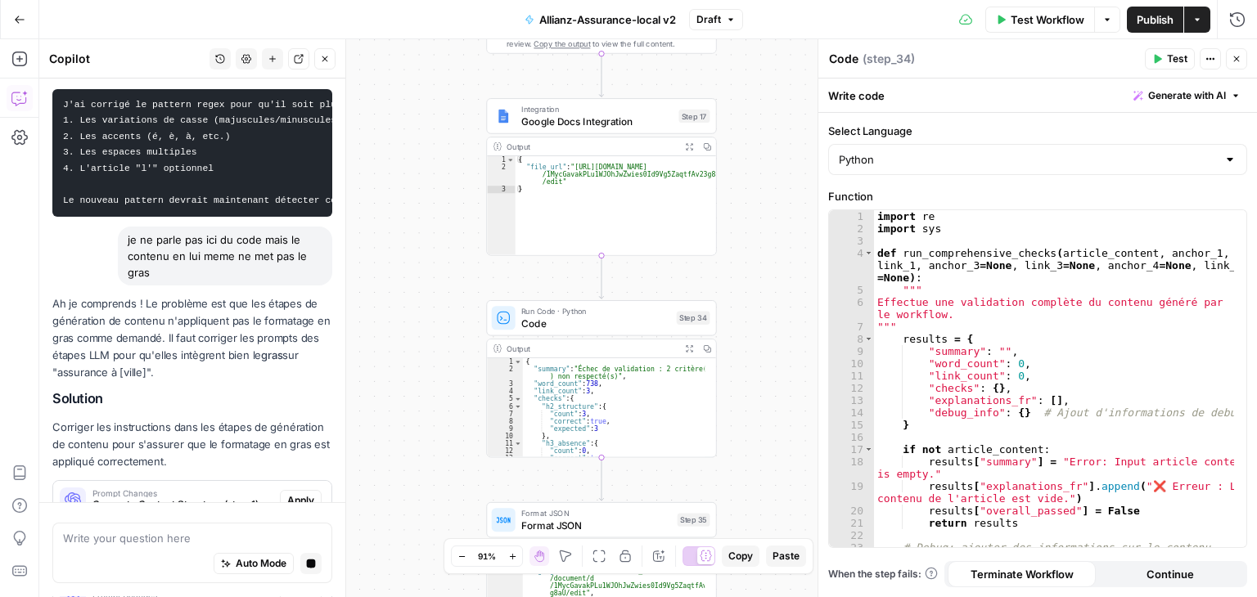
click at [171, 481] on div "Prompt Changes Generate Content Structure (step_1)" at bounding box center [166, 500] width 227 height 39
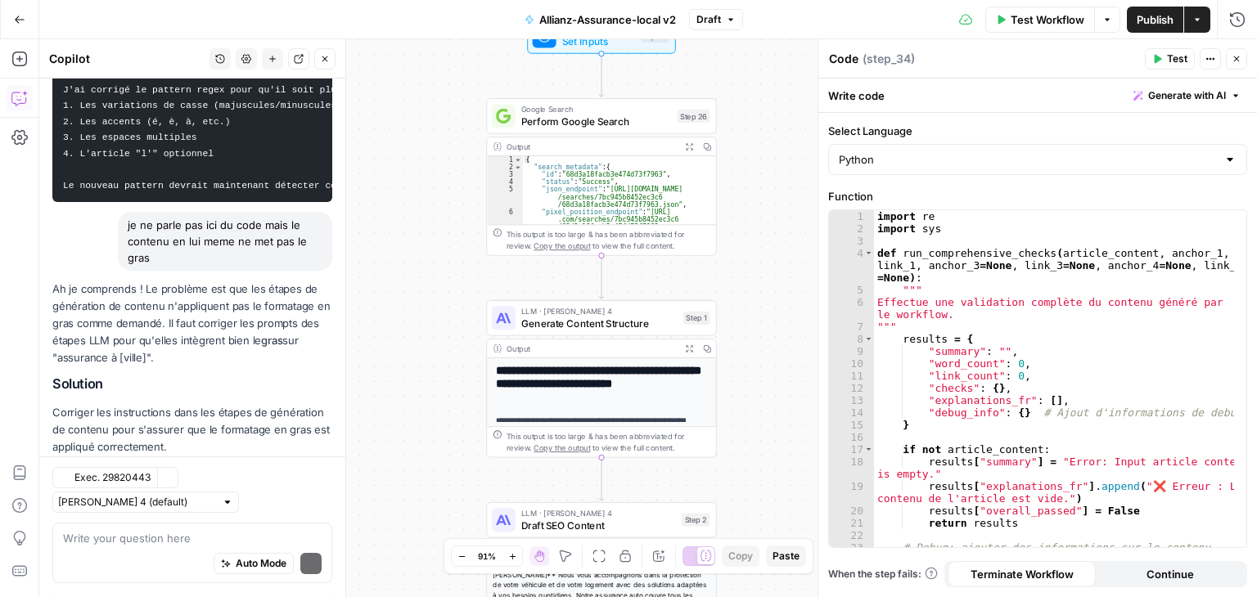
scroll to position [8712, 0]
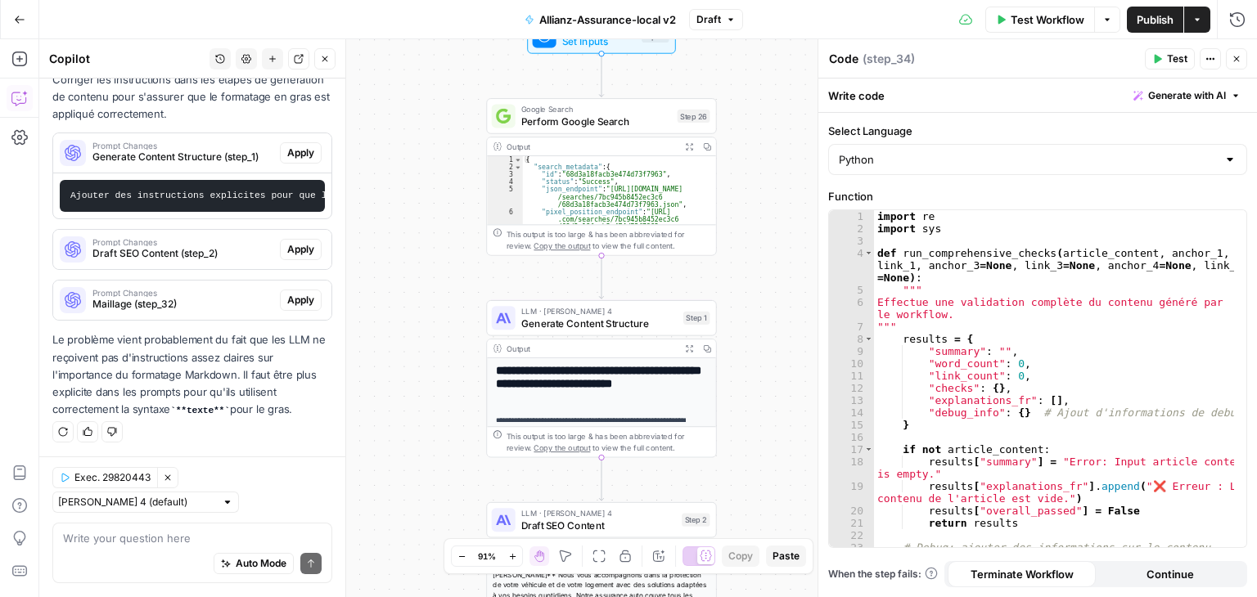
click at [116, 337] on p "Le problème vient probablement du fait que les LLM ne reçoivent pas d'instructi…" at bounding box center [192, 374] width 280 height 87
click at [287, 146] on span "Apply" at bounding box center [300, 153] width 27 height 15
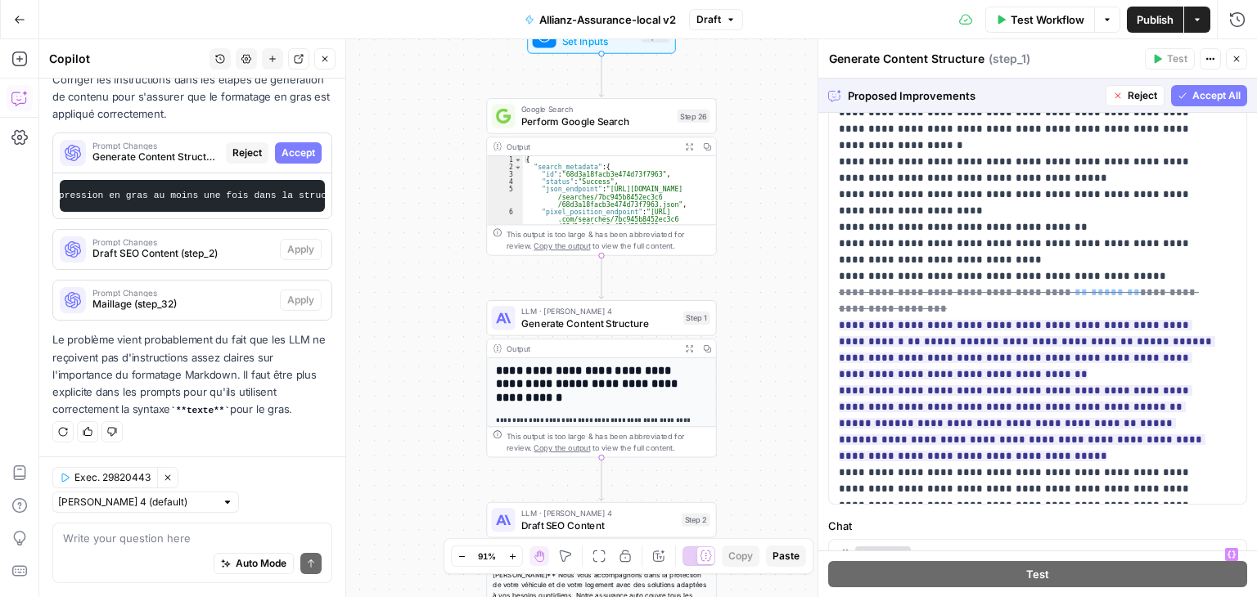
scroll to position [412, 0]
click at [299, 146] on span "Accept" at bounding box center [298, 153] width 34 height 15
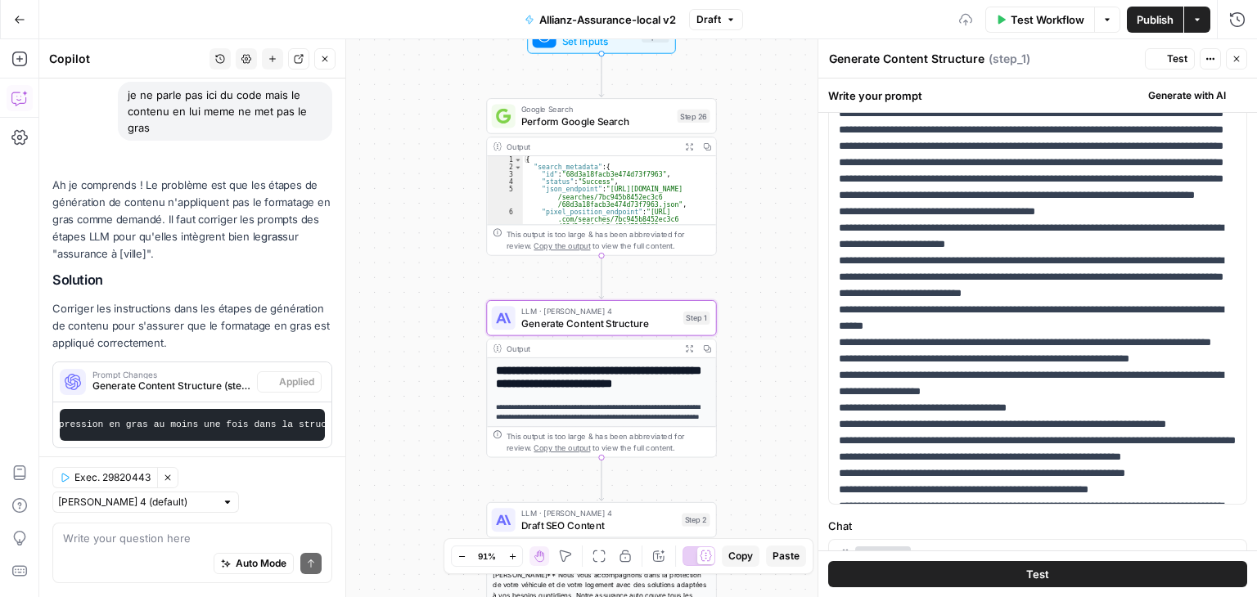
scroll to position [0, 0]
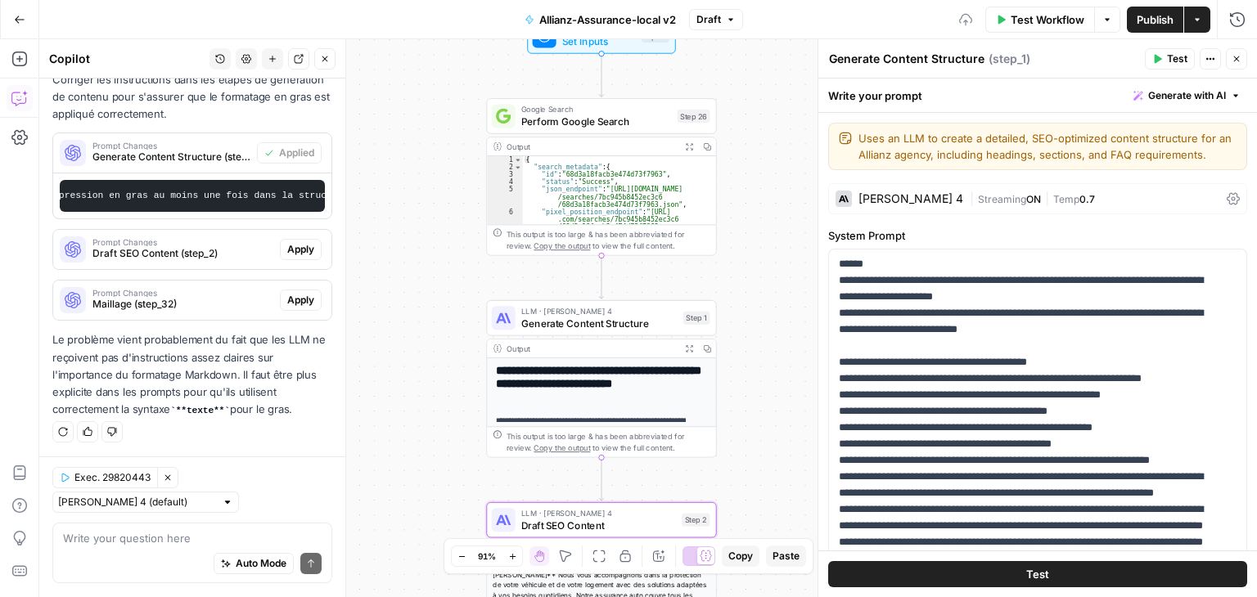
click at [291, 253] on span "Apply" at bounding box center [300, 249] width 27 height 15
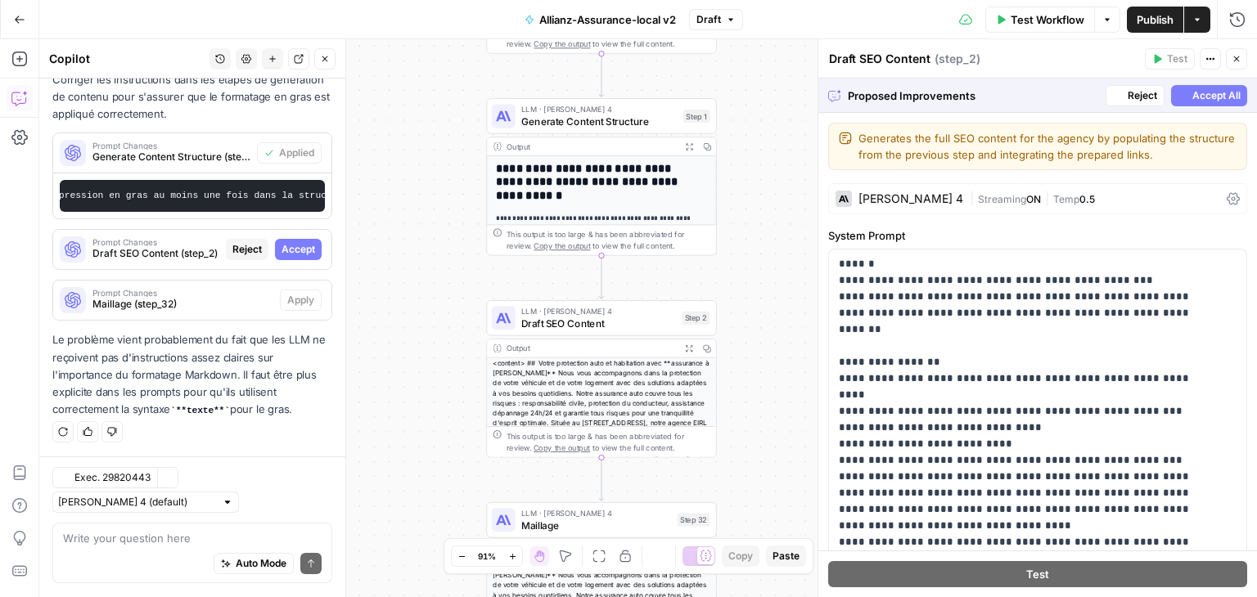
scroll to position [8319, 0]
click at [286, 242] on button "Accept" at bounding box center [298, 249] width 47 height 21
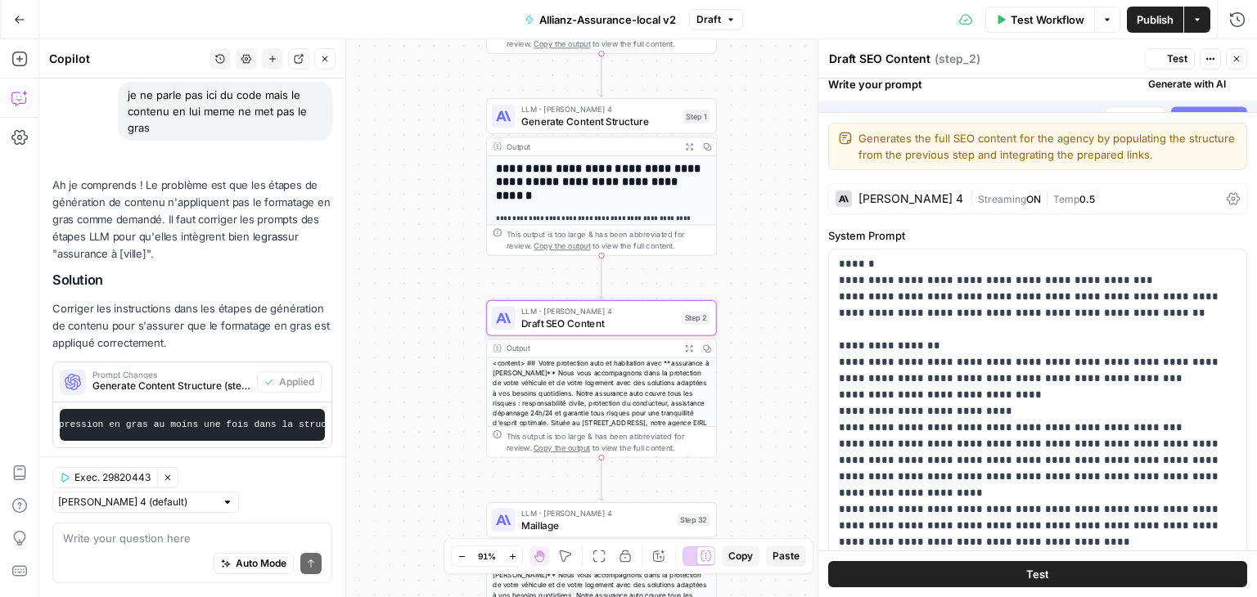
scroll to position [8738, 0]
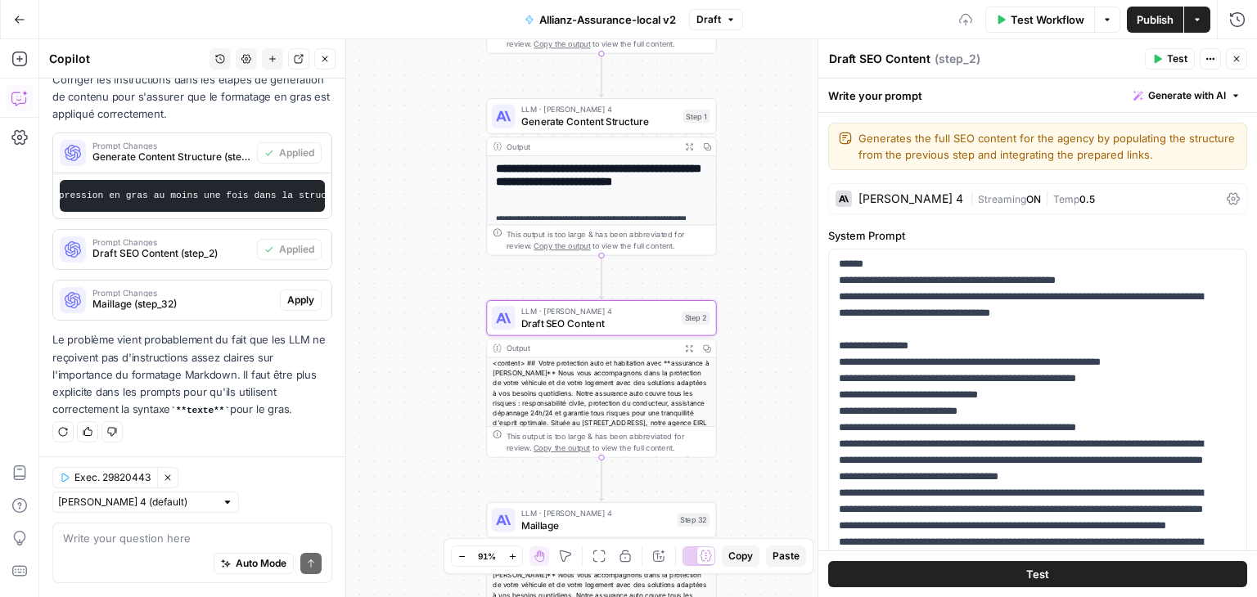
click at [288, 302] on span "Apply" at bounding box center [300, 300] width 27 height 15
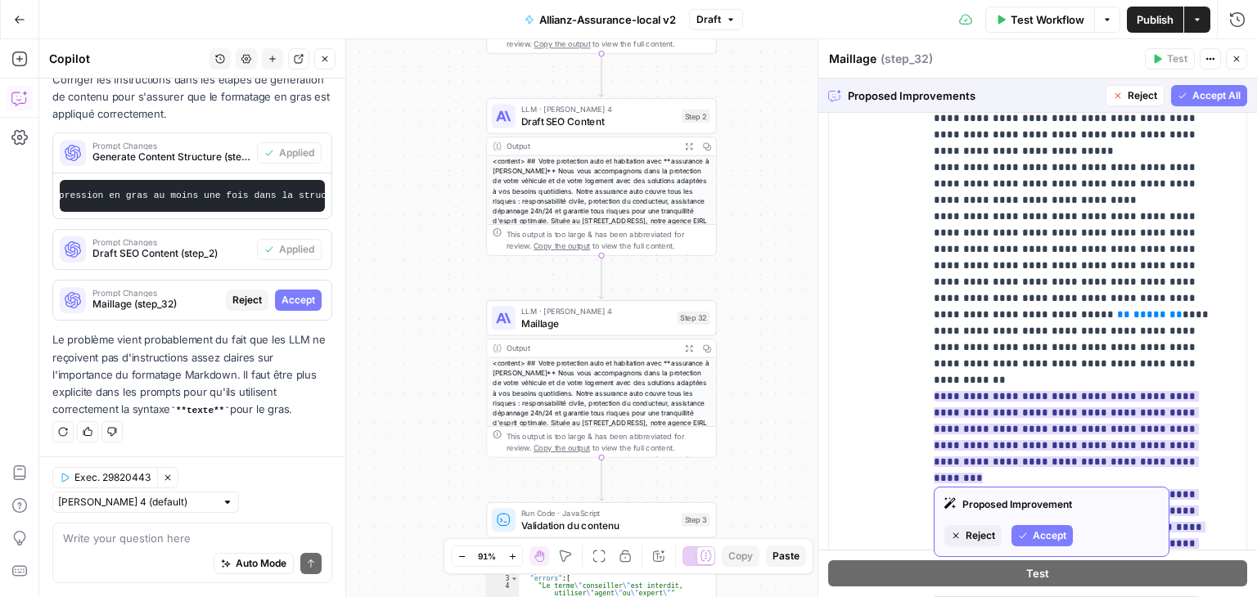
scroll to position [818, 0]
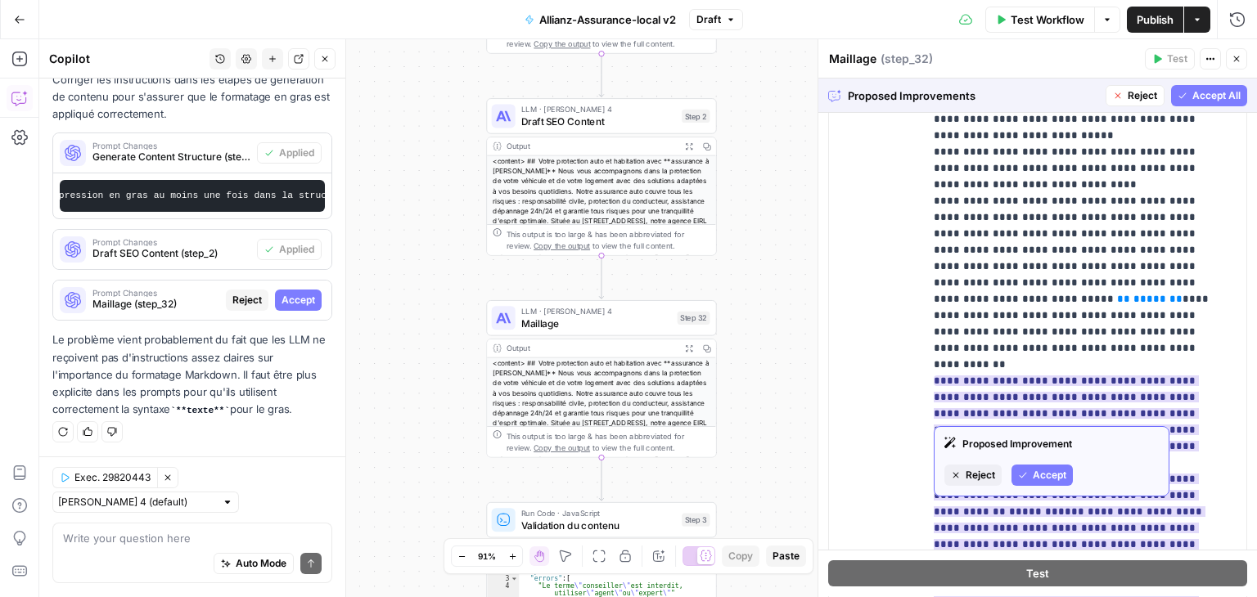
click at [1057, 472] on span "Accept" at bounding box center [1050, 475] width 34 height 15
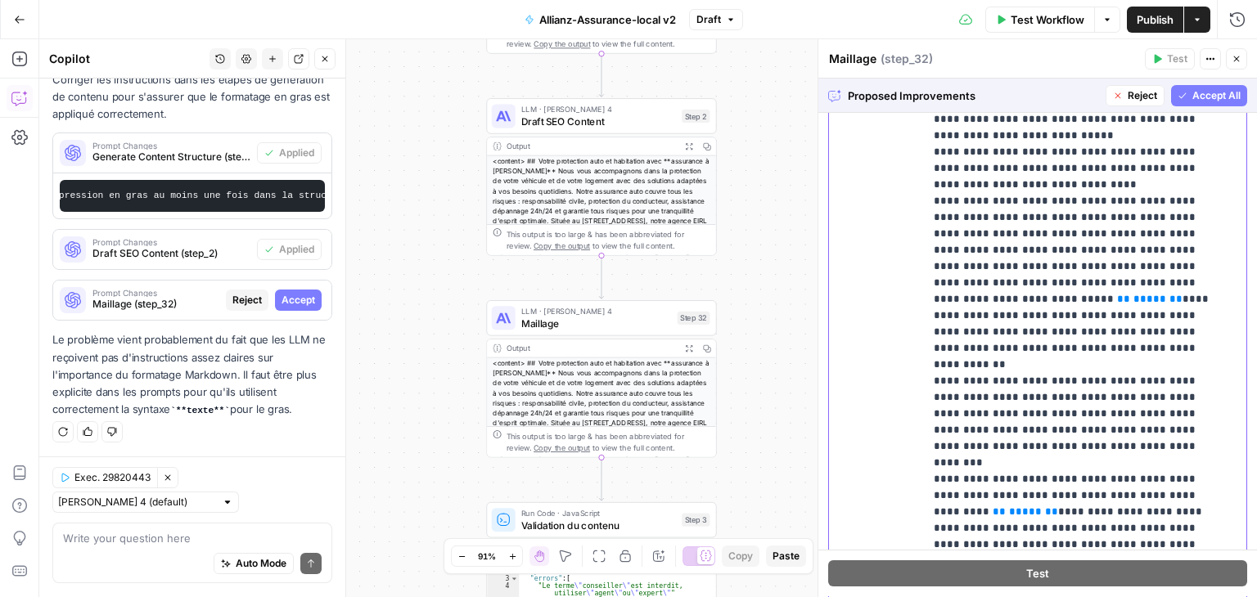
scroll to position [1027, 0]
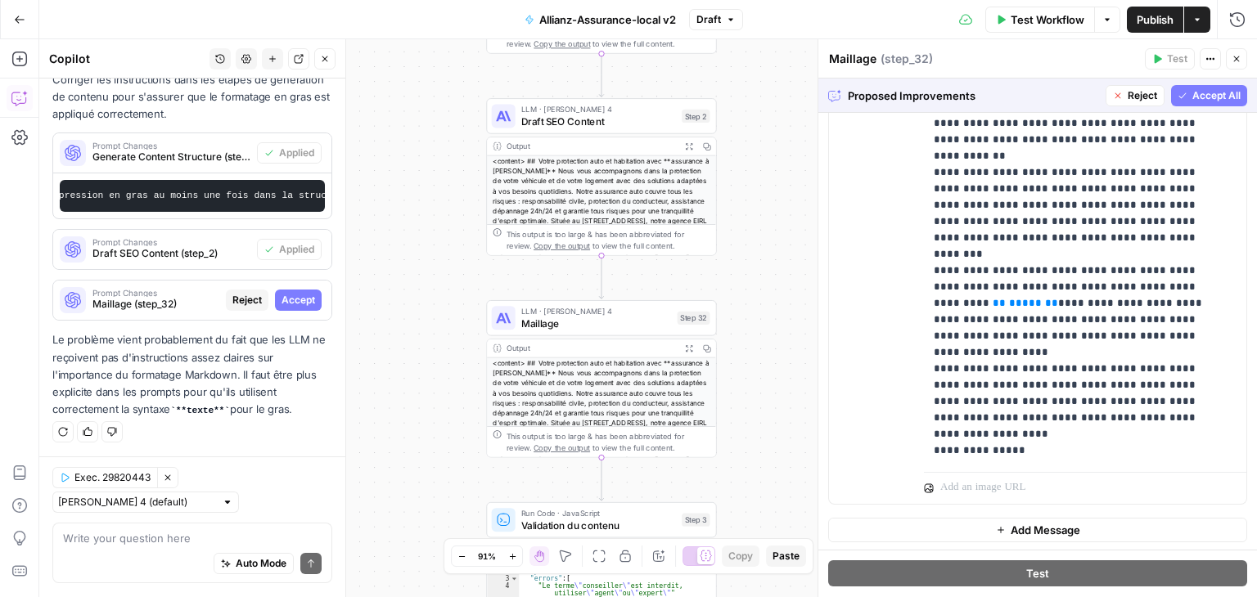
click at [1213, 96] on span "Accept All" at bounding box center [1216, 95] width 48 height 15
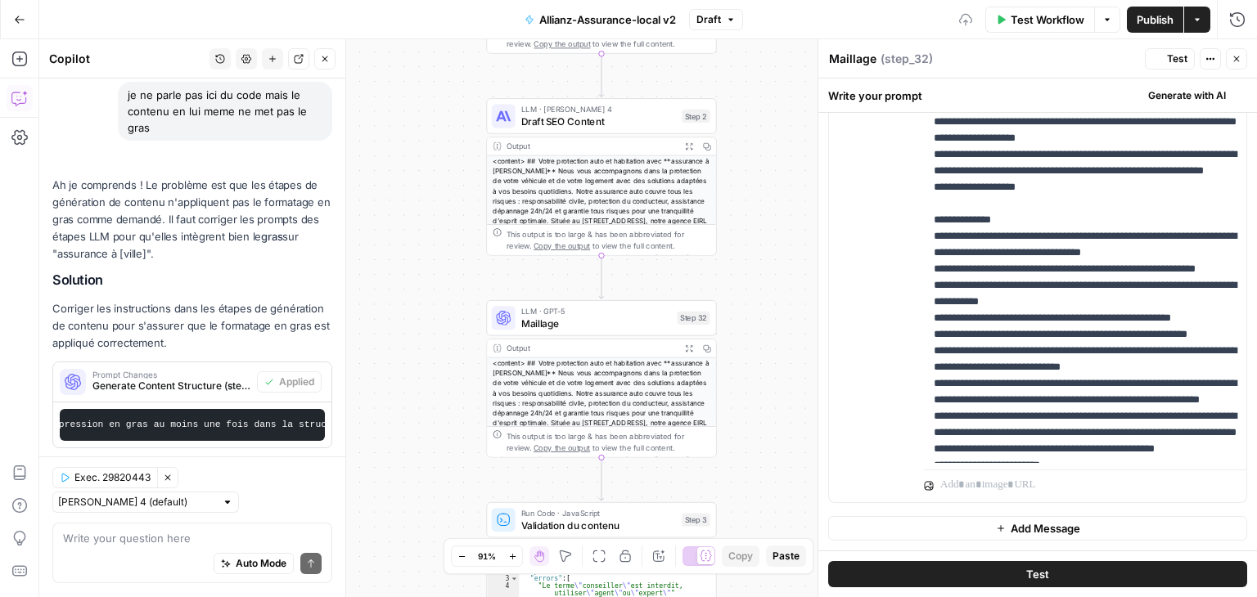
scroll to position [8738, 0]
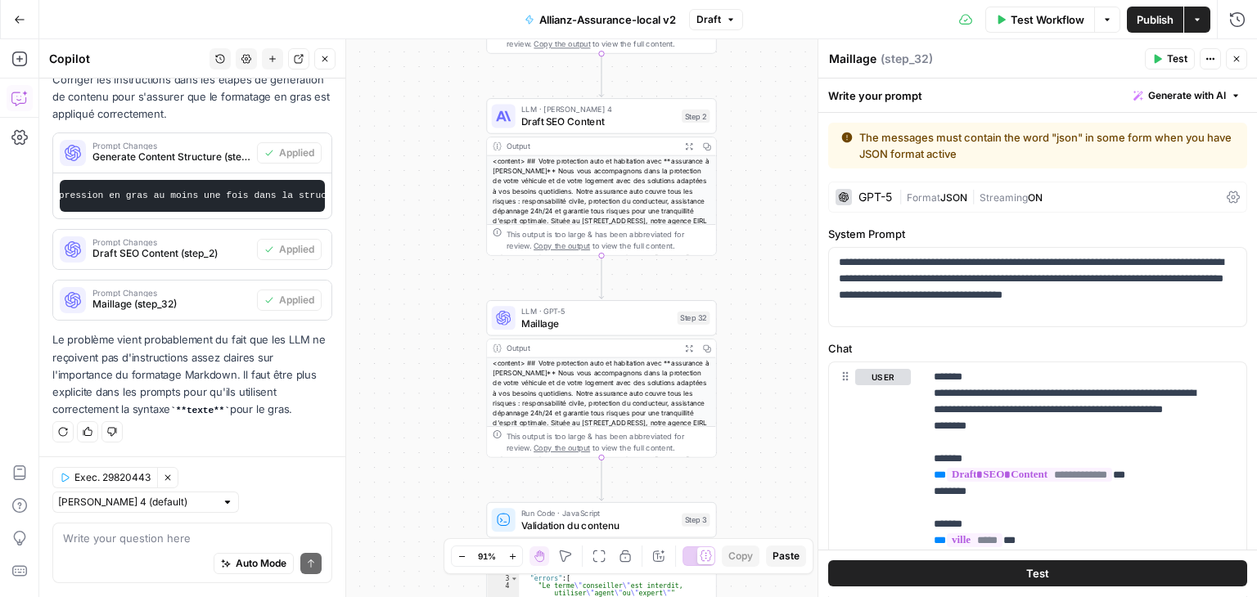
click at [1034, 145] on div "The messages must contain the word "json" in some form when you have JSON forma…" at bounding box center [1037, 145] width 393 height 33
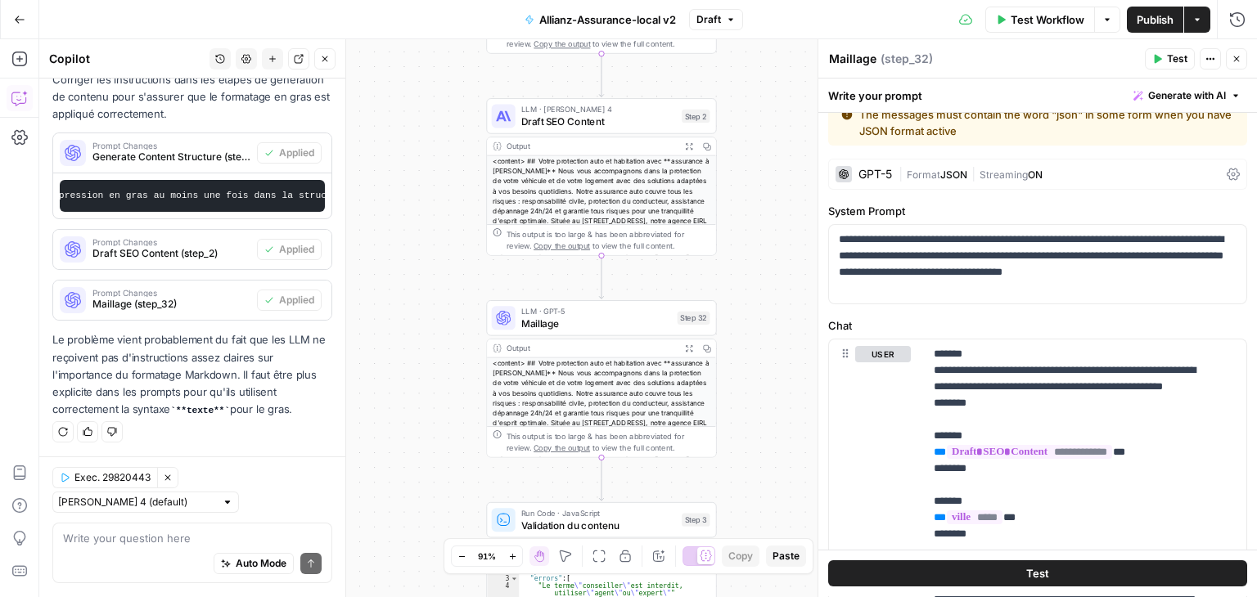
scroll to position [0, 0]
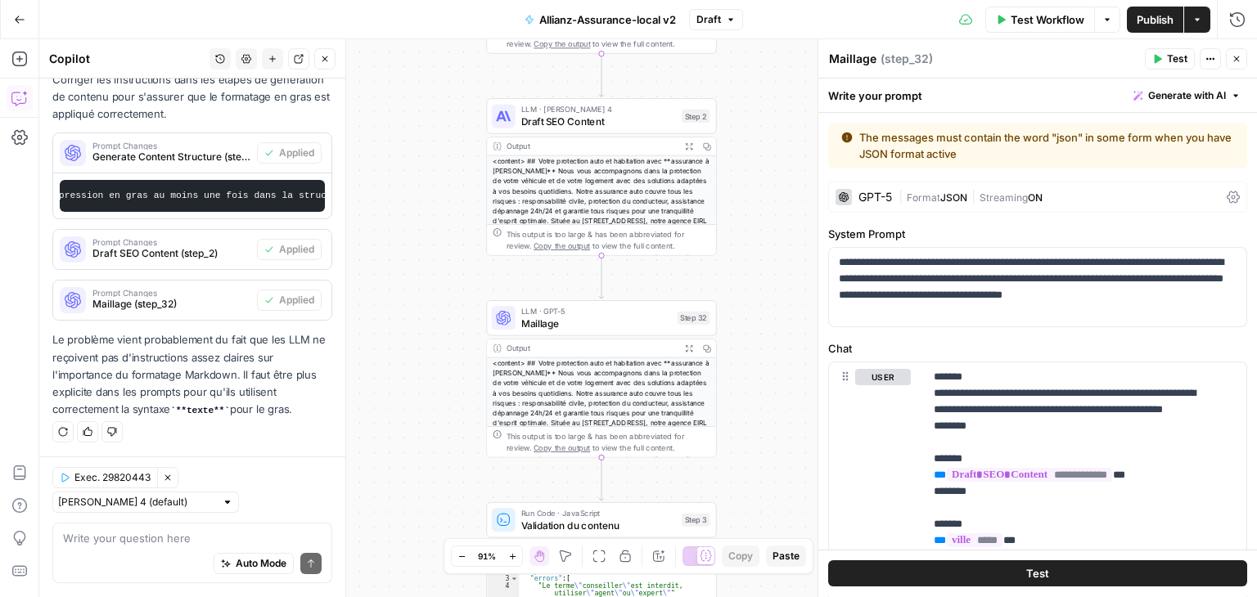
click at [1226, 200] on icon at bounding box center [1232, 197] width 13 height 13
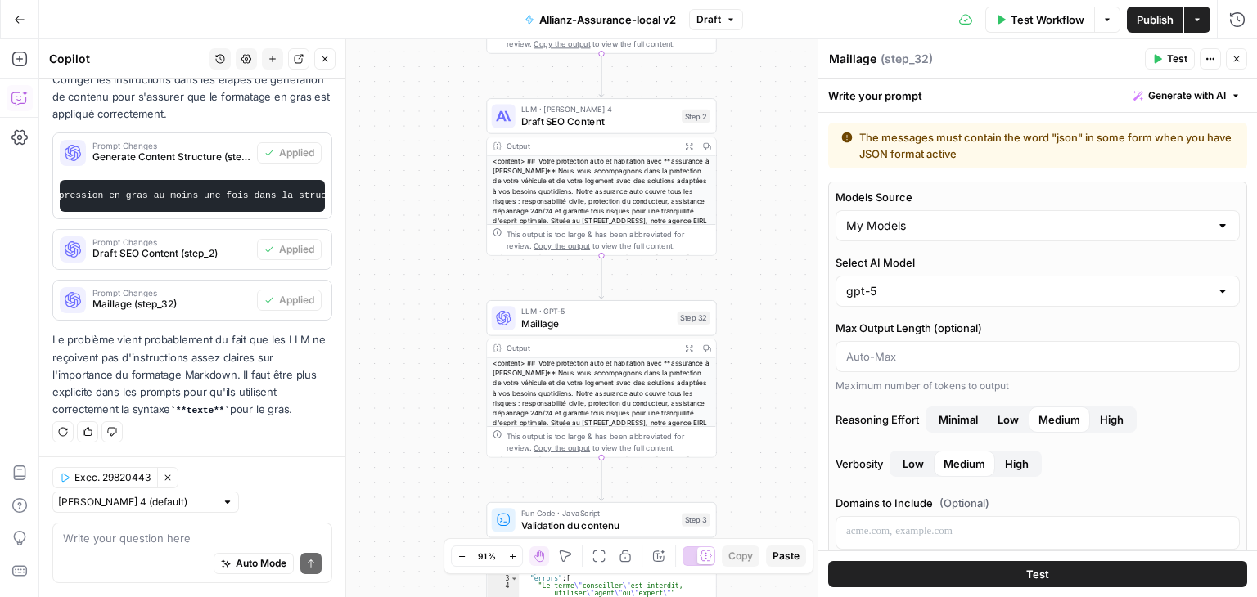
click at [984, 299] on div "gpt-5" at bounding box center [1037, 291] width 404 height 31
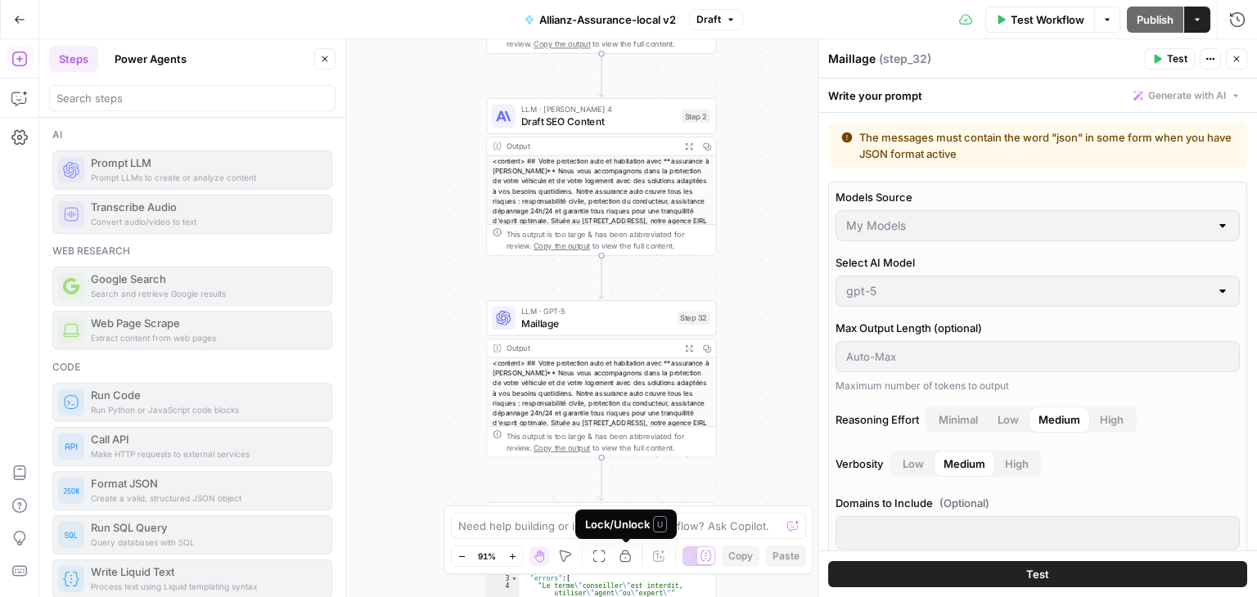
click at [627, 557] on icon "button" at bounding box center [625, 556] width 13 height 13
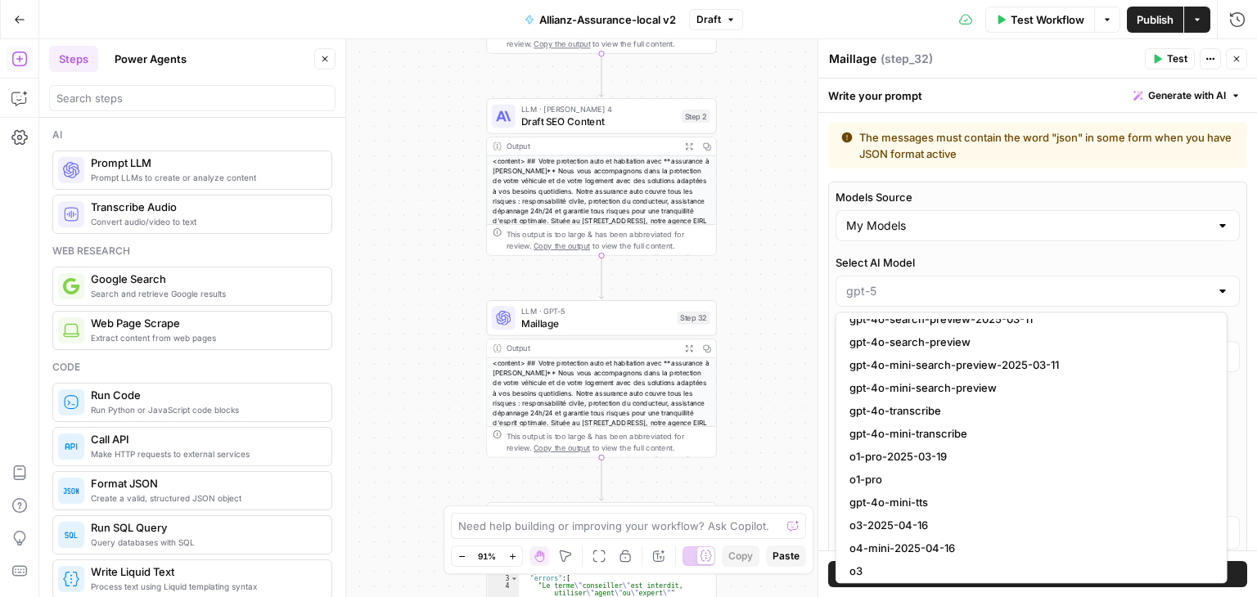
scroll to position [1067, 0]
click at [946, 290] on input "Select AI Model" at bounding box center [1027, 291] width 363 height 16
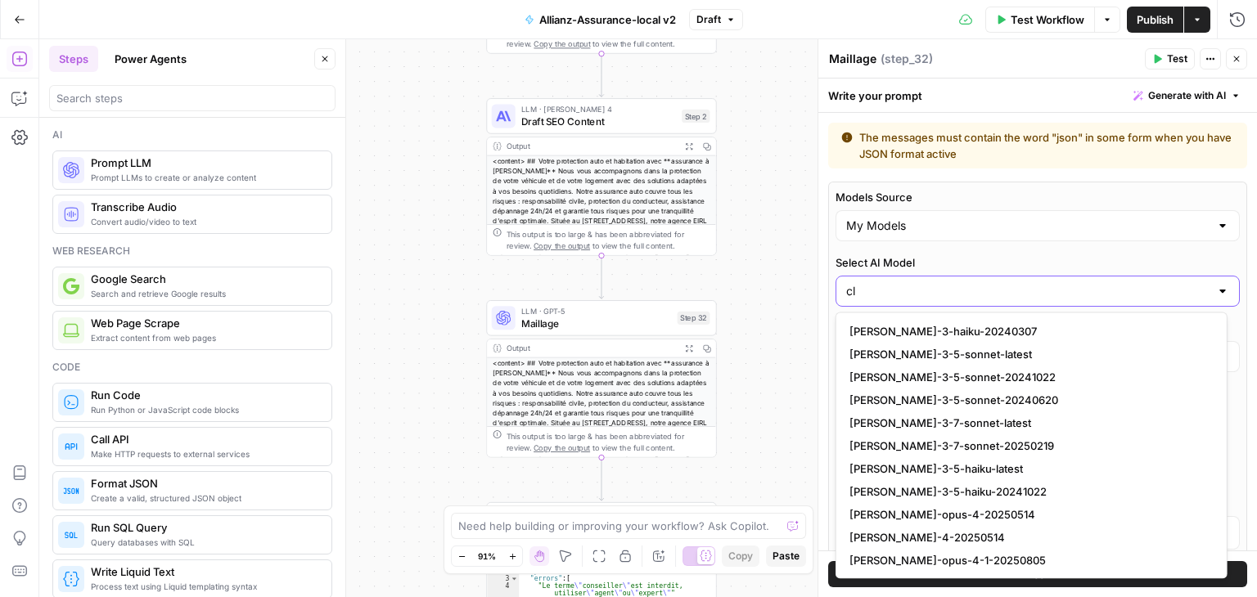
scroll to position [0, 0]
click at [920, 538] on span "claude-sonnet-4-20250514" at bounding box center [1028, 537] width 358 height 16
type input "claude-sonnet-4-20250514"
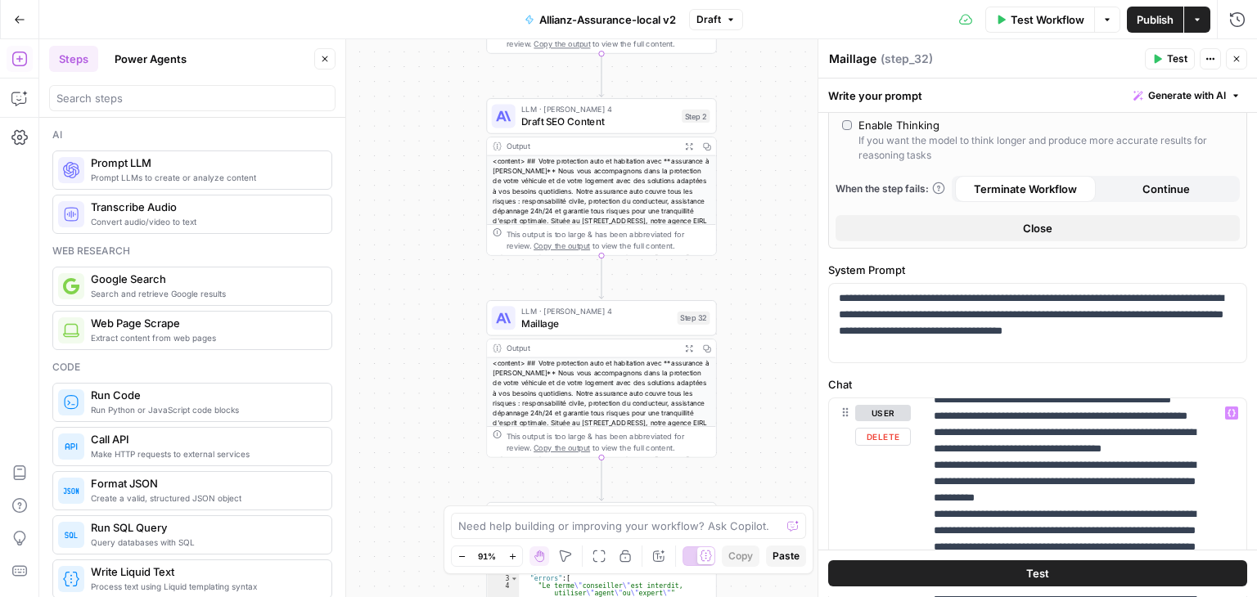
scroll to position [540, 0]
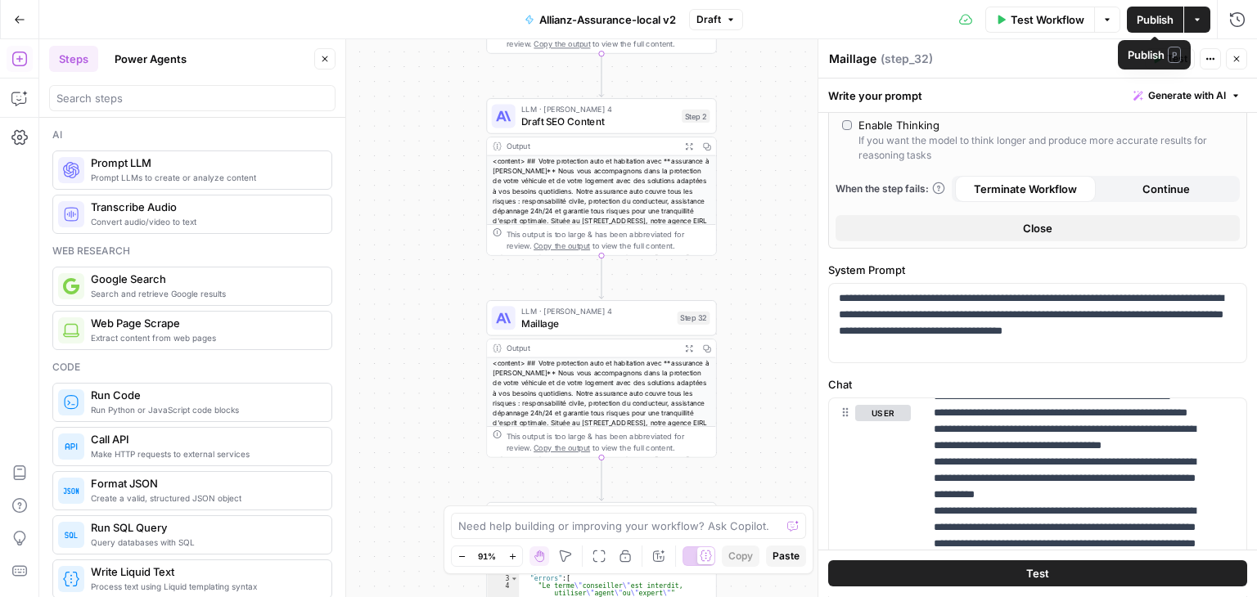
click at [1157, 14] on span "Publish" at bounding box center [1154, 19] width 37 height 16
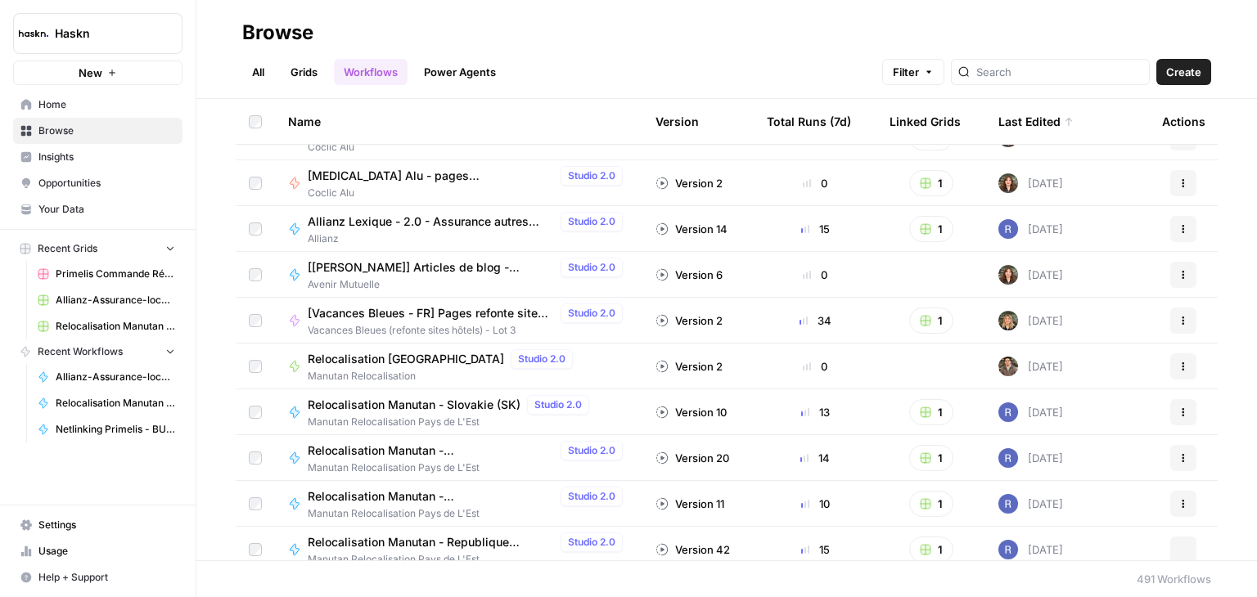
scroll to position [409, 0]
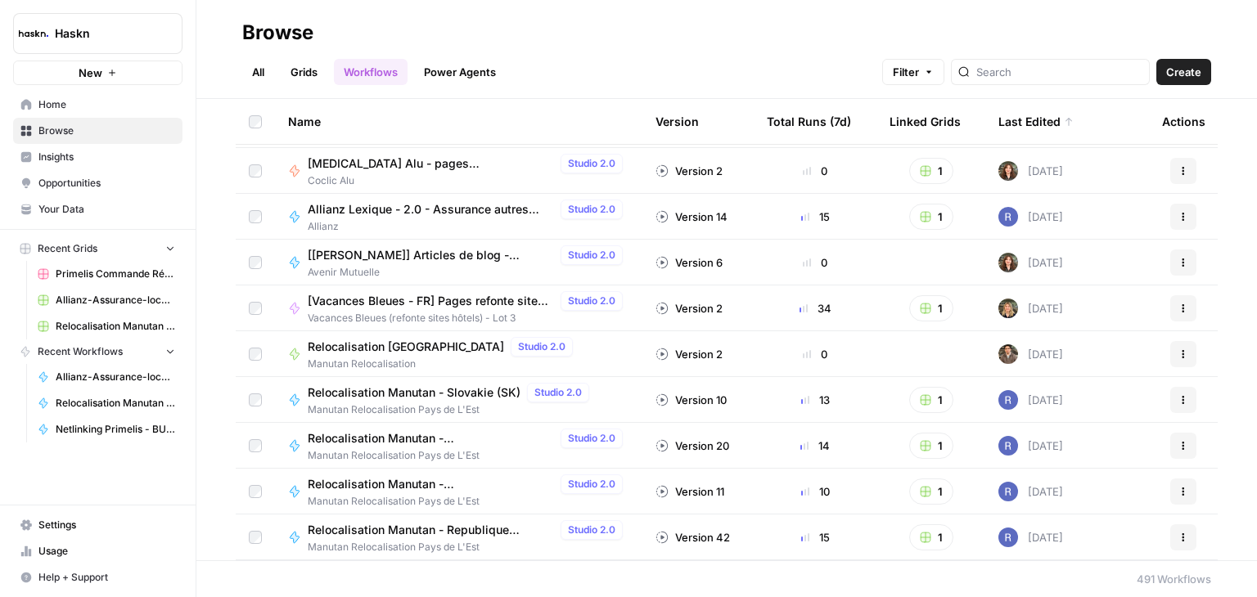
click at [311, 65] on link "Grids" at bounding box center [304, 72] width 47 height 26
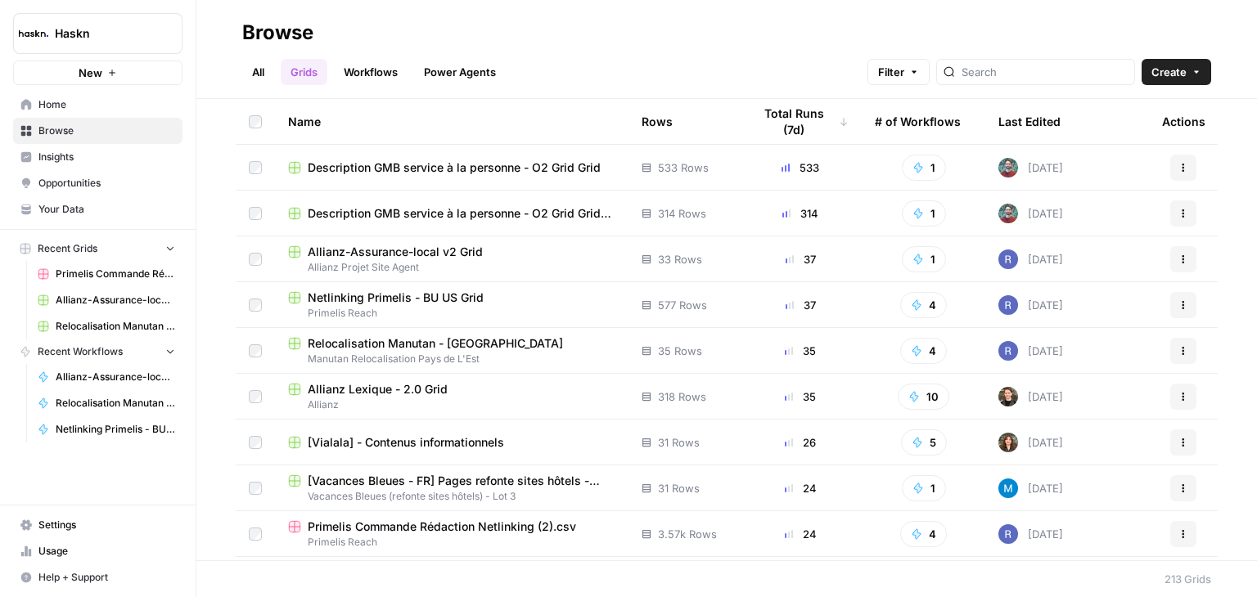
click at [443, 253] on span "Allianz-Assurance-local v2 Grid" at bounding box center [395, 252] width 175 height 16
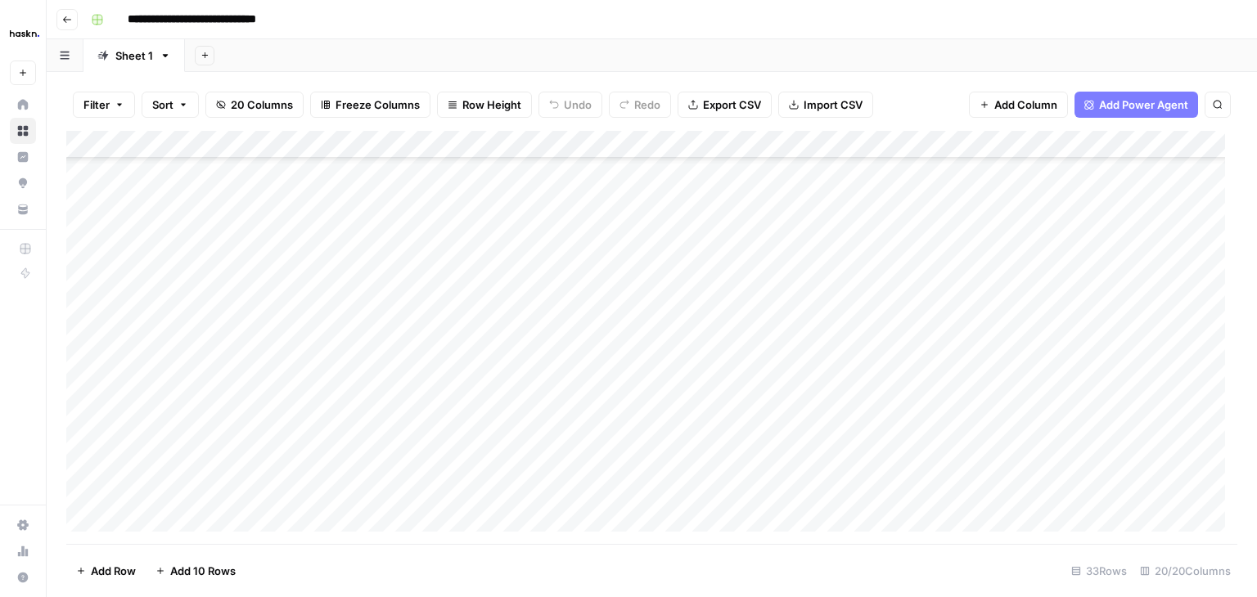
scroll to position [571, 0]
click at [155, 493] on div "Add Column" at bounding box center [651, 337] width 1171 height 413
click at [635, 495] on div "Add Column" at bounding box center [651, 337] width 1171 height 413
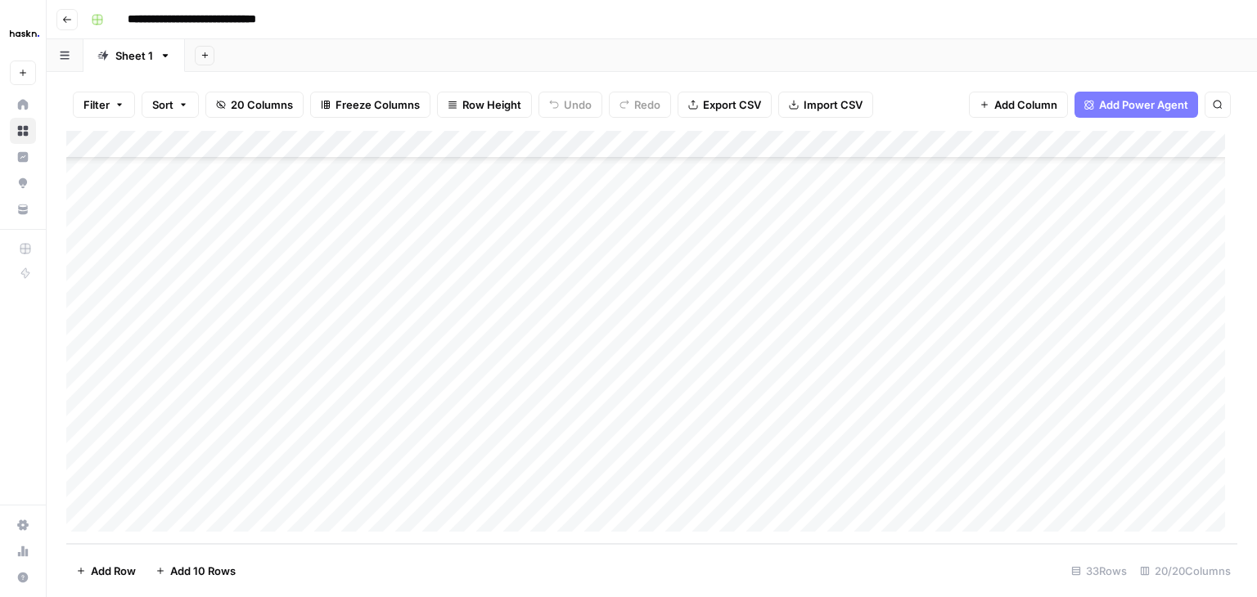
click at [250, 512] on div "Add Column" at bounding box center [651, 337] width 1171 height 413
click at [491, 479] on div "Add Column" at bounding box center [651, 337] width 1171 height 413
click at [246, 485] on div "Add Column" at bounding box center [651, 337] width 1171 height 413
click at [146, 497] on div "Add Column" at bounding box center [651, 337] width 1171 height 413
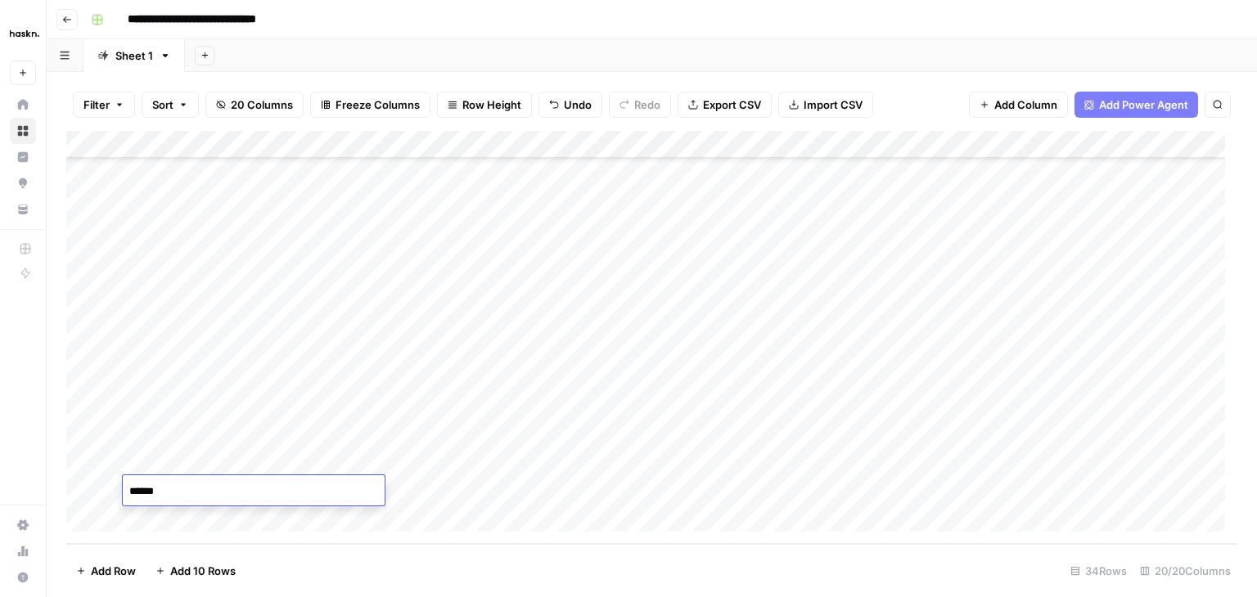
type textarea "*******"
click at [668, 483] on div "Add Column" at bounding box center [651, 337] width 1171 height 413
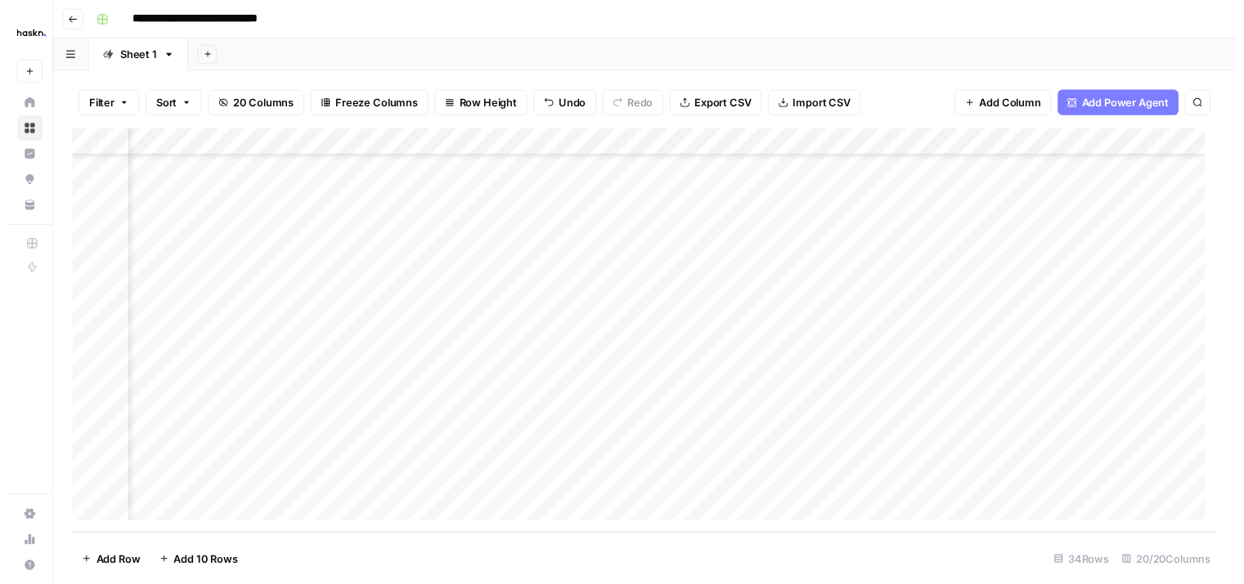
scroll to position [599, 1605]
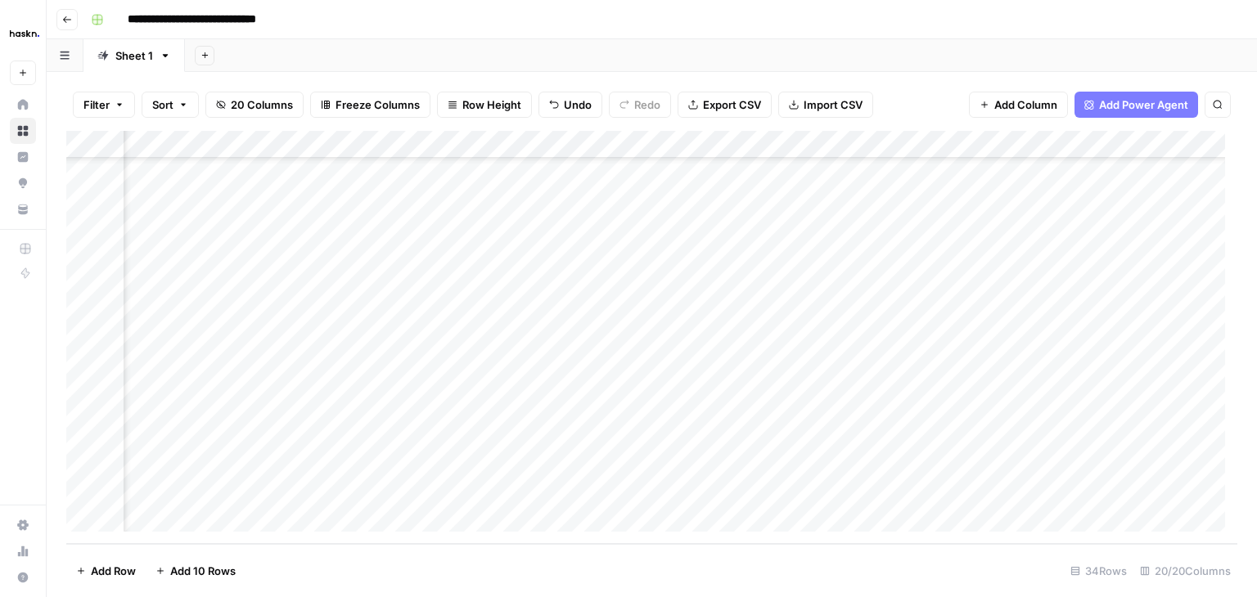
click at [742, 493] on div "Add Column" at bounding box center [651, 337] width 1171 height 413
click at [817, 490] on div "Add Column" at bounding box center [651, 337] width 1171 height 413
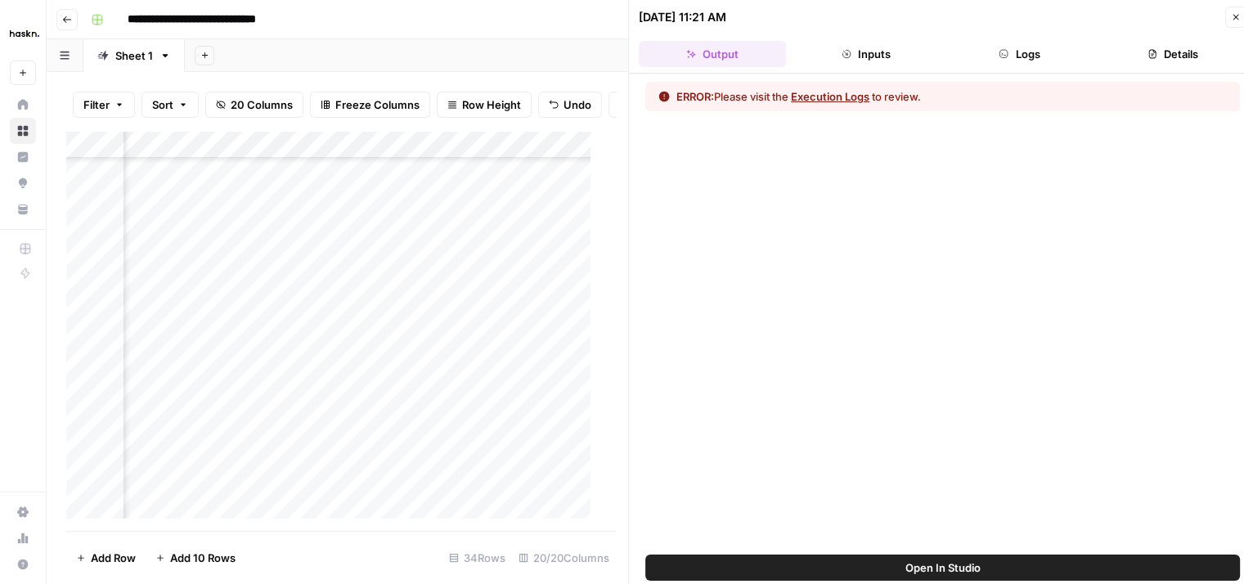
click at [822, 95] on button "Execution Logs" at bounding box center [830, 96] width 79 height 16
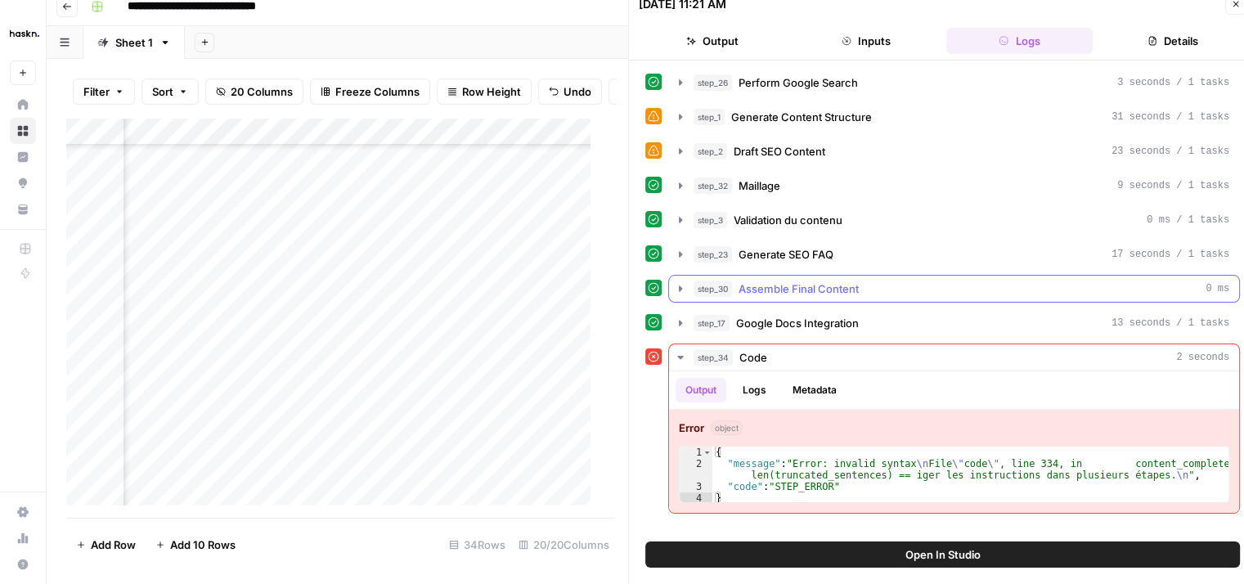
scroll to position [12, 0]
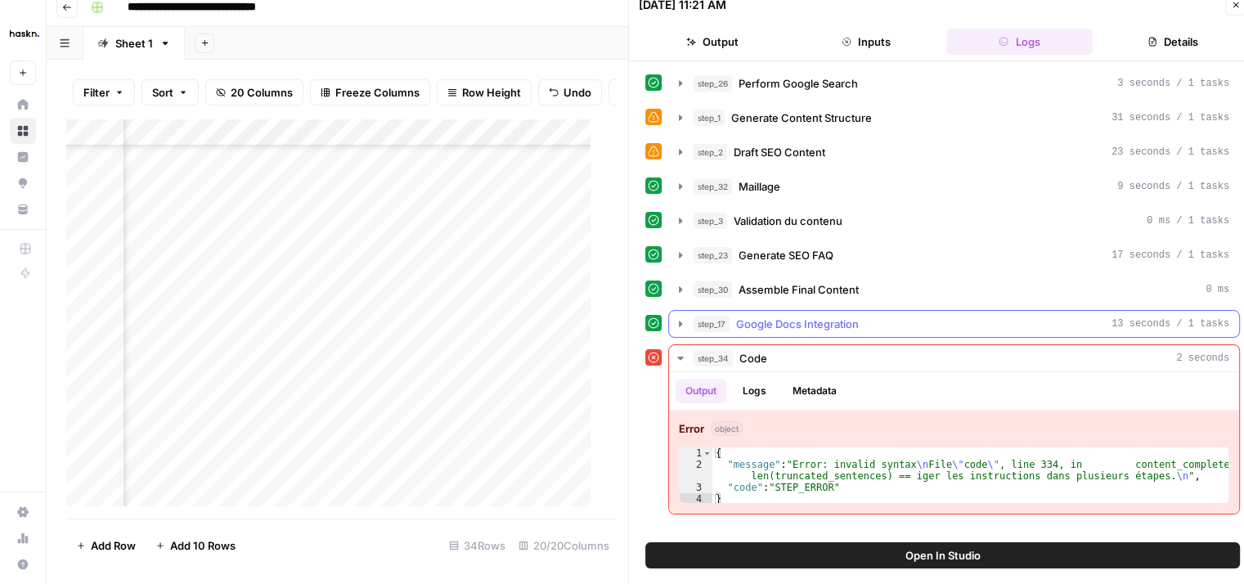
click at [677, 328] on button "step_17 Google Docs Integration 13 seconds / 1 tasks" at bounding box center [954, 324] width 570 height 26
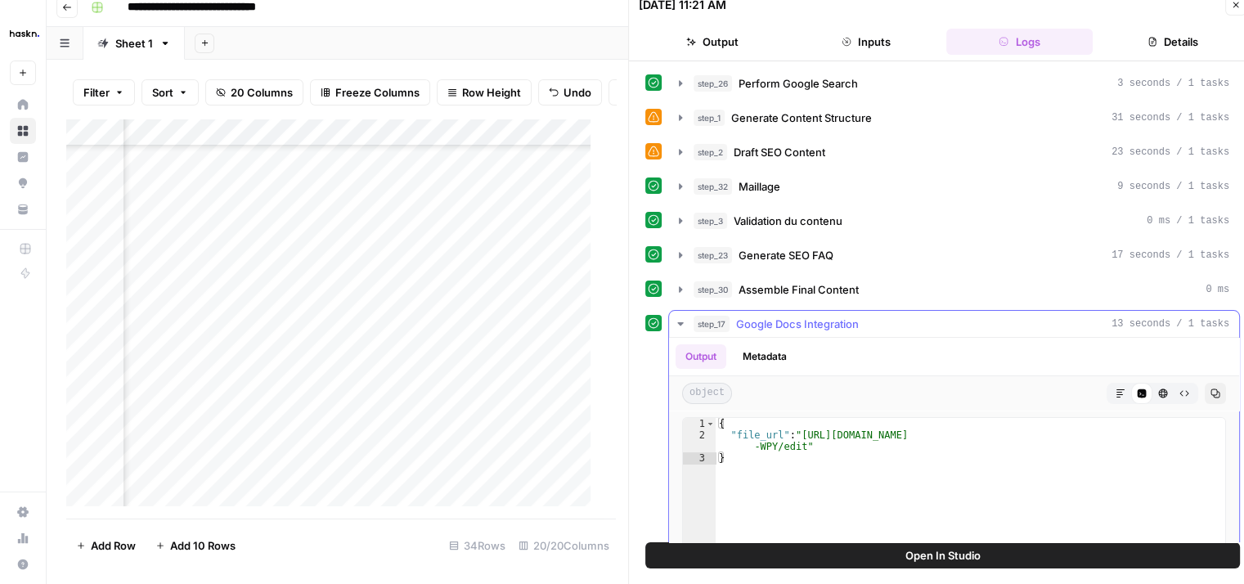
type textarea "**********"
drag, startPoint x: 800, startPoint y: 430, endPoint x: 799, endPoint y: 443, distance: 14.0
click at [799, 443] on div "{ "file_url" : "https://docs.google.com/document/d/1LJ0ncskmLJsaqHOk6SQSFFDxs5H…" at bounding box center [971, 590] width 510 height 345
click at [677, 320] on icon "button" at bounding box center [680, 323] width 13 height 13
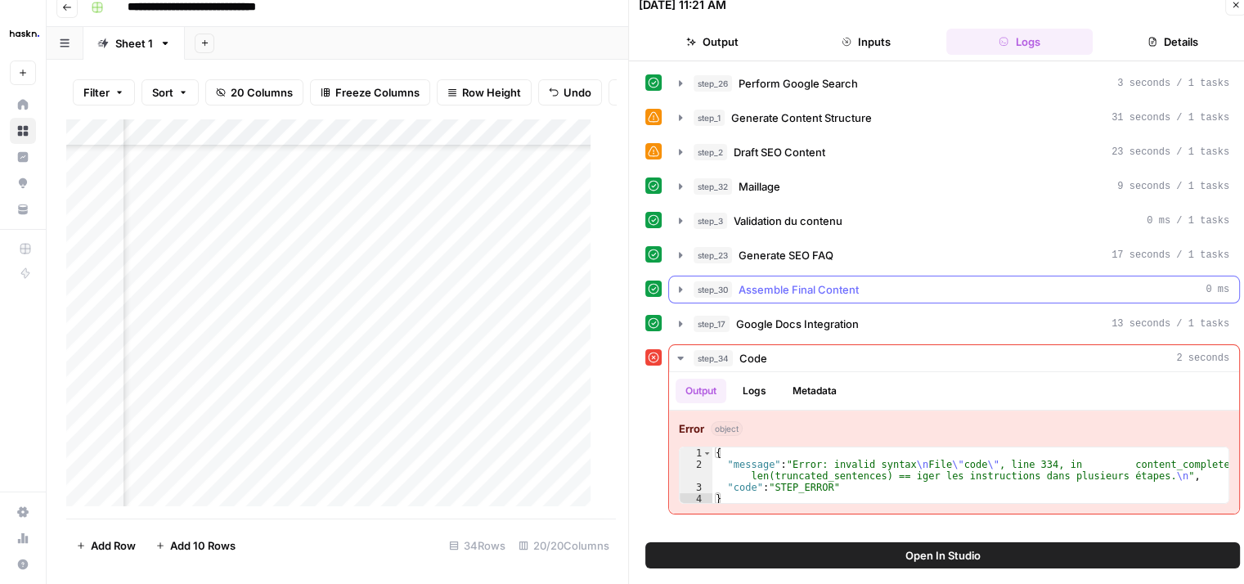
scroll to position [13, 0]
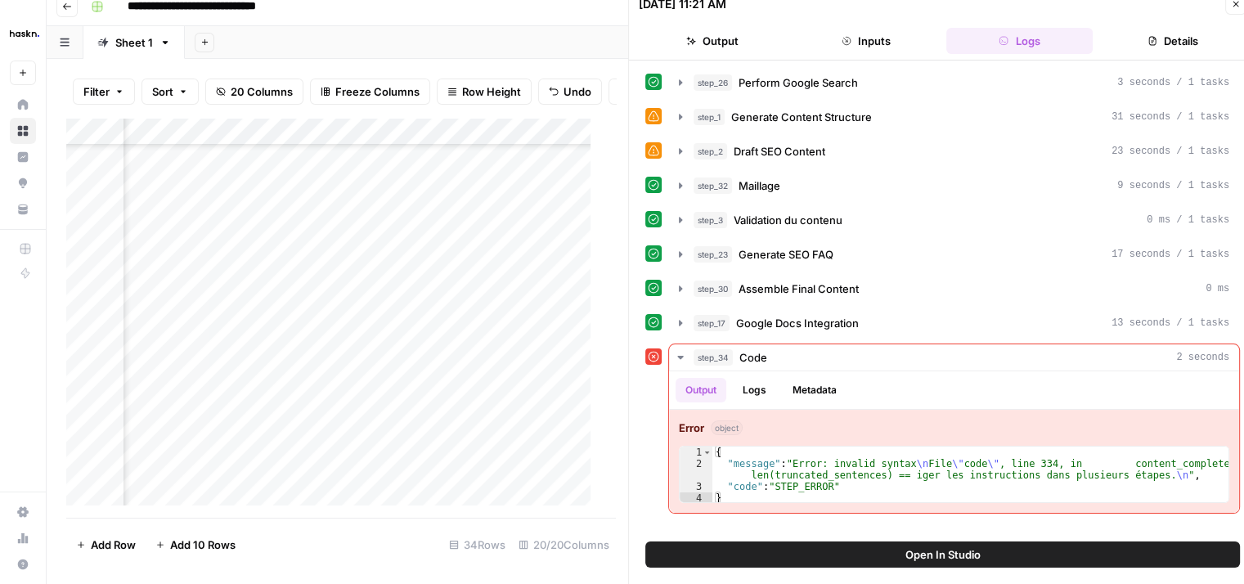
click at [1237, 8] on icon "button" at bounding box center [1236, 4] width 10 height 10
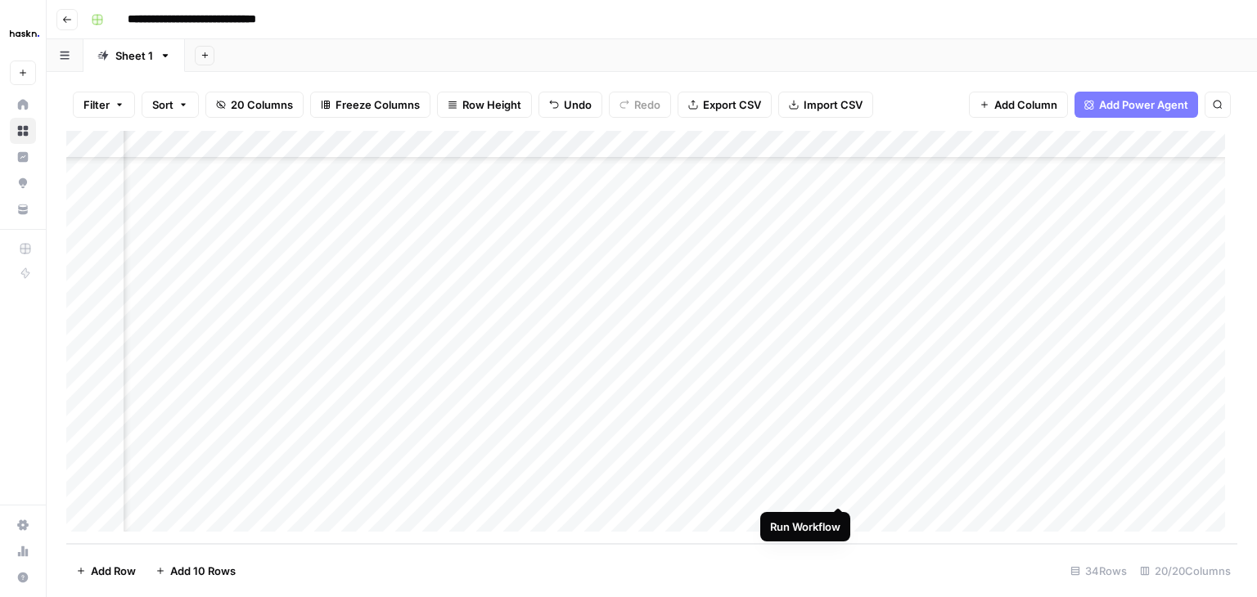
click at [844, 488] on div "Add Column" at bounding box center [651, 337] width 1171 height 413
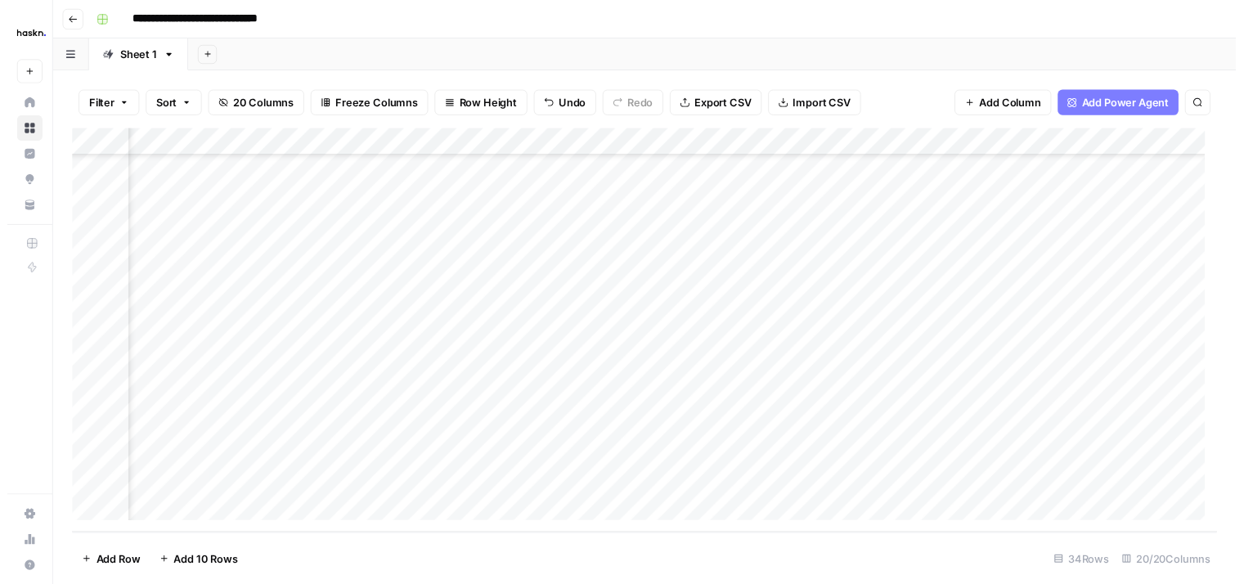
scroll to position [599, 2140]
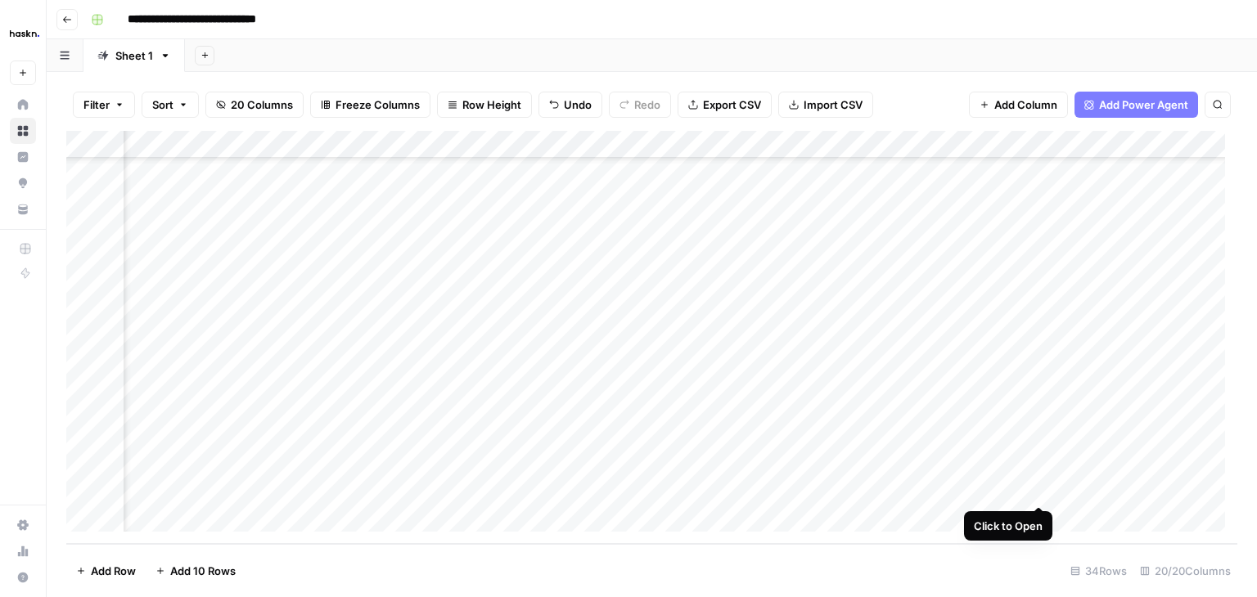
click at [1037, 490] on div "Add Column" at bounding box center [651, 337] width 1171 height 413
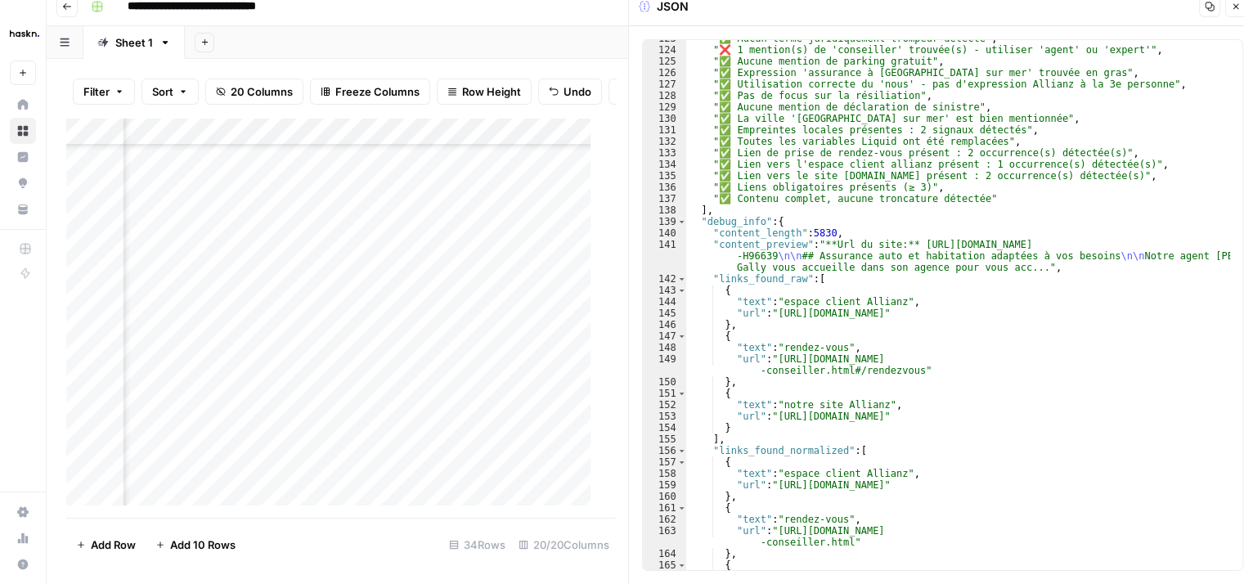
scroll to position [1466, 0]
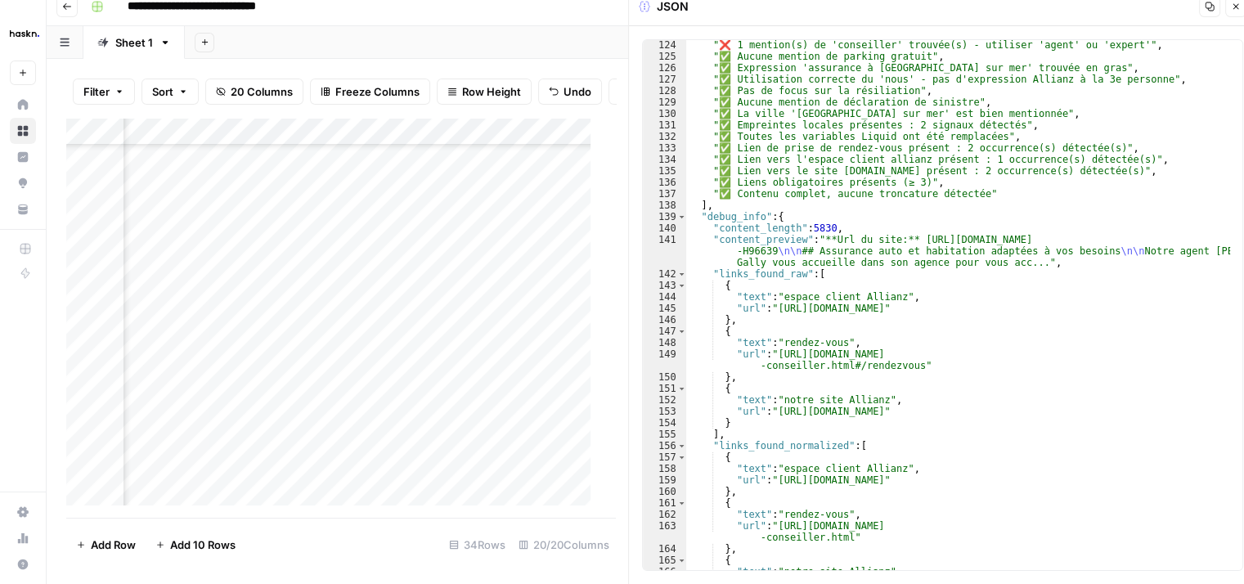
click at [1237, 11] on button "Close" at bounding box center [1236, 6] width 21 height 21
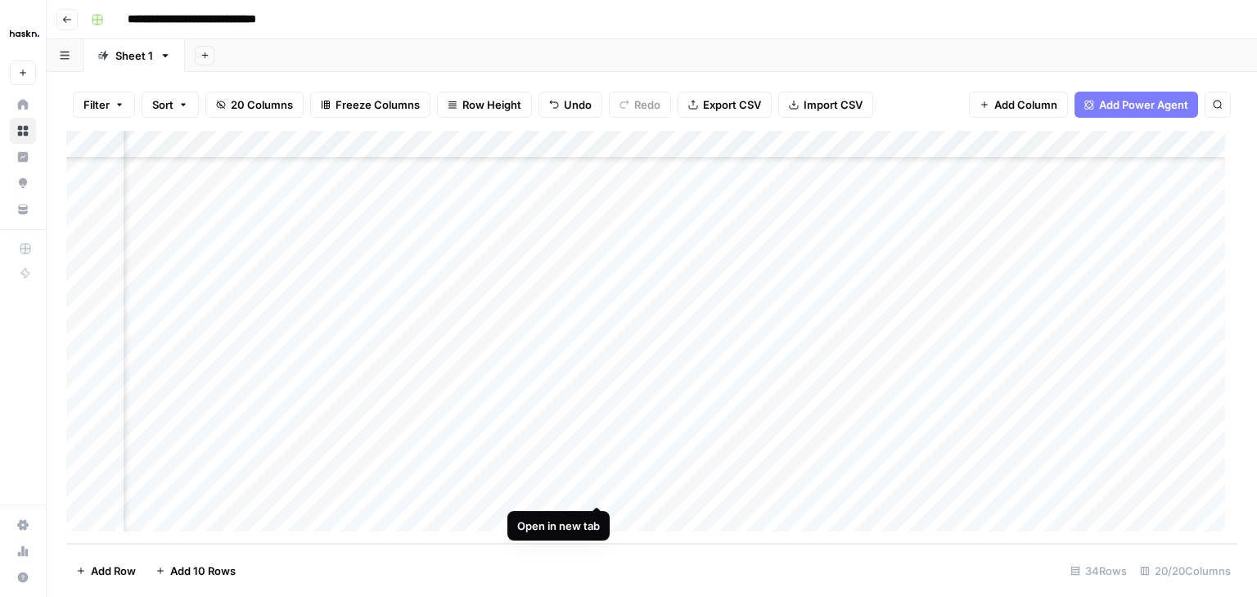
click at [596, 492] on div "Add Column" at bounding box center [651, 337] width 1171 height 413
click at [1035, 488] on div "Add Column" at bounding box center [651, 337] width 1171 height 413
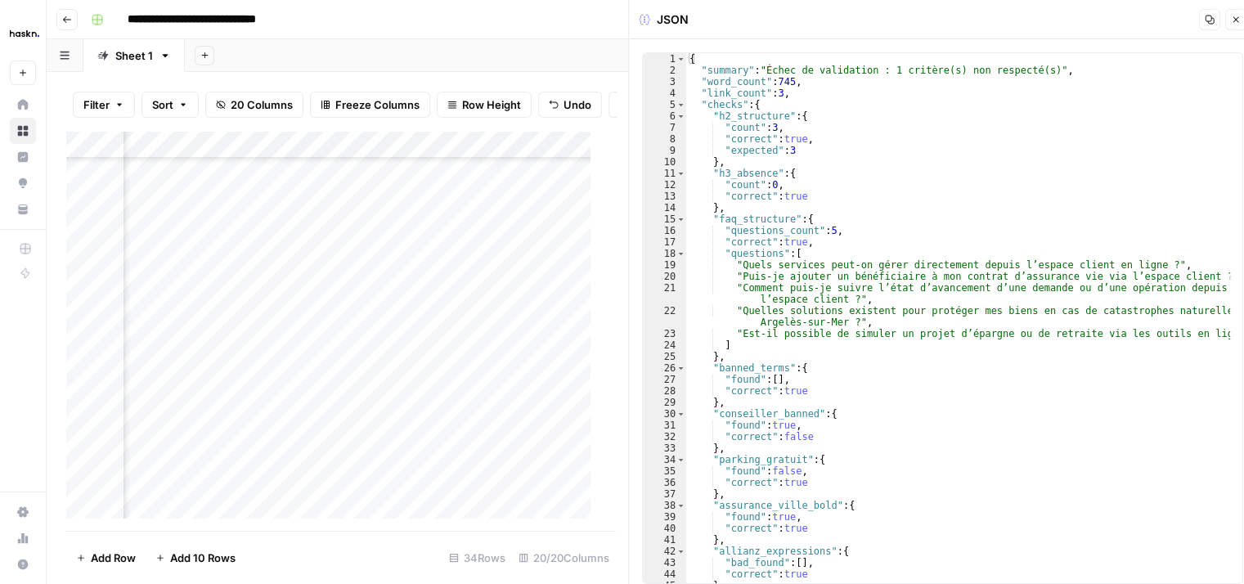
click at [1240, 24] on icon "button" at bounding box center [1236, 20] width 10 height 10
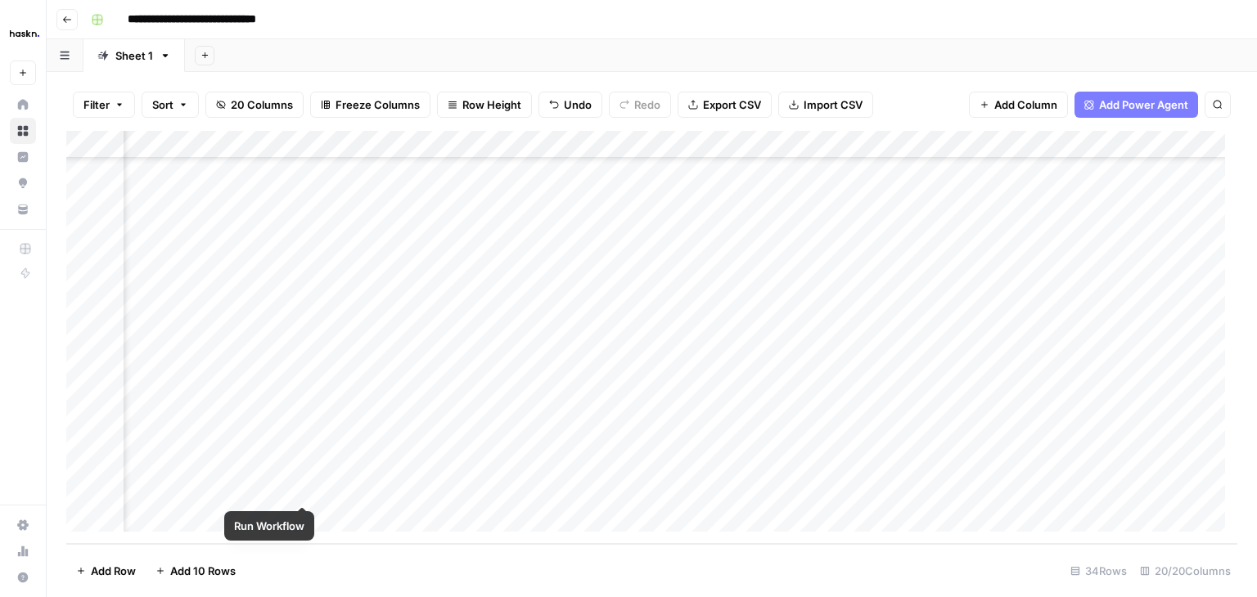
click at [301, 488] on div "Add Column" at bounding box center [651, 337] width 1171 height 413
click at [1040, 490] on div "Add Column" at bounding box center [651, 337] width 1171 height 413
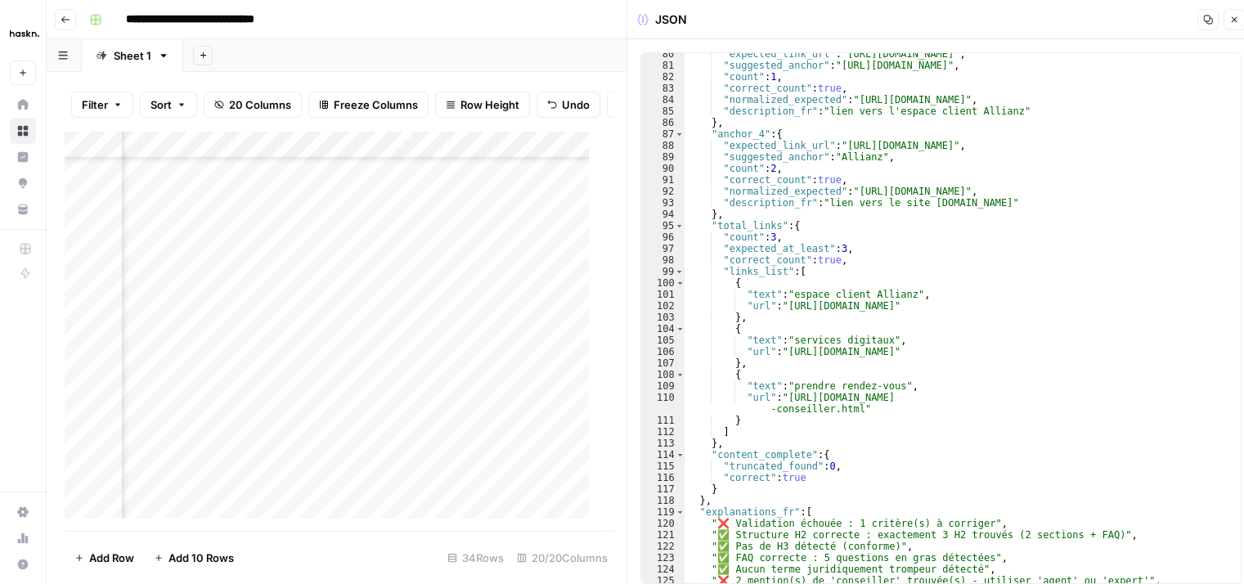
scroll to position [612, 2140]
click at [395, 491] on div "Add Column" at bounding box center [334, 331] width 538 height 401
click at [1237, 22] on icon "button" at bounding box center [1235, 20] width 6 height 6
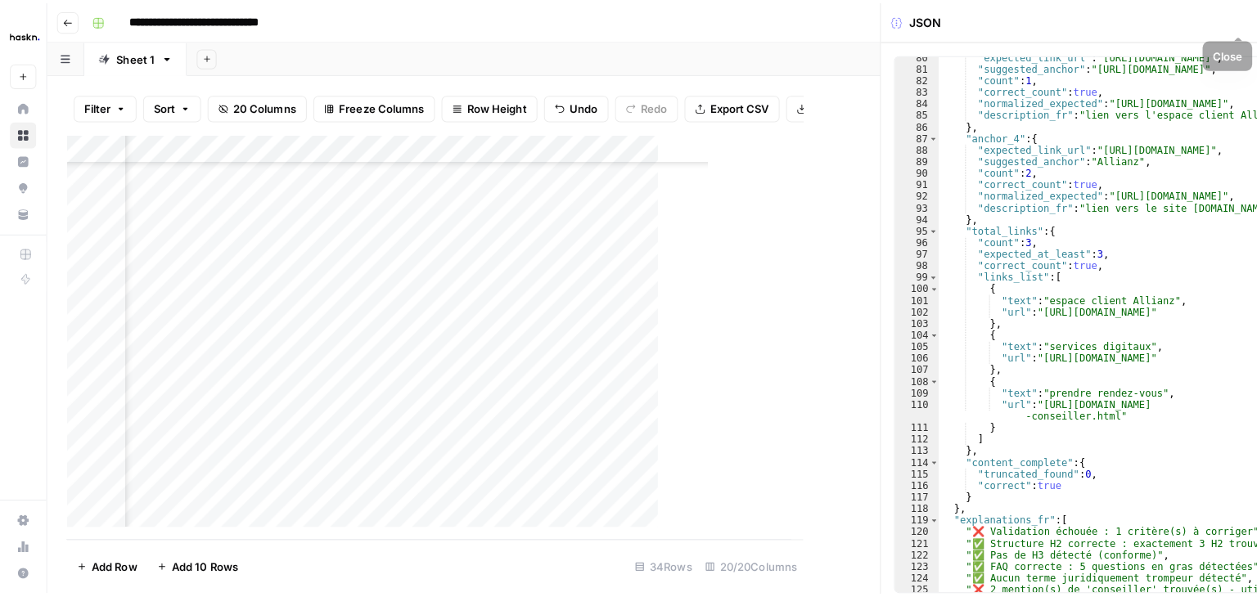
scroll to position [599, 2140]
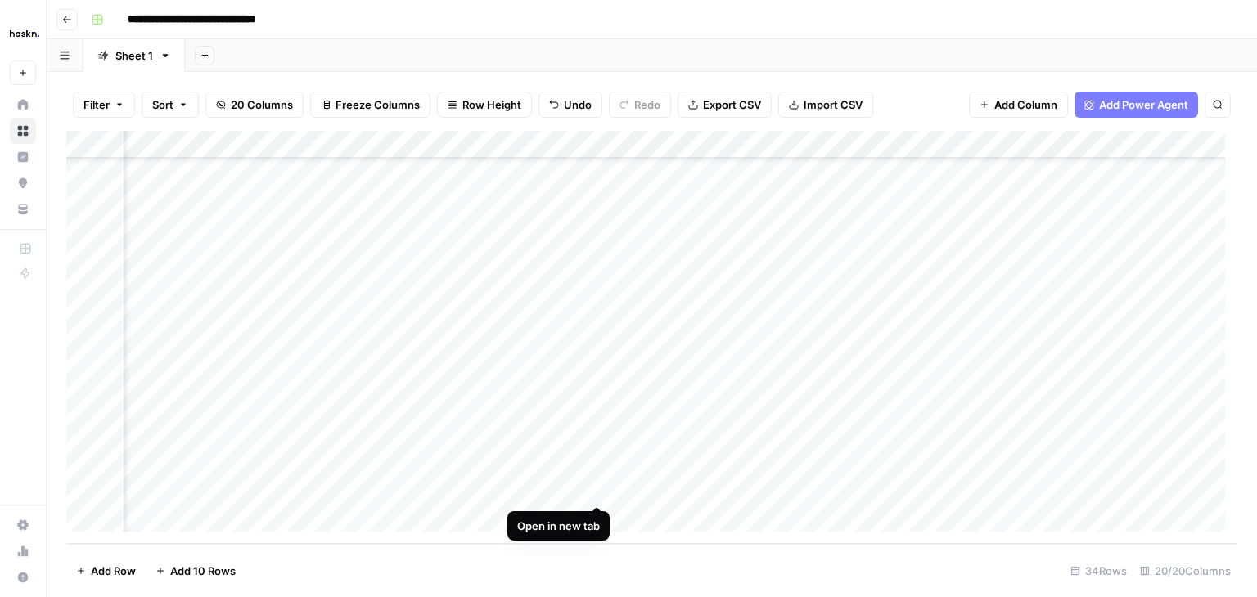
click at [597, 488] on div "Add Column" at bounding box center [651, 337] width 1171 height 413
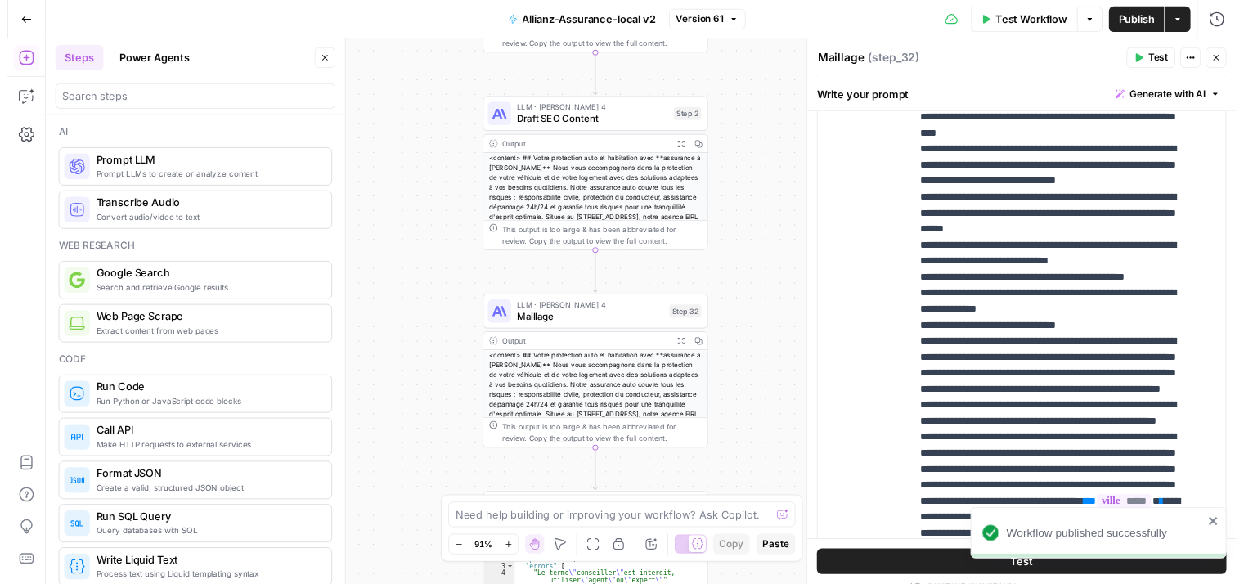
scroll to position [957, 0]
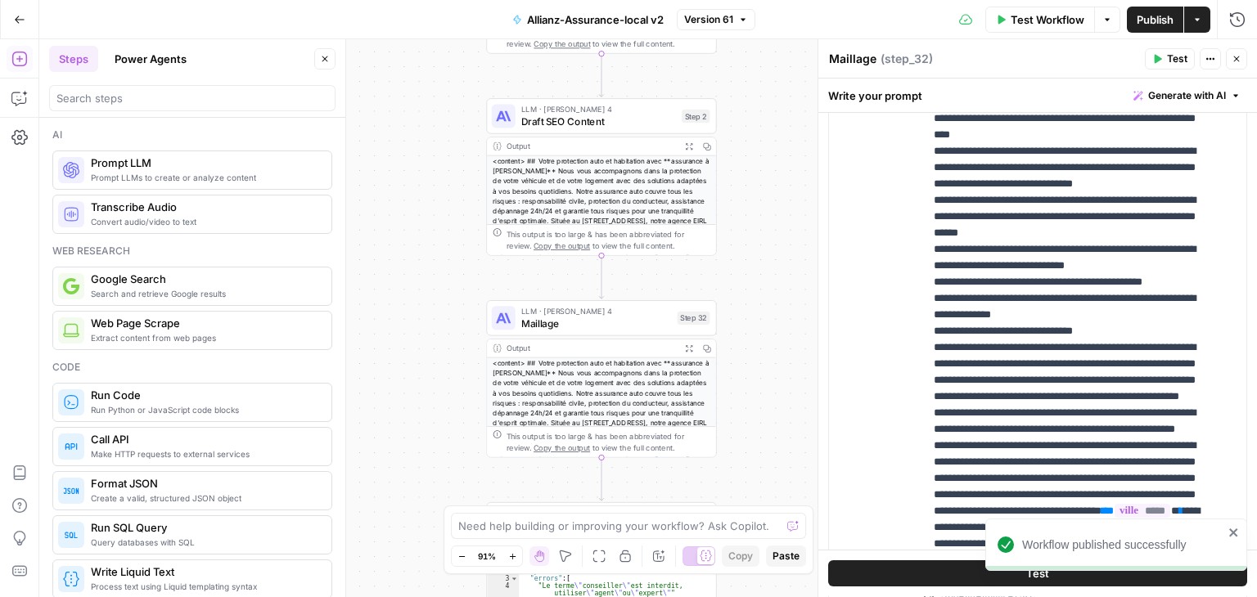
click at [1045, 19] on span "Test Workflow" at bounding box center [1047, 19] width 74 height 16
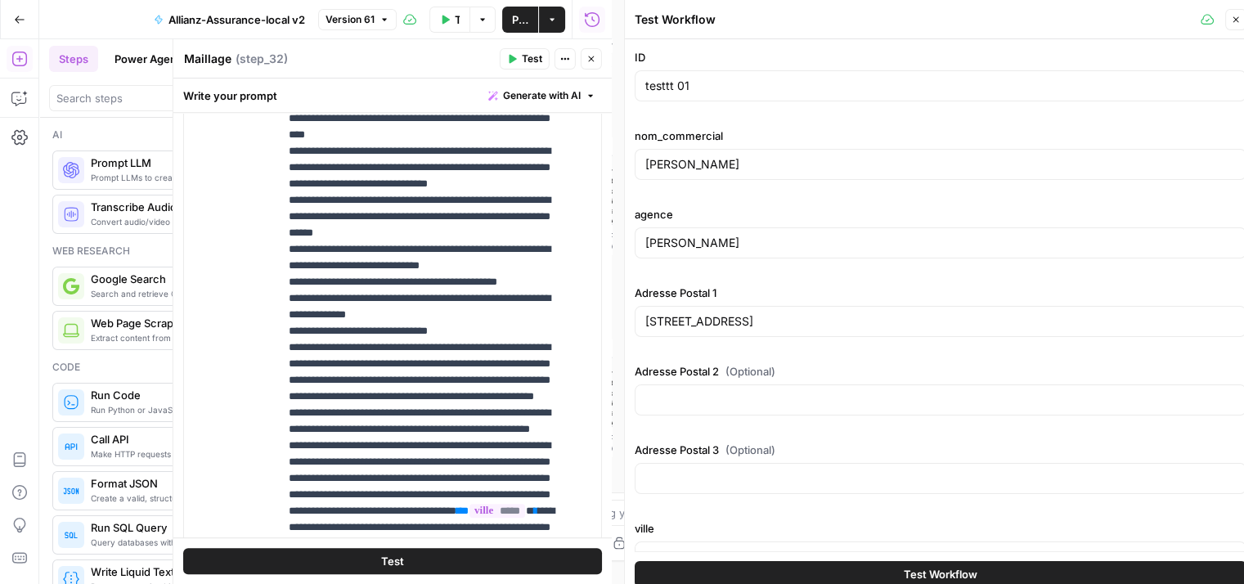
click at [897, 570] on button "Test Workflow" at bounding box center [941, 574] width 612 height 26
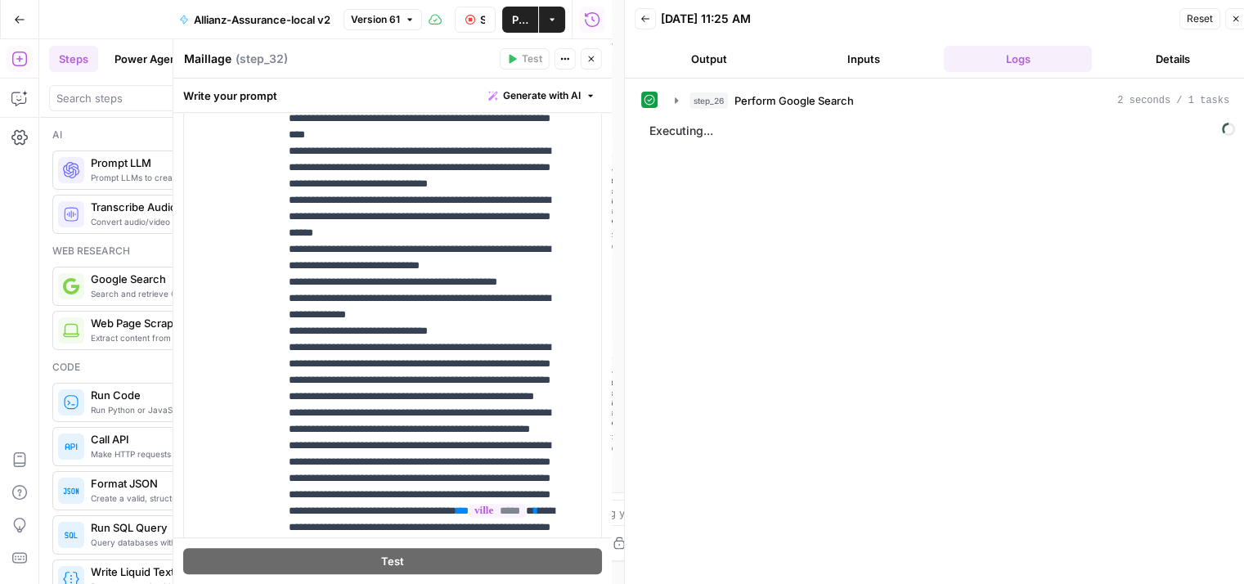
click at [674, 115] on div "step_26 Perform Google Search 2 seconds / 1 tasks Executing..." at bounding box center [940, 338] width 599 height 502
click at [674, 109] on button "step_26 Perform Google Search 2 seconds / 1 tasks" at bounding box center [952, 101] width 574 height 26
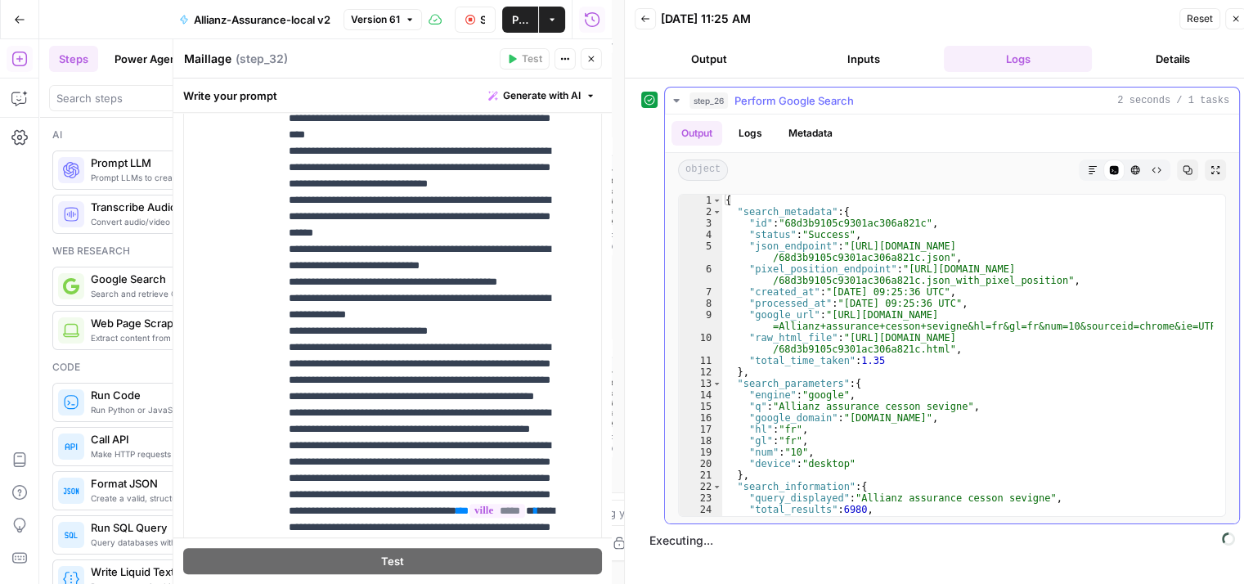
click at [674, 109] on button "step_26 Perform Google Search 2 seconds / 1 tasks" at bounding box center [952, 101] width 574 height 26
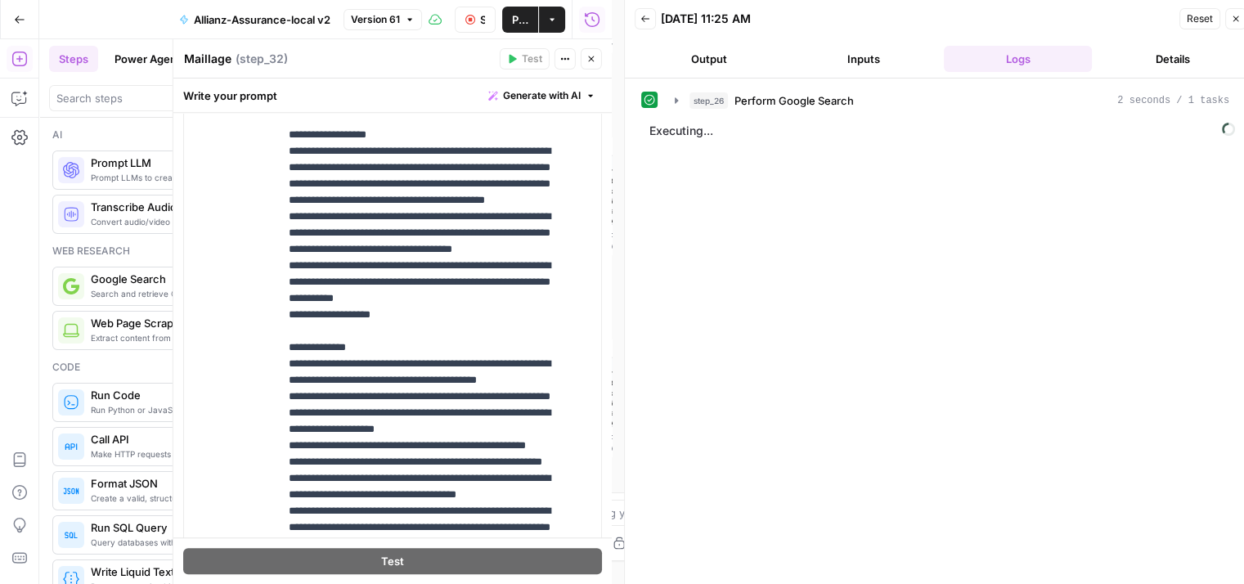
click at [594, 65] on button "Close" at bounding box center [591, 58] width 21 height 21
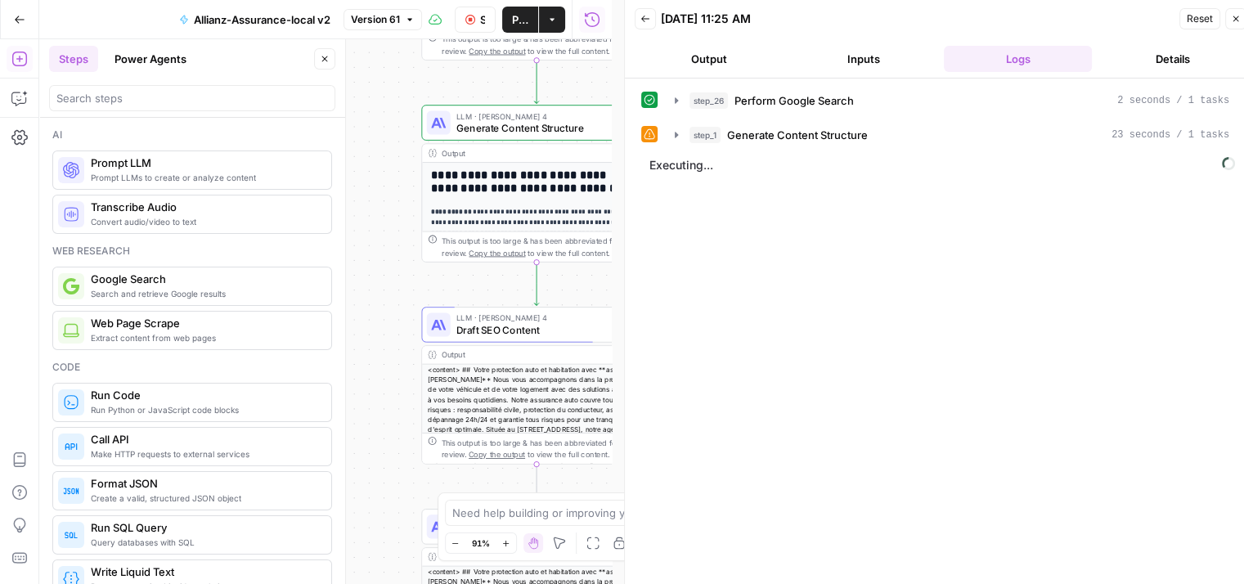
drag, startPoint x: 448, startPoint y: 208, endPoint x: 378, endPoint y: 410, distance: 214.0
click at [383, 416] on div "**********" at bounding box center [325, 311] width 573 height 545
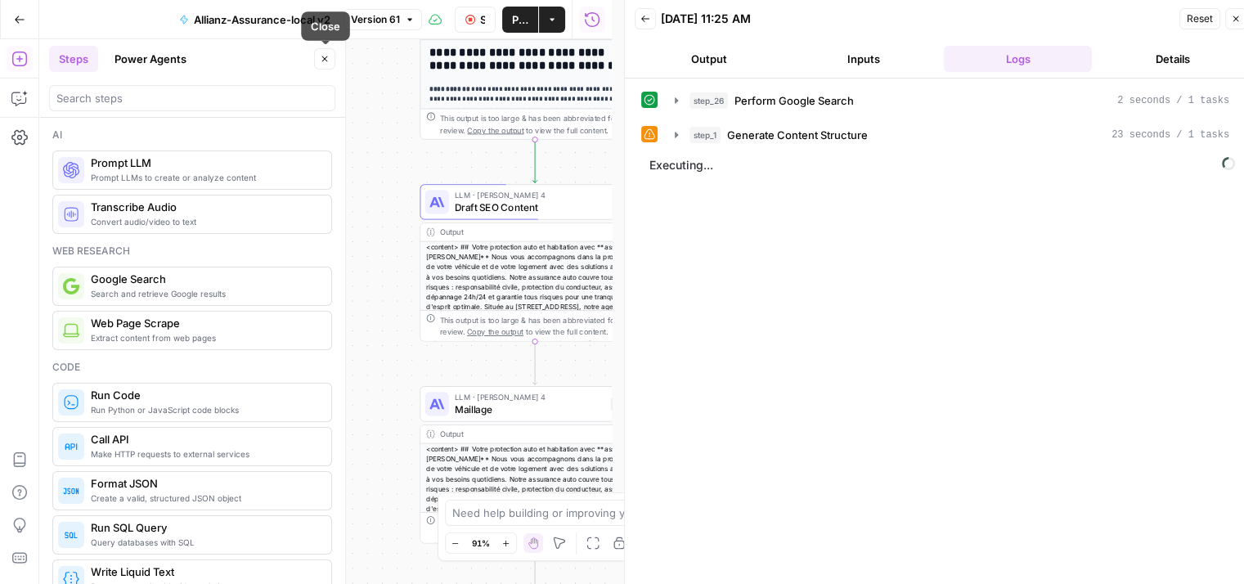
click at [327, 68] on button "Close" at bounding box center [324, 58] width 21 height 21
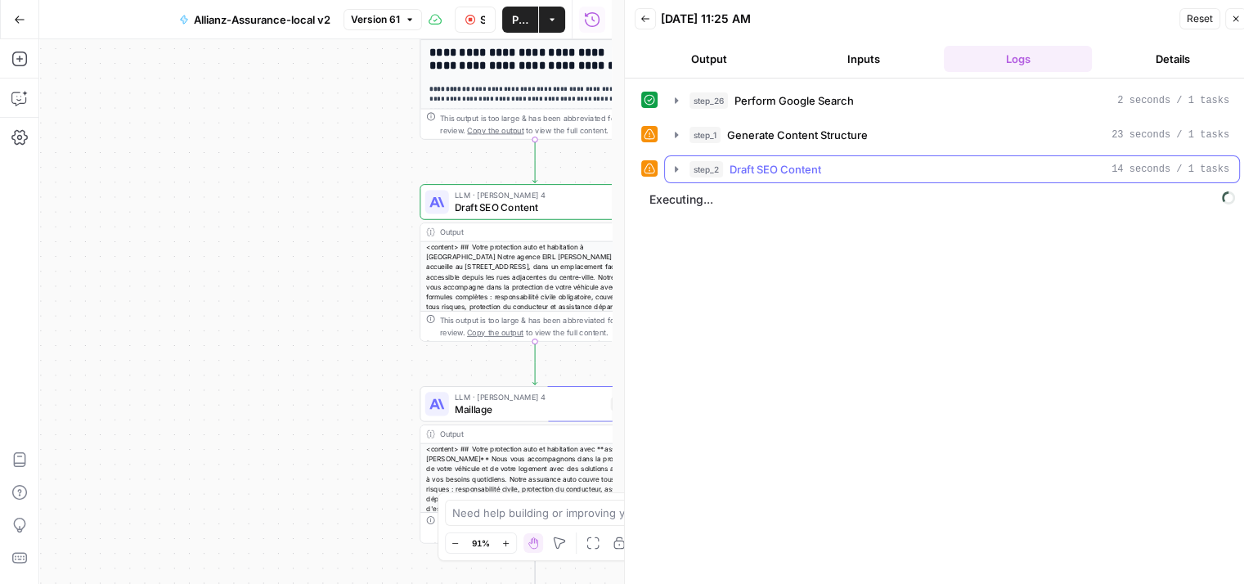
click at [673, 168] on icon "button" at bounding box center [676, 169] width 13 height 13
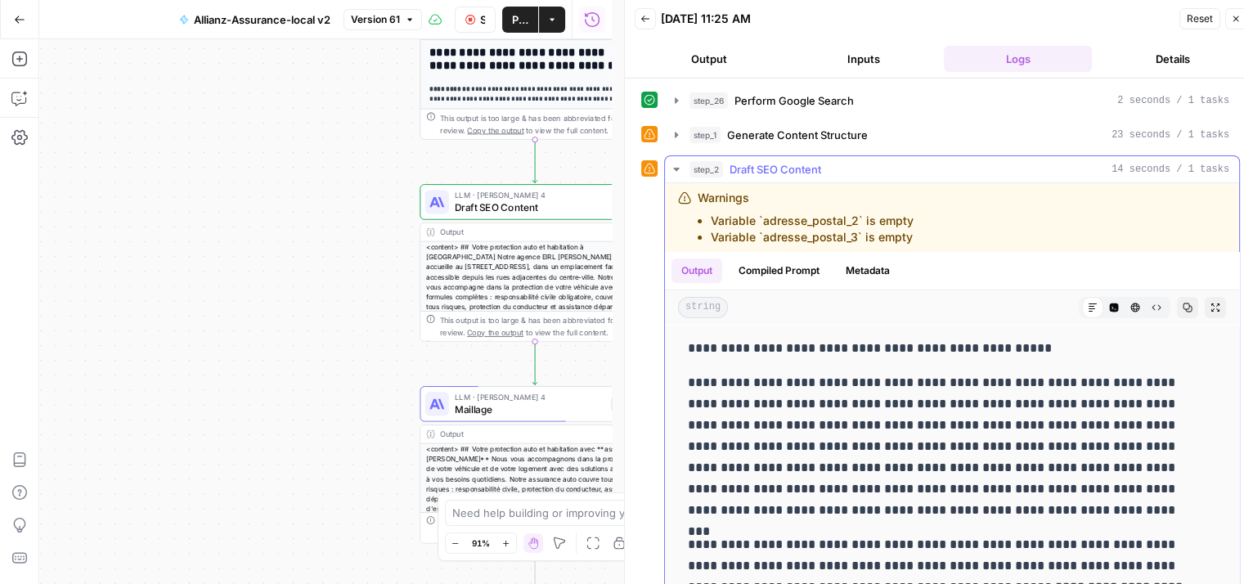
click at [673, 168] on icon "button" at bounding box center [676, 169] width 13 height 13
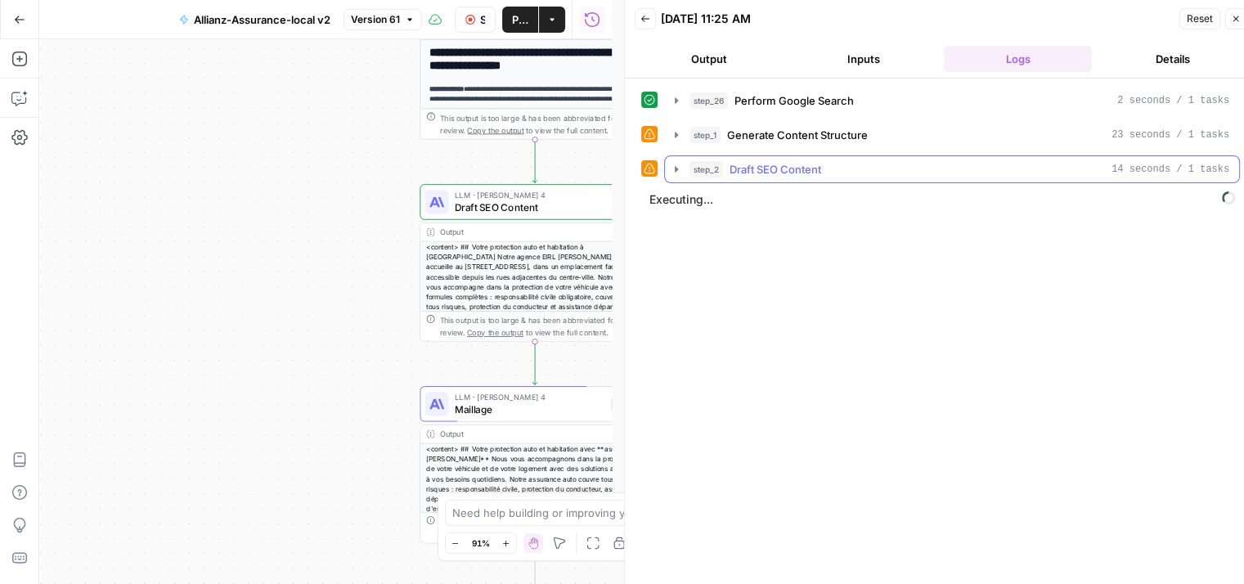
click at [673, 168] on icon "button" at bounding box center [676, 169] width 13 height 13
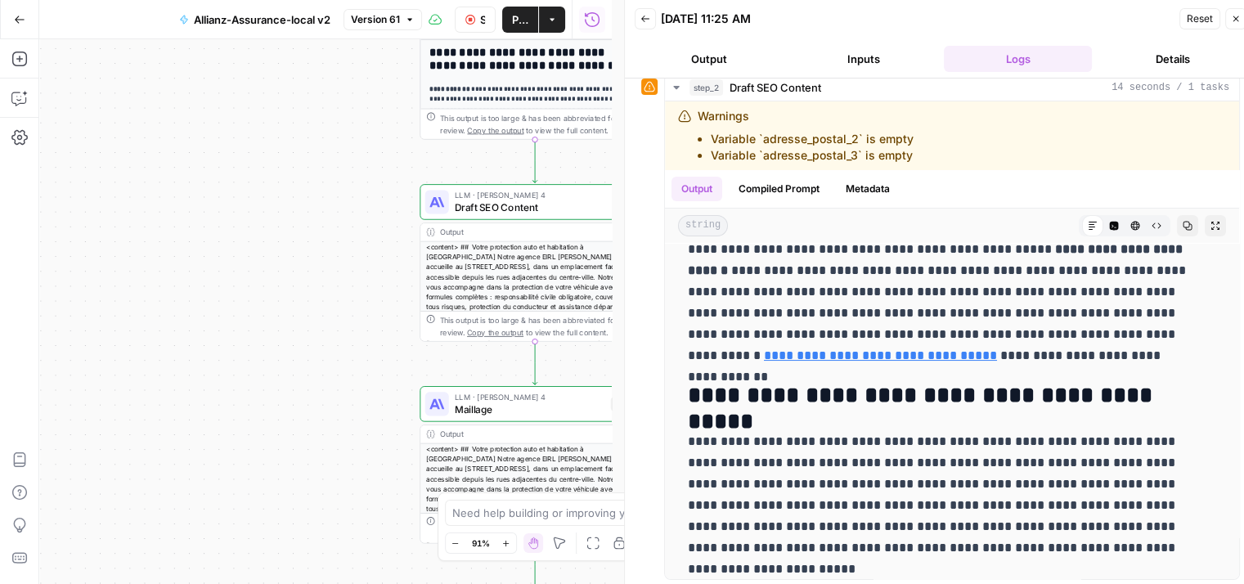
scroll to position [250, 0]
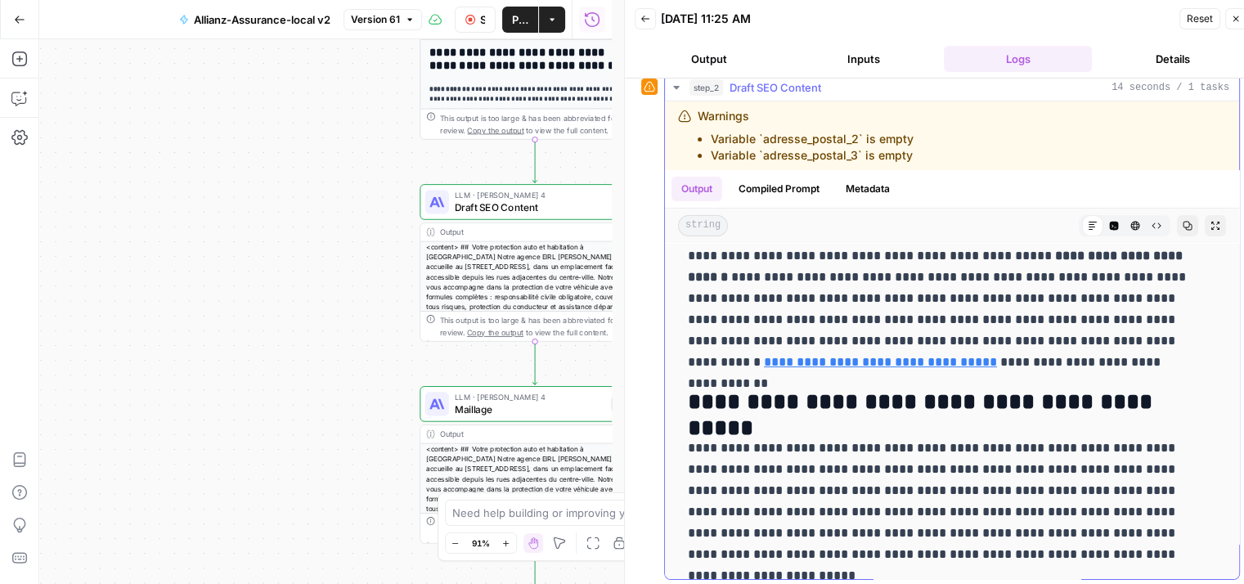
click at [677, 92] on icon "button" at bounding box center [676, 87] width 13 height 13
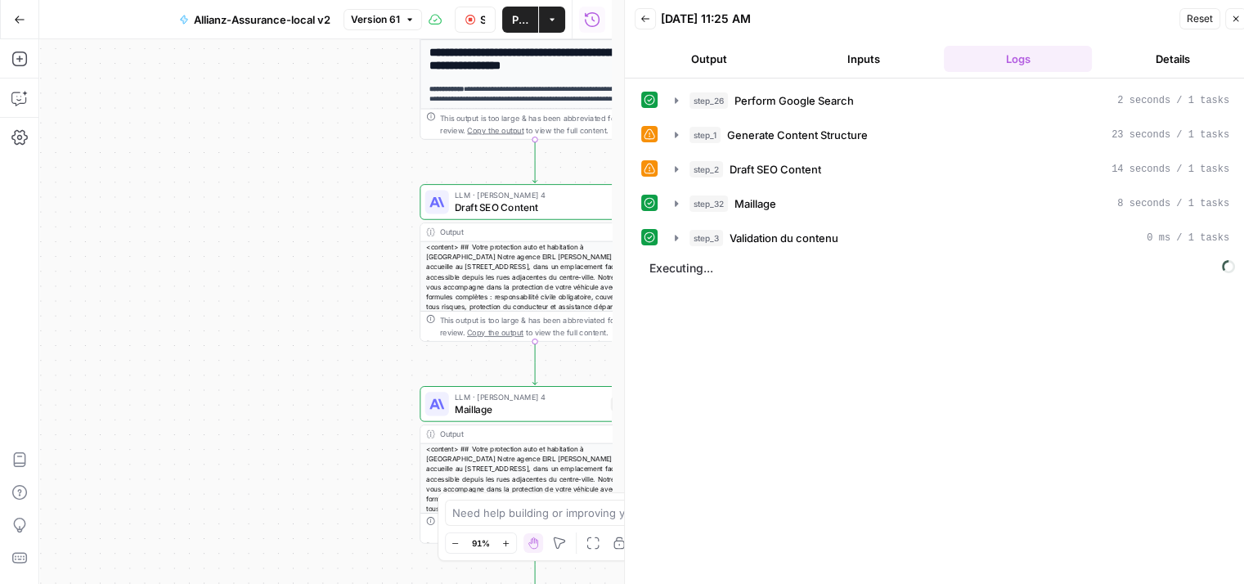
scroll to position [0, 0]
click at [679, 234] on icon "button" at bounding box center [676, 238] width 13 height 13
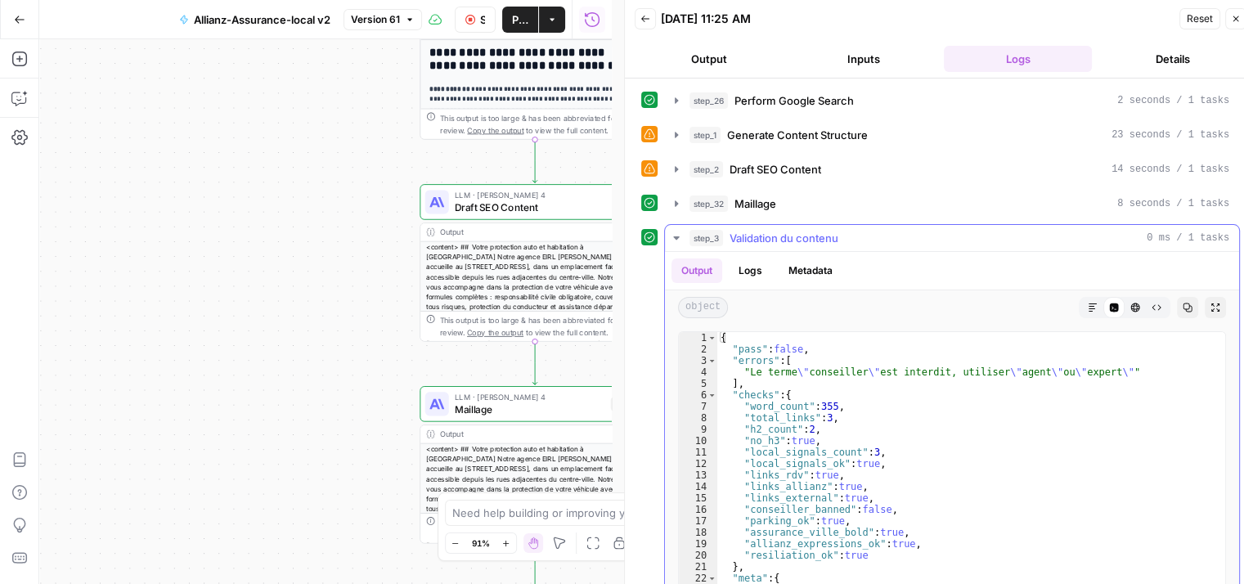
click at [679, 234] on icon "button" at bounding box center [676, 238] width 13 height 13
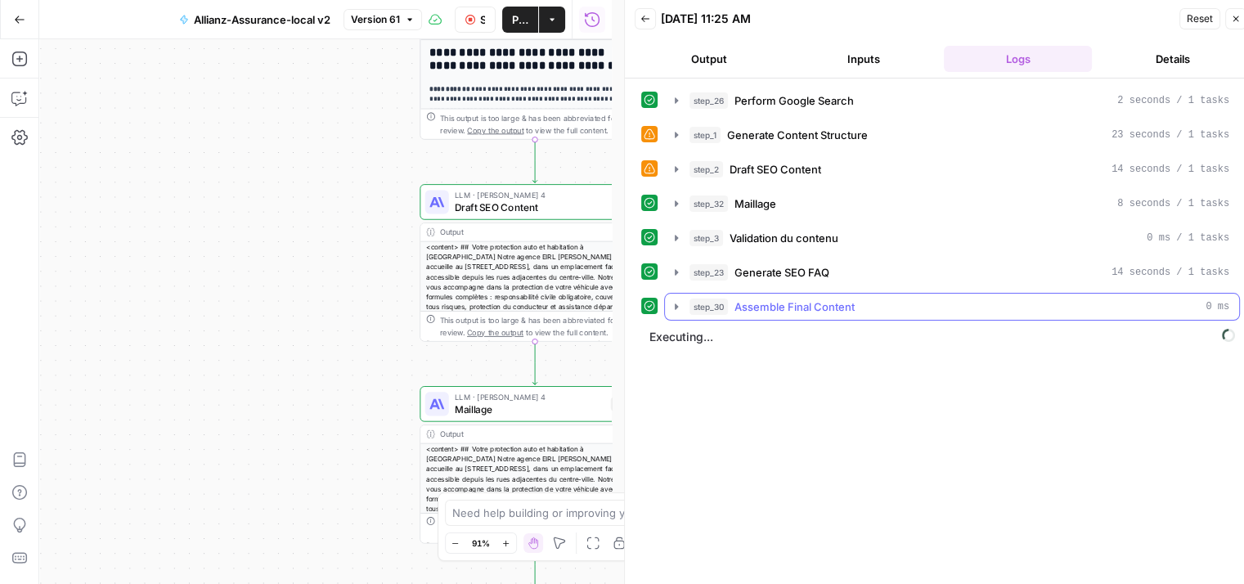
click at [684, 308] on button "step_30 Assemble Final Content 0 ms" at bounding box center [952, 307] width 574 height 26
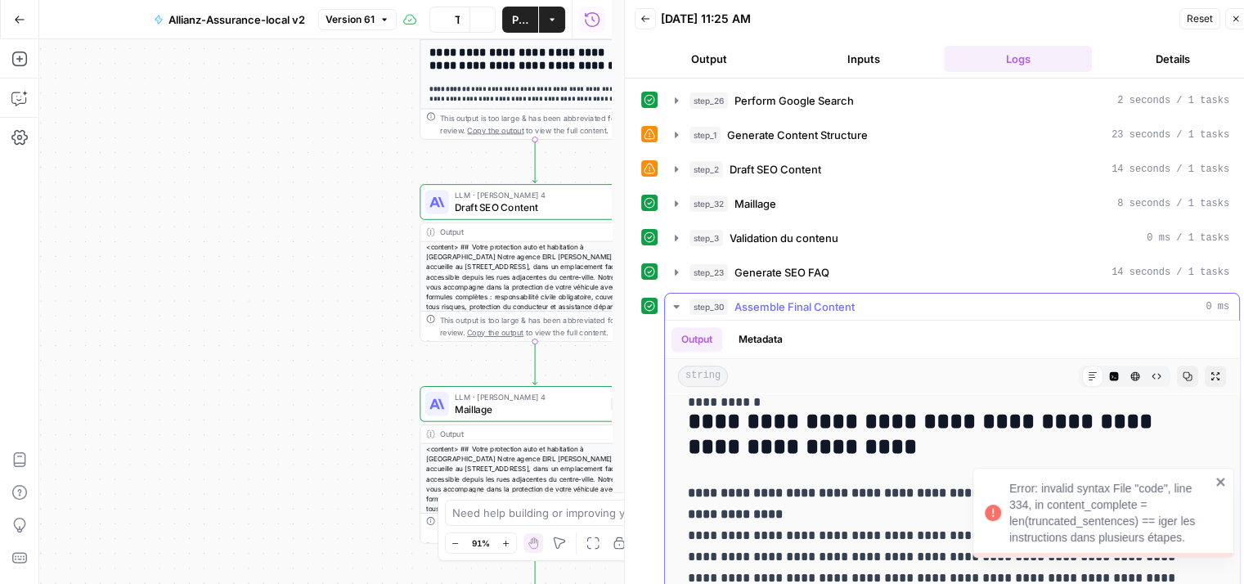
scroll to position [900, 0]
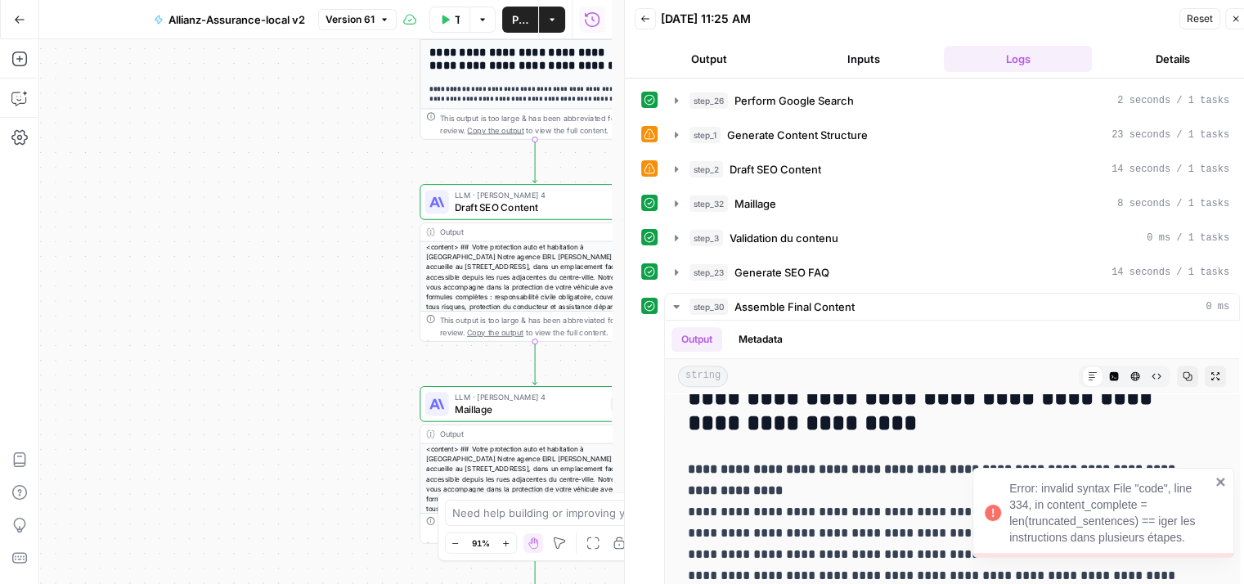
click at [673, 302] on icon "button" at bounding box center [676, 306] width 13 height 13
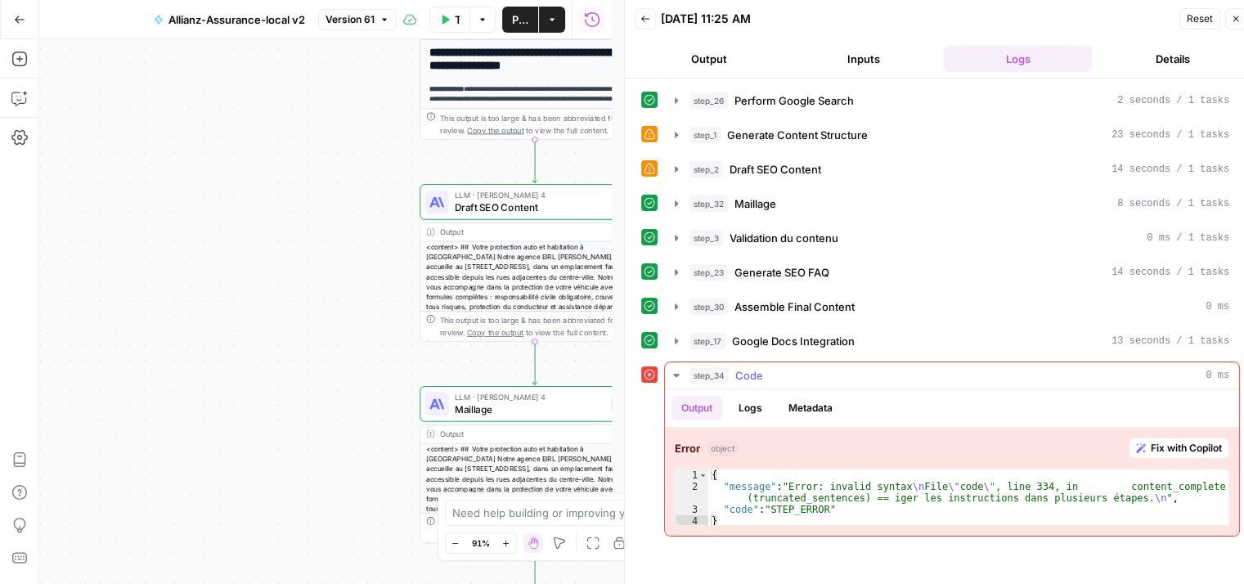
click at [1192, 448] on span "Fix with Copilot" at bounding box center [1186, 448] width 71 height 15
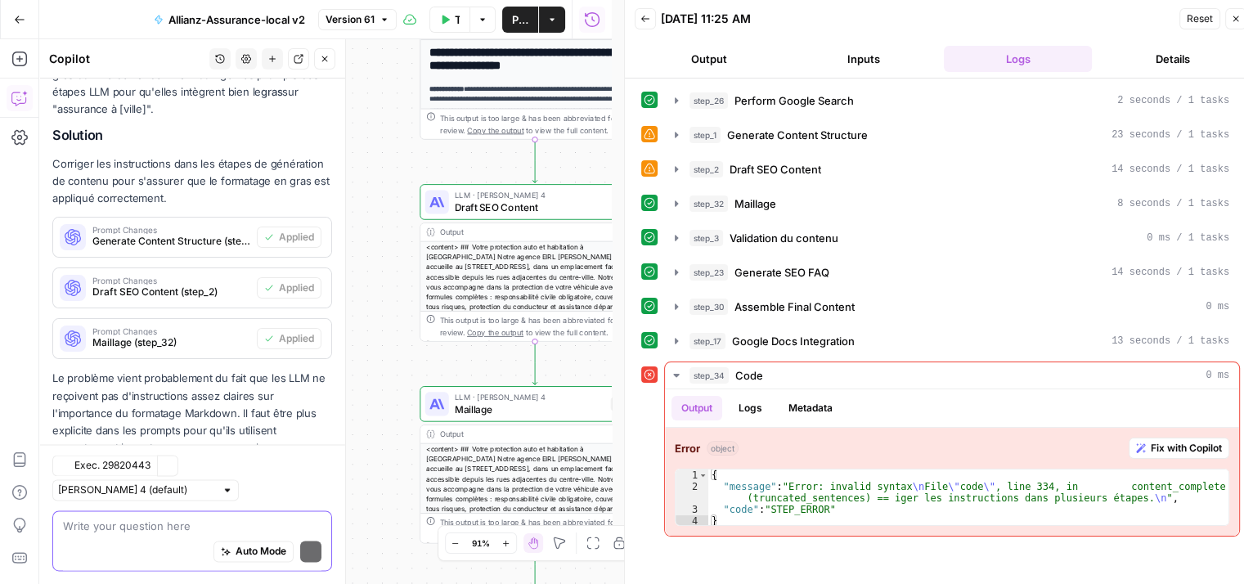
scroll to position [8954, 0]
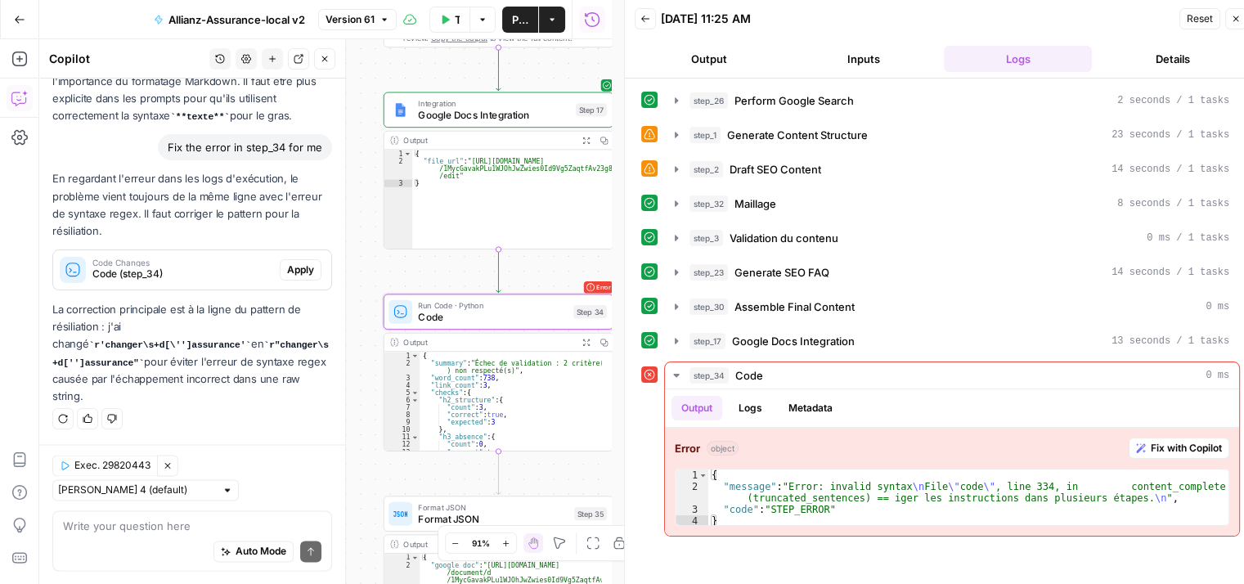
click at [287, 277] on span "Apply" at bounding box center [300, 270] width 27 height 15
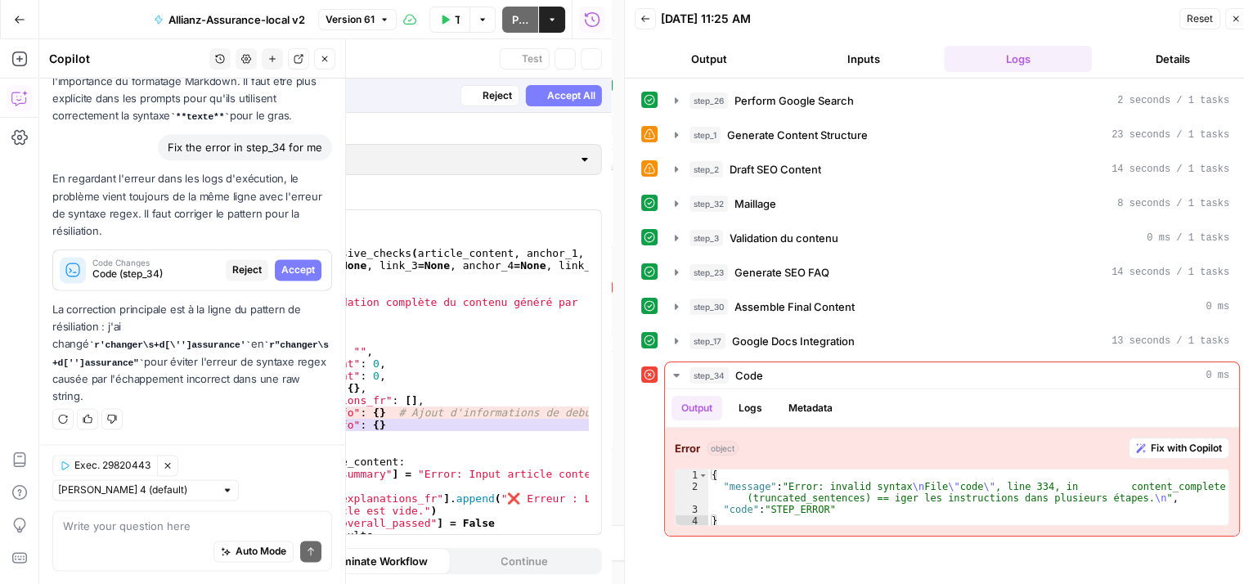
scroll to position [8535, 0]
click at [286, 277] on span "Accept" at bounding box center [298, 270] width 34 height 15
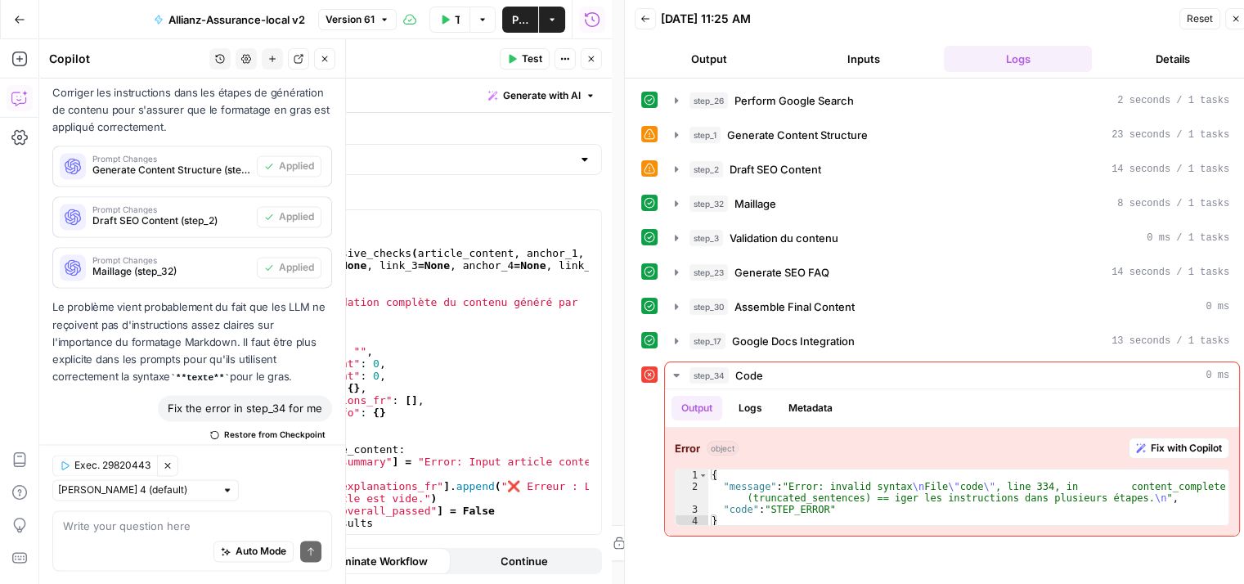
scroll to position [8980, 0]
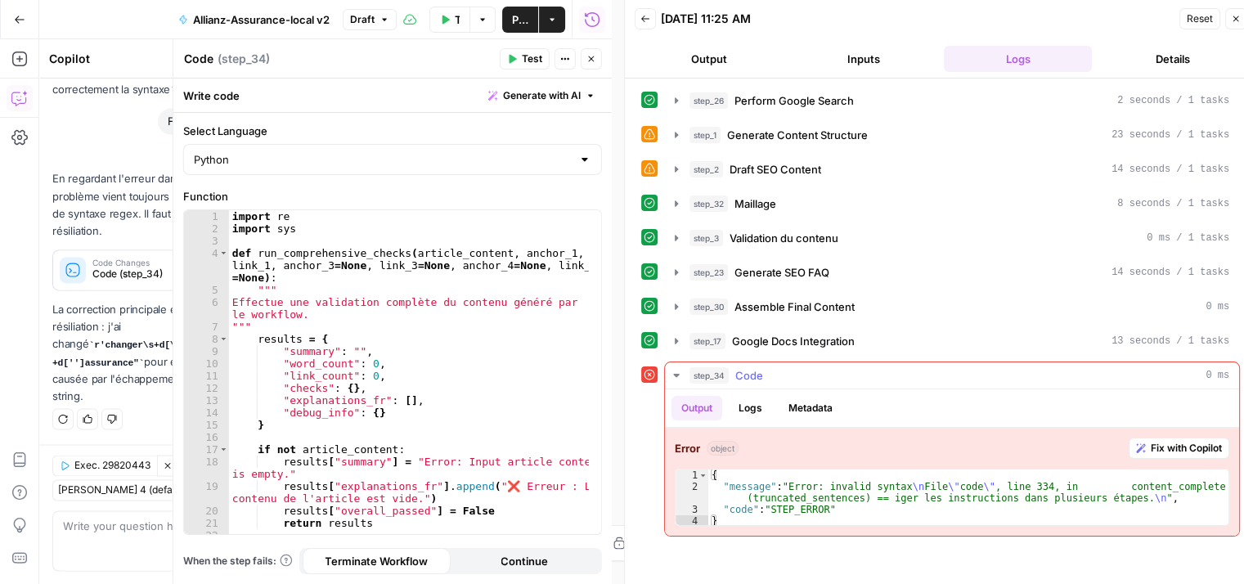
click at [525, 59] on span "Test" at bounding box center [532, 59] width 20 height 15
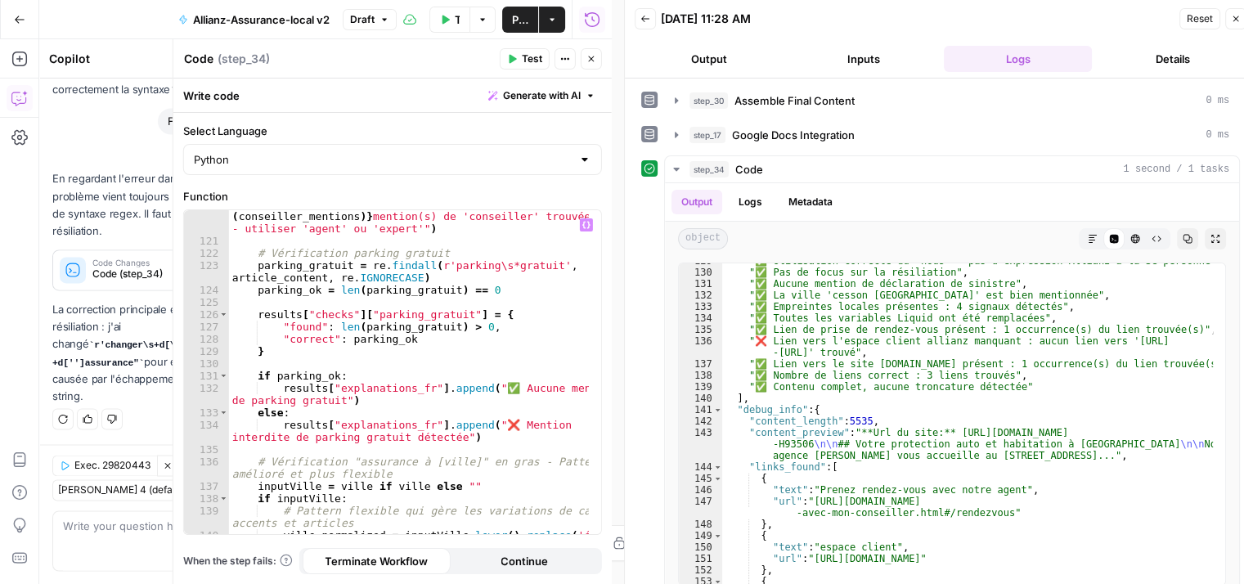
scroll to position [1816, 0]
type textarea "**********"
click at [505, 343] on div "results [ "explanations_fr" ] . append ( f"❌ { len ( conseiller_mentions )} men…" at bounding box center [409, 403] width 361 height 411
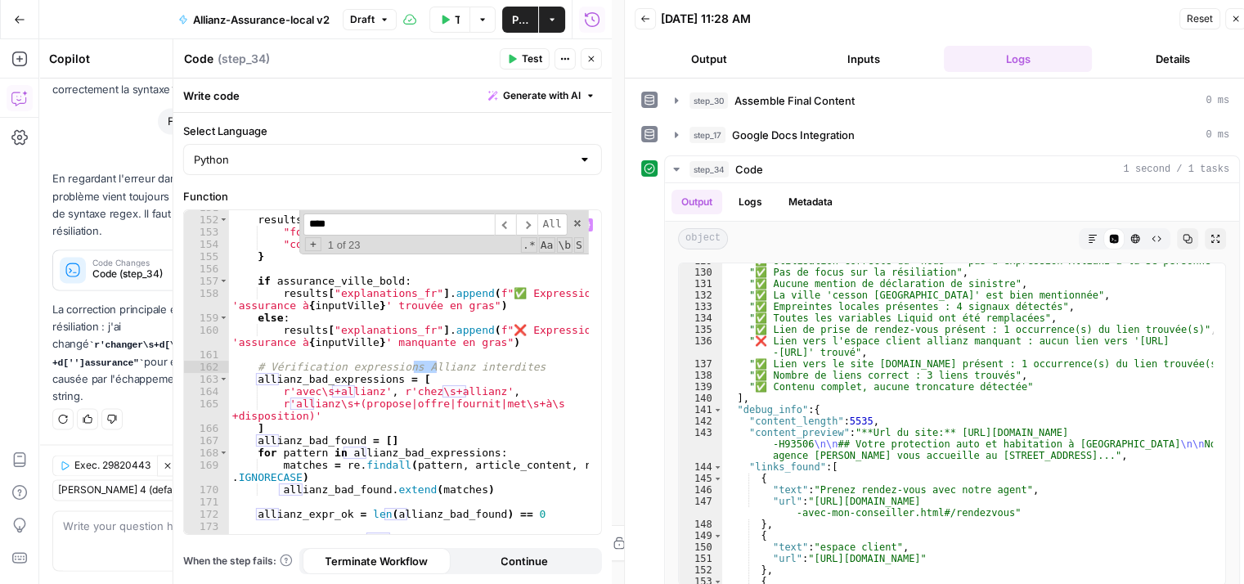
scroll to position [2427, 0]
type input "*"
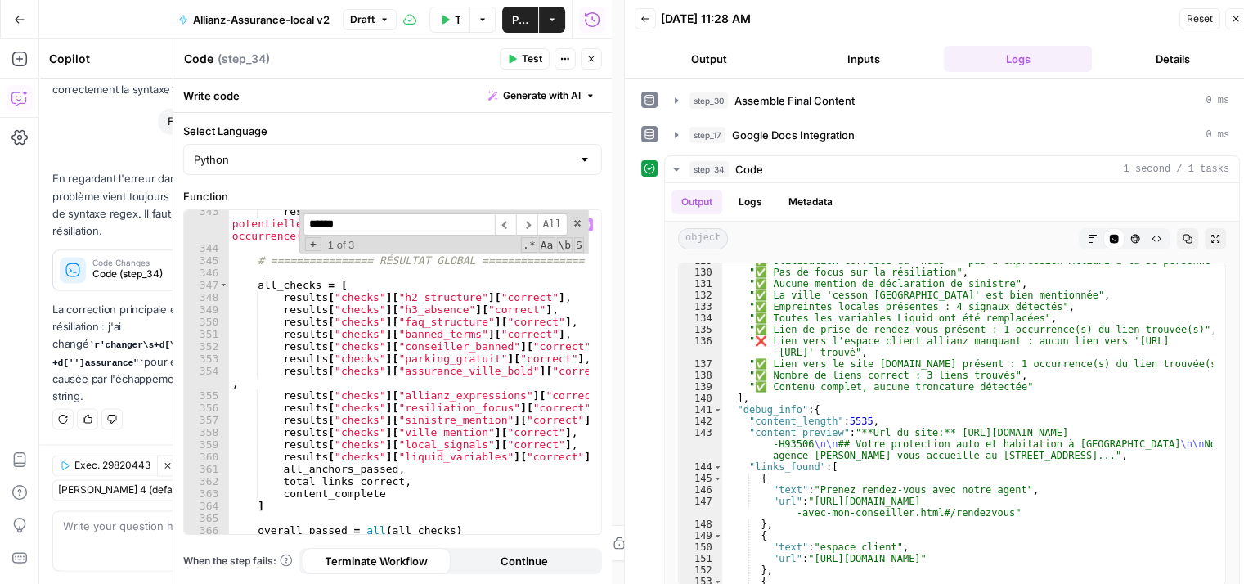
scroll to position [5353, 0]
type input "******"
click at [530, 223] on span "​" at bounding box center [526, 225] width 21 height 22
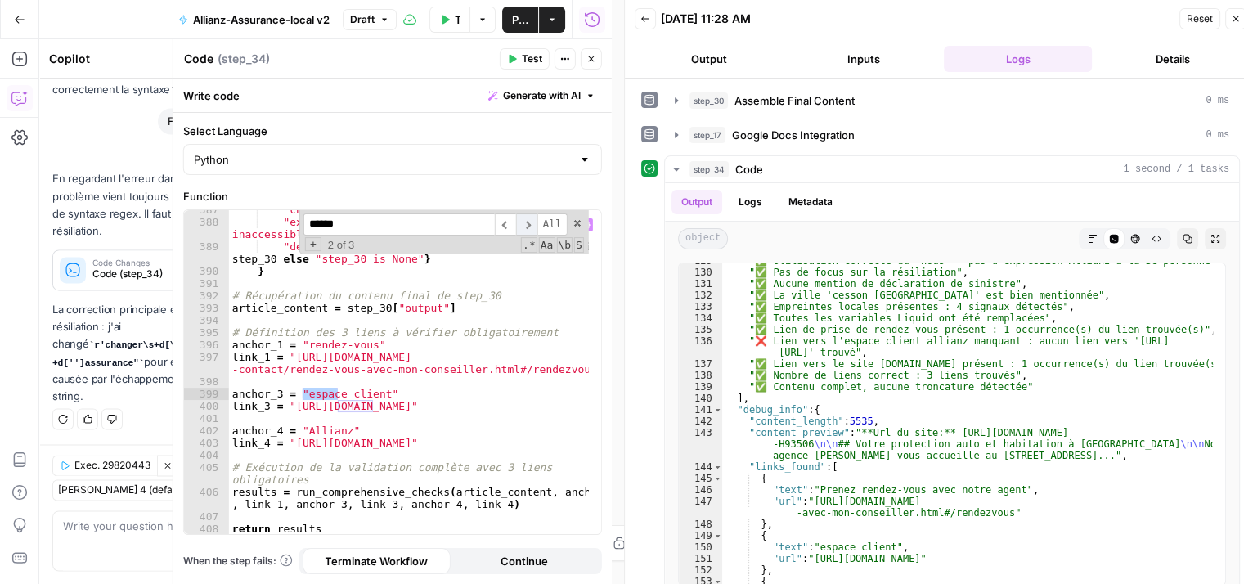
scroll to position [6008, 0]
click at [483, 403] on div ""checks" : { } , "explanations_fr" : [ "❌ Erreur système : step_30 inaccessible…" at bounding box center [409, 378] width 361 height 349
type textarea "**********"
click at [678, 129] on icon "button" at bounding box center [676, 134] width 13 height 13
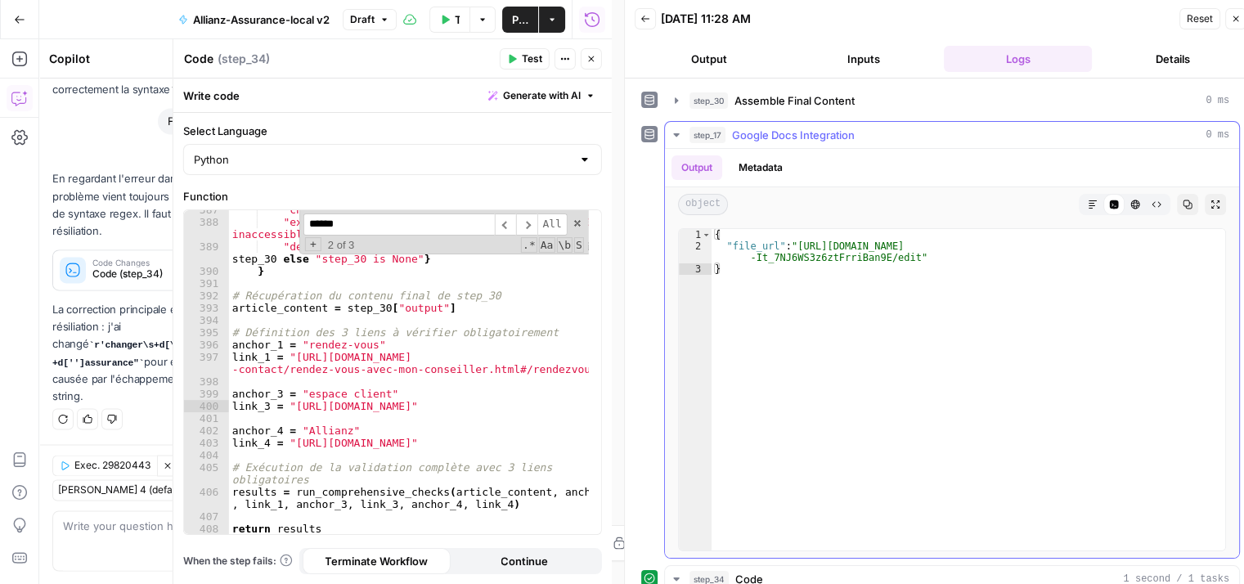
drag, startPoint x: 796, startPoint y: 241, endPoint x: 884, endPoint y: 254, distance: 89.3
click at [903, 256] on div "{ "file_url" : "[URL][DOMAIN_NAME] -It_7NJ6WS3z6ztFrriBan9E/edit" }" at bounding box center [969, 401] width 514 height 345
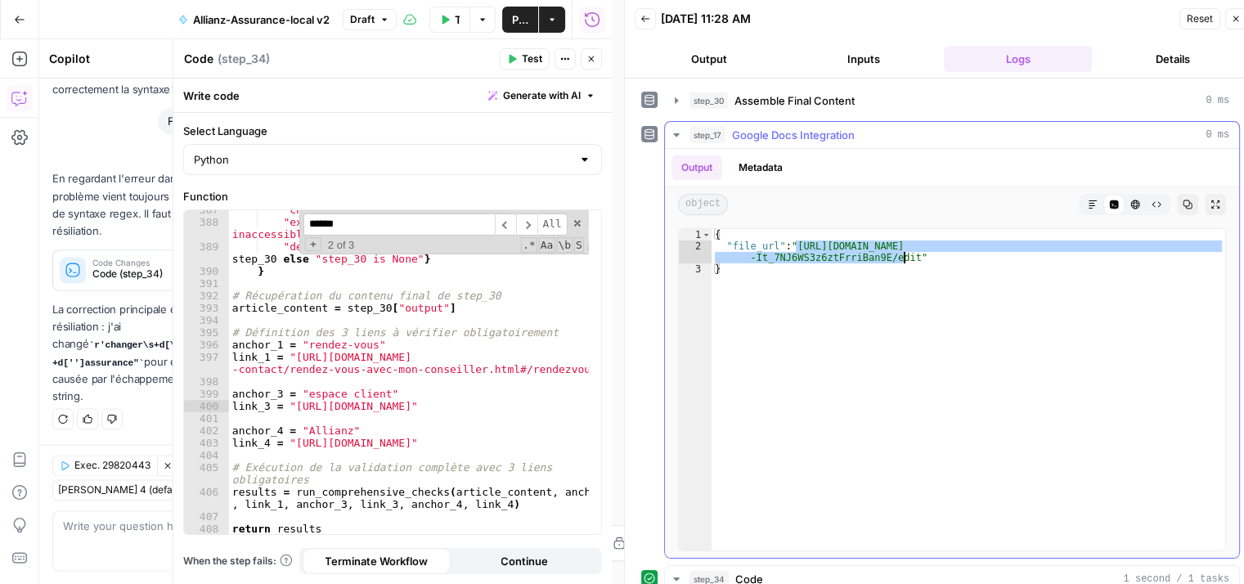
type textarea "**********"
drag, startPoint x: 289, startPoint y: 407, endPoint x: 484, endPoint y: 406, distance: 195.5
click at [484, 406] on div ""checks" : { } , "explanations_fr" : [ "❌ Erreur système : step_30 inaccessible…" at bounding box center [409, 378] width 361 height 349
click at [512, 56] on icon "button" at bounding box center [512, 59] width 7 height 9
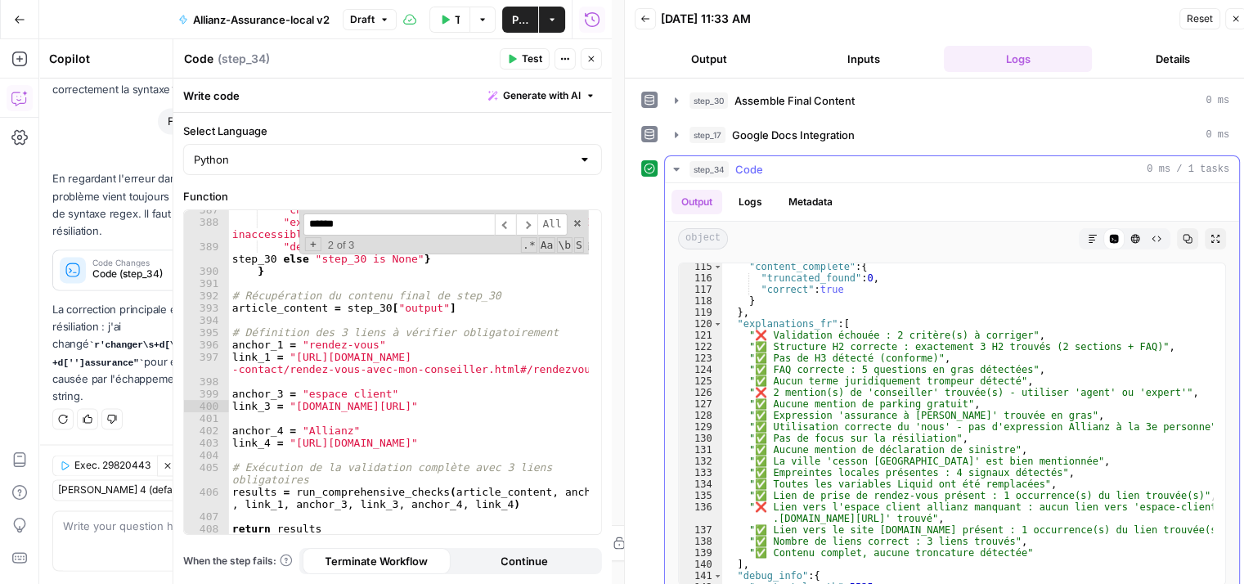
scroll to position [1399, 0]
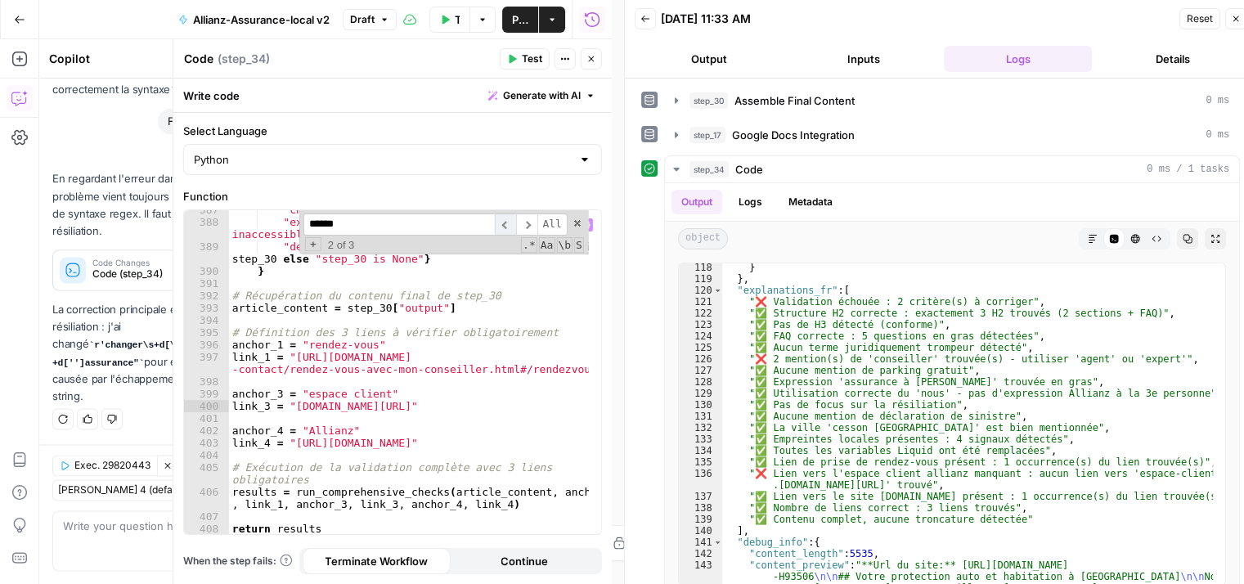
click at [506, 230] on span "​" at bounding box center [505, 225] width 21 height 22
drag, startPoint x: 377, startPoint y: 390, endPoint x: 301, endPoint y: 394, distance: 76.2
click at [301, 394] on div ""checks" : { } , "explanations_fr" : [ "❌ Erreur système : step_30 inaccessible…" at bounding box center [409, 378] width 361 height 349
paste textarea "**********"
click at [465, 409] on div ""checks" : { } , "explanations_fr" : [ "❌ Erreur système : step_30 inaccessible…" at bounding box center [409, 378] width 361 height 349
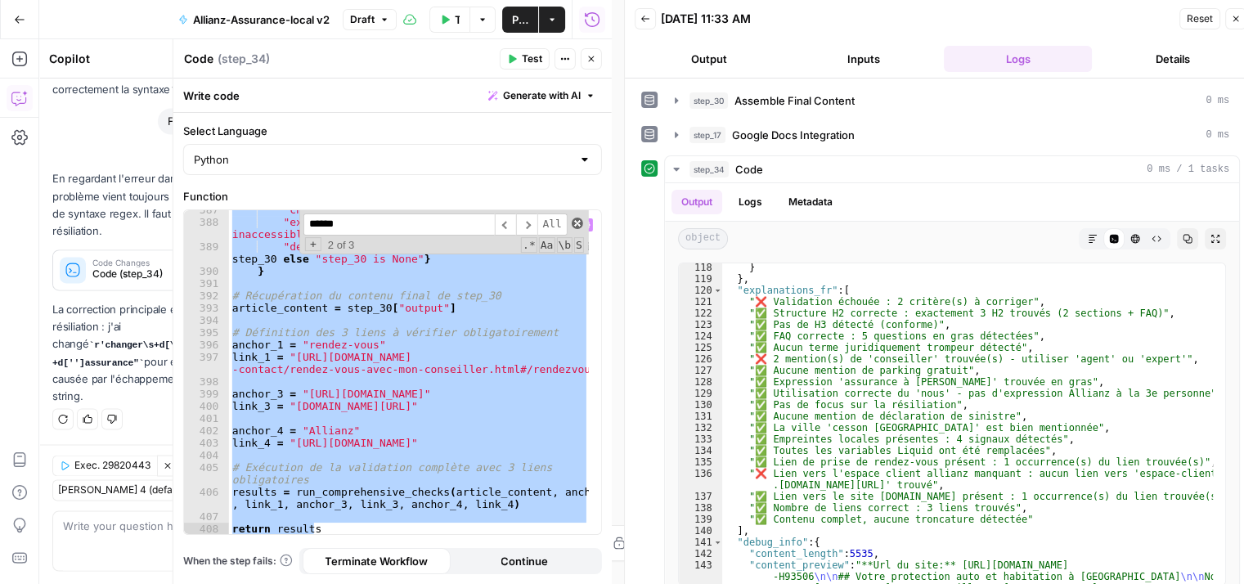
click at [575, 225] on span at bounding box center [577, 223] width 11 height 11
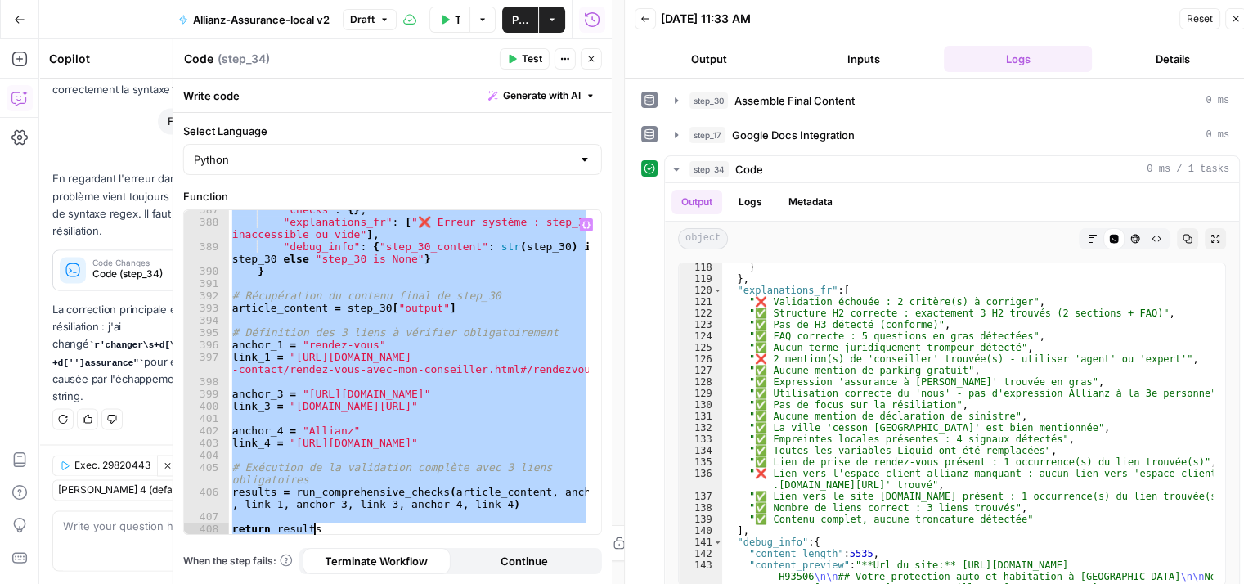
click at [421, 374] on div ""checks" : { } , "explanations_fr" : [ "❌ Erreur système : step_30 inaccessible…" at bounding box center [409, 372] width 360 height 324
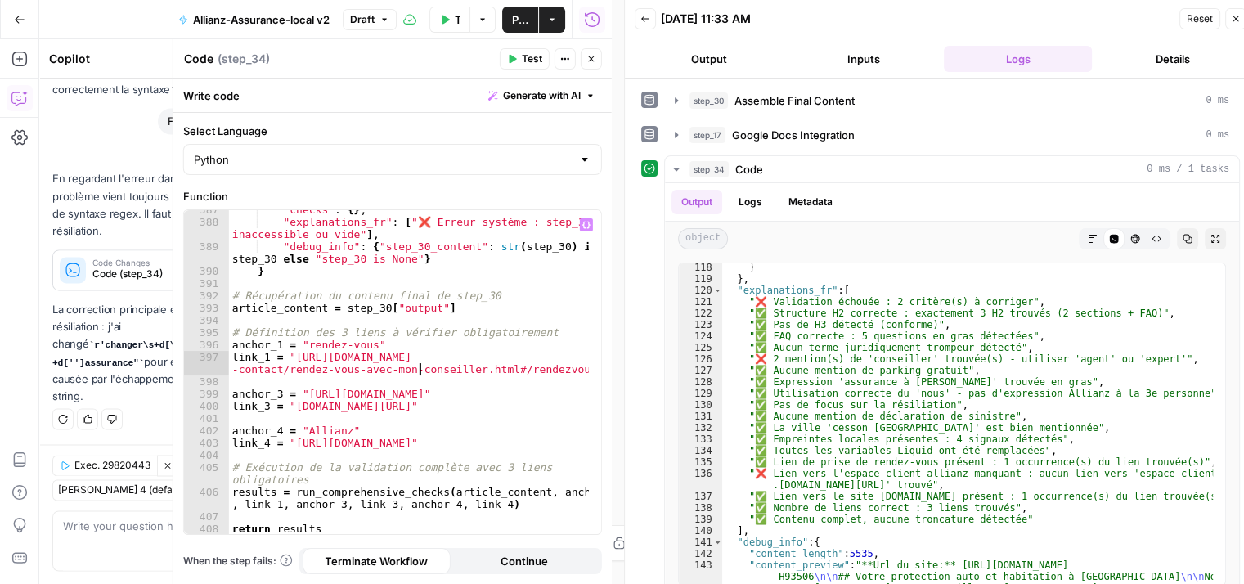
type textarea "**********"
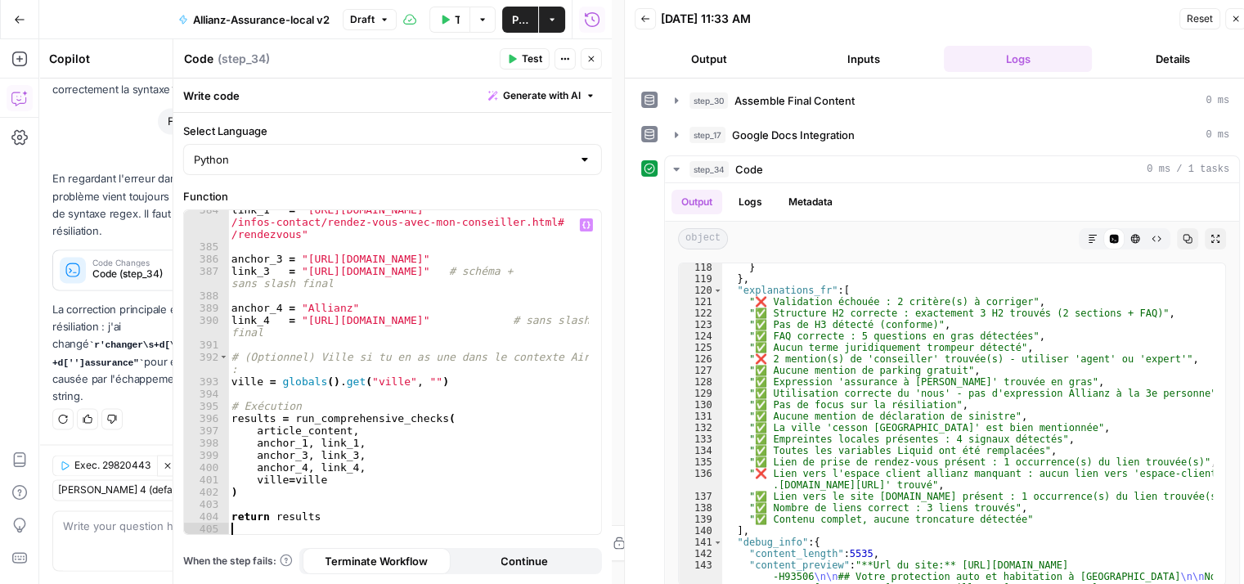
scroll to position [6031, 0]
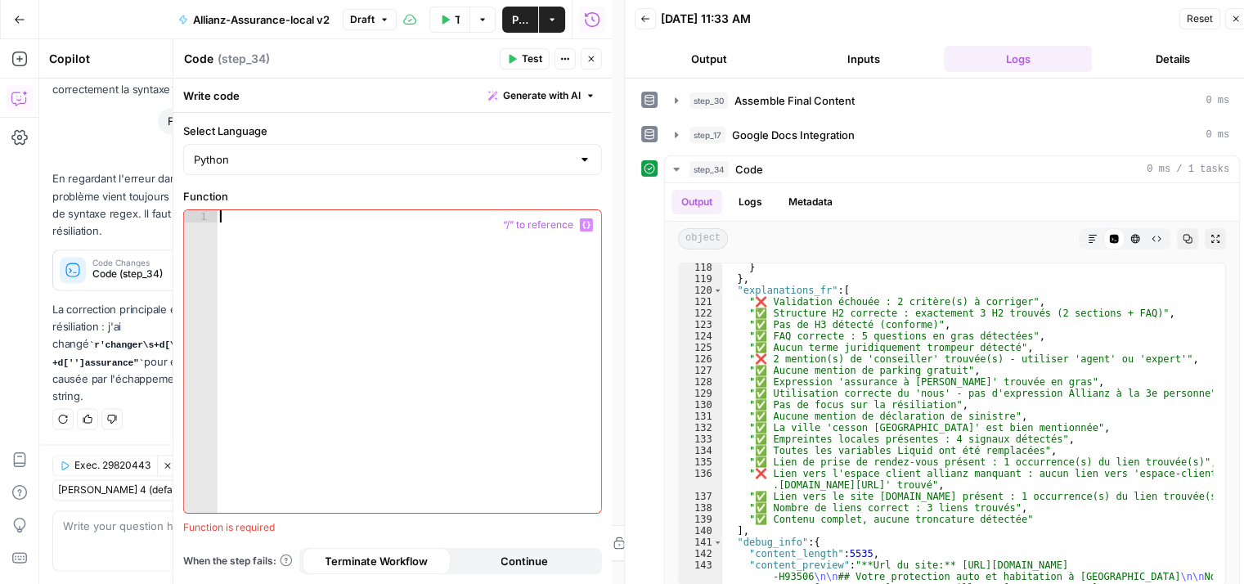
type textarea "**********"
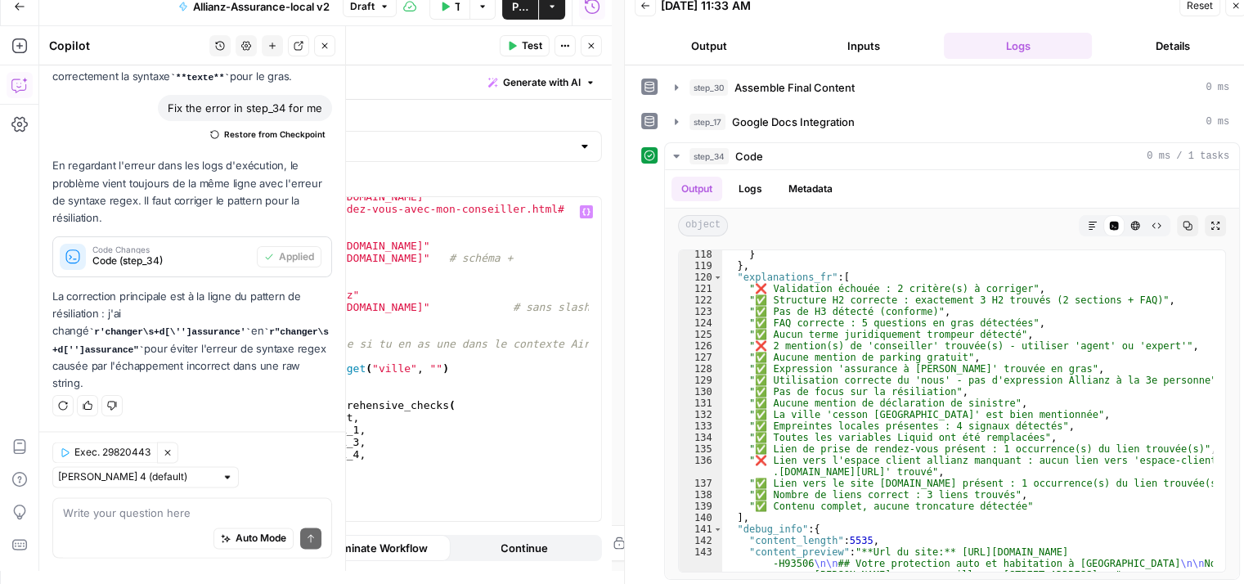
click at [134, 191] on p "En regardant l'erreur dans les logs d'exécution, le problème vient toujours de …" at bounding box center [192, 192] width 280 height 70
click at [322, 43] on icon "button" at bounding box center [325, 46] width 10 height 10
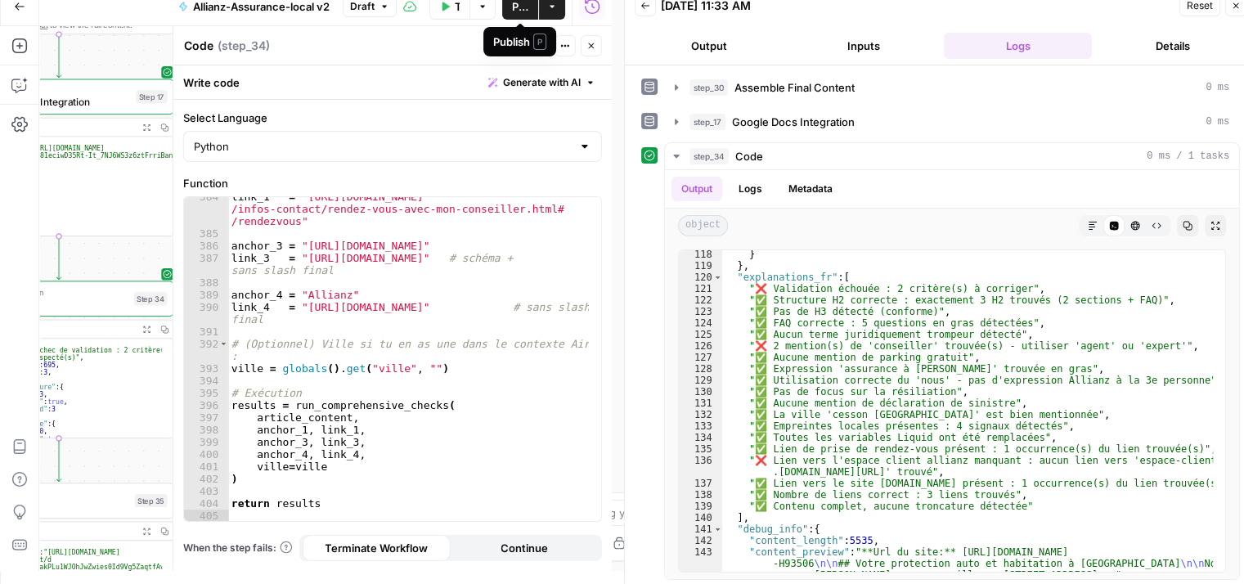
click at [526, 16] on button "Publish" at bounding box center [520, 6] width 36 height 26
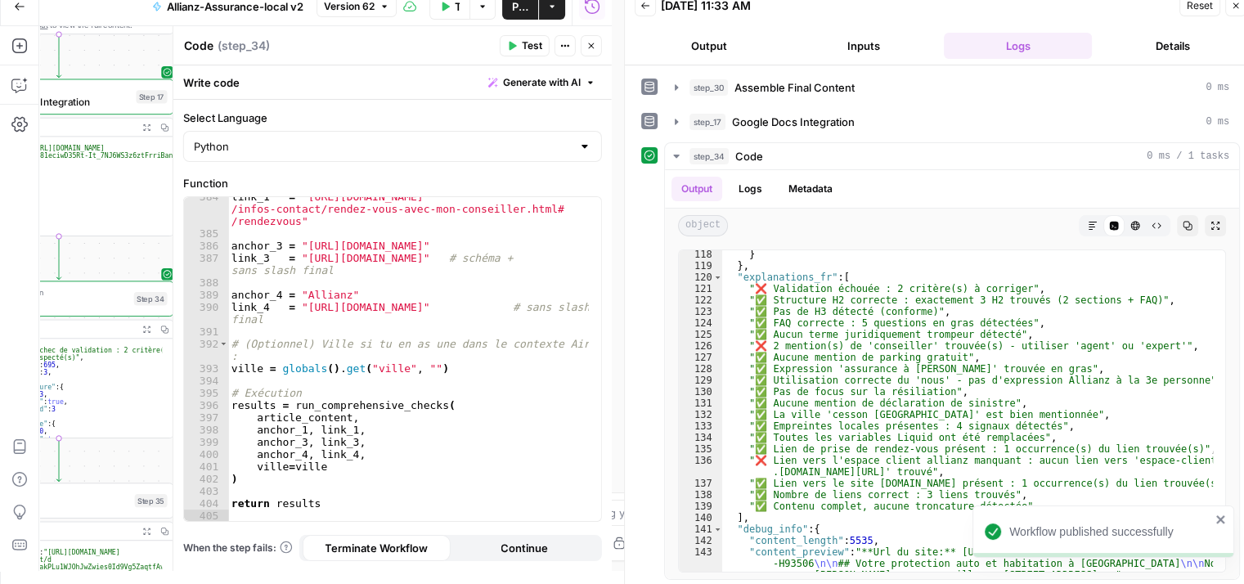
click at [521, 45] on button "Test" at bounding box center [525, 45] width 50 height 21
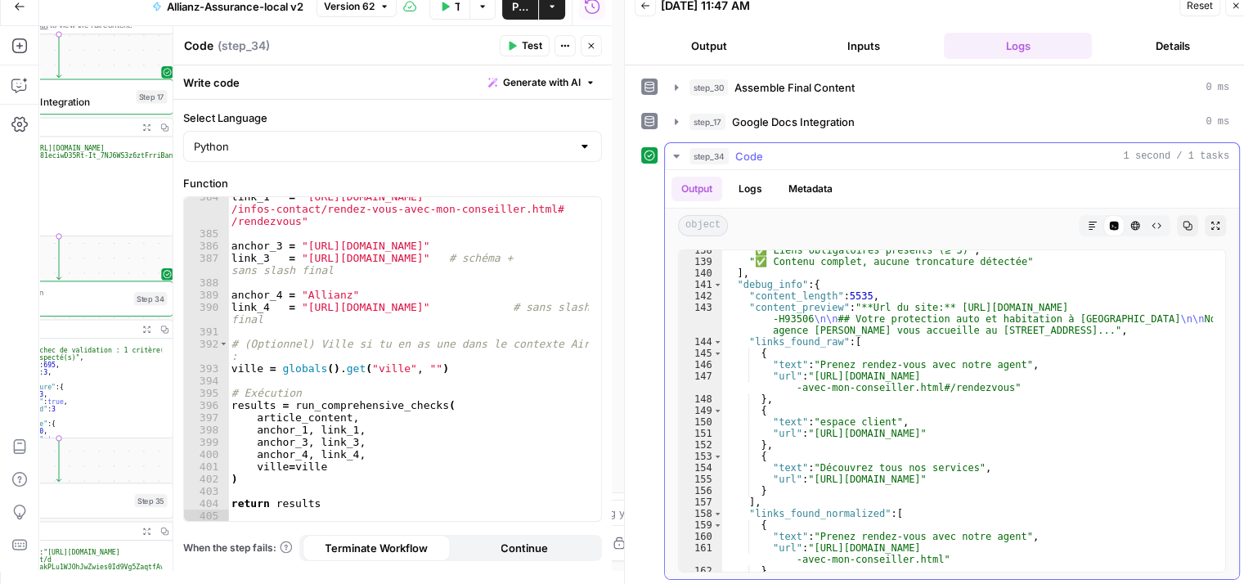
scroll to position [1637, 0]
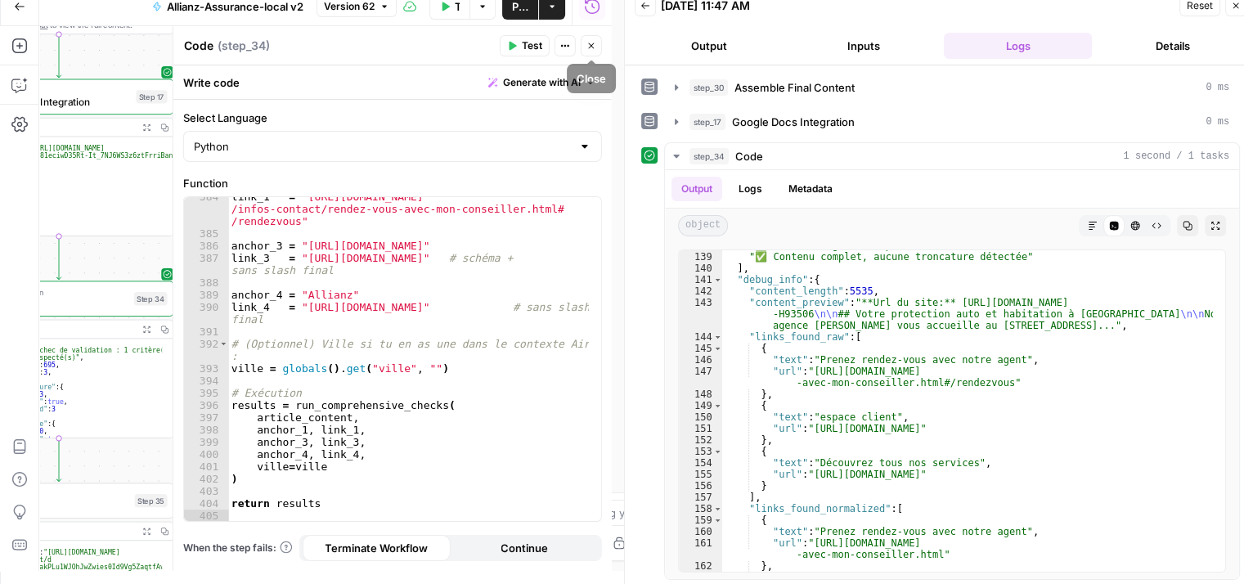
click at [592, 46] on icon "button" at bounding box center [592, 46] width 10 height 10
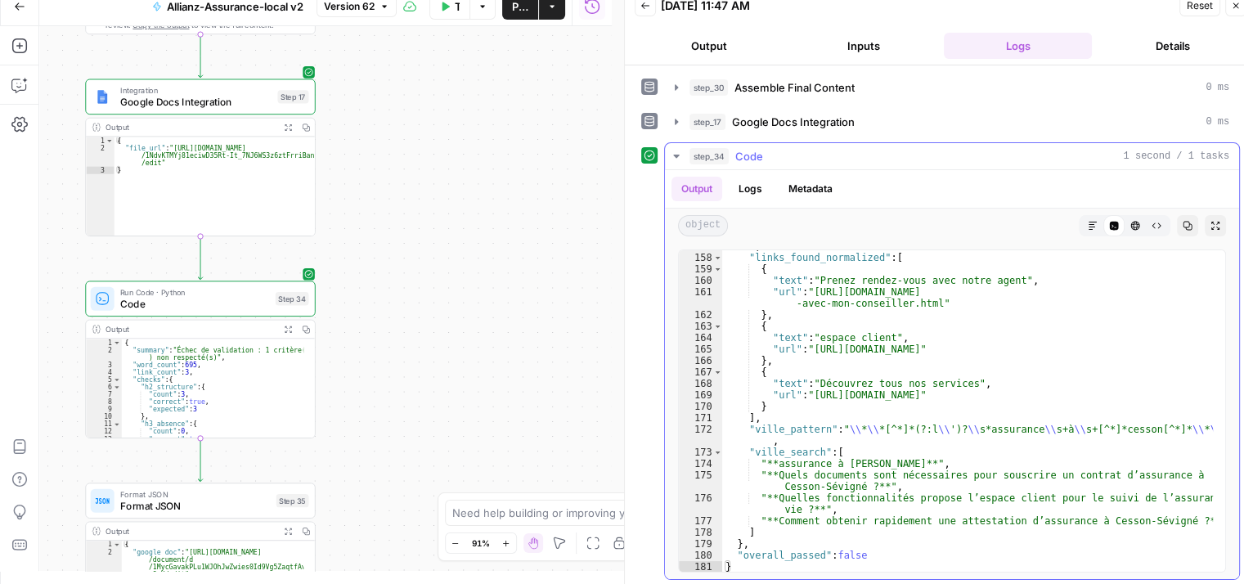
scroll to position [1888, 0]
click at [997, 466] on div "] , "links_found_normalized" : [ { "text" : "Prenez rendez-vous avec notre agen…" at bounding box center [967, 413] width 491 height 345
click at [1217, 313] on div "157 158 159 160 161 162 163 164 165 166 167 168 169 170 171 172 173 174 175 176…" at bounding box center [952, 411] width 574 height 336
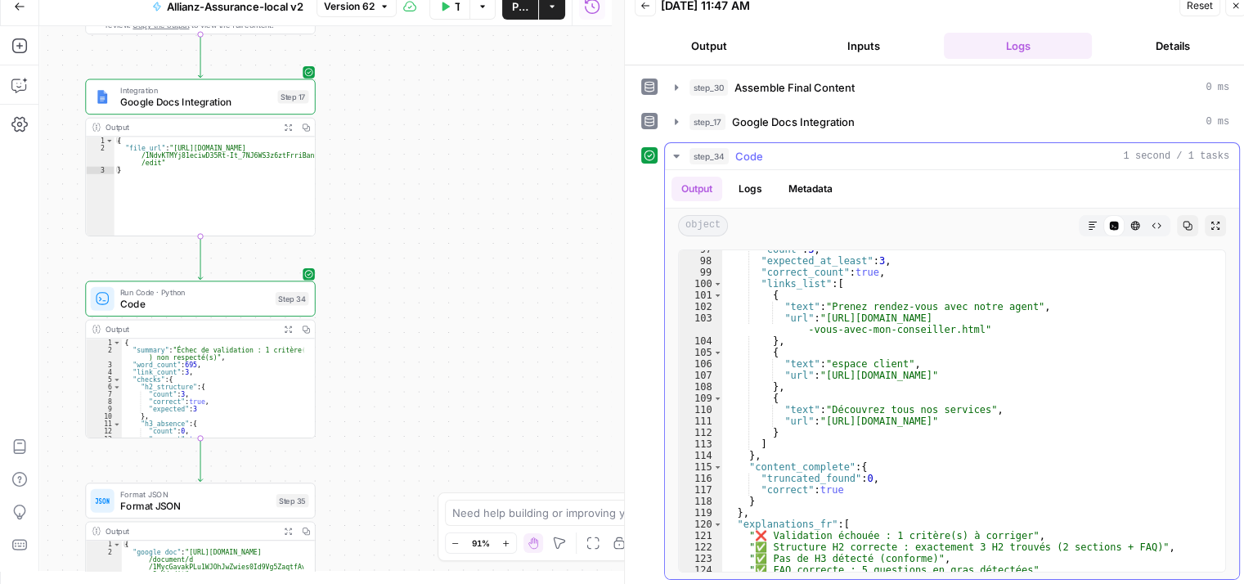
type textarea "**"
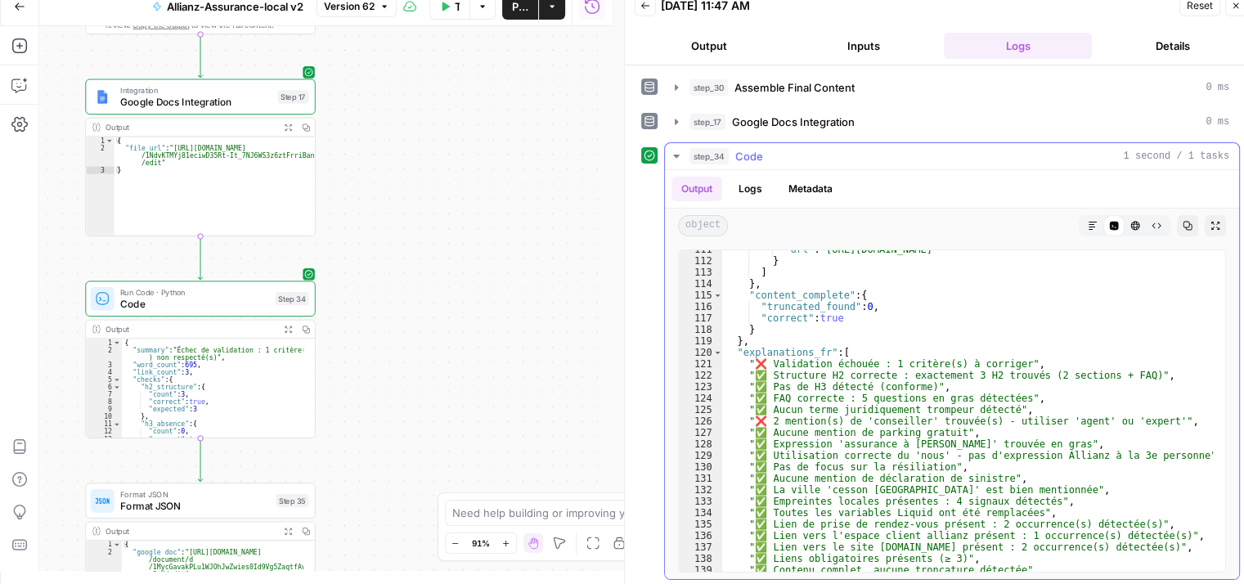
scroll to position [1325, 0]
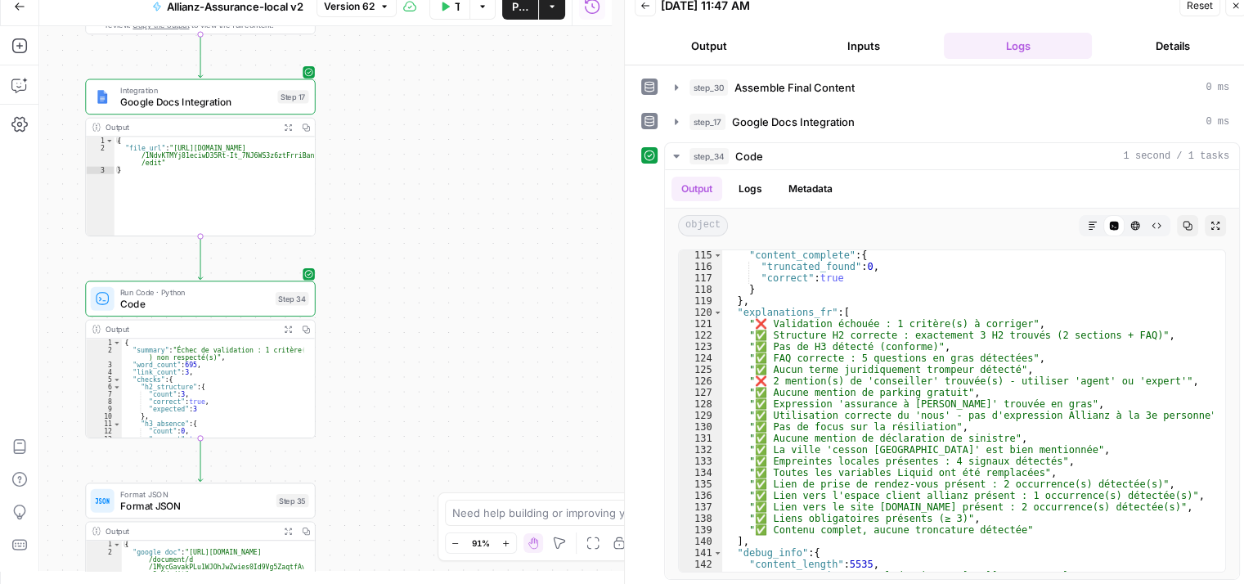
click at [1232, 7] on icon "button" at bounding box center [1236, 6] width 10 height 10
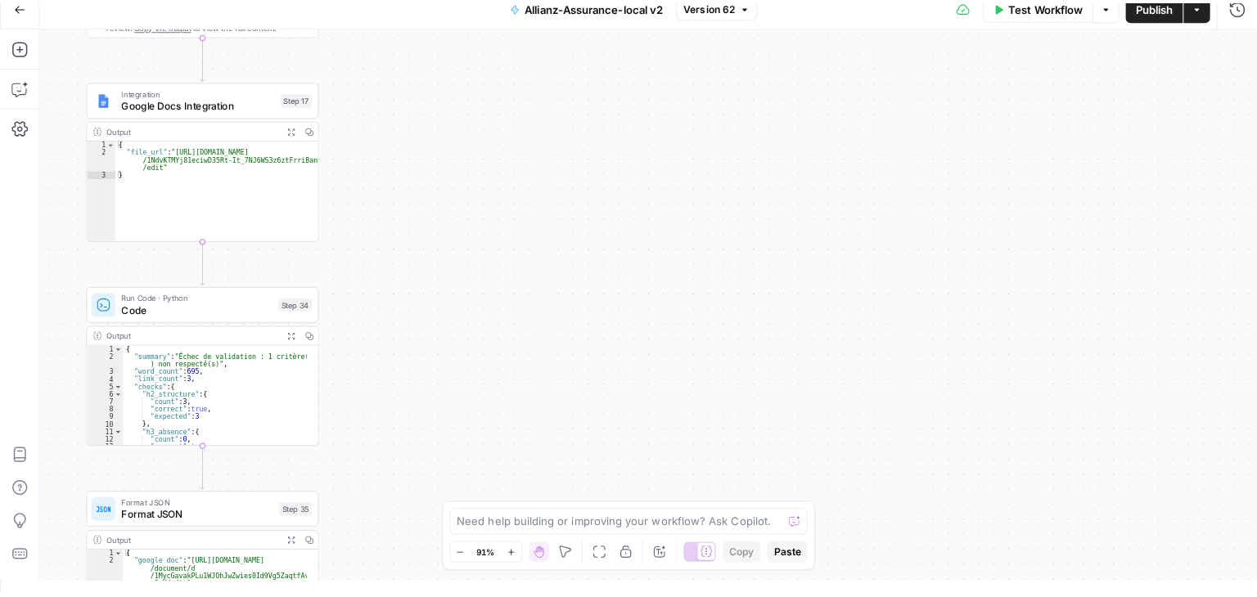
scroll to position [0, 0]
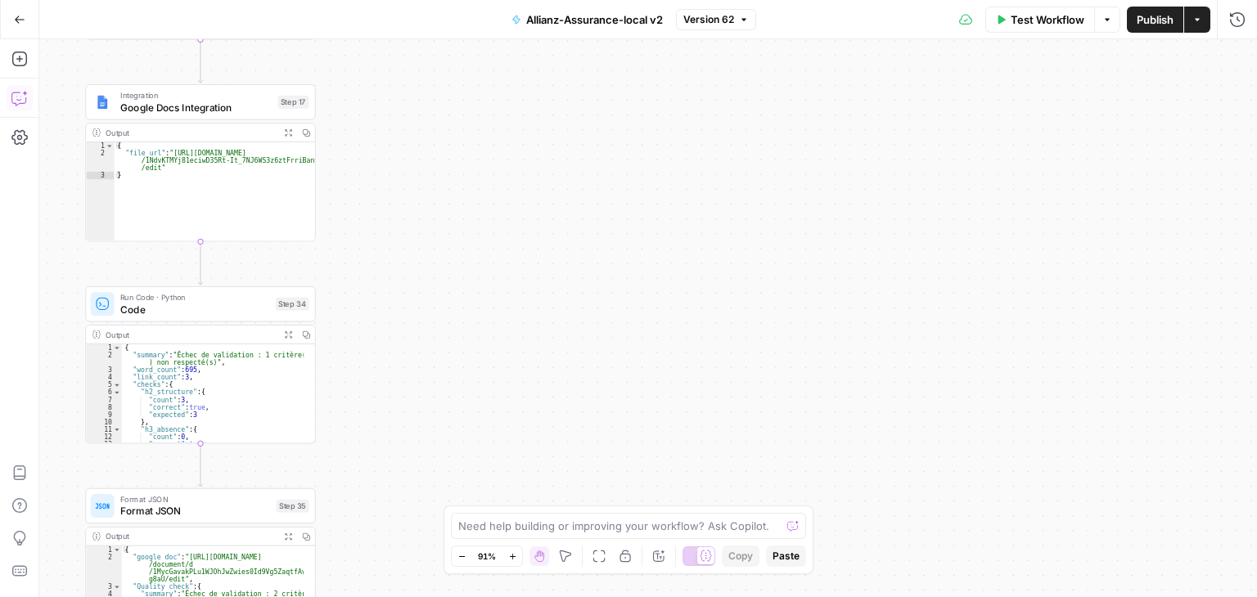
click at [20, 106] on icon "button" at bounding box center [19, 98] width 16 height 16
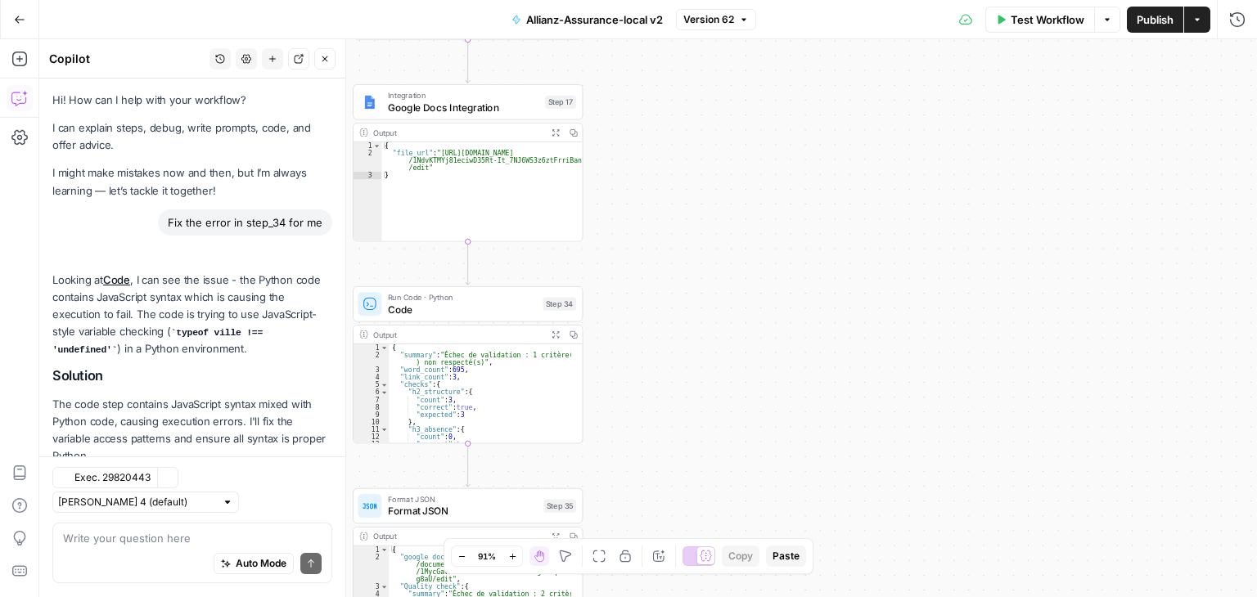
scroll to position [8968, 0]
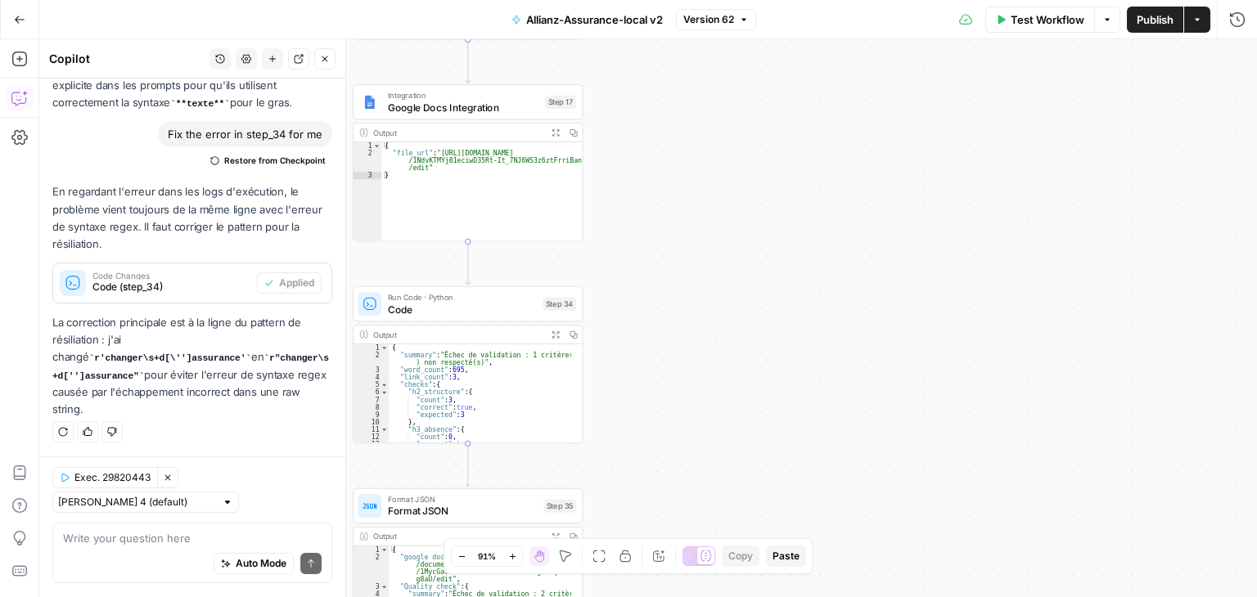
click at [126, 540] on textarea at bounding box center [192, 539] width 259 height 16
type textarea "on doit eviter"
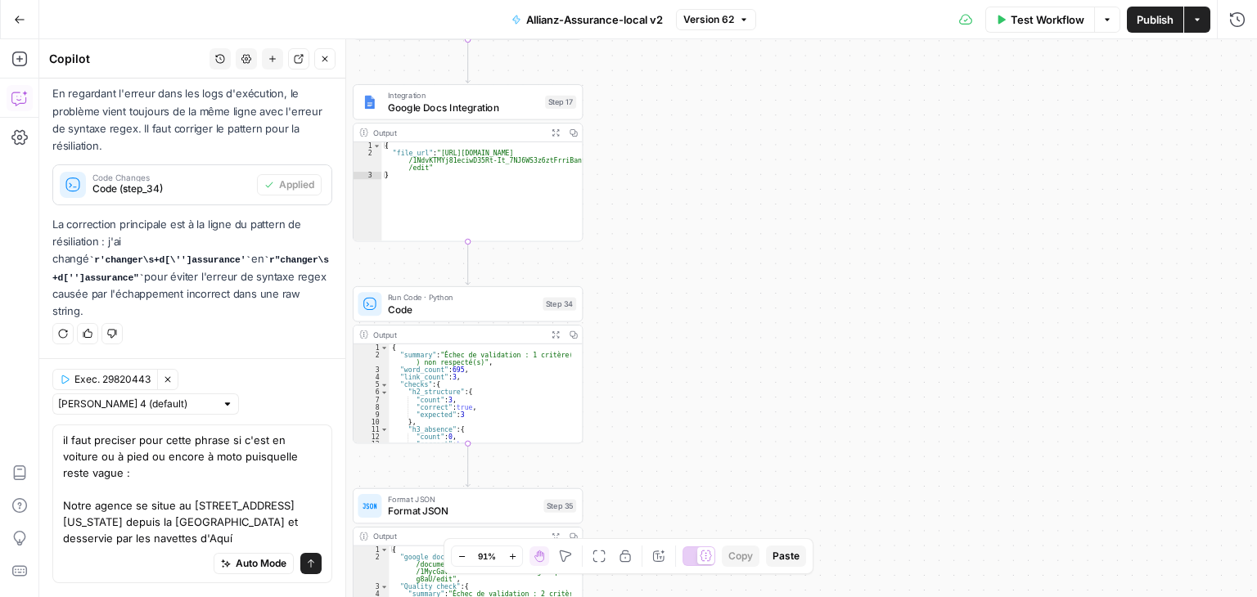
scroll to position [9066, 0]
click at [229, 439] on textarea "il faut preciser pour cette phrase si c'est en voiture ou à pied ou encore à mo…" at bounding box center [192, 490] width 259 height 115
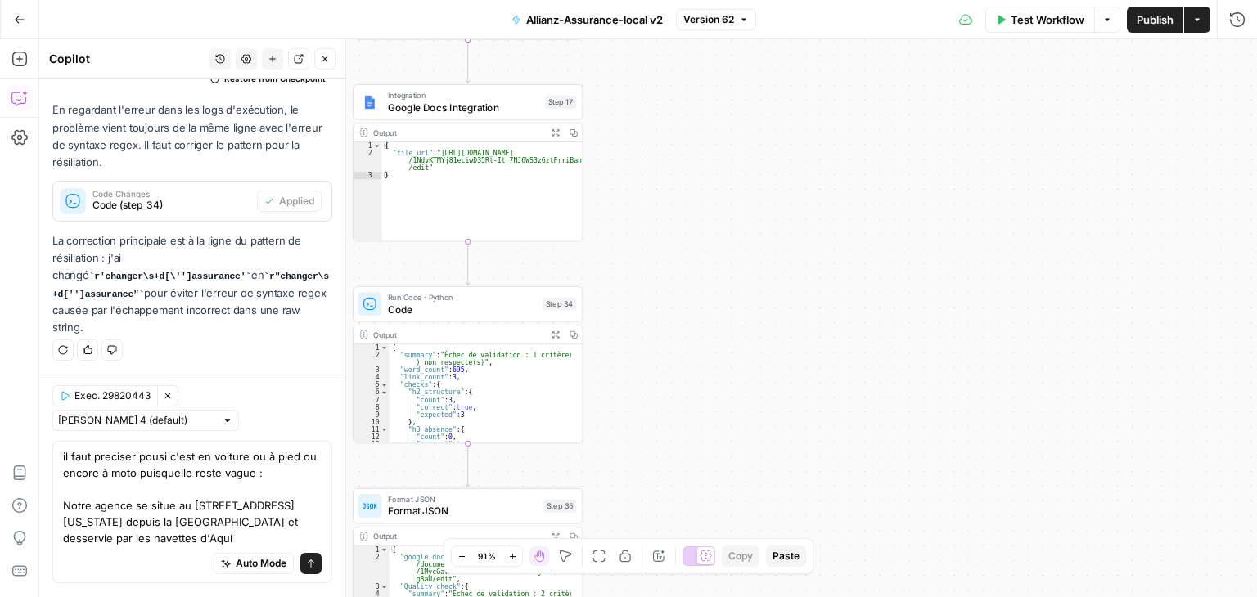
scroll to position [9050, 0]
click at [173, 472] on textarea "il faut preciser si c'est en voiture ou à pied ou encore à moto puisquelle rest…" at bounding box center [192, 498] width 259 height 98
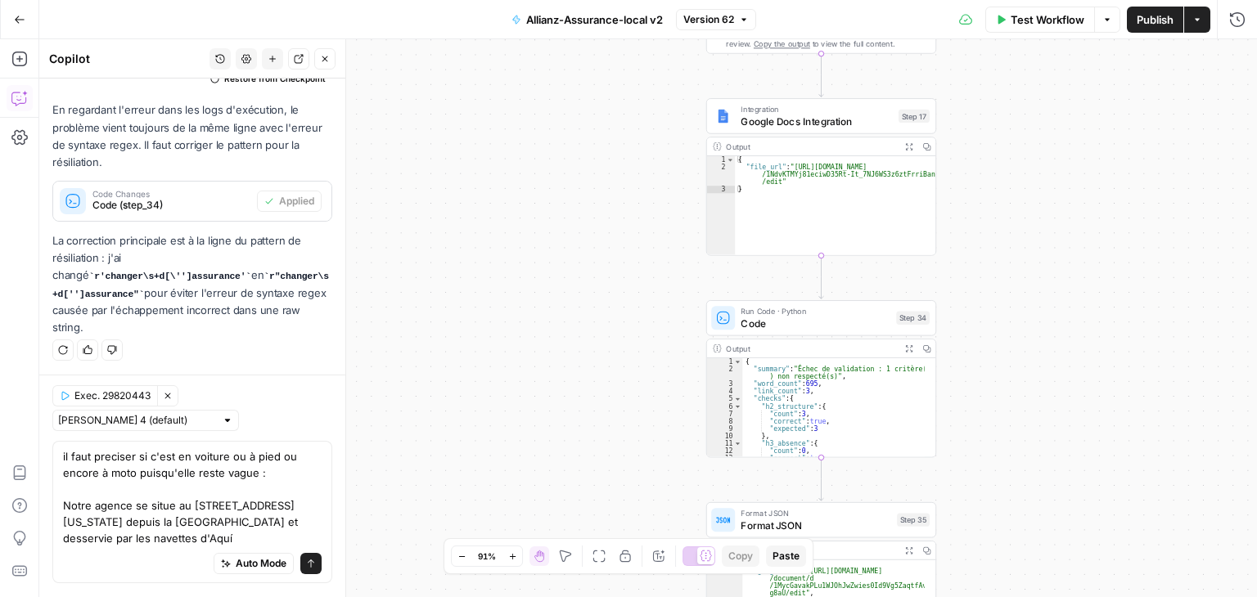
click at [111, 457] on textarea "il faut preciser si c'est en voiture ou à pied ou encore à moto puisqu'elle res…" at bounding box center [192, 498] width 259 height 98
click at [268, 473] on textarea "il faut préciser si c'est en voiture ou à pied ou encore à moto puisqu'elle res…" at bounding box center [192, 498] width 259 height 98
click at [253, 472] on textarea "il faut préciser si c'est en voiture ou à pied ou encore à moto puisqu'elle res…" at bounding box center [192, 498] width 259 height 98
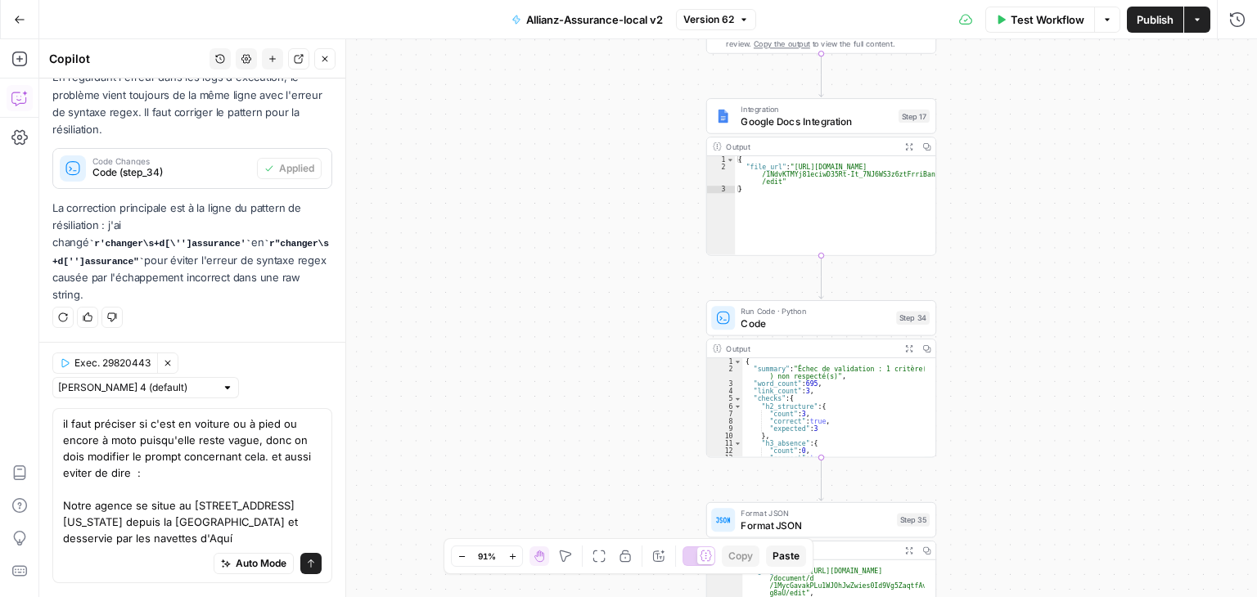
scroll to position [9082, 0]
paste textarea "vous accueille dans son agence"
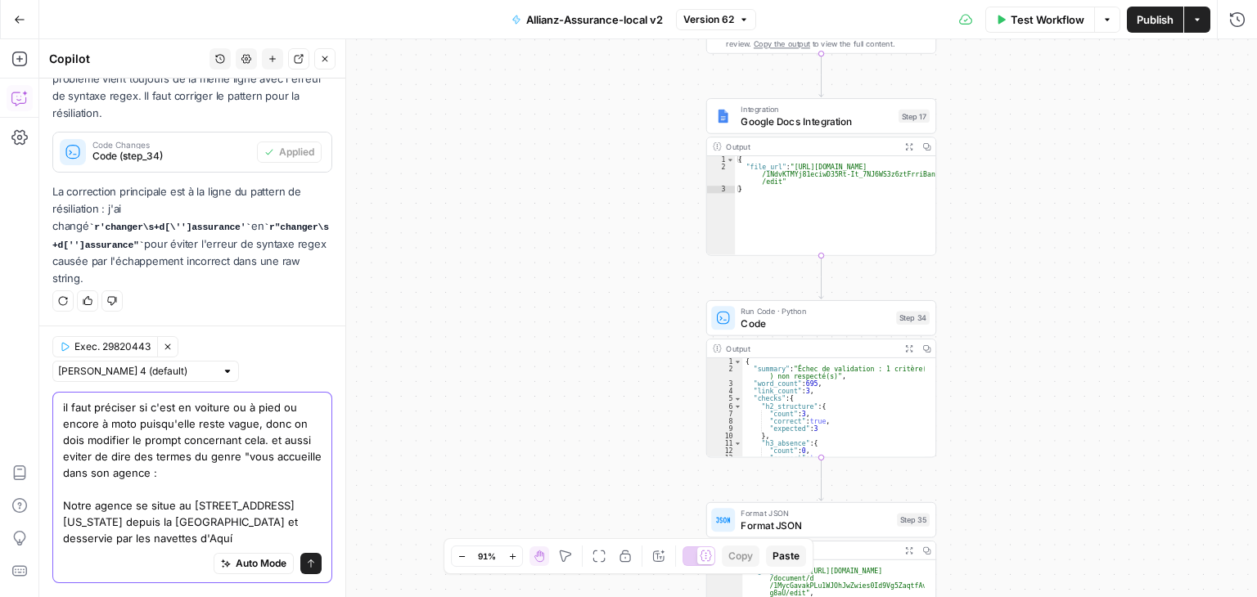
scroll to position [9099, 0]
type textarea "il faut préciser si c'est en voiture ou à pied ou encore à moto puisqu'elle res…"
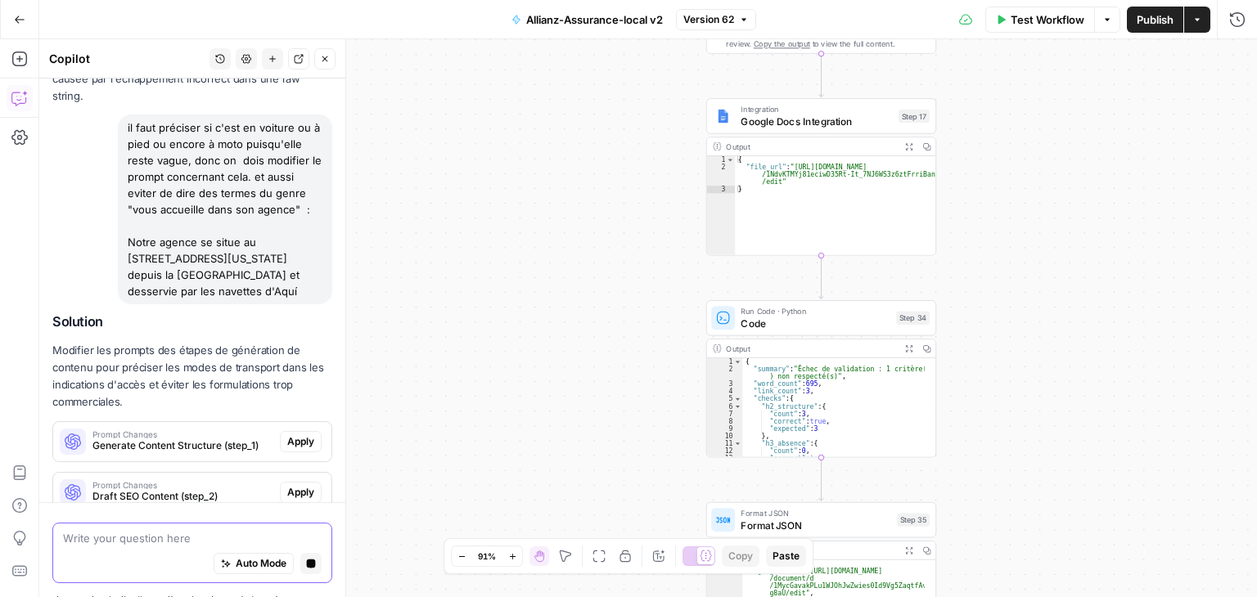
scroll to position [9006, 0]
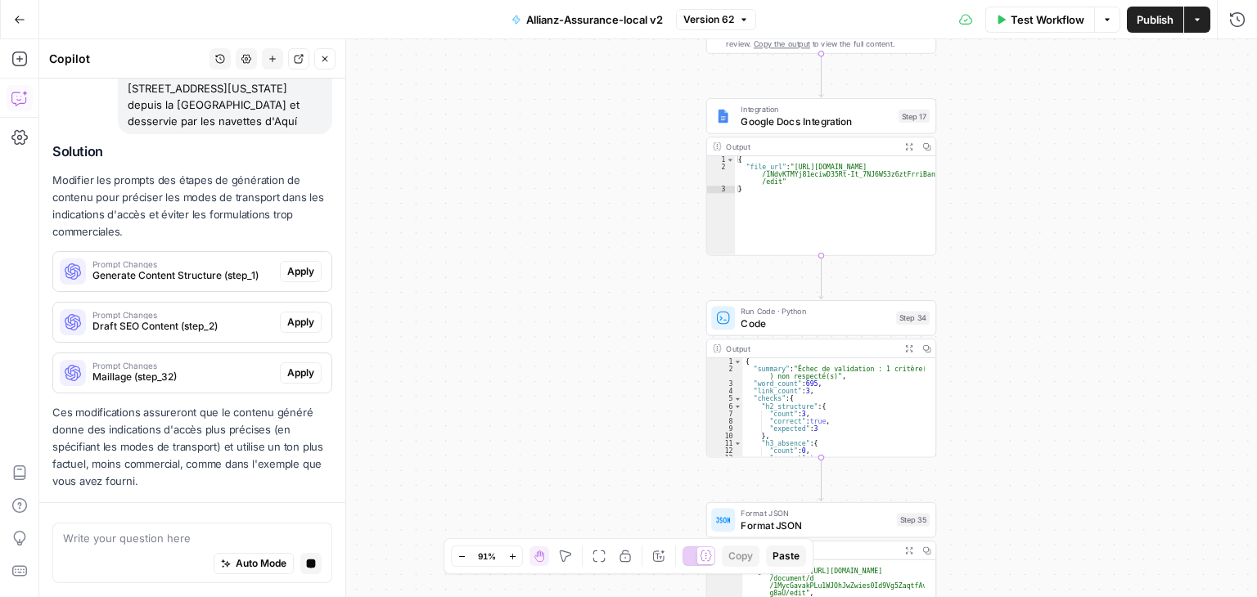
click at [169, 276] on span "Generate Content Structure (step_1)" at bounding box center [182, 275] width 181 height 15
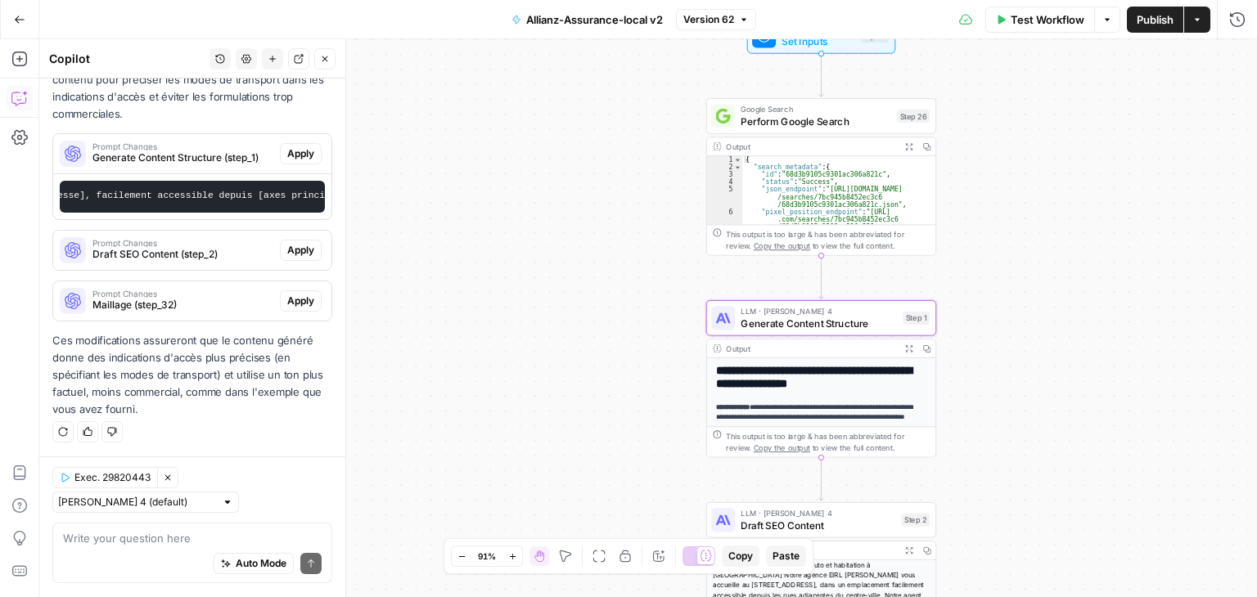
scroll to position [0, 1936]
click at [291, 146] on span "Apply" at bounding box center [300, 153] width 27 height 15
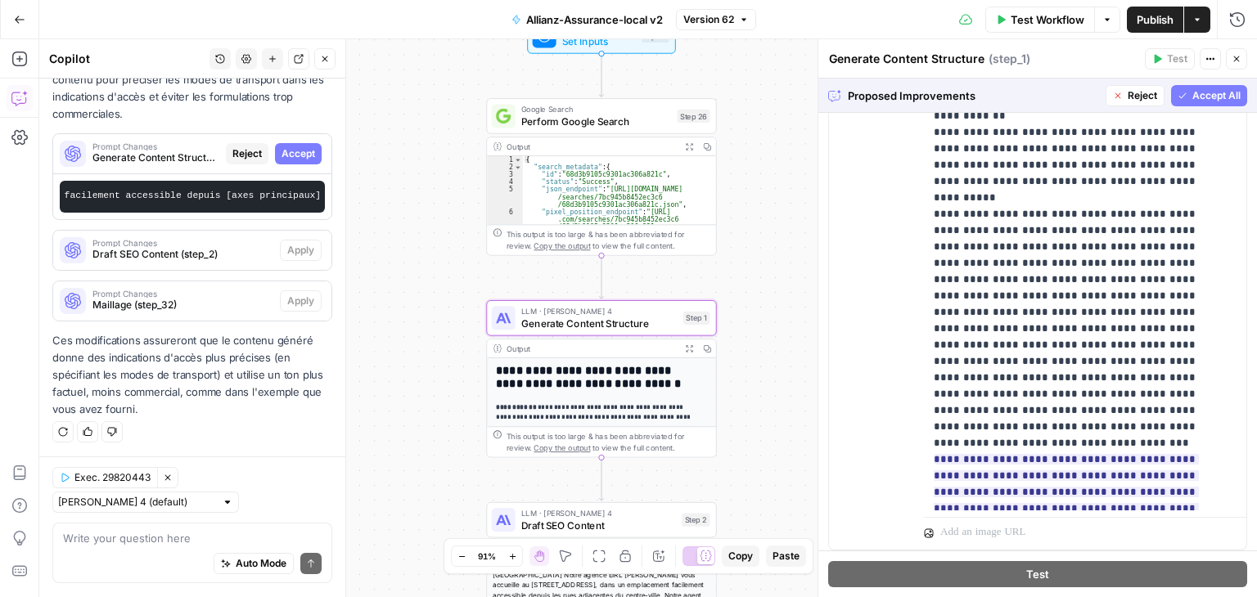
scroll to position [1154, 0]
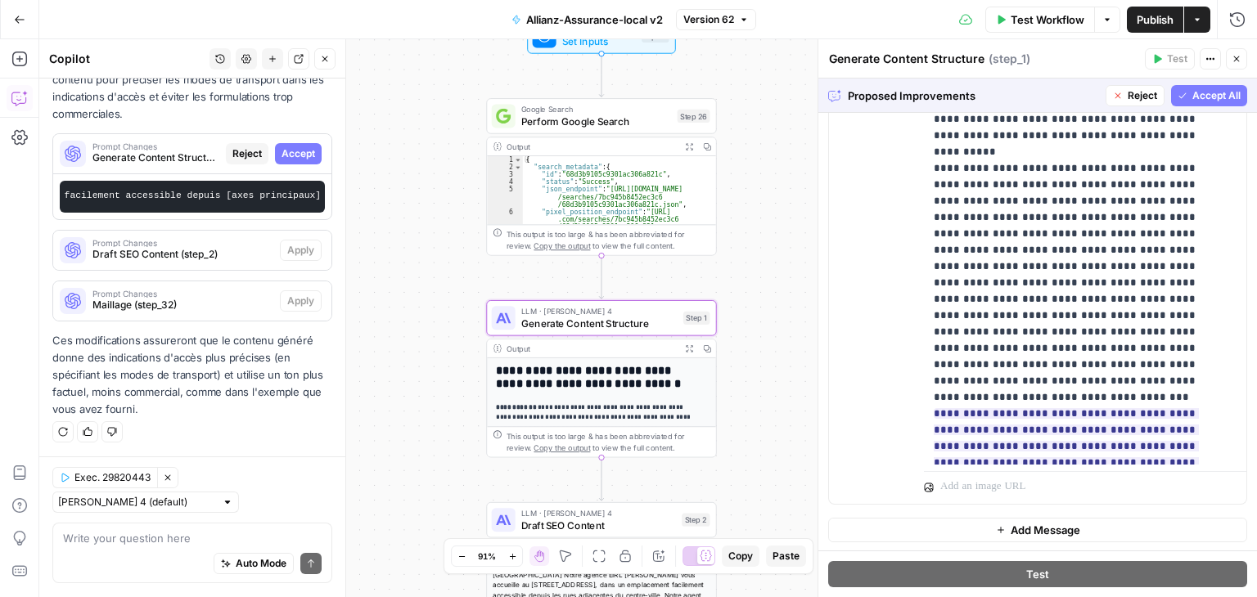
click at [1201, 97] on span "Accept All" at bounding box center [1216, 95] width 48 height 15
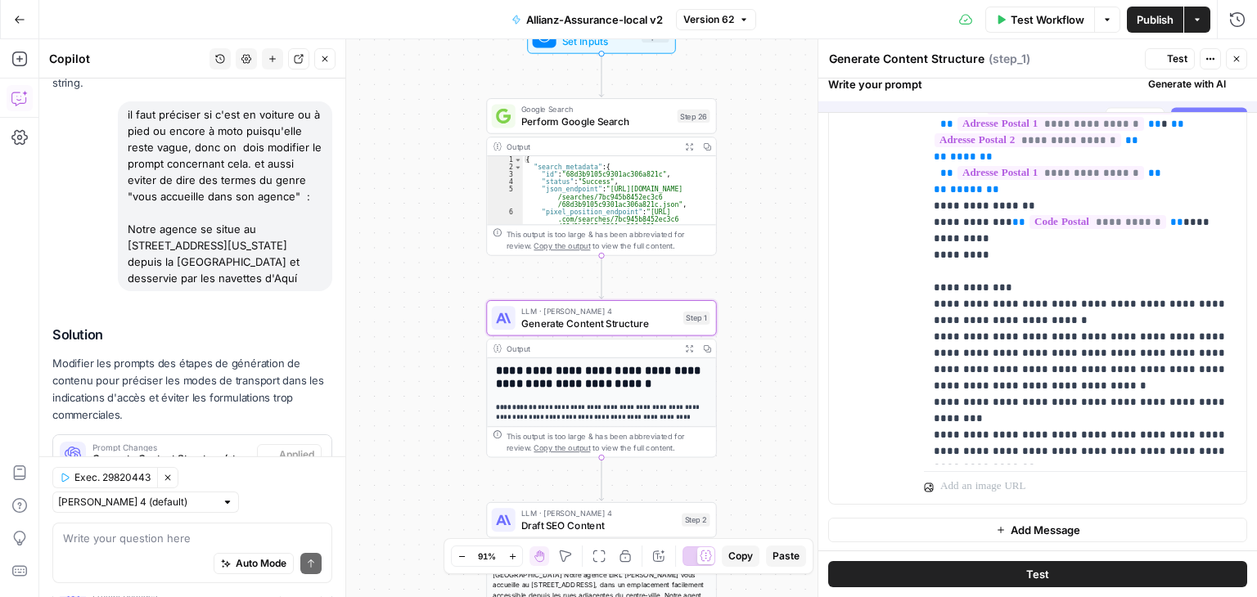
scroll to position [0, 0]
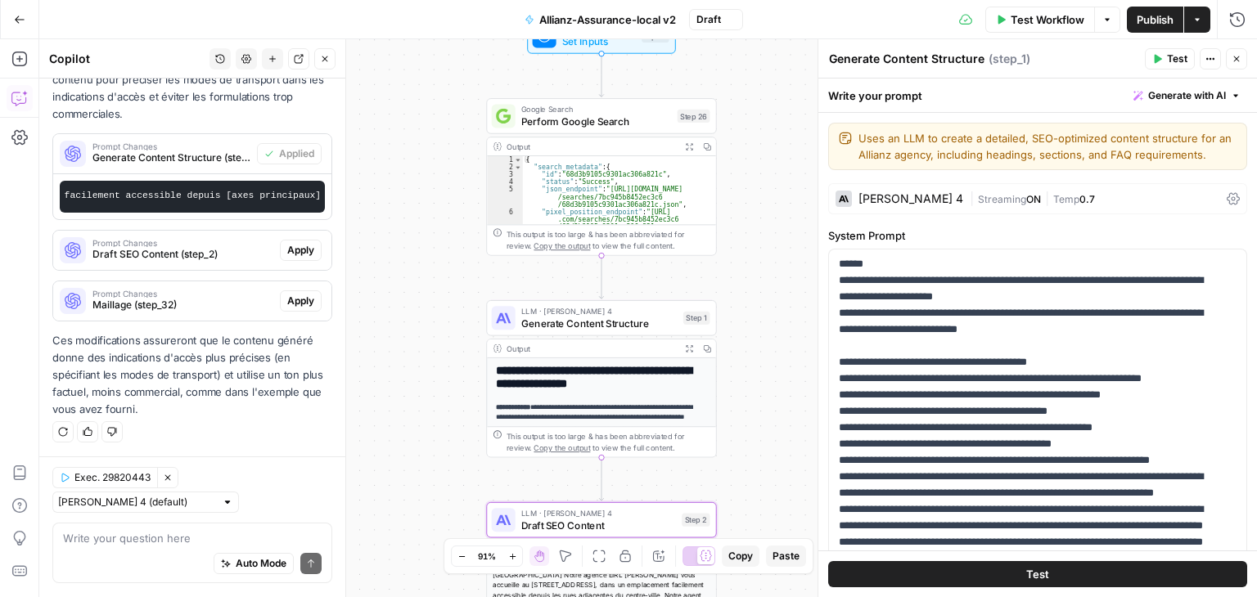
click at [288, 255] on span "Apply" at bounding box center [300, 250] width 27 height 15
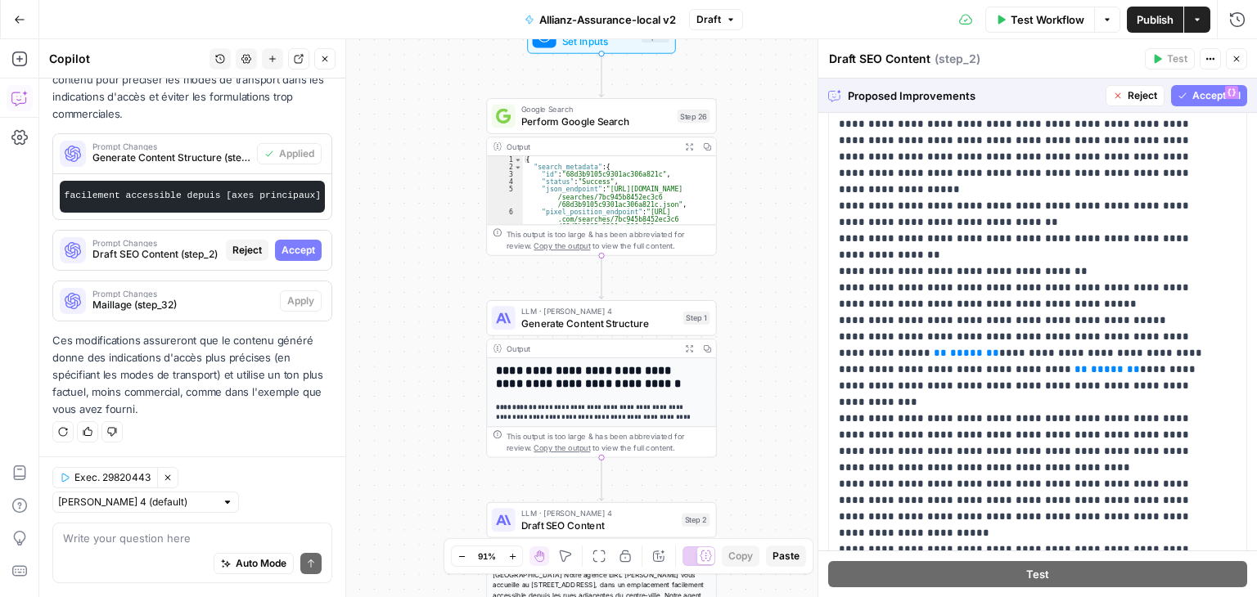
scroll to position [410, 0]
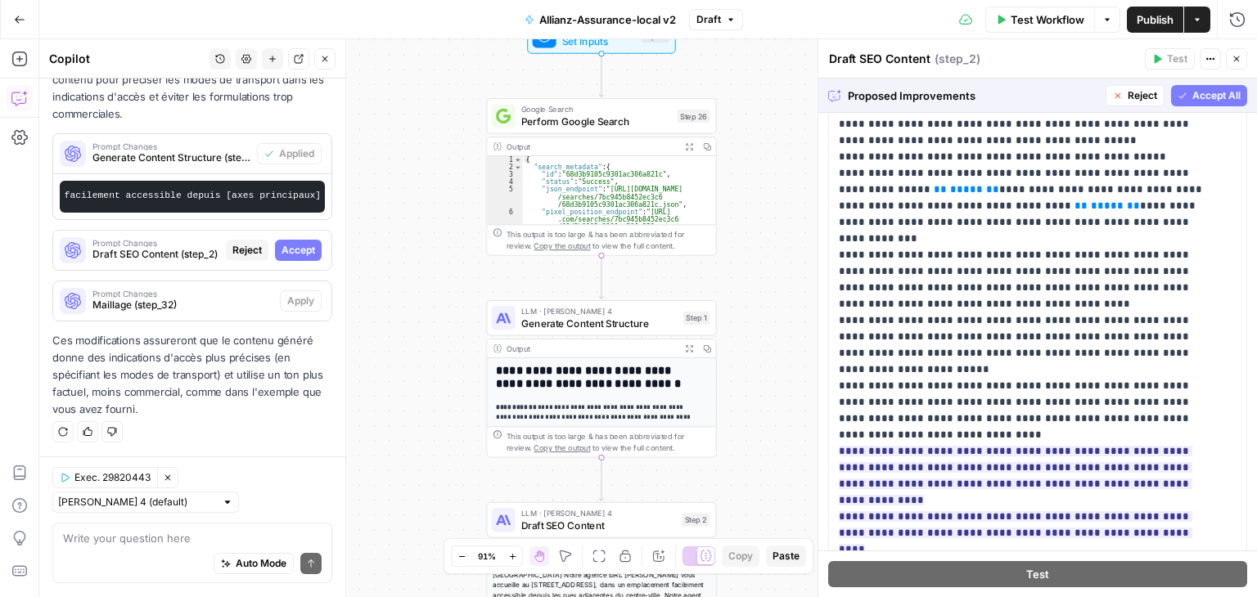
click at [1192, 94] on span "Accept All" at bounding box center [1216, 95] width 48 height 15
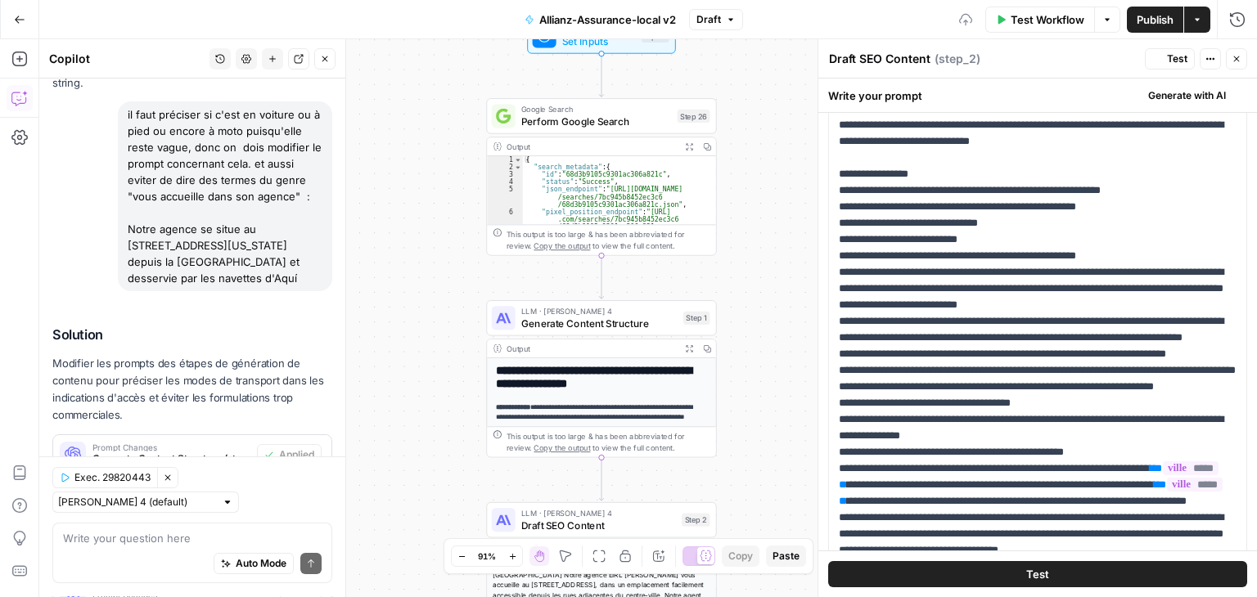
scroll to position [0, 0]
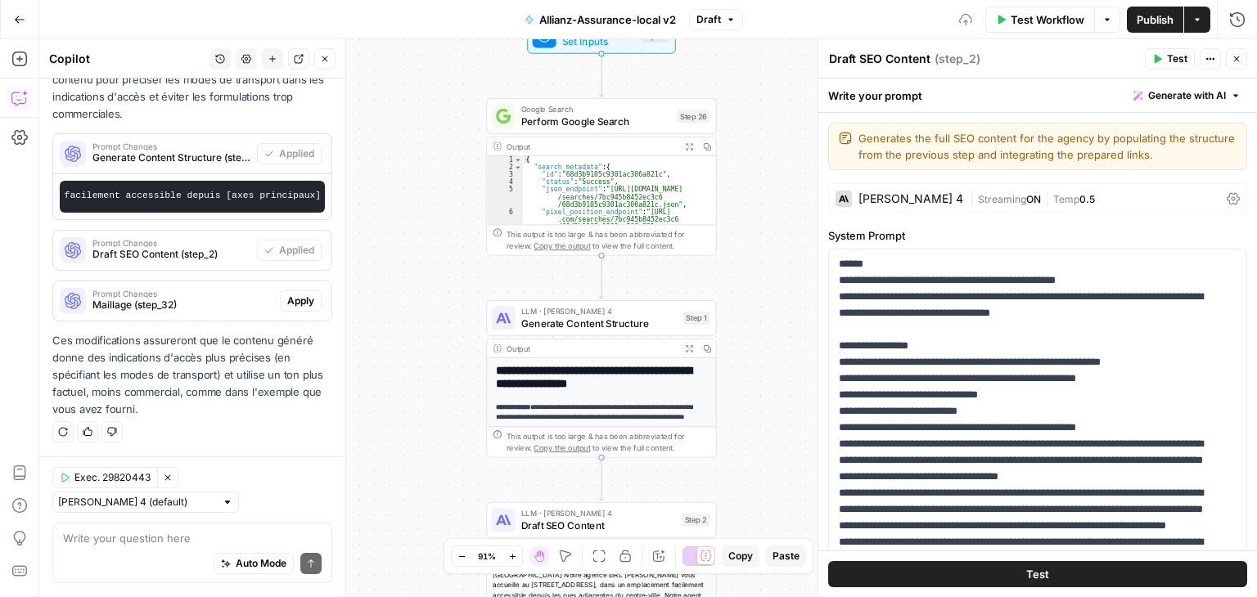
click at [298, 311] on button "Apply" at bounding box center [301, 300] width 42 height 21
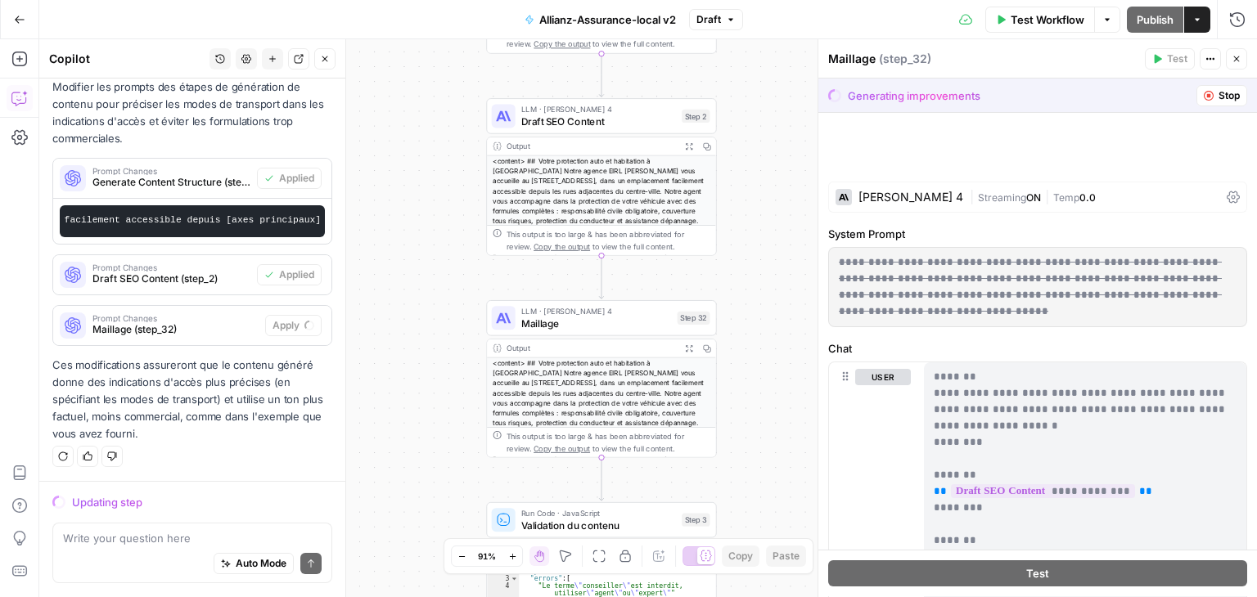
scroll to position [9111, 0]
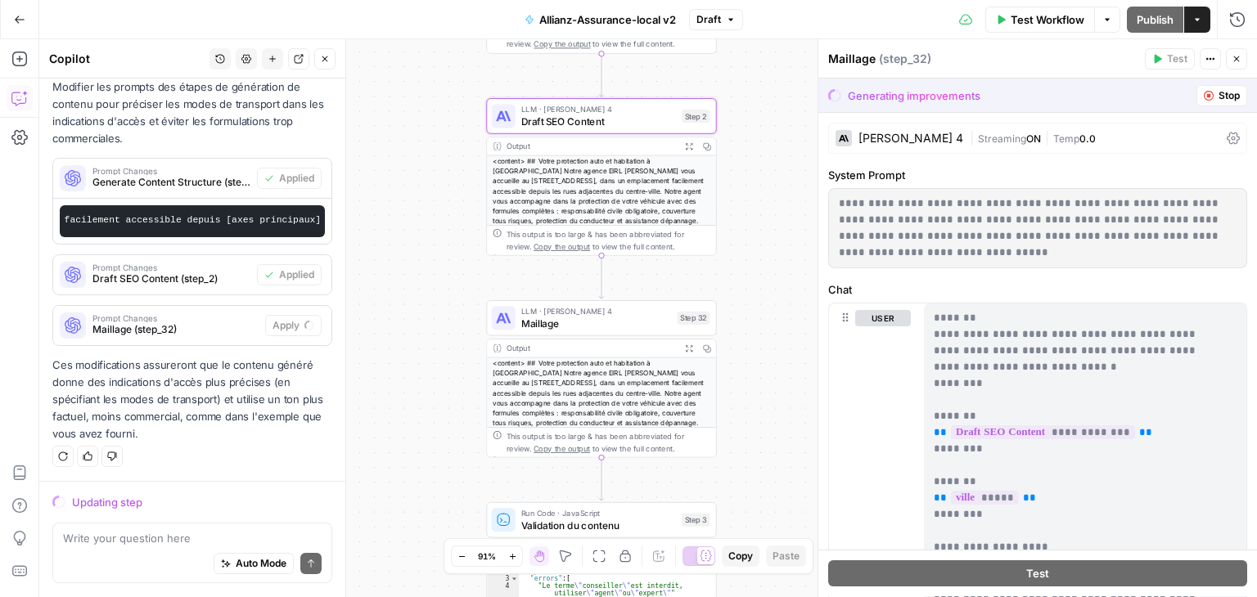
click at [148, 275] on span "Draft SEO Content (step_2)" at bounding box center [171, 279] width 158 height 15
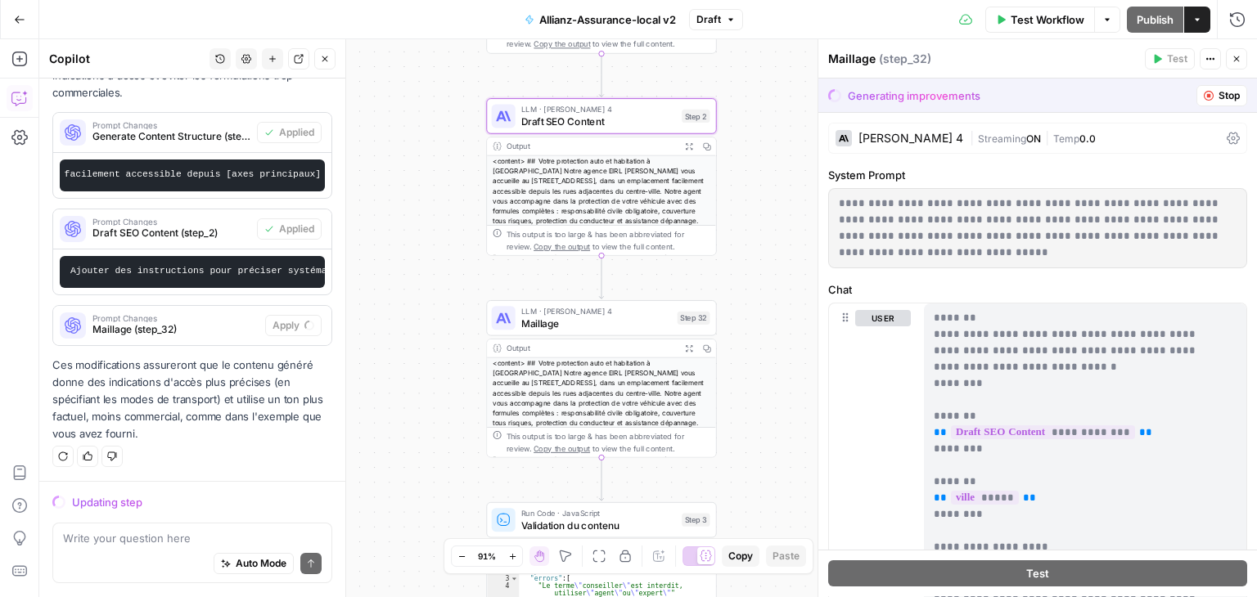
scroll to position [9136, 0]
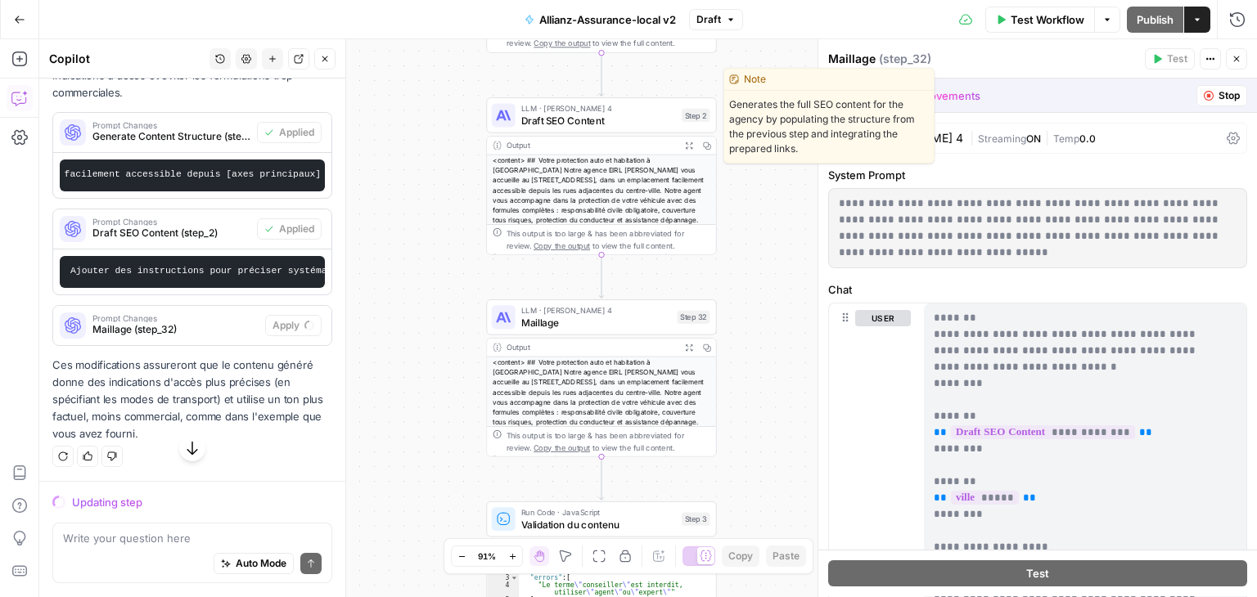
click at [550, 125] on span "Draft SEO Content" at bounding box center [598, 120] width 155 height 15
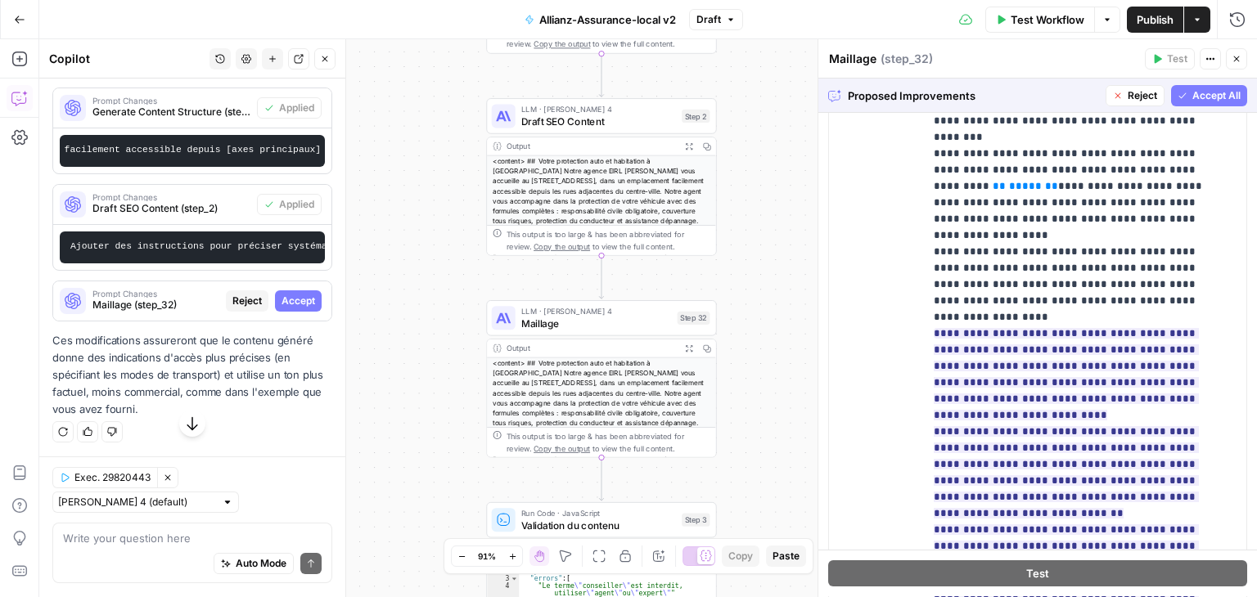
scroll to position [506, 0]
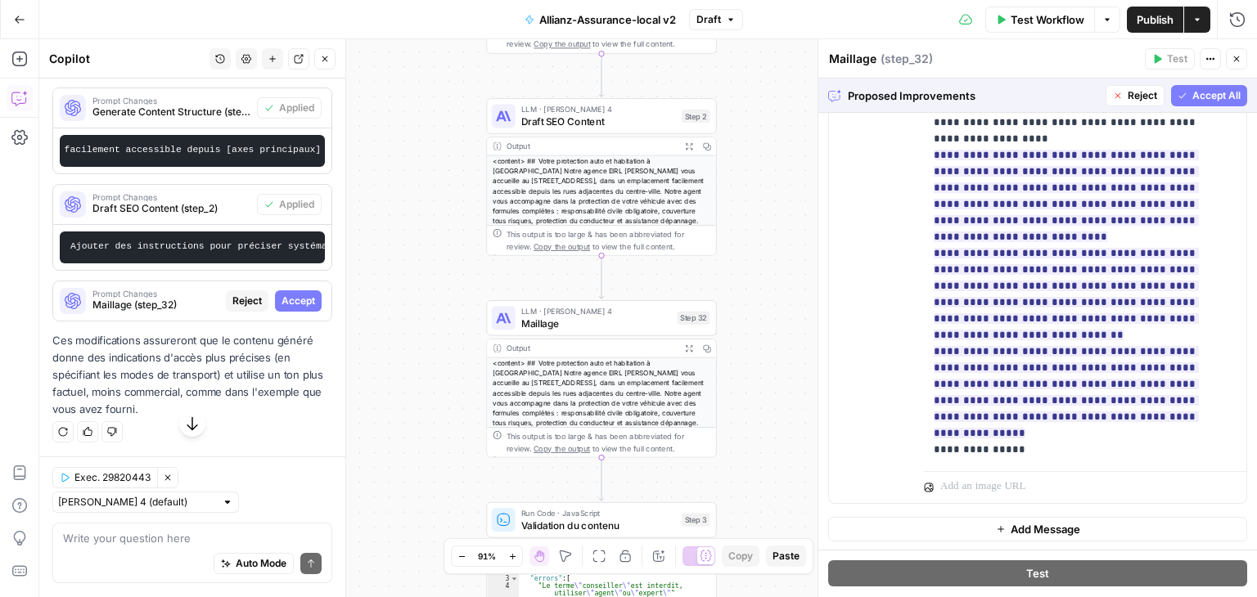
click at [1216, 94] on span "Accept All" at bounding box center [1216, 95] width 48 height 15
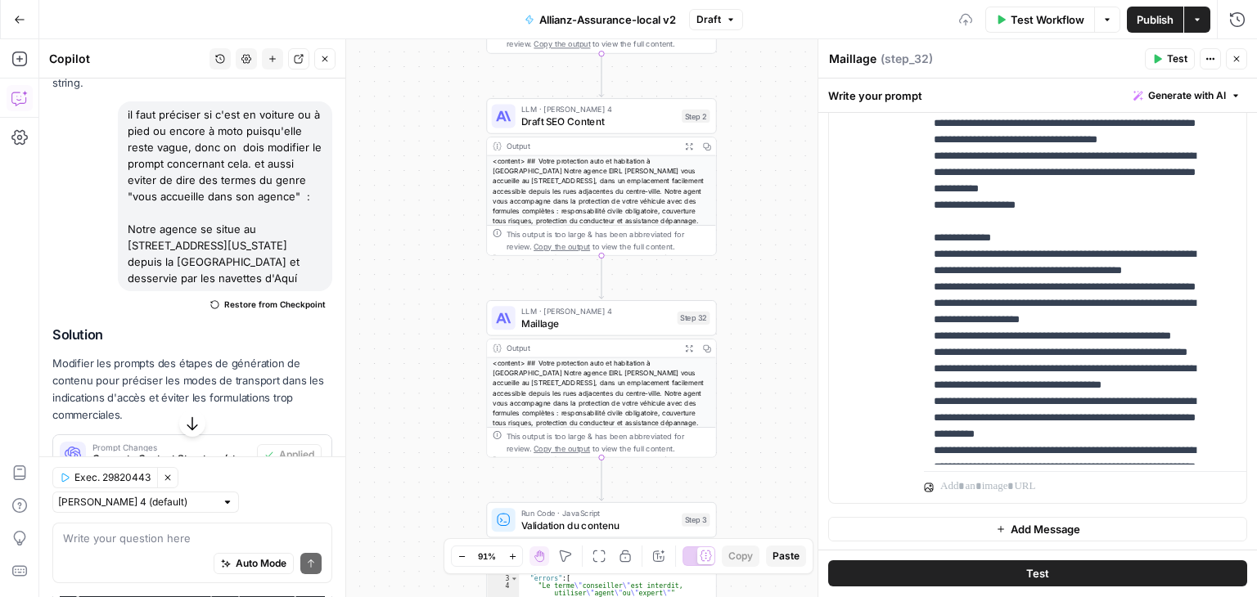
scroll to position [0, 0]
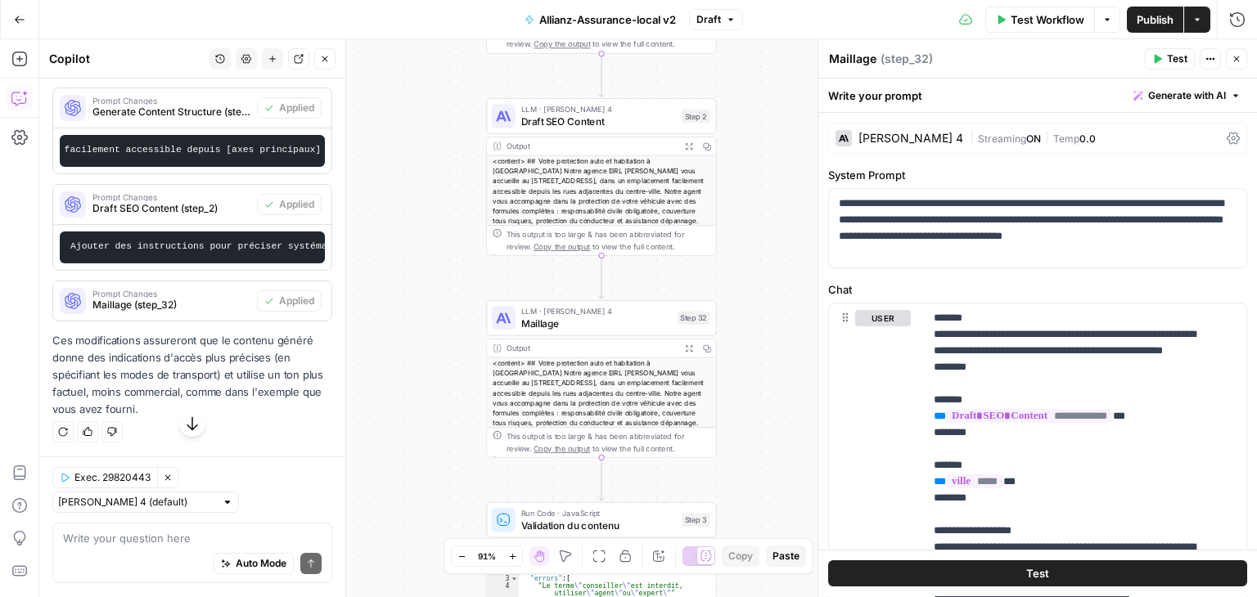
click at [1154, 17] on span "Publish" at bounding box center [1154, 19] width 37 height 16
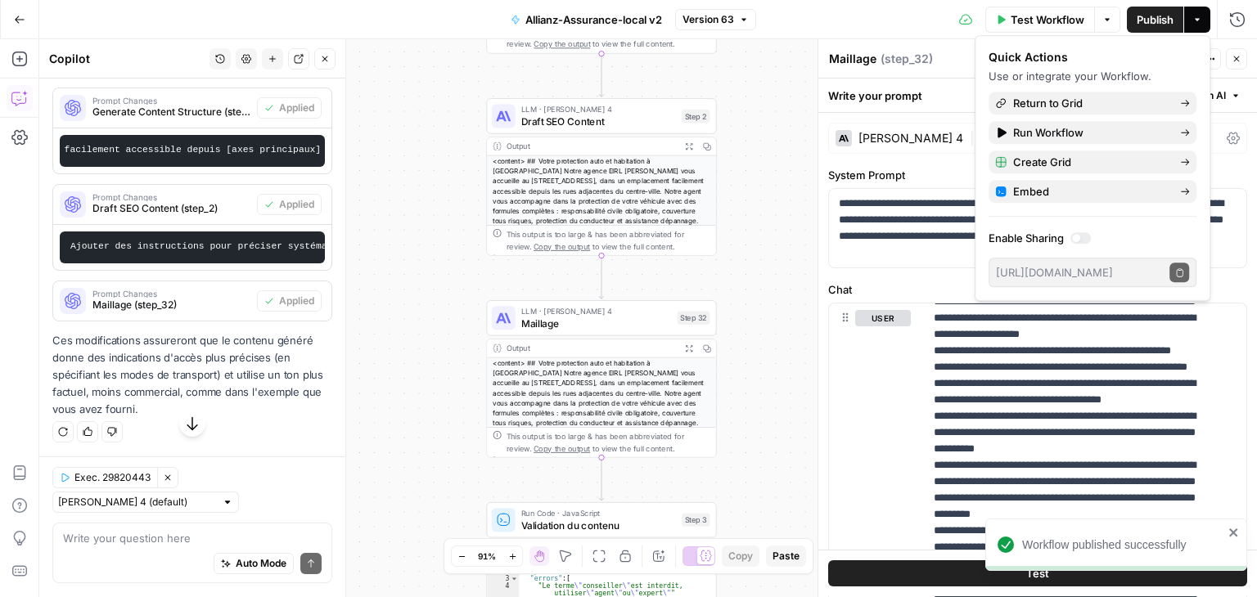
scroll to position [9664, 0]
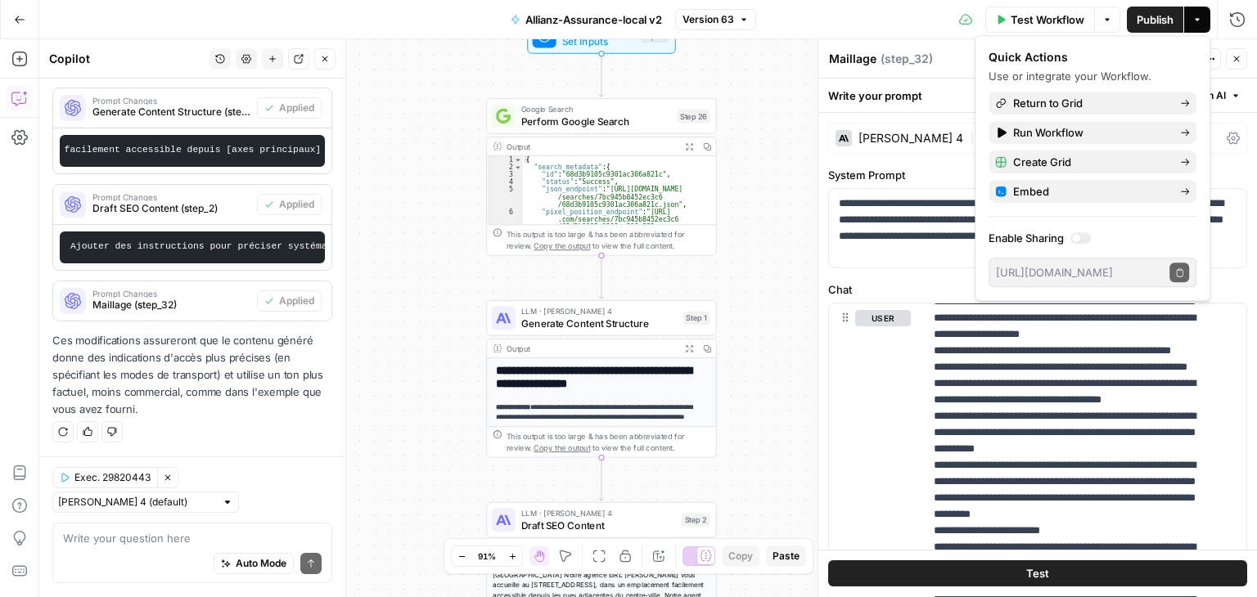
click at [324, 60] on icon "button" at bounding box center [325, 59] width 6 height 6
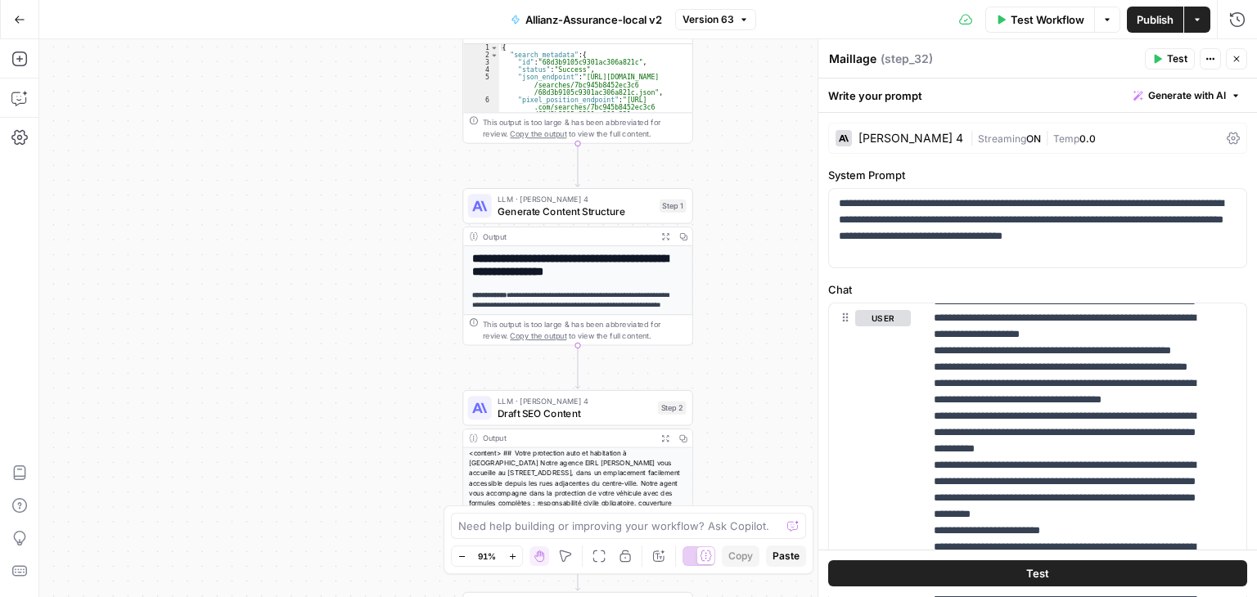
drag, startPoint x: 319, startPoint y: 241, endPoint x: 291, endPoint y: 45, distance: 198.3
click at [291, 53] on div "**********" at bounding box center [647, 318] width 1217 height 558
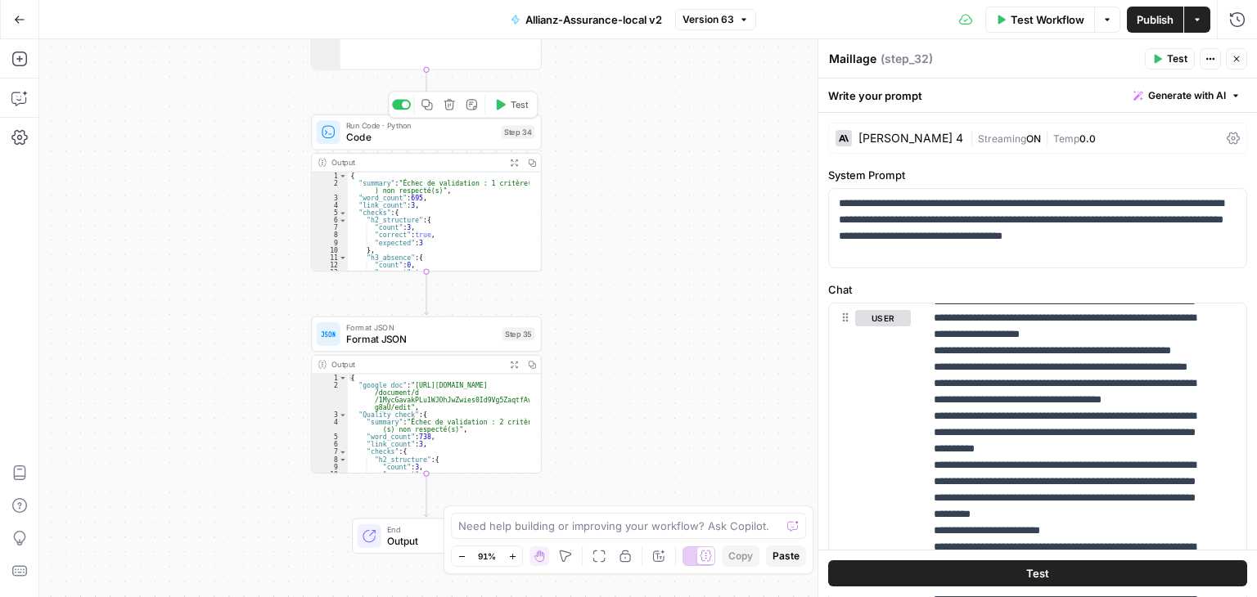
click at [380, 135] on span "Code" at bounding box center [420, 137] width 149 height 15
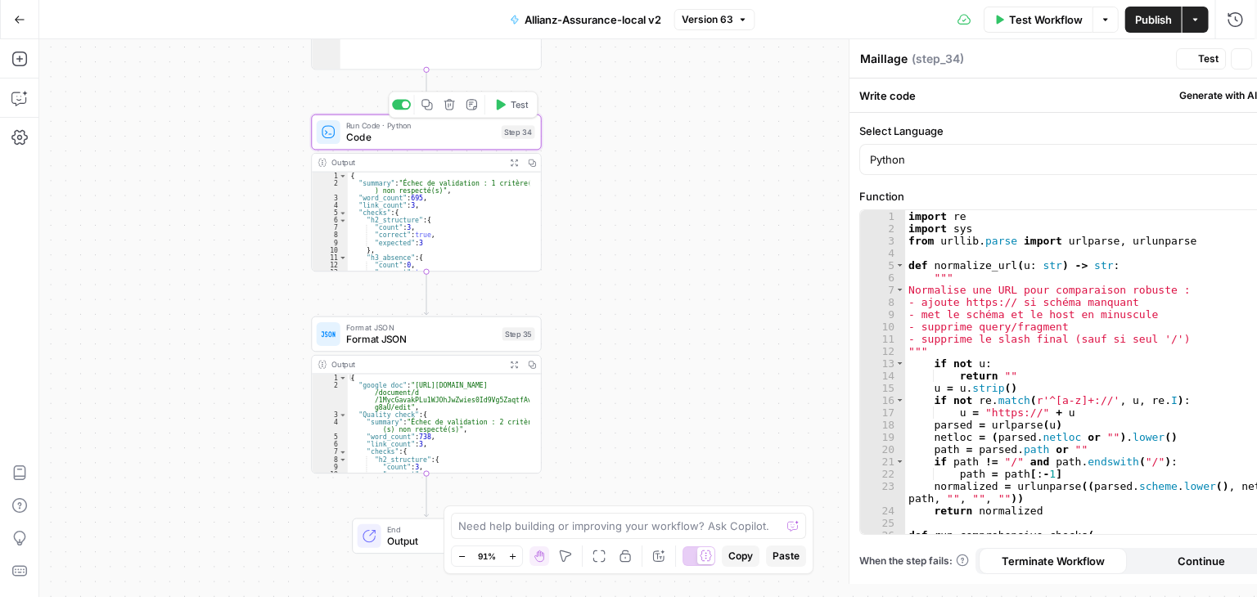
type textarea "Code"
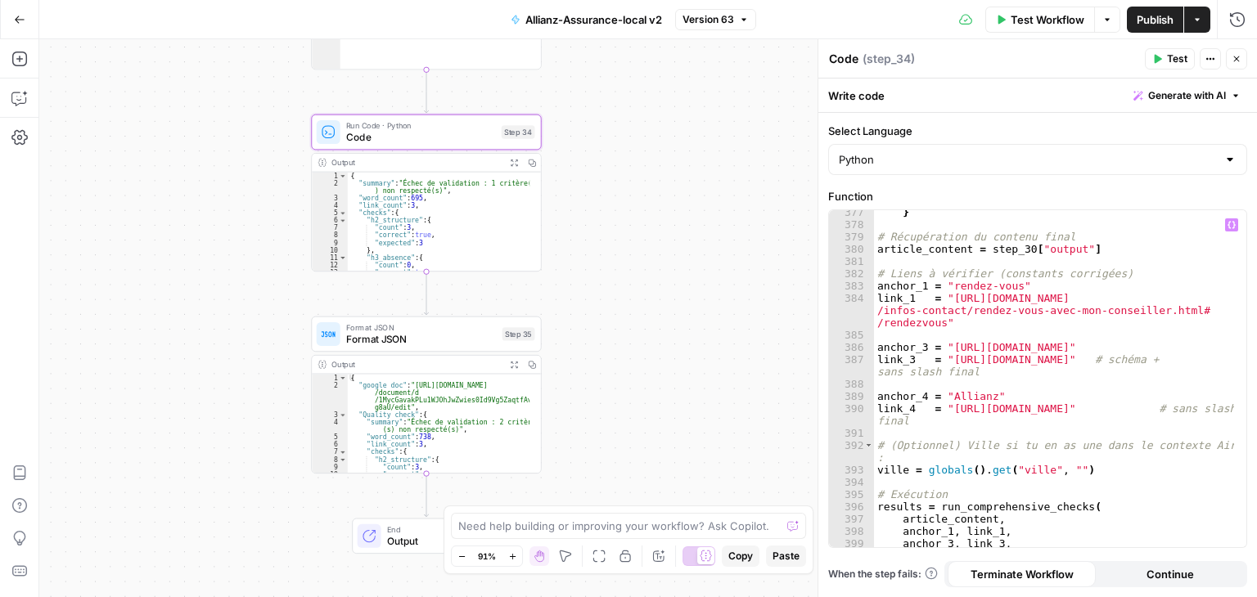
scroll to position [6020, 0]
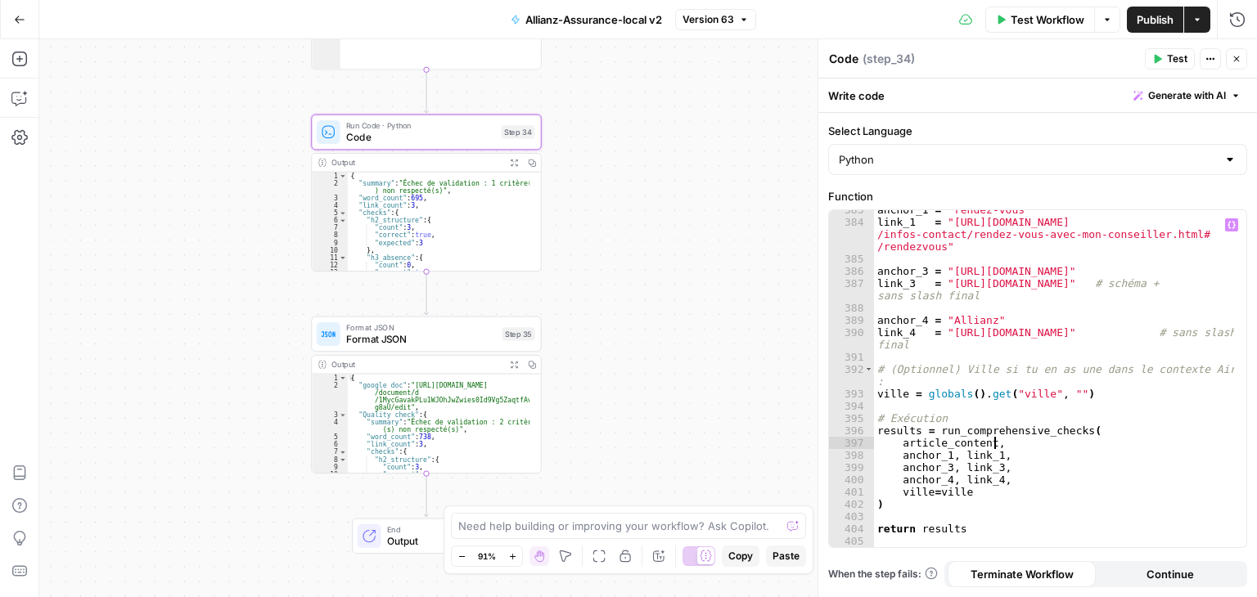
click at [1034, 439] on div "anchor_1 = "rendez-vous" link_1 = "[URL][DOMAIN_NAME] /infos-contact/rendez-vou…" at bounding box center [1054, 385] width 361 height 362
type textarea "**********"
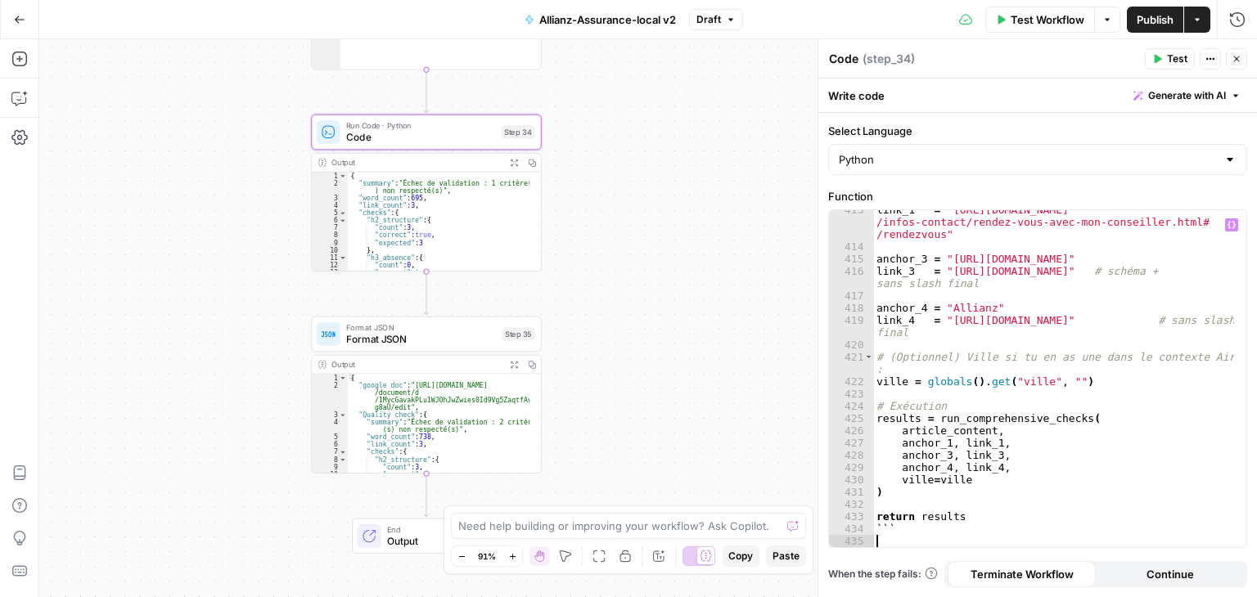
scroll to position [6634, 0]
type textarea "***"
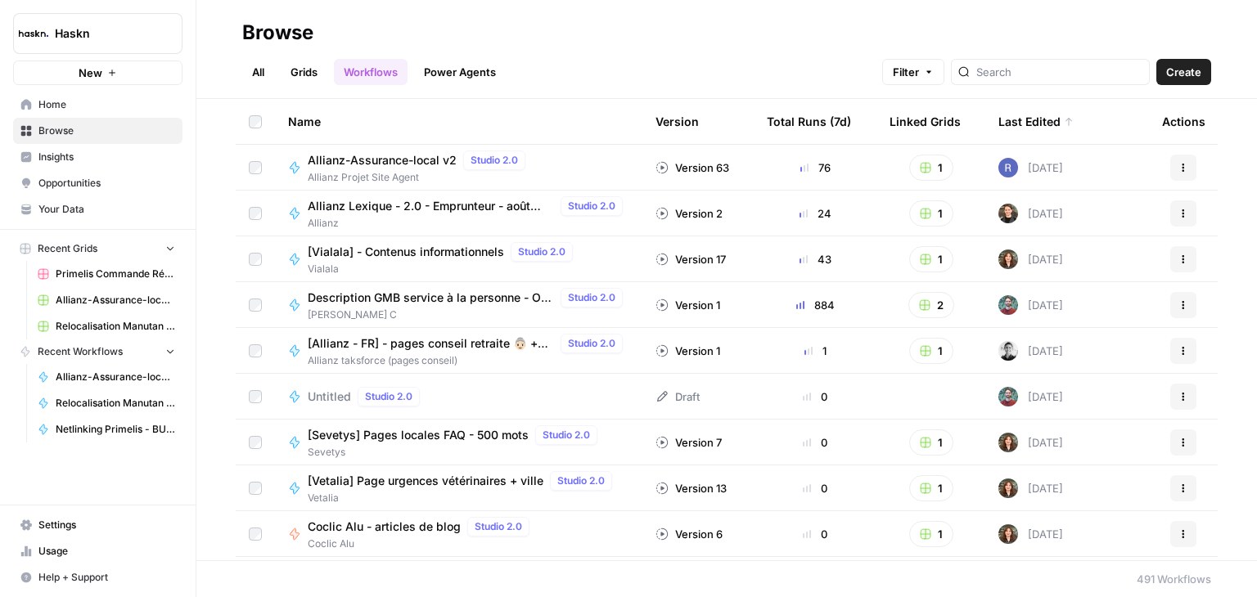
click at [298, 76] on link "Grids" at bounding box center [304, 72] width 47 height 26
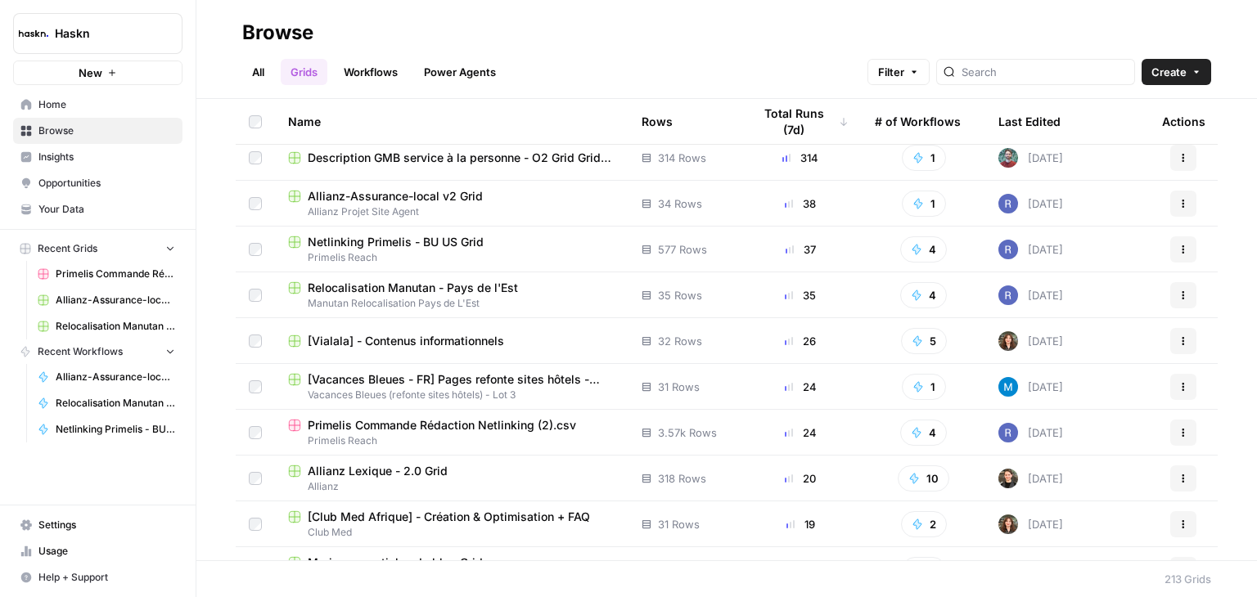
scroll to position [61, 0]
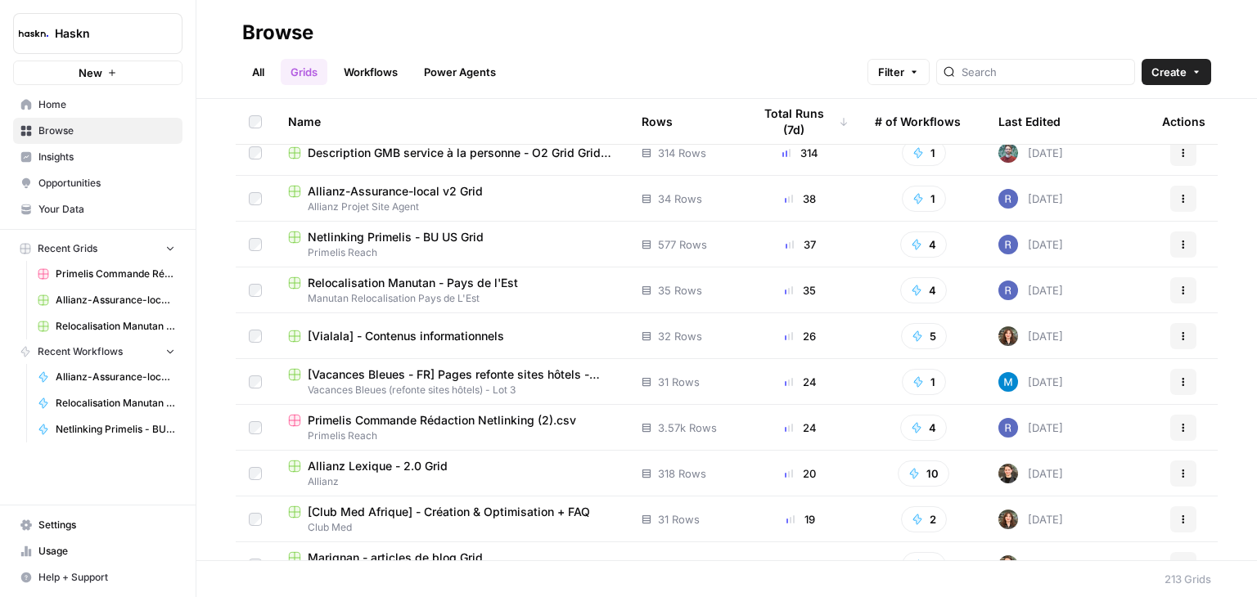
click at [386, 277] on span "Relocalisation Manutan - Pays de l'Est" at bounding box center [413, 283] width 210 height 16
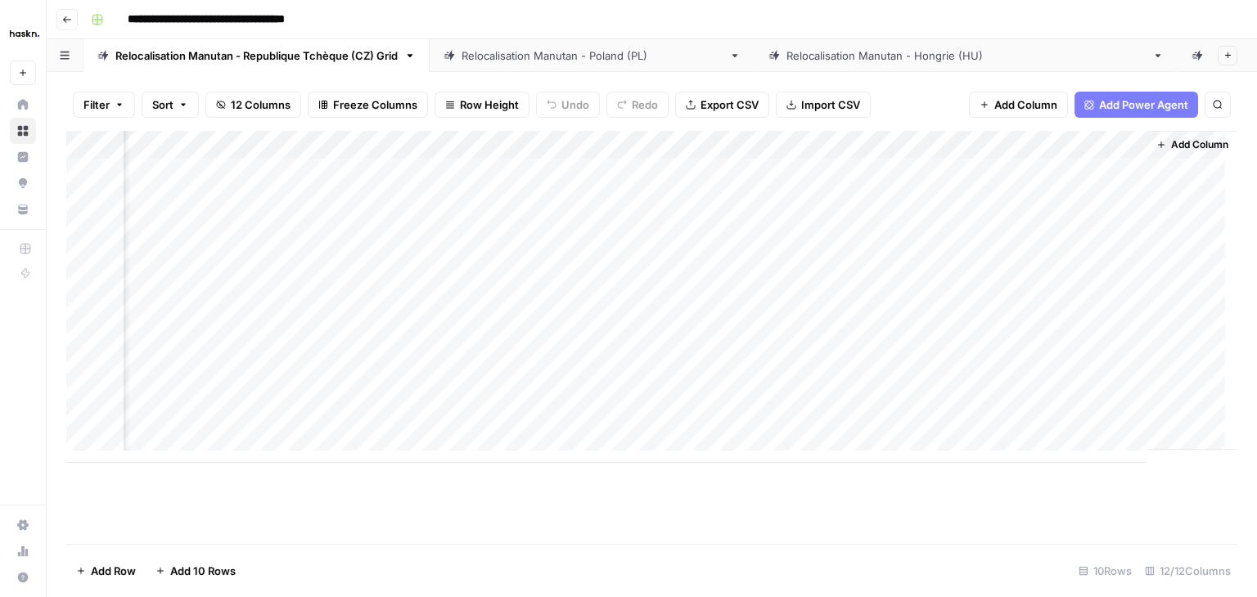
scroll to position [0, 1292]
click at [684, 168] on div "Add Column" at bounding box center [651, 297] width 1171 height 332
click at [622, 418] on div "Add Column" at bounding box center [651, 297] width 1171 height 332
click at [806, 59] on div "Relocalisation Manutan - [GEOGRAPHIC_DATA] ([GEOGRAPHIC_DATA])" at bounding box center [965, 55] width 359 height 16
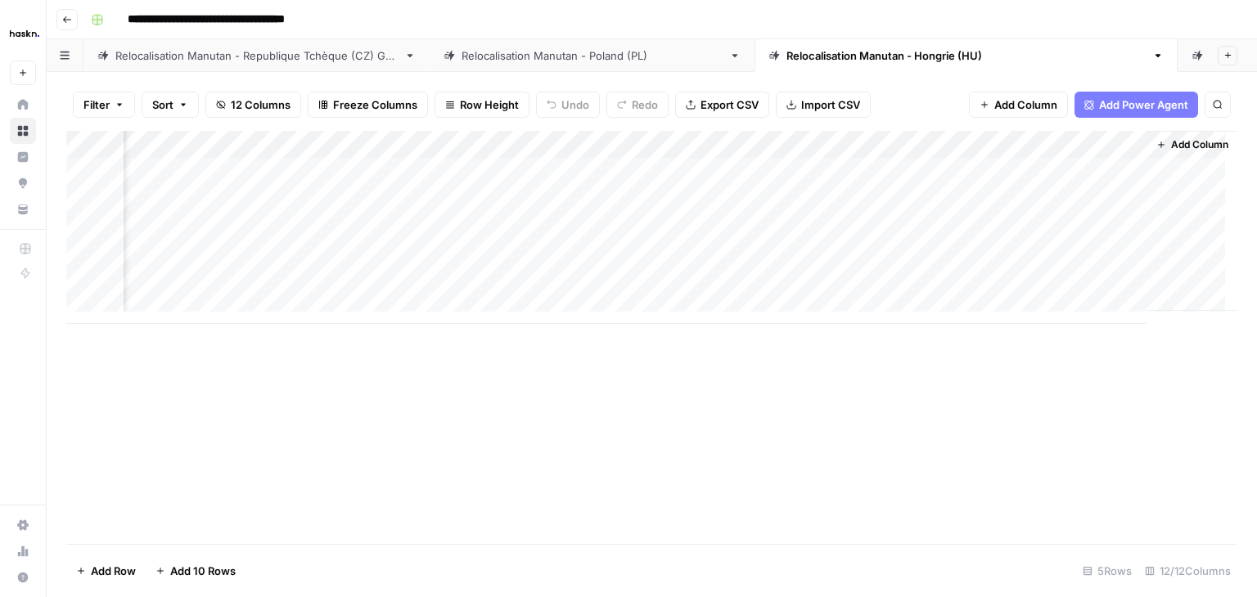
click at [628, 178] on div "Add Column" at bounding box center [651, 227] width 1171 height 193
click at [615, 278] on div "Add Column" at bounding box center [651, 227] width 1171 height 193
click at [789, 58] on div "Relocalisation Manutan - [GEOGRAPHIC_DATA] ([GEOGRAPHIC_DATA])" at bounding box center [965, 55] width 359 height 16
click at [536, 65] on link "Relocalisation Manutan - [GEOGRAPHIC_DATA] (PL)" at bounding box center [592, 55] width 325 height 33
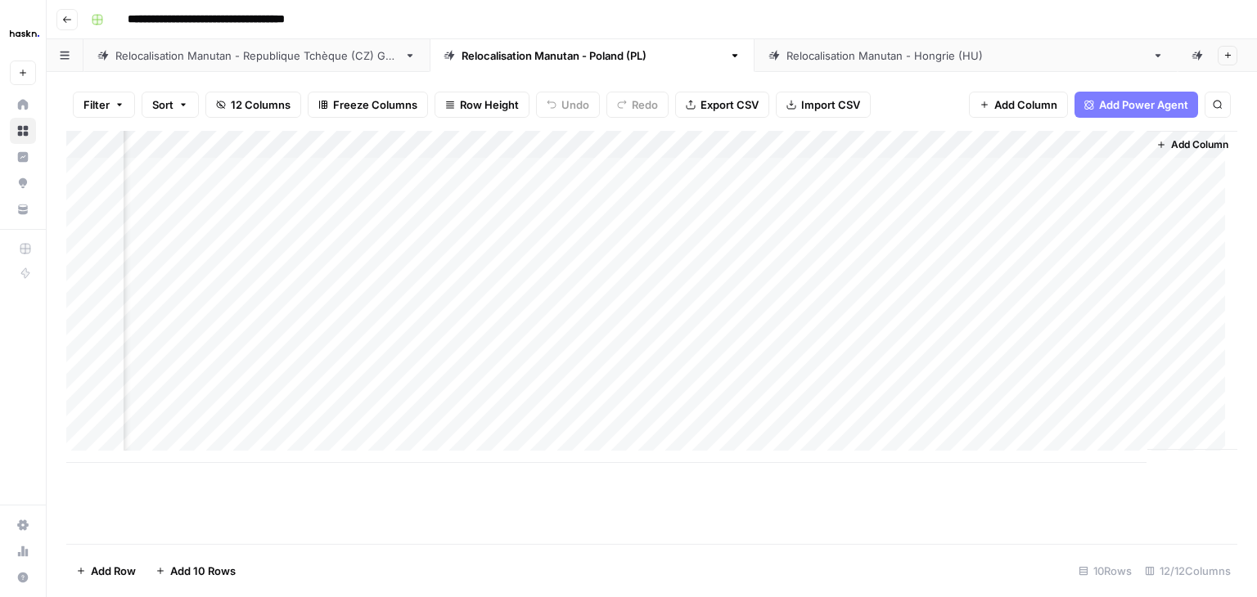
click at [629, 171] on div "Add Column" at bounding box center [651, 297] width 1171 height 332
click at [613, 418] on div "Add Column" at bounding box center [651, 297] width 1171 height 332
click at [970, 171] on div "Add Column" at bounding box center [651, 297] width 1171 height 332
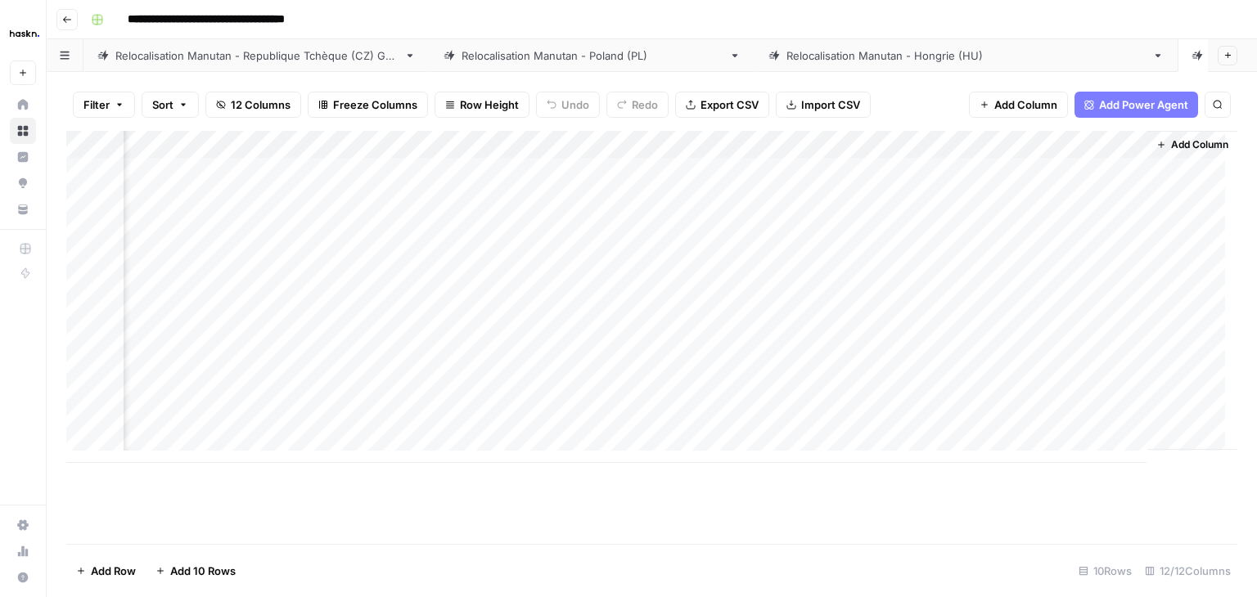
click at [609, 175] on div "Add Column" at bounding box center [651, 297] width 1171 height 332
click at [616, 417] on div "Add Column" at bounding box center [651, 297] width 1171 height 332
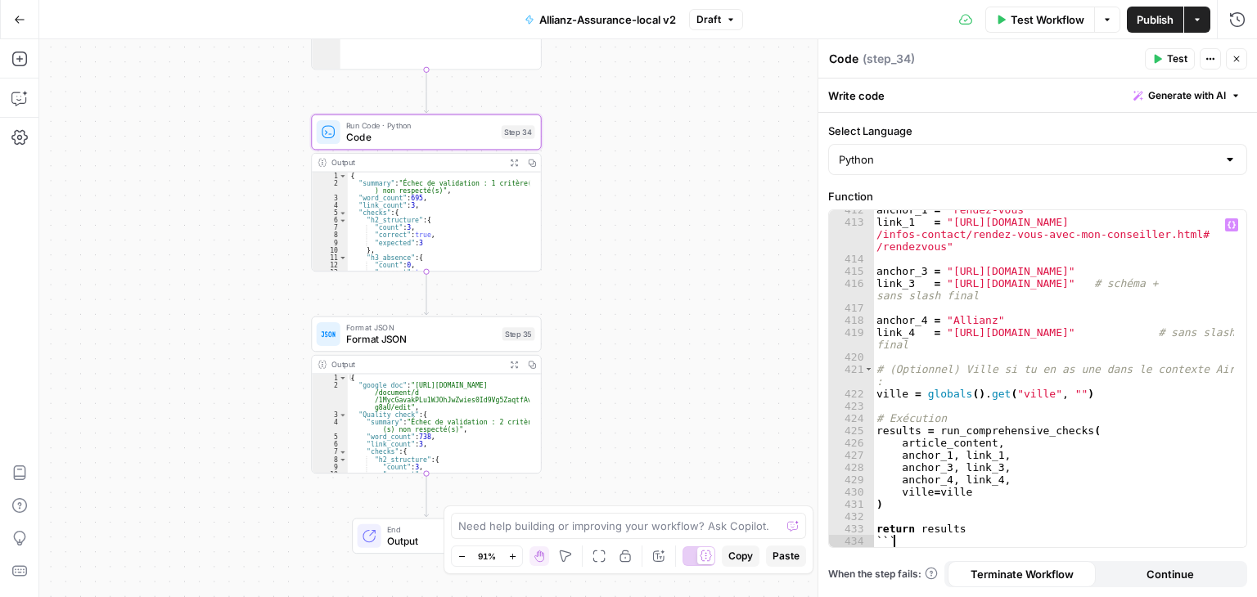
scroll to position [6621, 0]
click at [1168, 56] on span "Test" at bounding box center [1177, 59] width 20 height 15
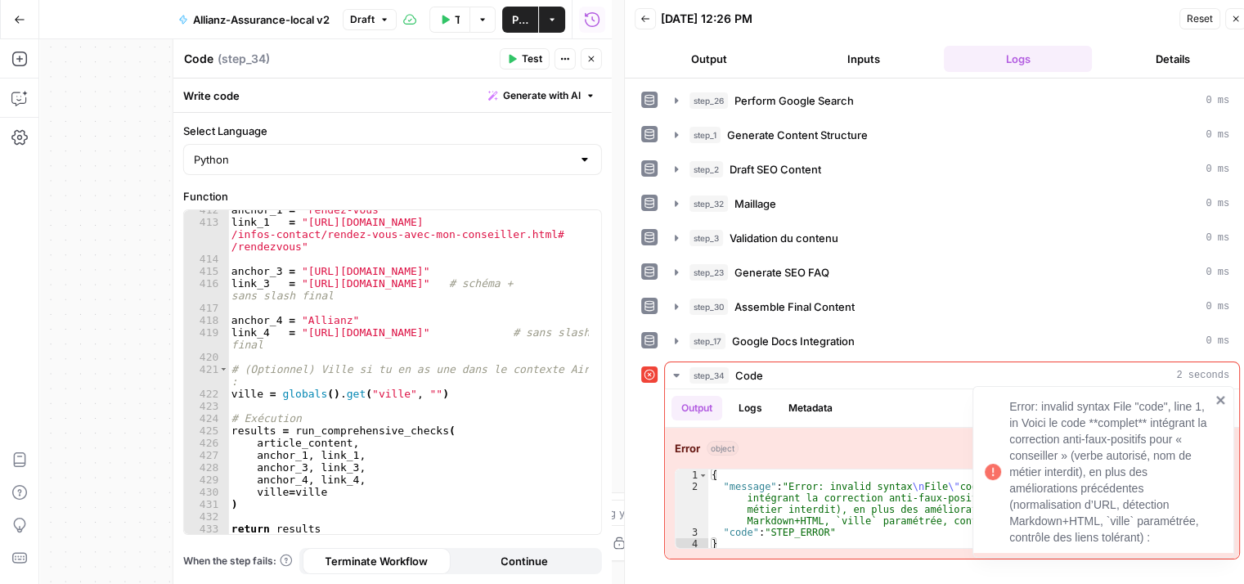
click at [1217, 401] on icon "close" at bounding box center [1221, 400] width 11 height 13
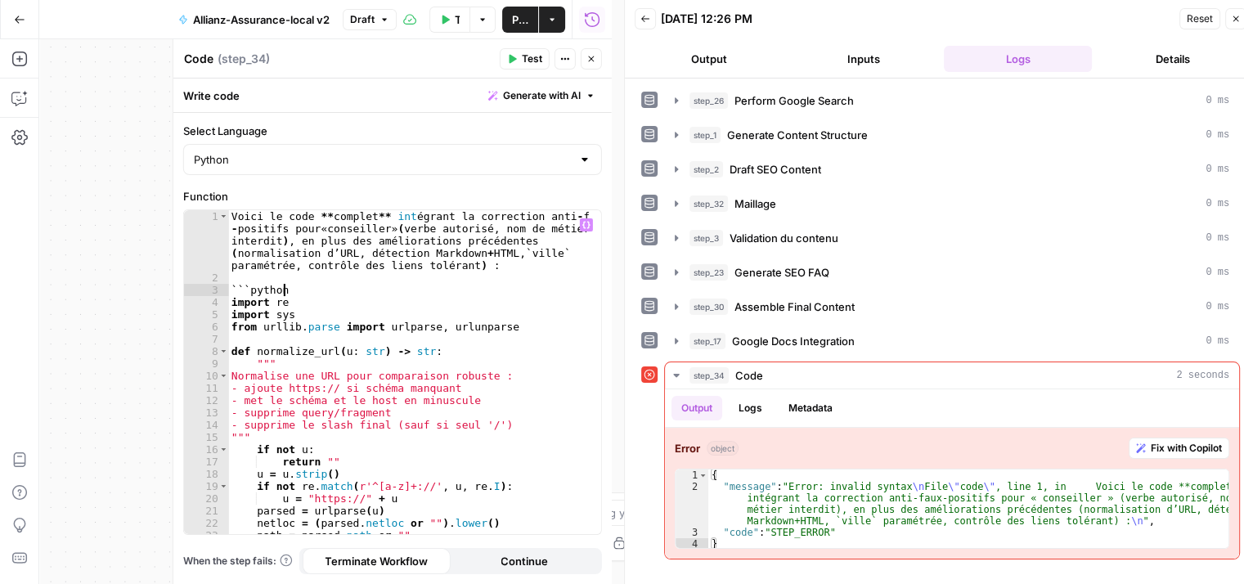
click at [289, 290] on div "Voici le code ** complet ** int [PERSON_NAME] la correction anti - faux - posit…" at bounding box center [409, 409] width 362 height 398
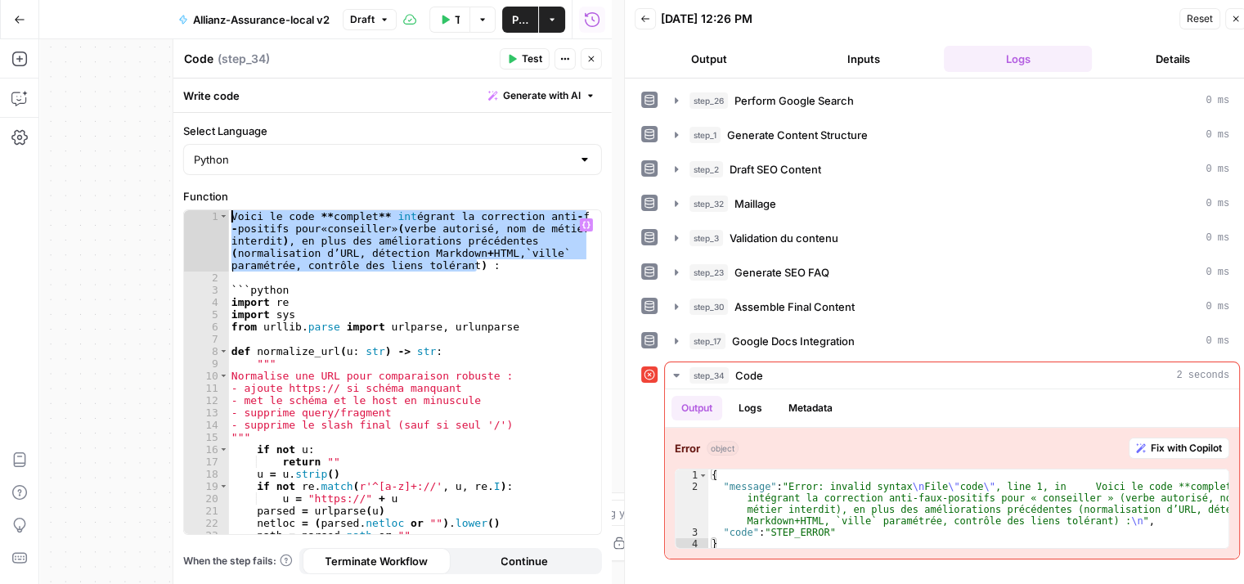
drag, startPoint x: 490, startPoint y: 265, endPoint x: 215, endPoint y: 214, distance: 279.7
click at [215, 214] on div "********* 1 2 3 4 5 6 7 8 9 10 11 12 13 14 15 16 17 18 19 20 21 22 23 24 Voici …" at bounding box center [392, 372] width 417 height 324
type textarea "**********"
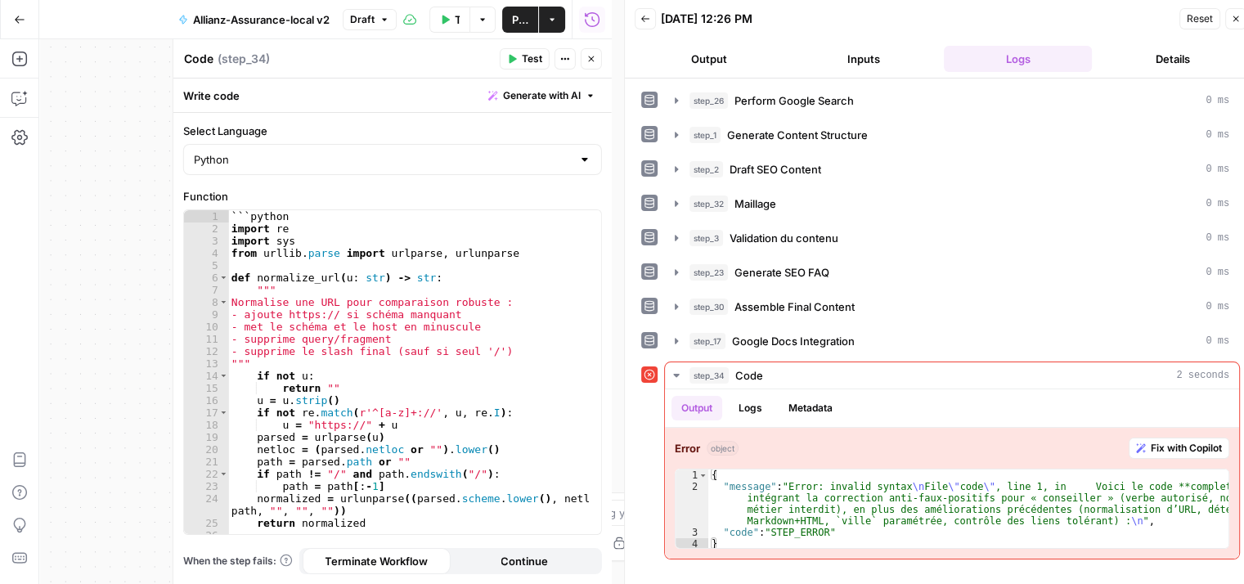
click at [521, 58] on button "Test" at bounding box center [525, 58] width 50 height 21
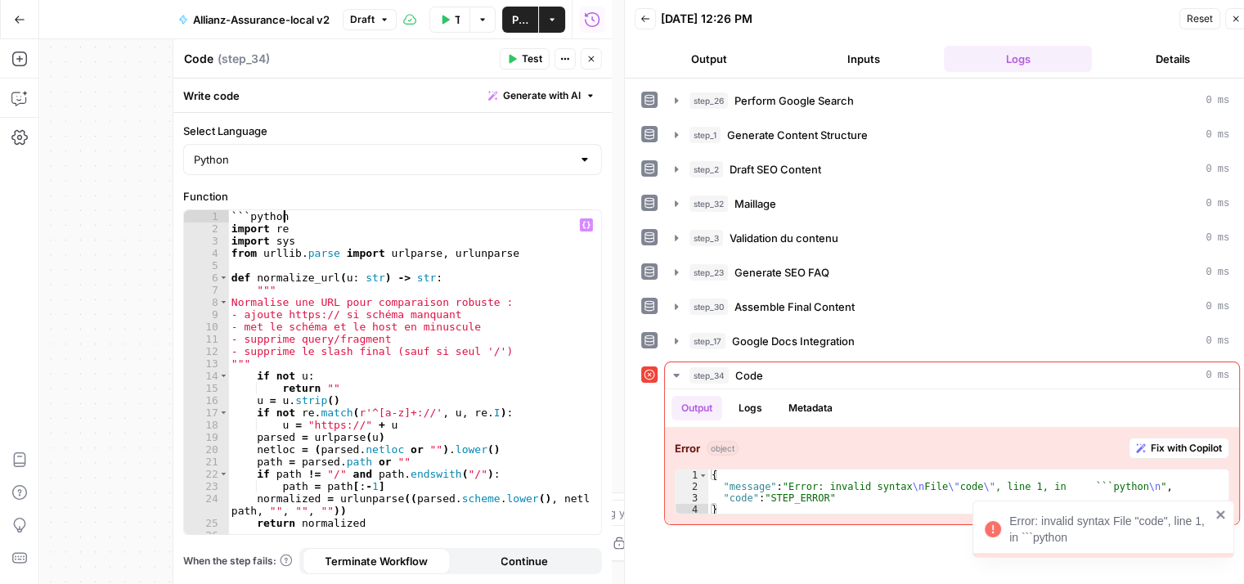
click at [283, 217] on div "``` python import re import sys from [GEOGRAPHIC_DATA] . parse import urlparse …" at bounding box center [409, 384] width 362 height 349
type textarea "*"
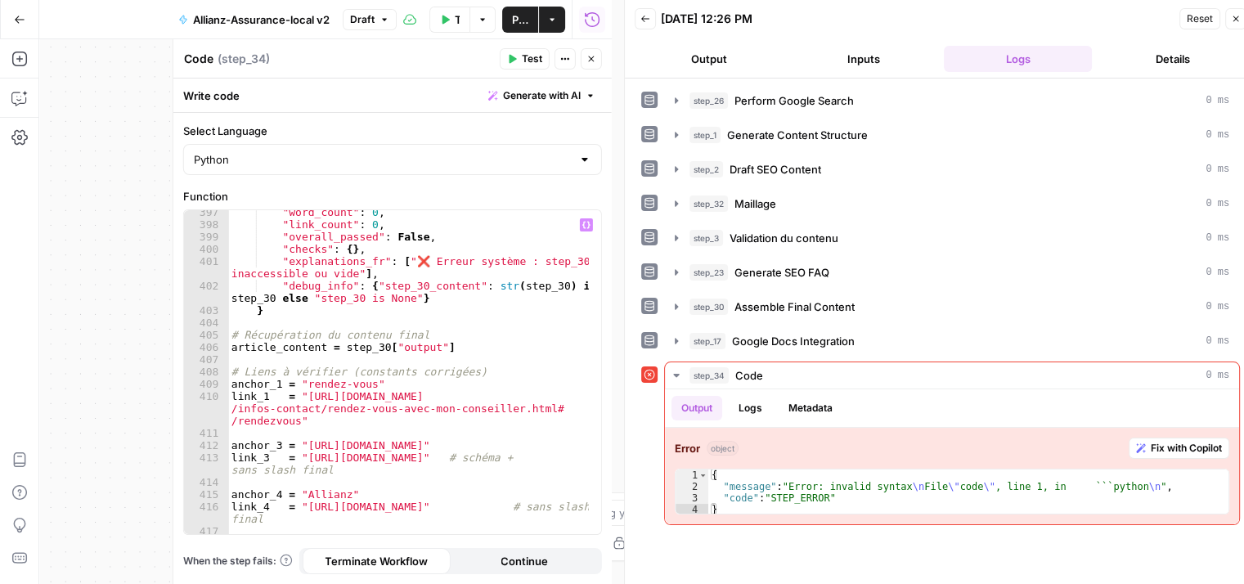
scroll to position [6548, 0]
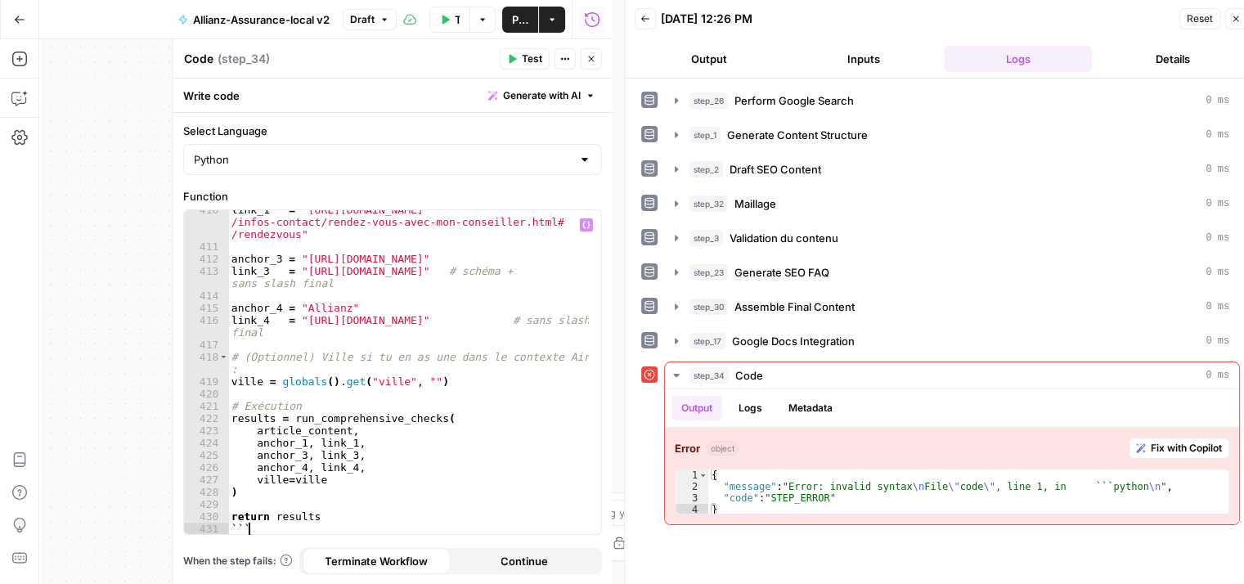
click at [271, 531] on div "link_1 = "[URL][DOMAIN_NAME] /infos-contact/rendez-vous-avec-mon-conseiller.htm…" at bounding box center [409, 391] width 362 height 374
type textarea "*"
type textarea "**********"
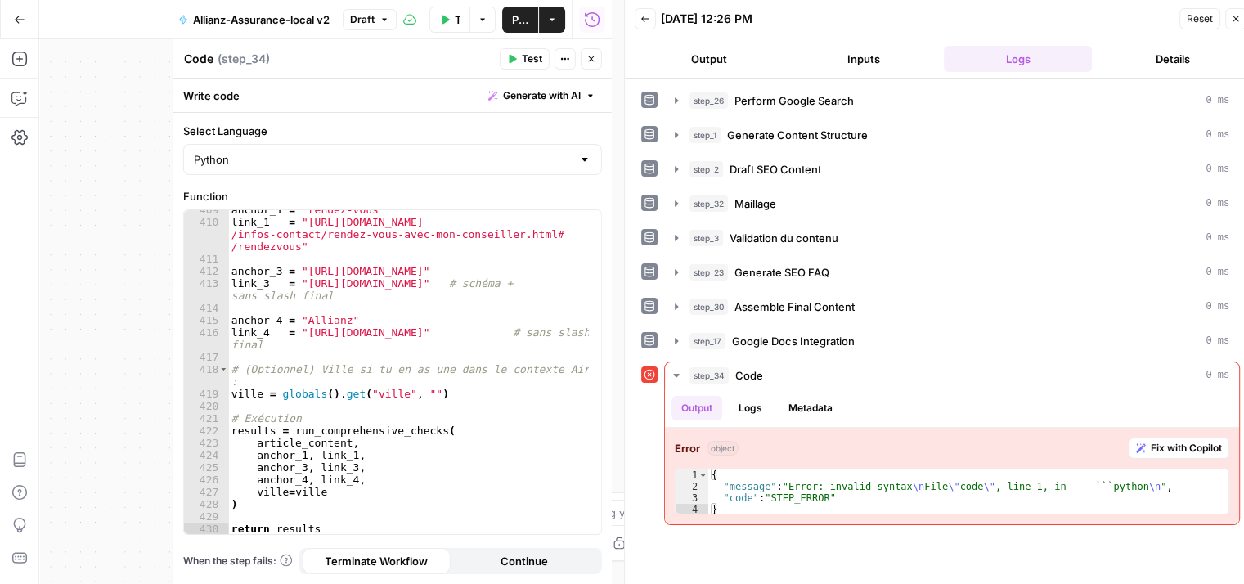
click at [521, 57] on button "Test" at bounding box center [525, 58] width 50 height 21
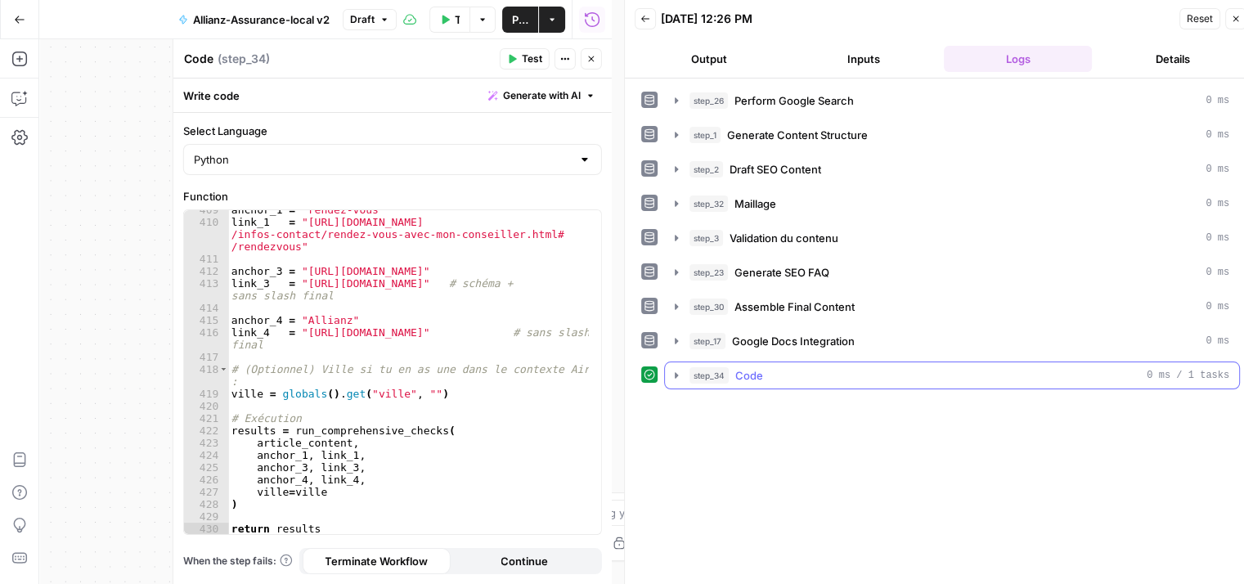
click at [674, 370] on icon "button" at bounding box center [676, 375] width 13 height 13
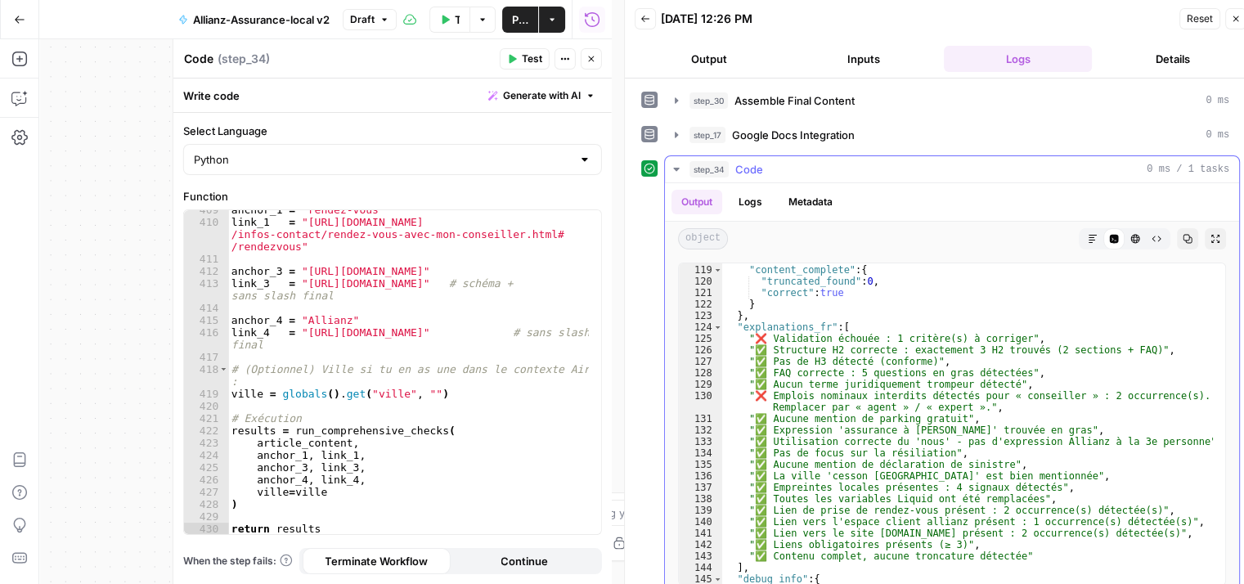
scroll to position [1407, 0]
click at [677, 130] on icon "button" at bounding box center [676, 134] width 13 height 13
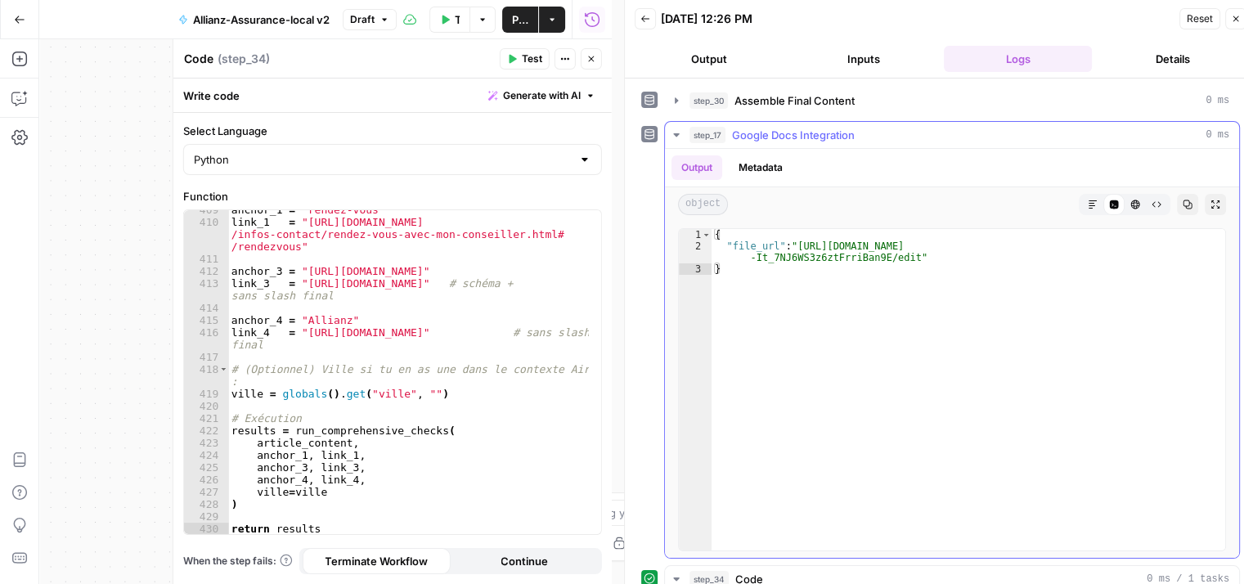
drag, startPoint x: 796, startPoint y: 243, endPoint x: 900, endPoint y: 256, distance: 104.7
click at [902, 254] on div "{ "file_url" : "[URL][DOMAIN_NAME] -It_7NJ6WS3z6ztFrriBan9E/edit" }" at bounding box center [969, 401] width 514 height 345
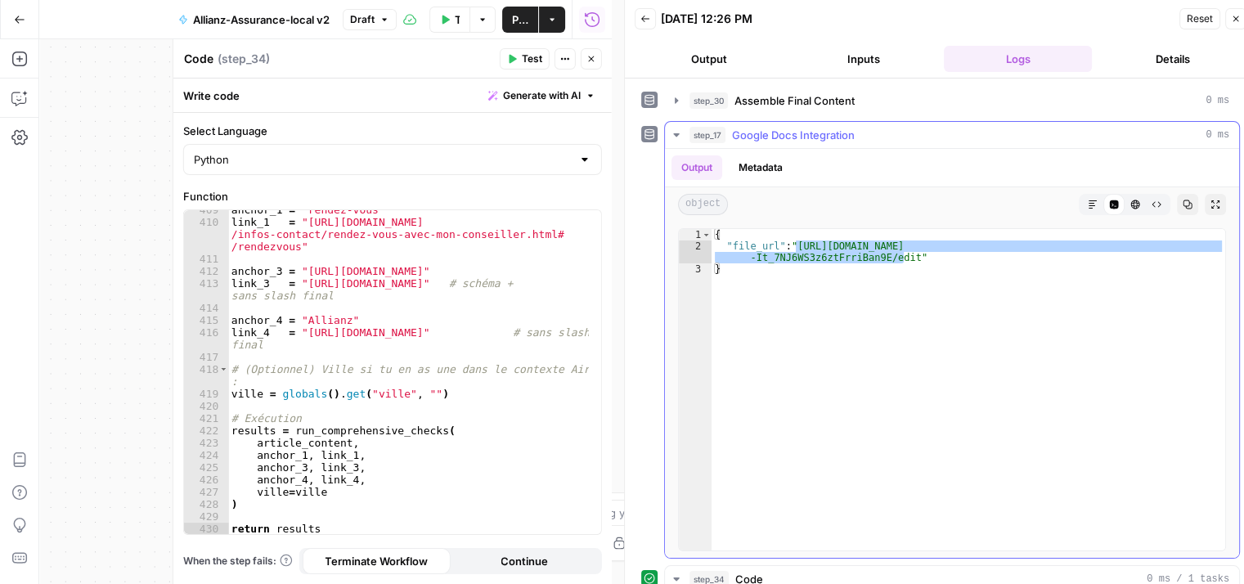
type textarea "**********"
click at [493, 332] on div "anchor_1 = "rendez-vous" link_1 = "[URL][DOMAIN_NAME] /infos-contact/rendez-vou…" at bounding box center [409, 378] width 362 height 349
type textarea "**********"
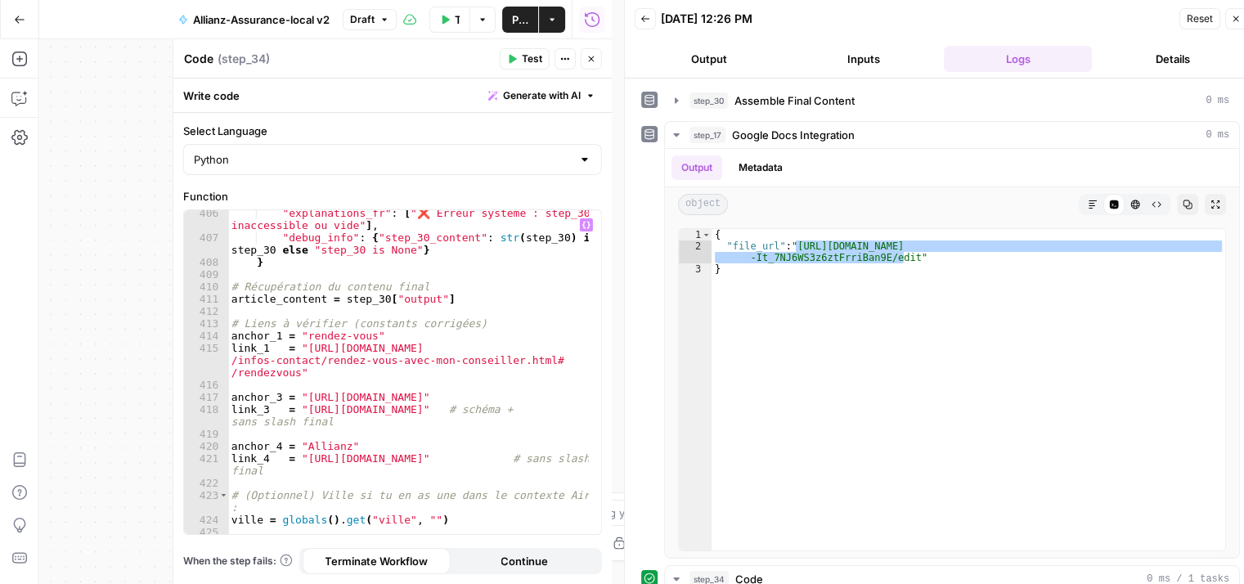
scroll to position [6658, 0]
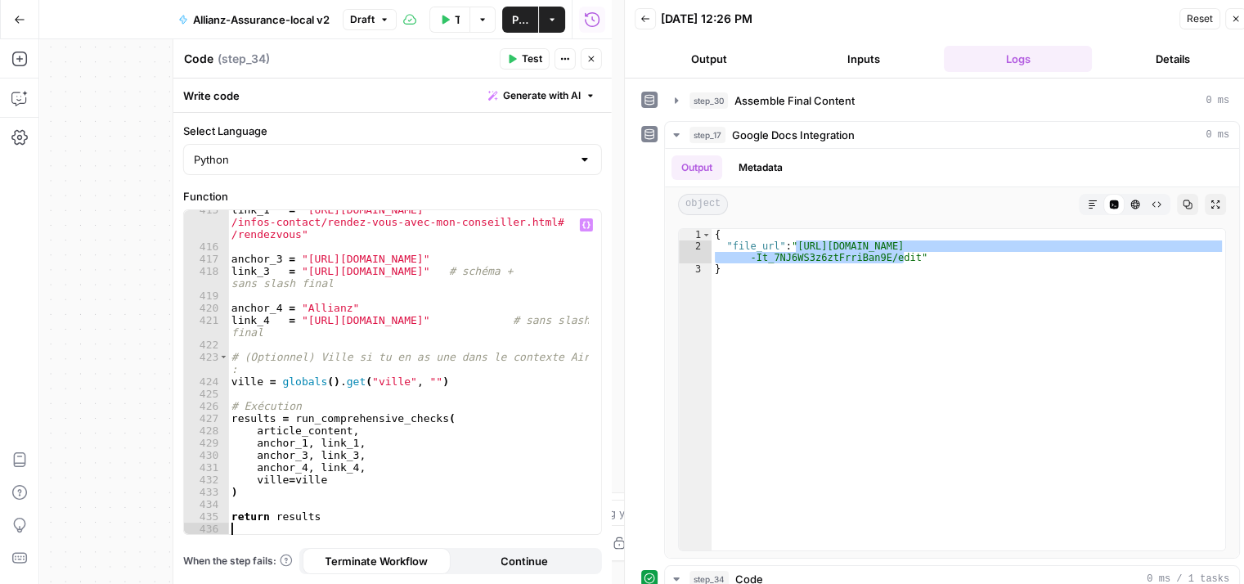
type textarea "**********"
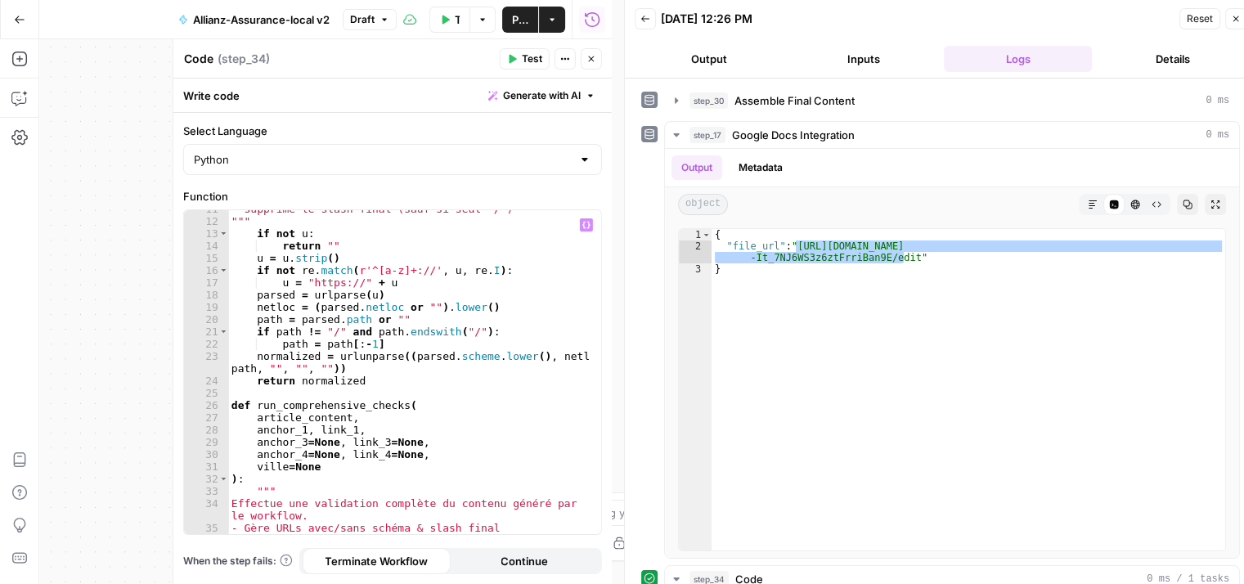
scroll to position [0, 0]
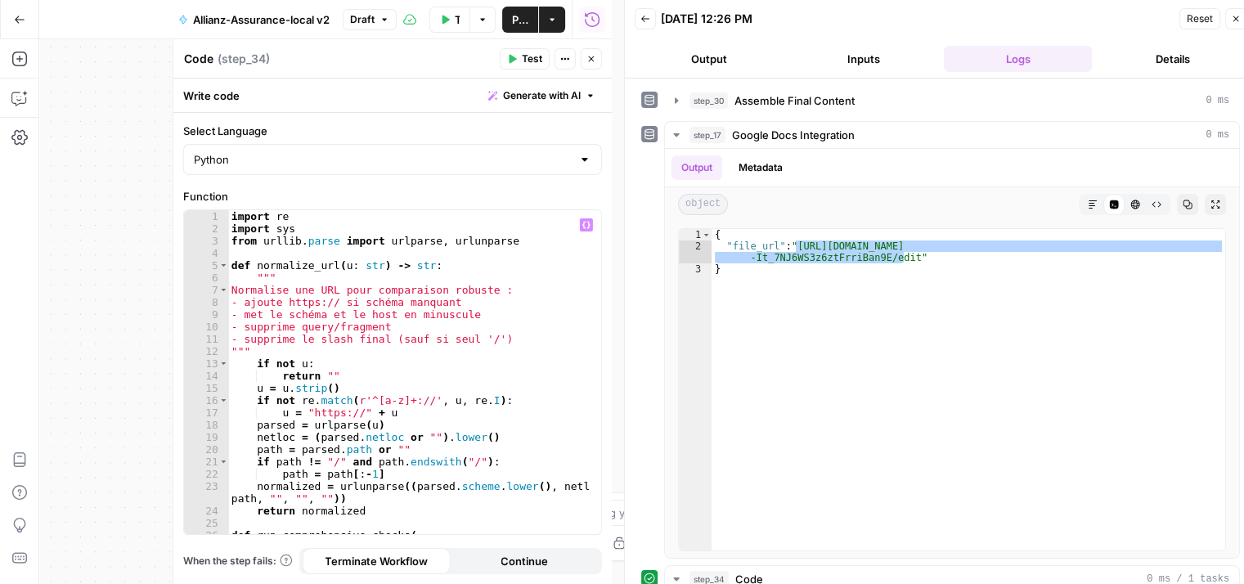
click at [518, 57] on button "Test" at bounding box center [525, 58] width 50 height 21
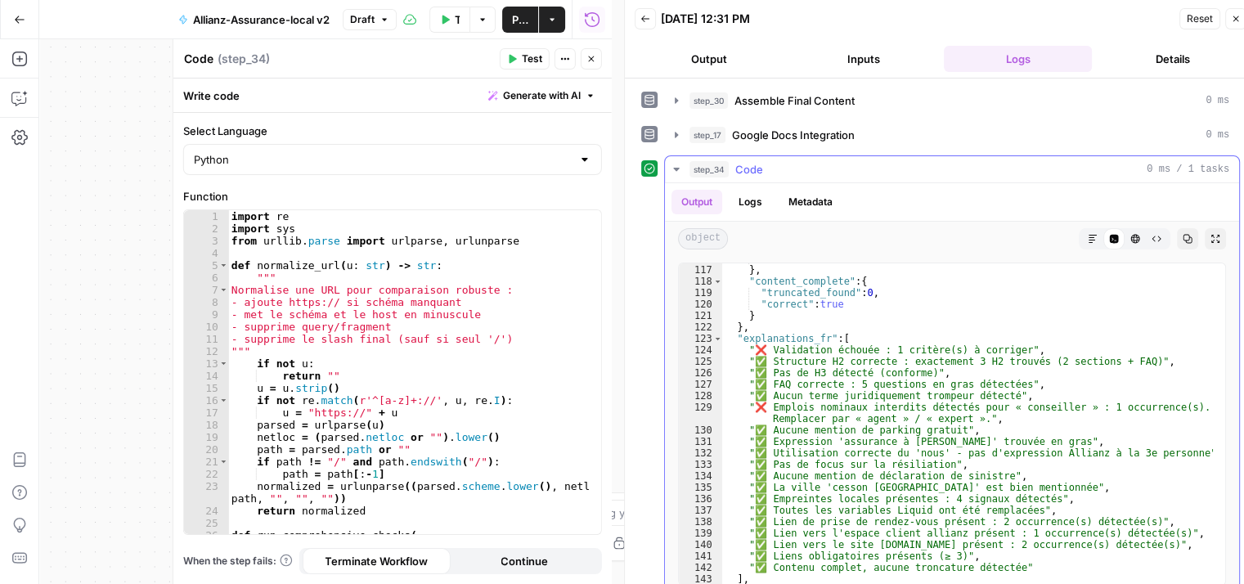
scroll to position [1384, 0]
click at [515, 19] on span "Publish" at bounding box center [520, 19] width 16 height 16
